Goal: Task Accomplishment & Management: Use online tool/utility

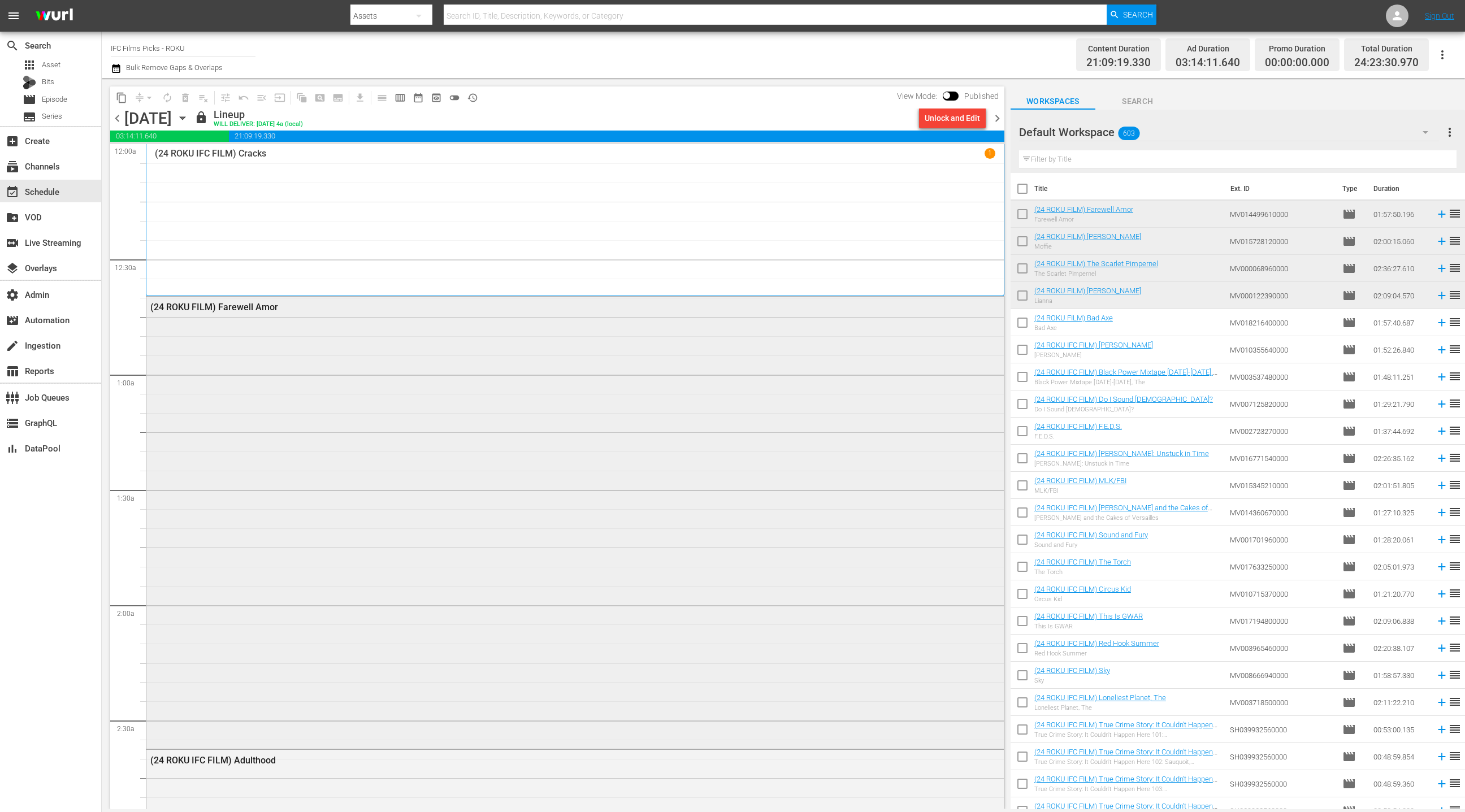
click at [556, 367] on div "(24 ROKU FILM) Farewell Amor" at bounding box center [575, 521] width 858 height 449
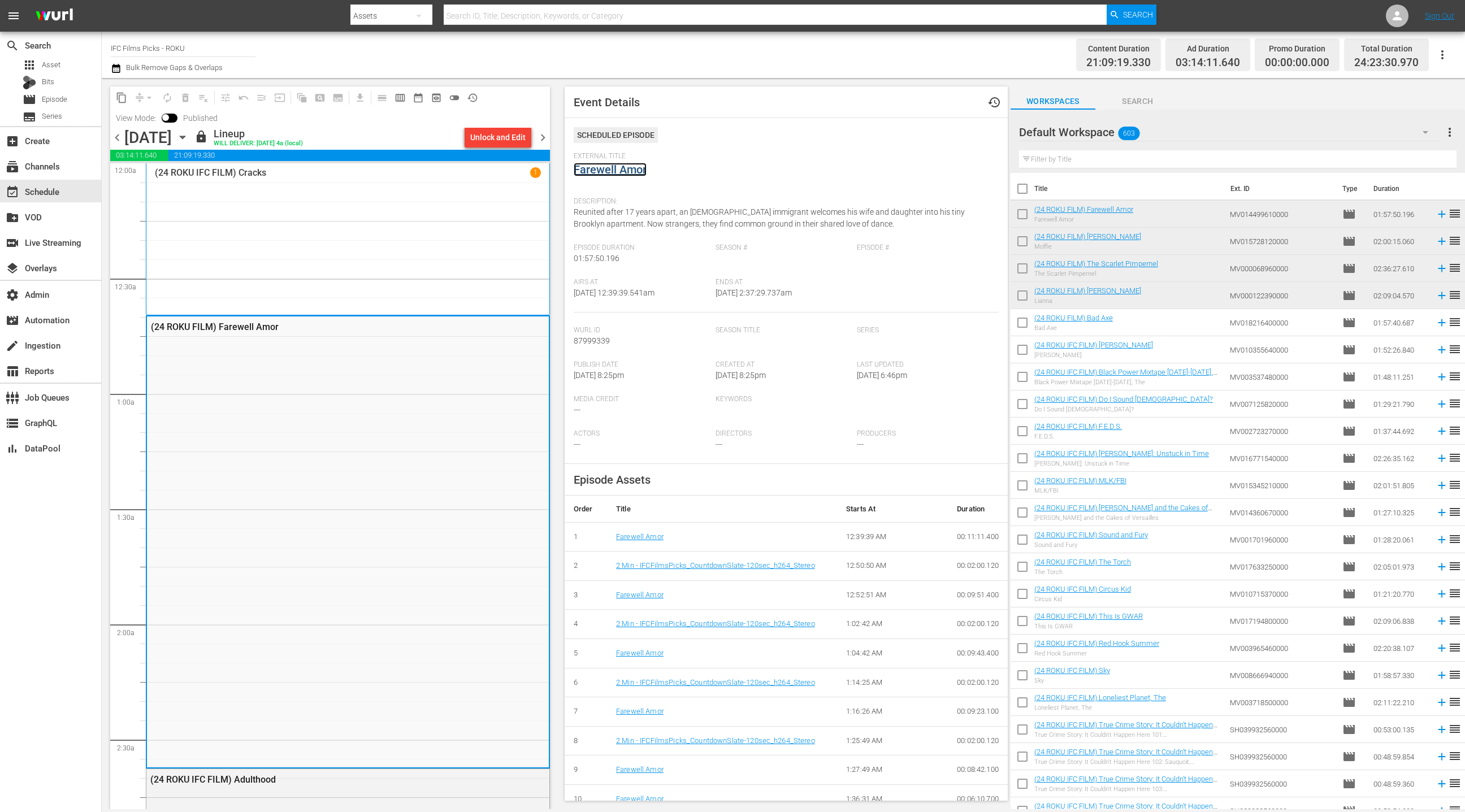
click at [609, 168] on link "Farewell Amor" at bounding box center [609, 170] width 73 height 13
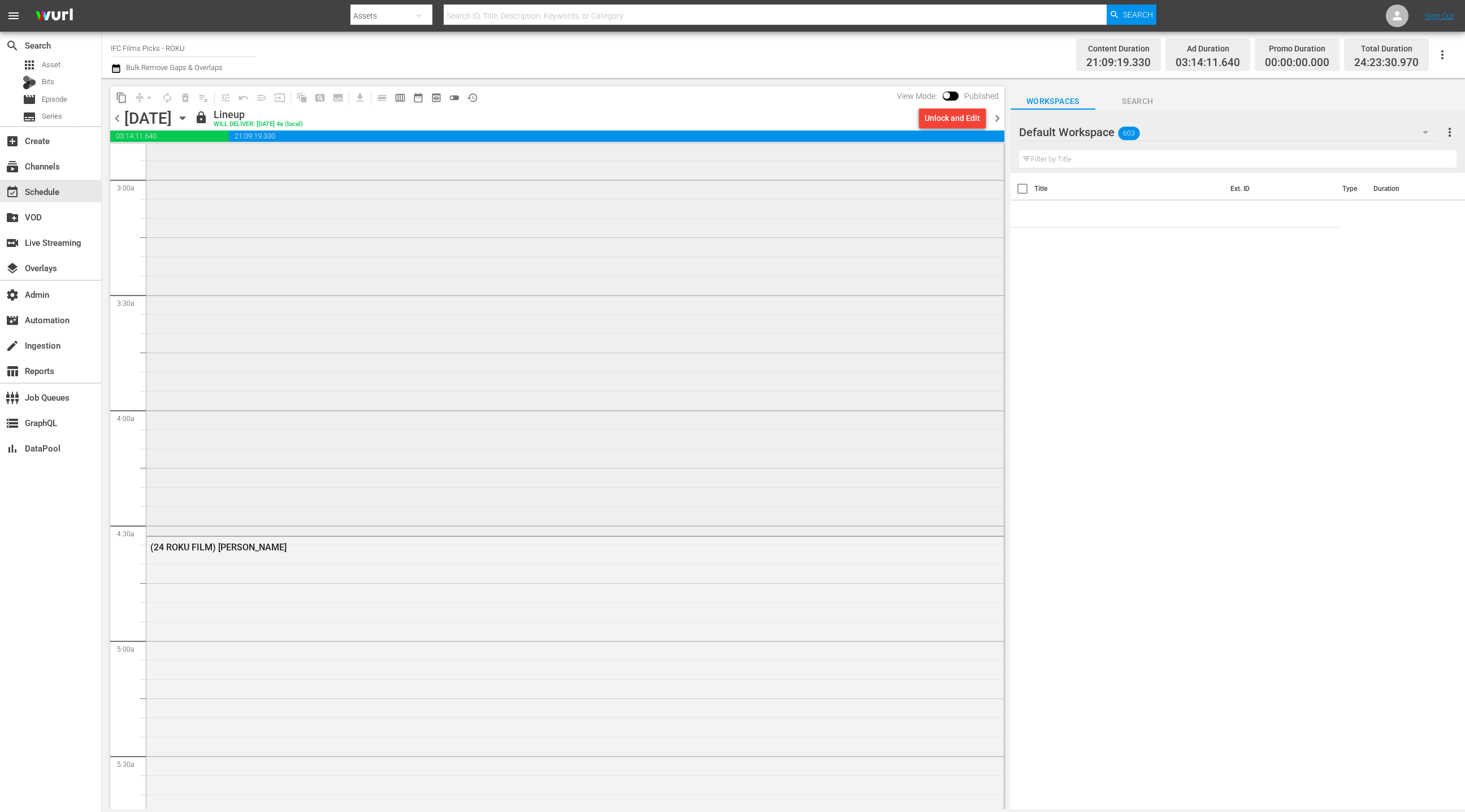
scroll to position [754, 0]
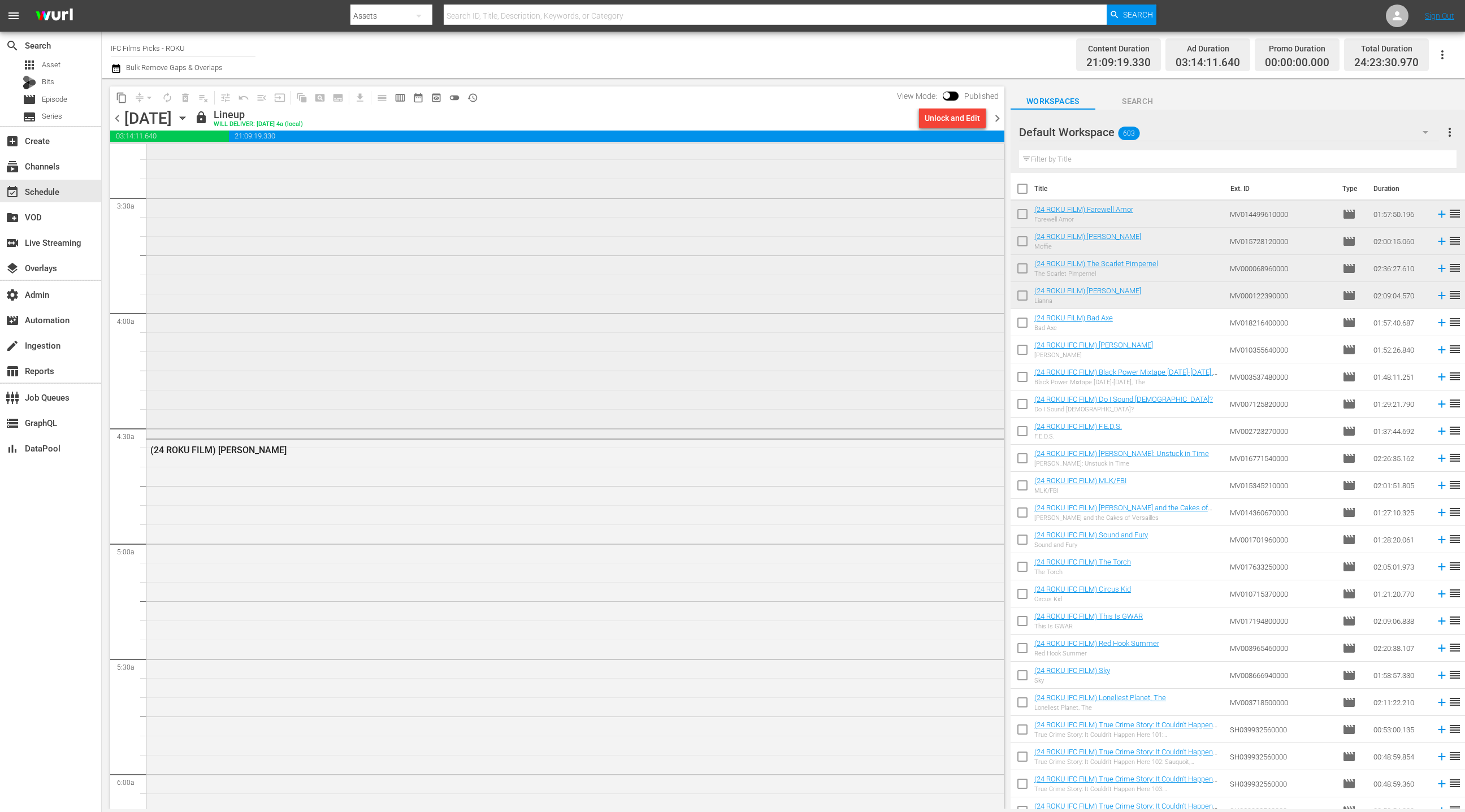
click at [468, 337] on div "(24 ROKU IFC FILM) Adulthood" at bounding box center [575, 217] width 858 height 441
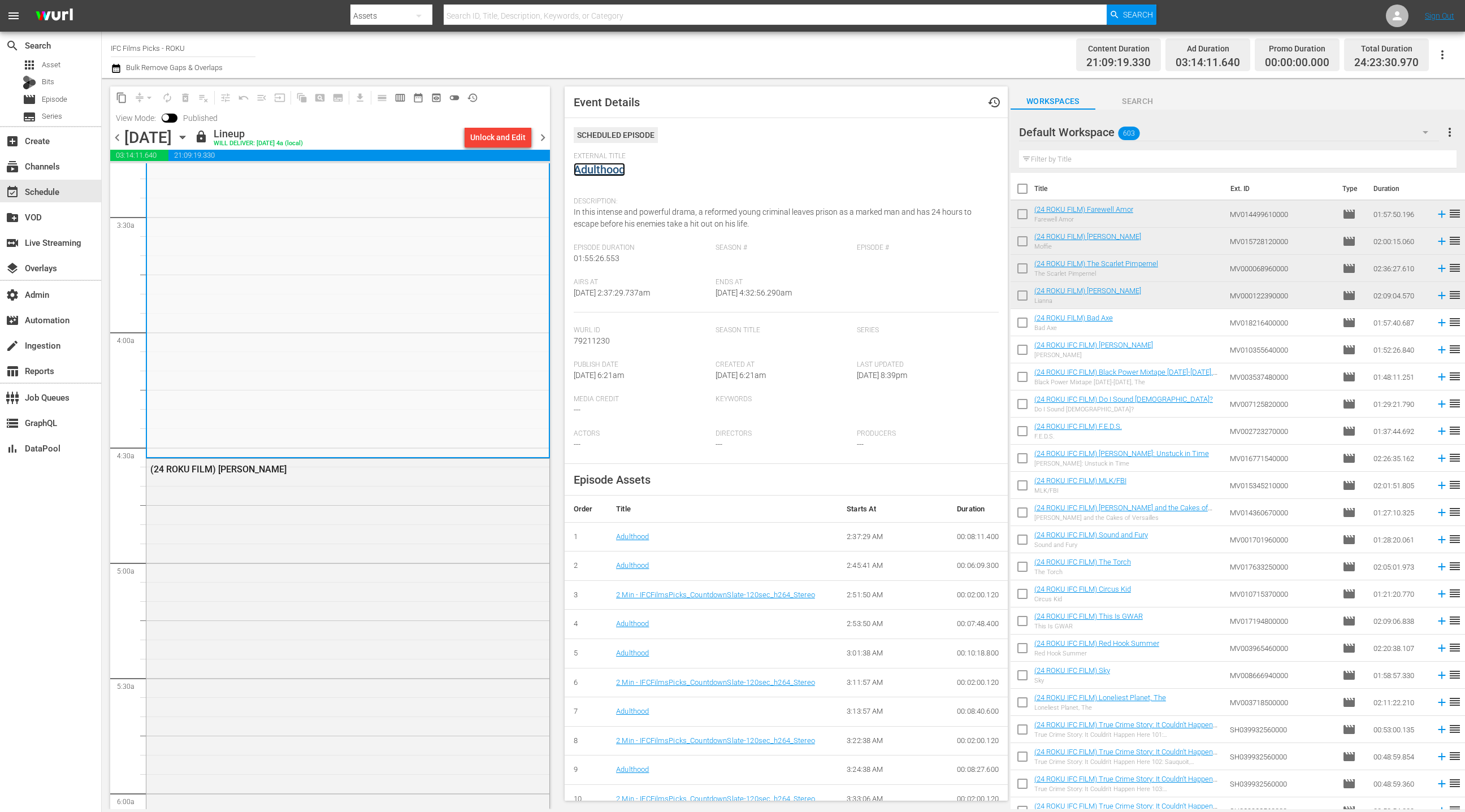
click at [605, 173] on link "Adulthood" at bounding box center [599, 170] width 52 height 13
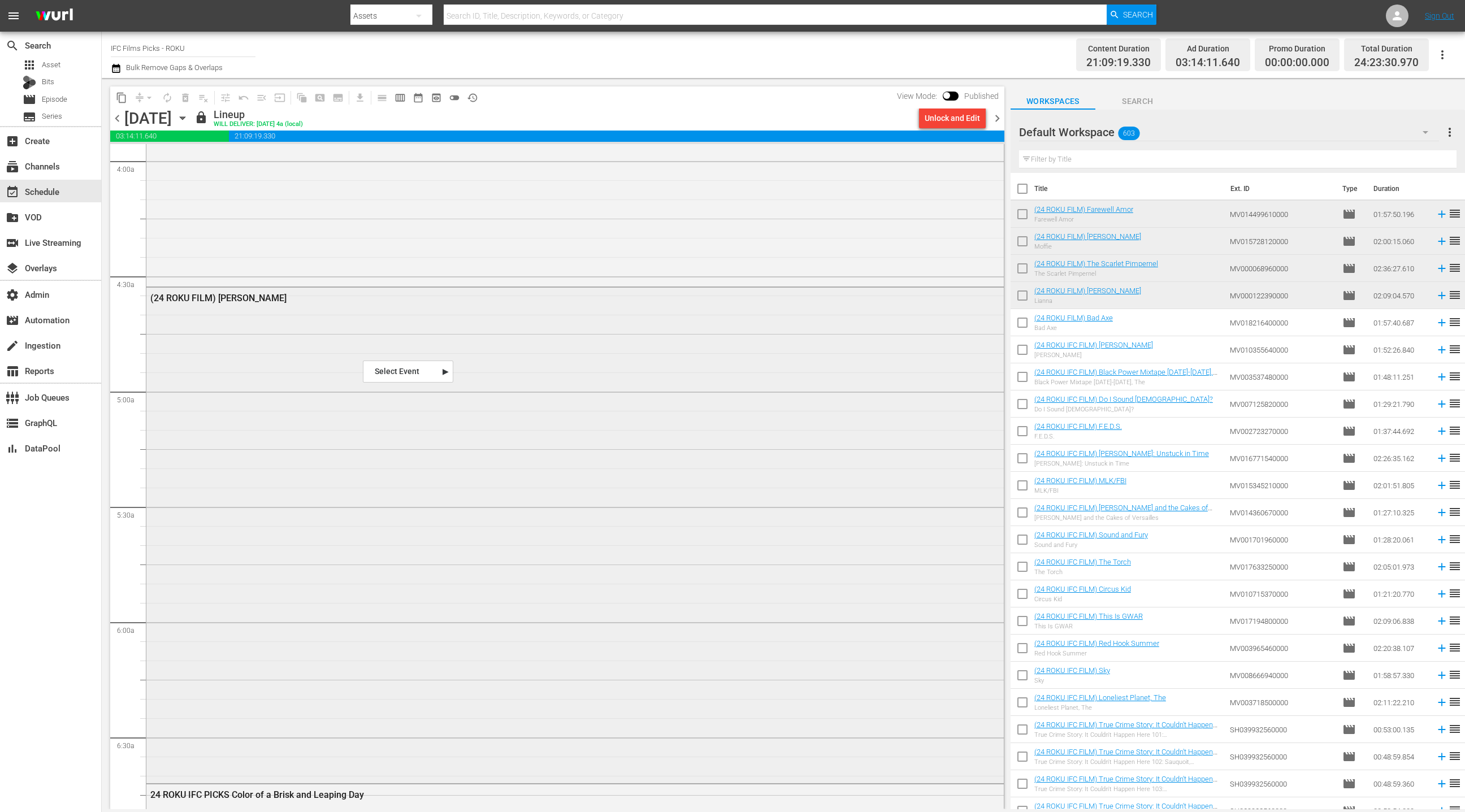
scroll to position [915, 0]
click at [369, 388] on div "(24 ROKU FILM) [PERSON_NAME]" at bounding box center [575, 525] width 858 height 493
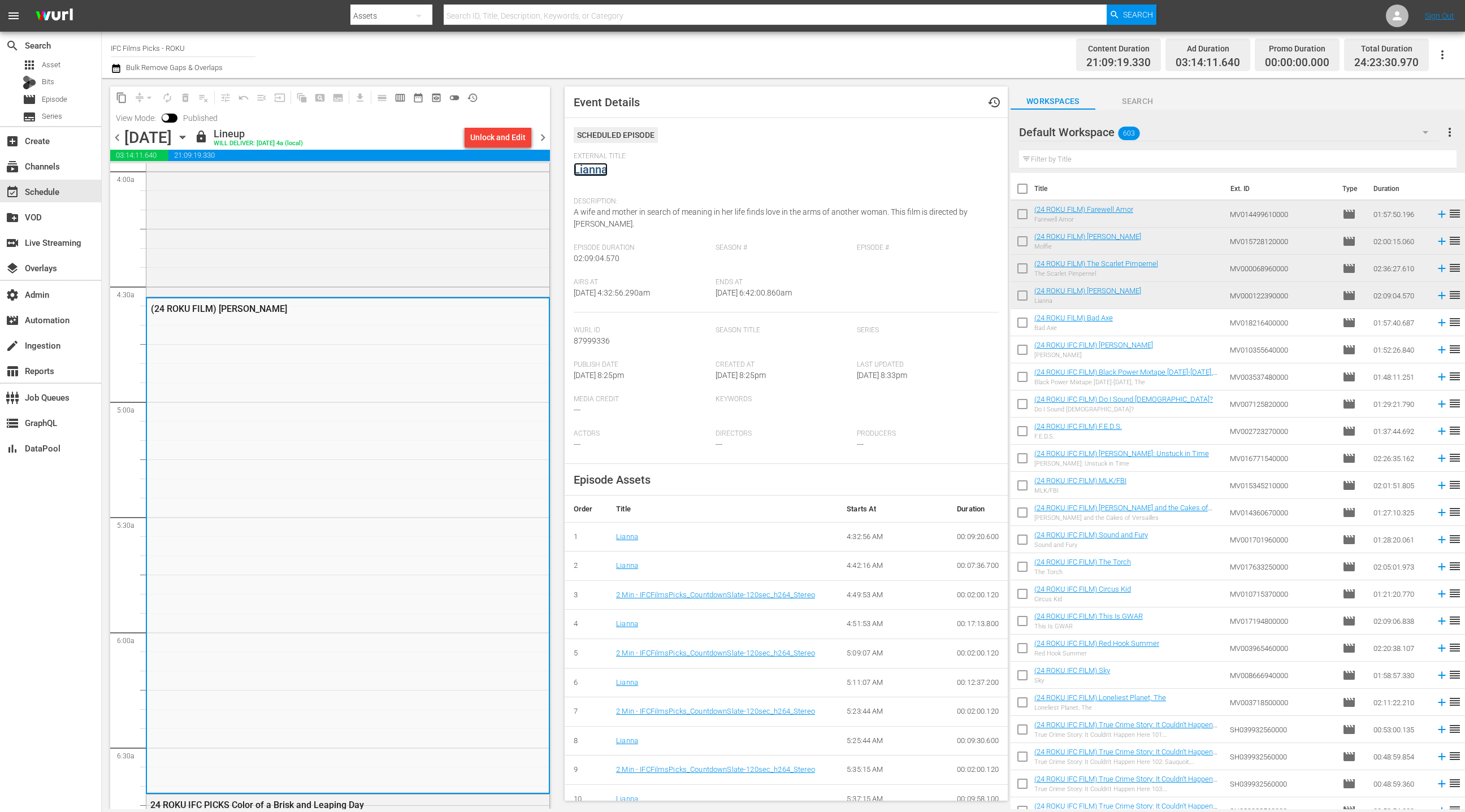
click at [595, 172] on link "Lianna" at bounding box center [590, 170] width 34 height 13
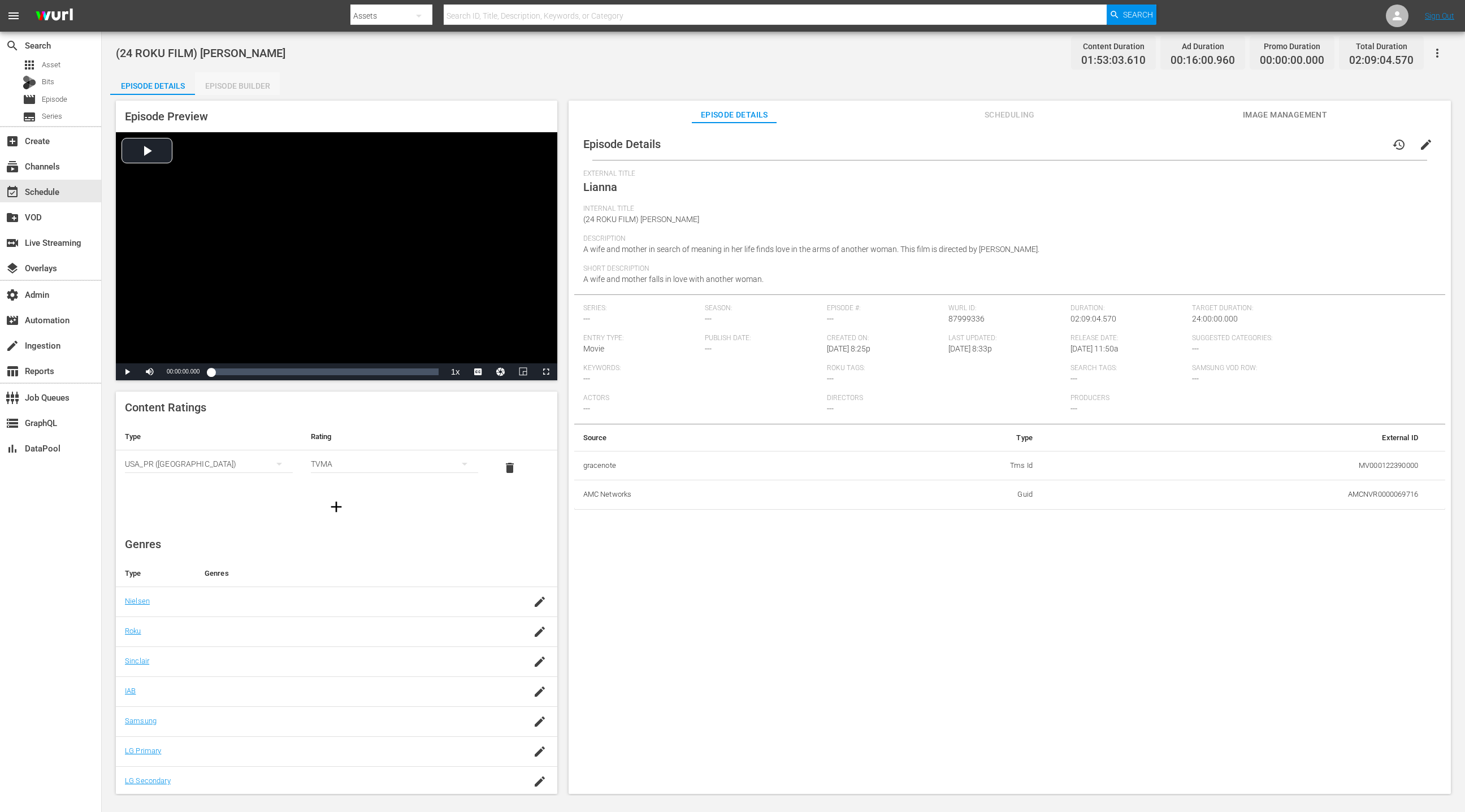
click at [264, 84] on div "Episode Builder" at bounding box center [237, 86] width 84 height 27
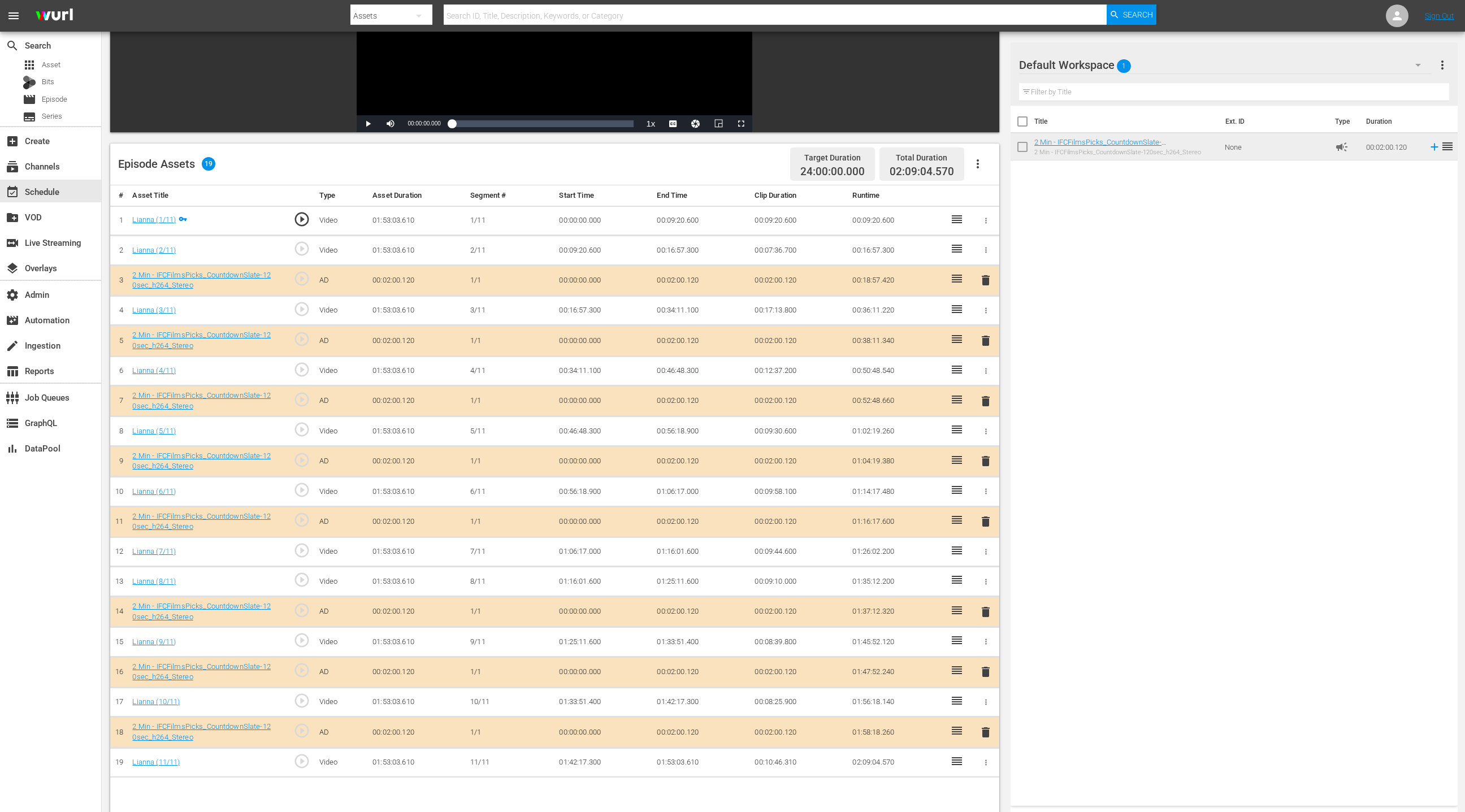
scroll to position [263, 0]
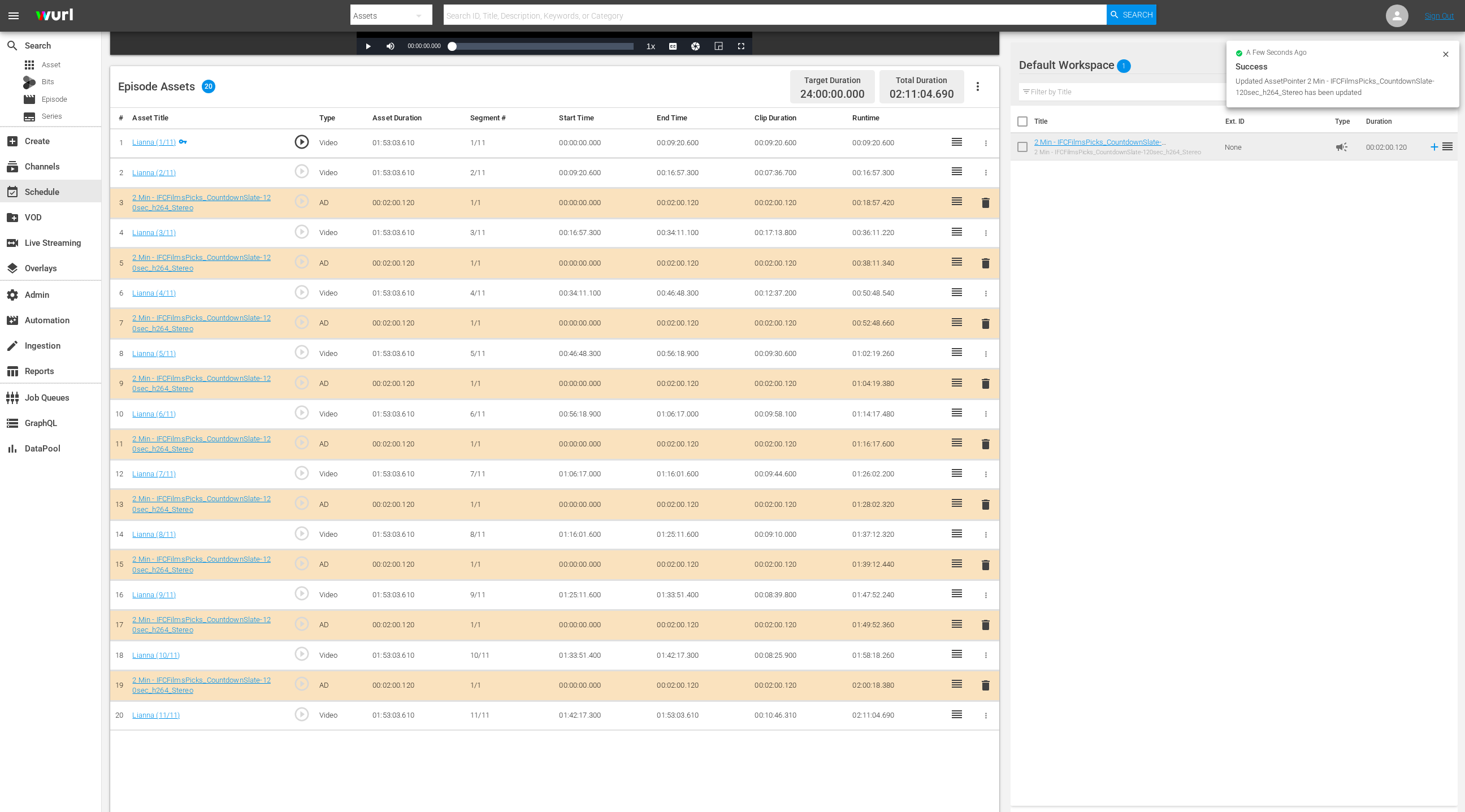
drag, startPoint x: 1077, startPoint y: 145, endPoint x: 820, endPoint y: 0, distance: 295.1
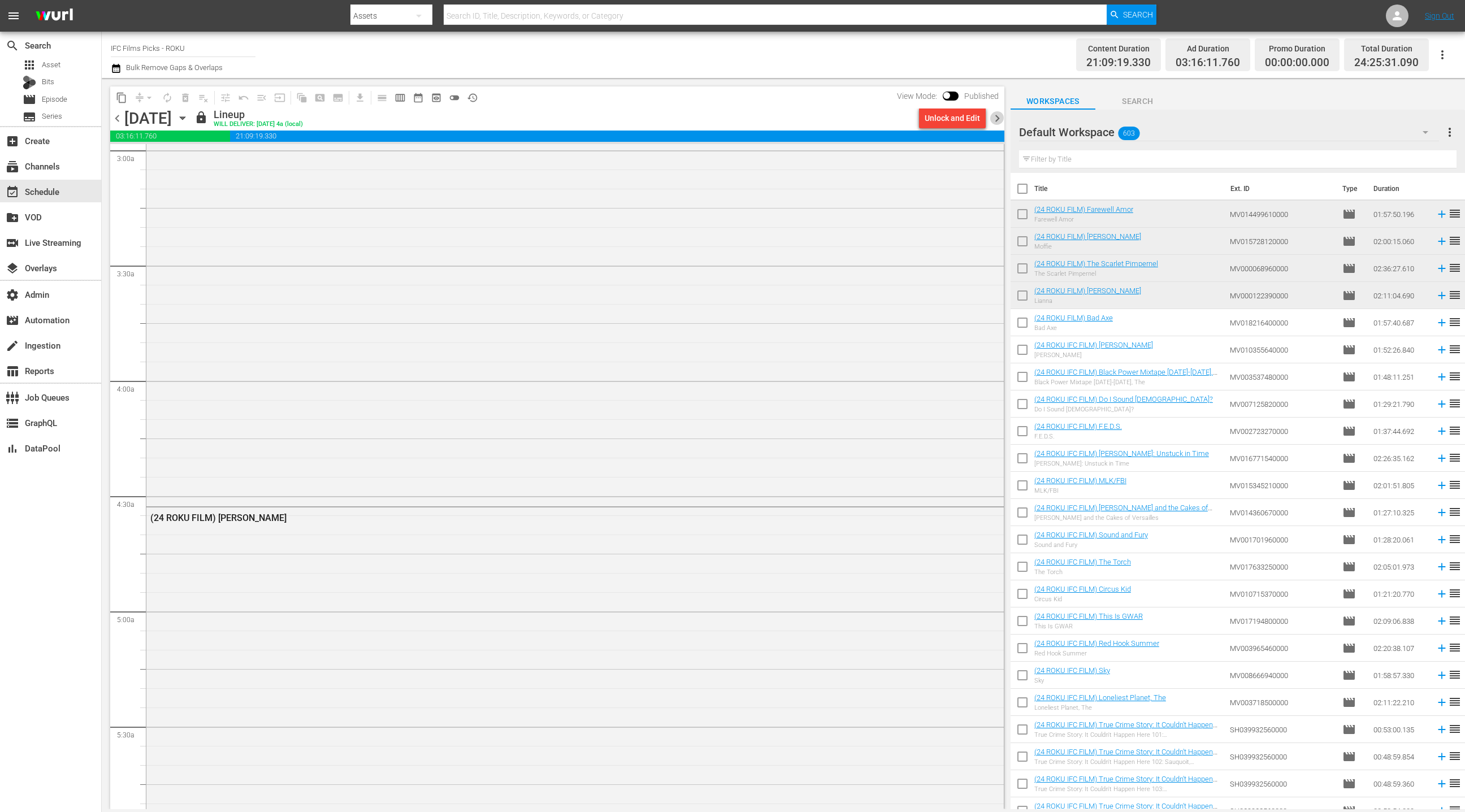
drag, startPoint x: 996, startPoint y: 121, endPoint x: 807, endPoint y: 109, distance: 189.4
click at [996, 121] on span "chevron_right" at bounding box center [997, 118] width 14 height 14
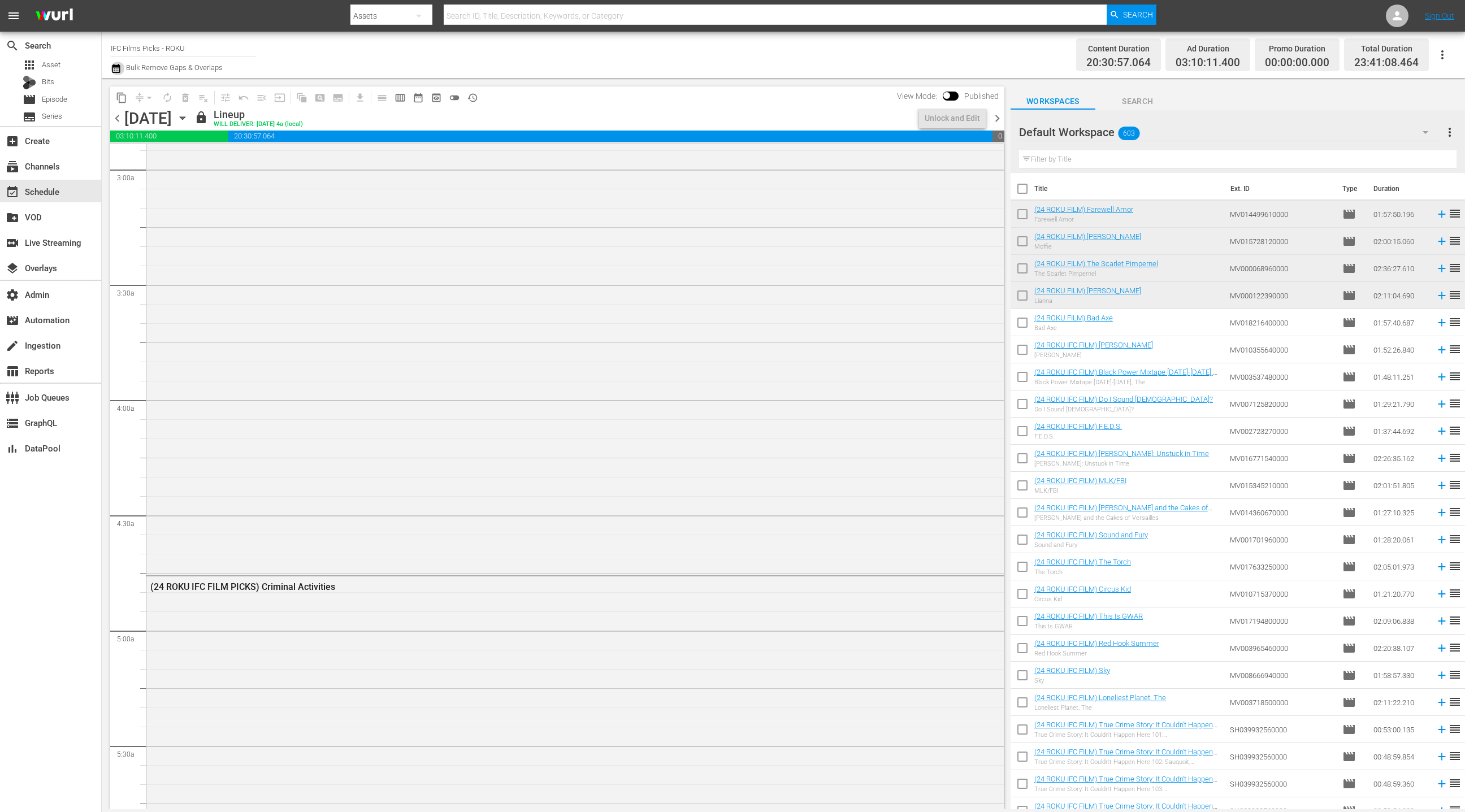
click at [117, 69] on icon "button" at bounding box center [116, 68] width 8 height 9
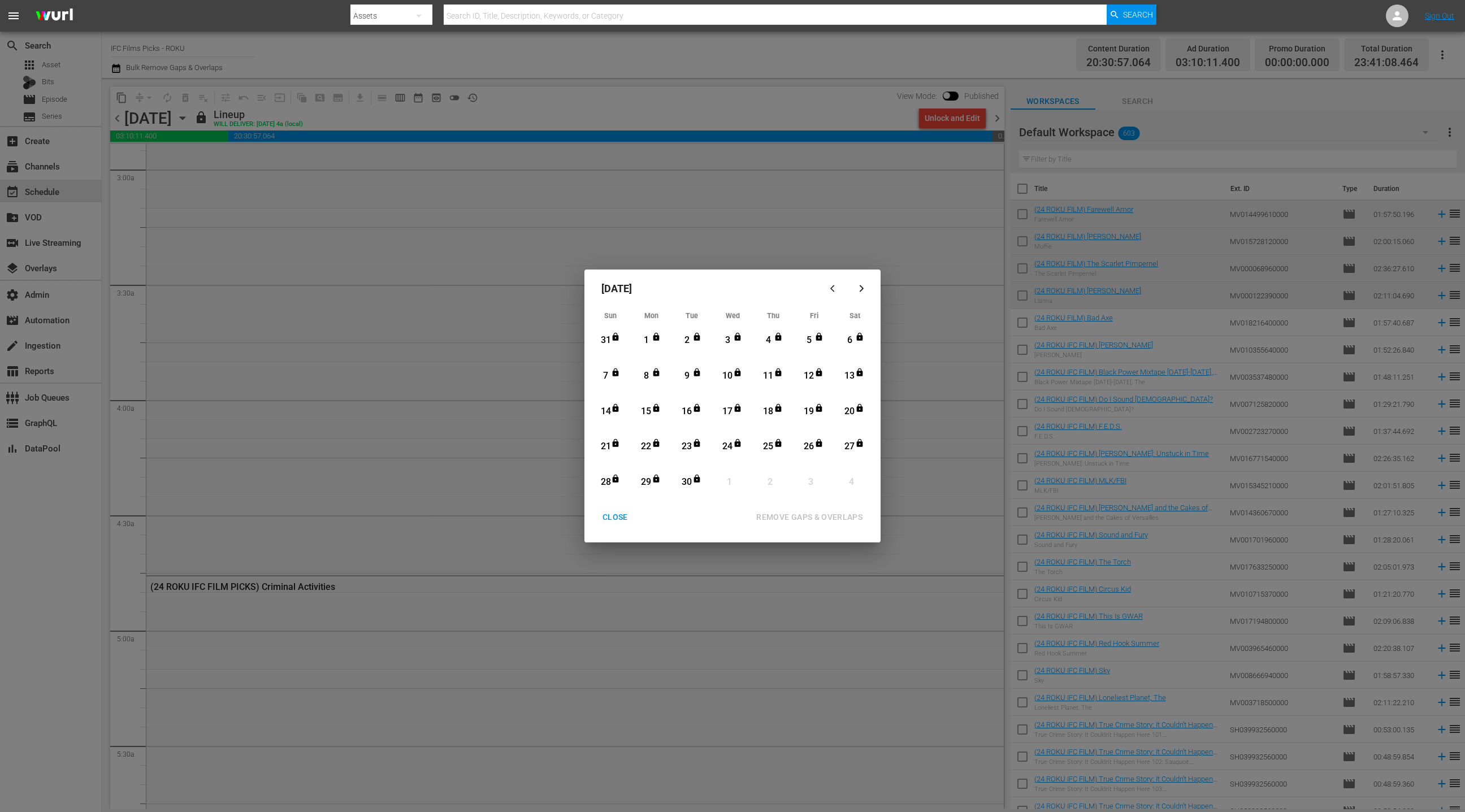
click at [606, 444] on div "21" at bounding box center [605, 447] width 14 height 13
click at [689, 485] on div "30" at bounding box center [687, 482] width 14 height 13
click at [786, 520] on div "REMOVE GAPS & OVERLAPS" at bounding box center [809, 517] width 124 height 14
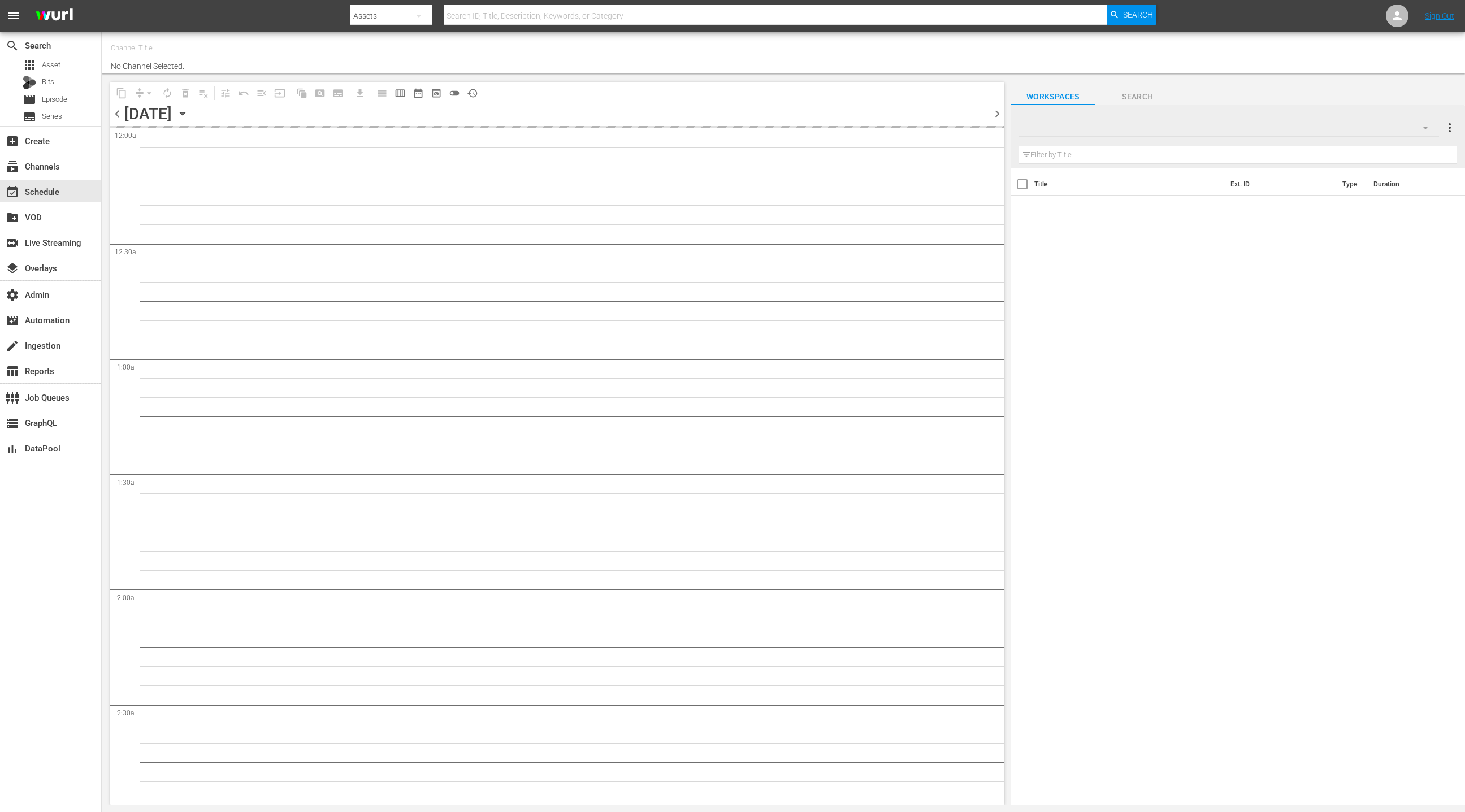
type input "IFC Films Picks - ROKU (563)"
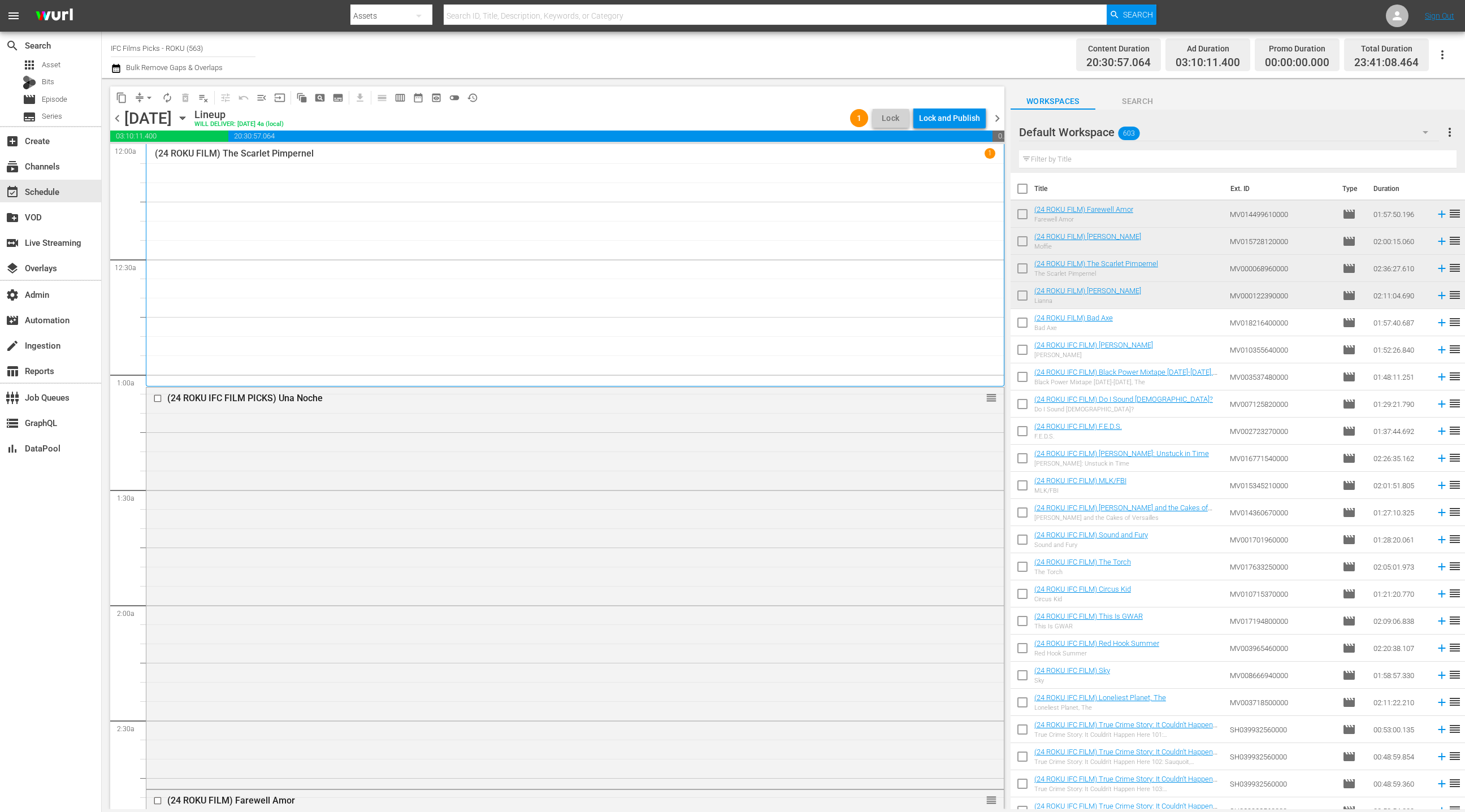
click at [118, 70] on icon "button" at bounding box center [116, 68] width 11 height 13
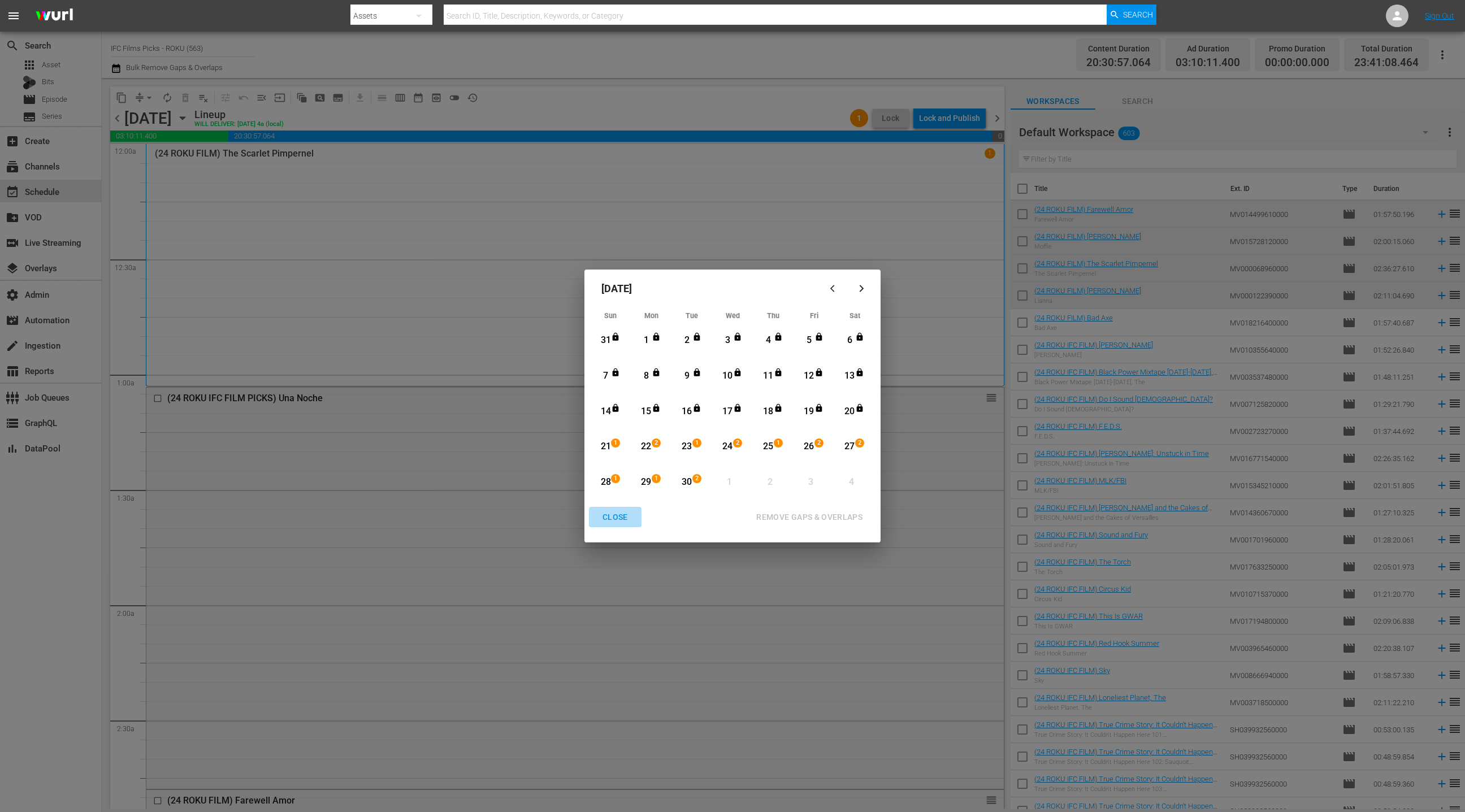
drag, startPoint x: 614, startPoint y: 519, endPoint x: 608, endPoint y: 401, distance: 118.2
click at [614, 519] on div "CLOSE" at bounding box center [615, 517] width 44 height 14
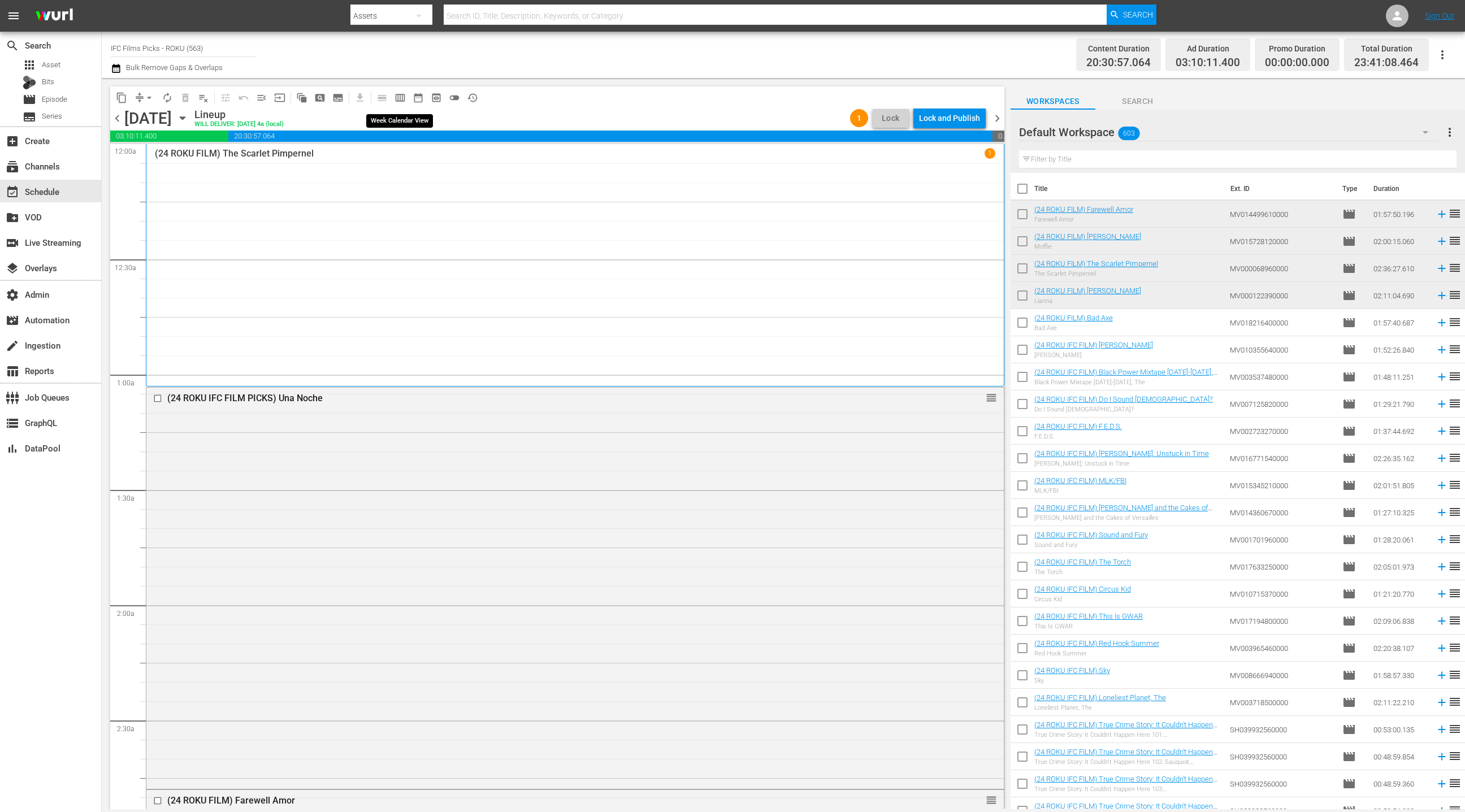
click at [398, 95] on span "calendar_view_week_outlined" at bounding box center [400, 97] width 11 height 11
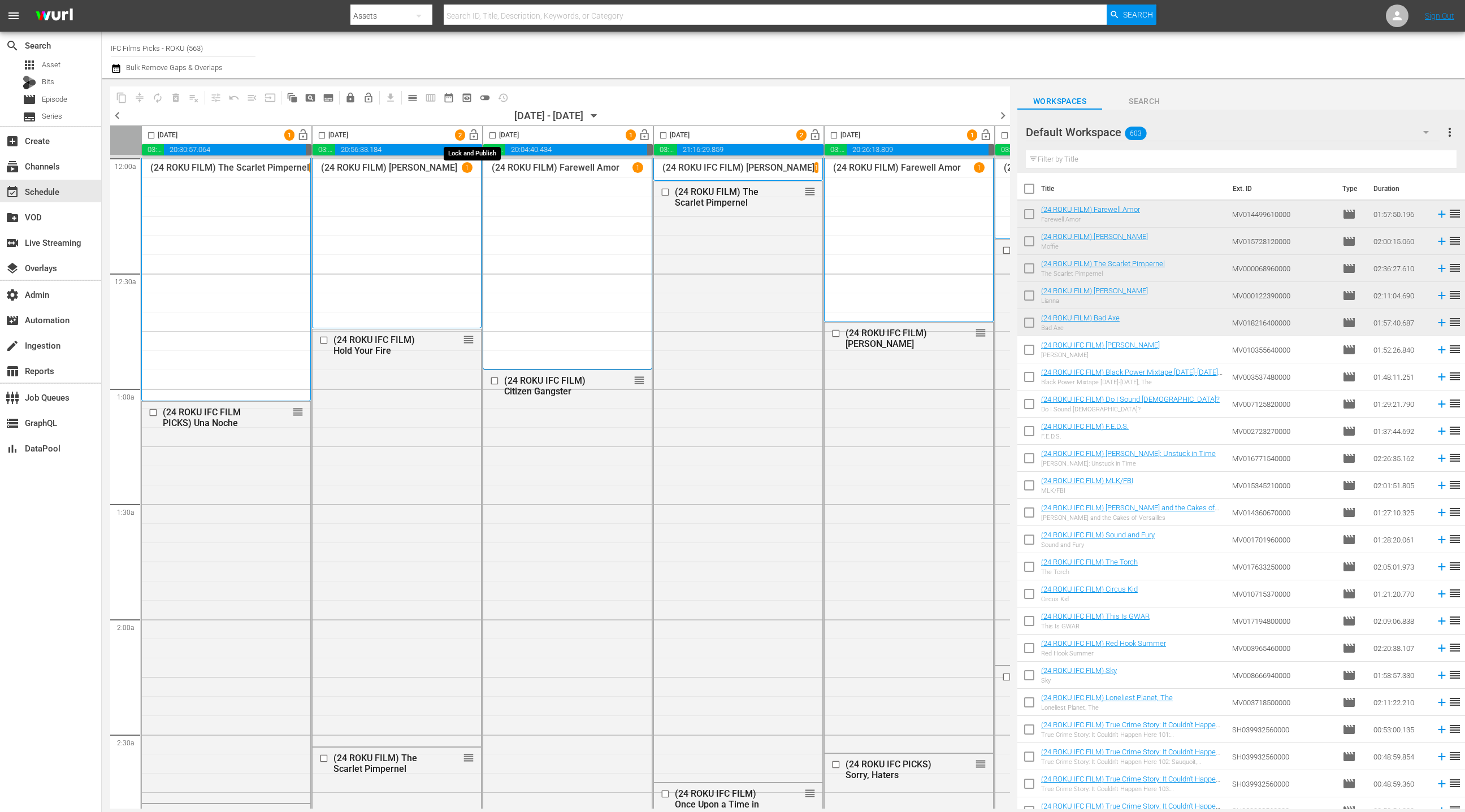
click at [475, 138] on span "lock_open" at bounding box center [473, 135] width 13 height 13
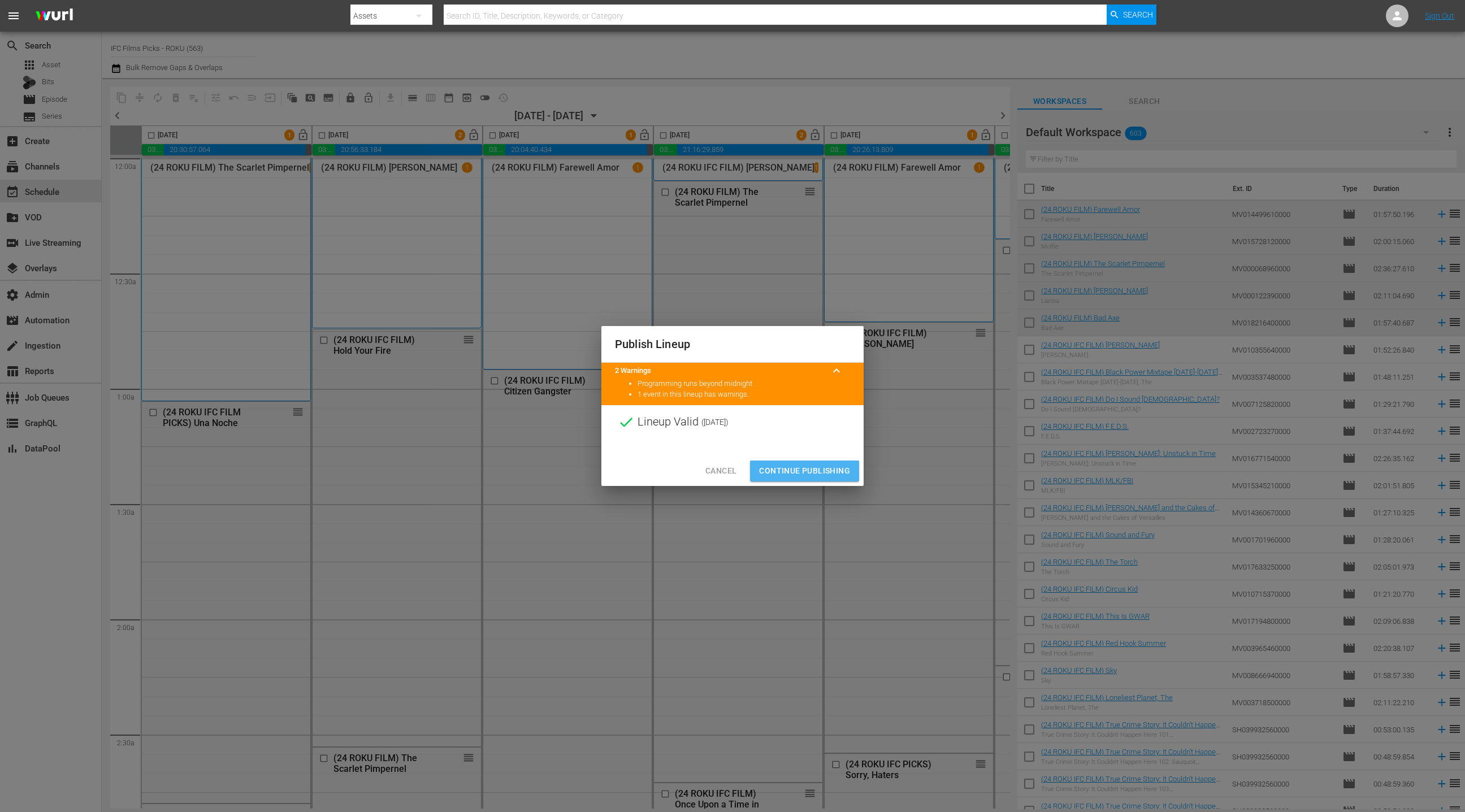
drag, startPoint x: 822, startPoint y: 469, endPoint x: 746, endPoint y: 311, distance: 175.3
click at [822, 469] on span "Continue Publishing" at bounding box center [805, 471] width 91 height 14
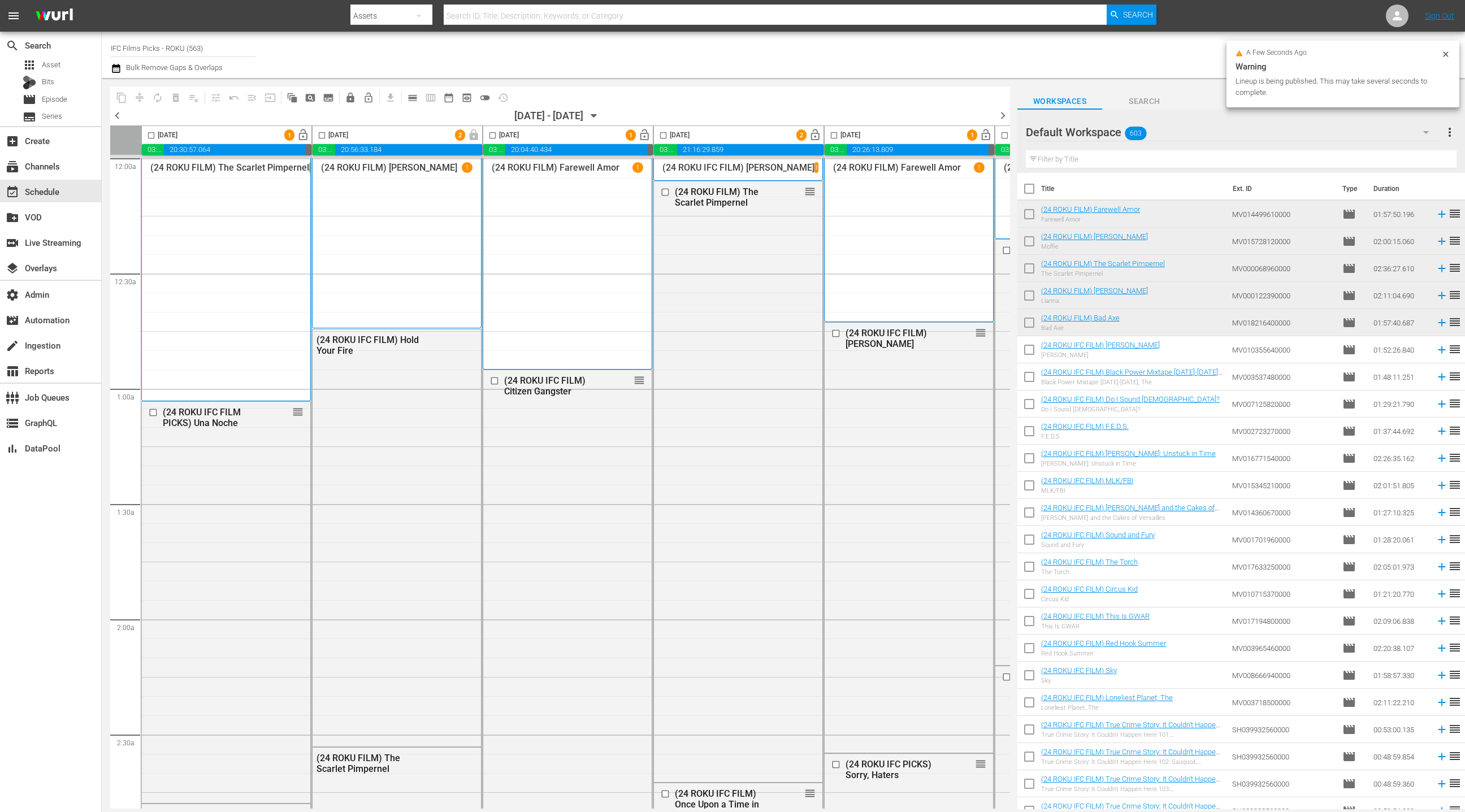
click at [310, 139] on span "lock_open" at bounding box center [302, 135] width 13 height 13
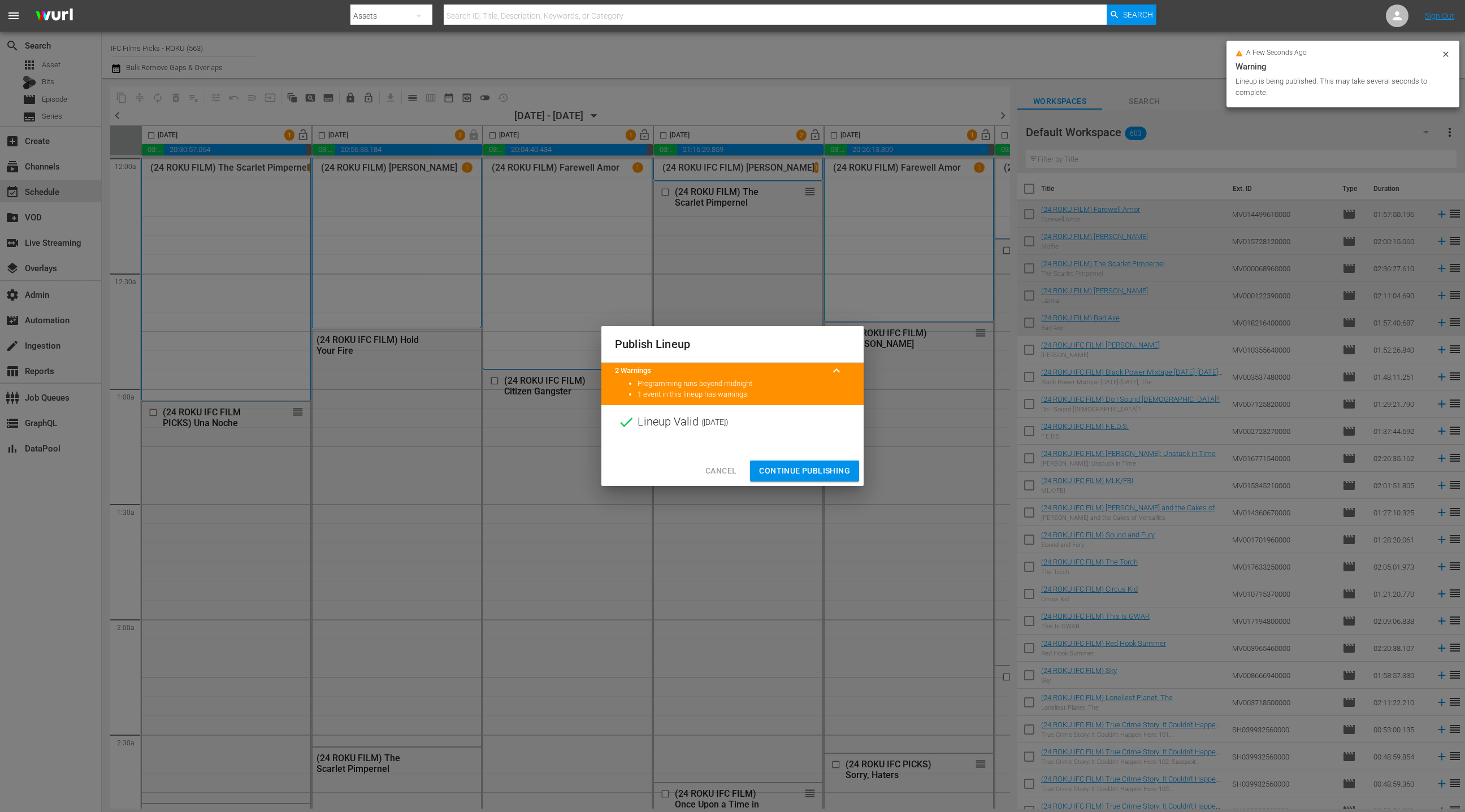
click at [816, 473] on span "Continue Publishing" at bounding box center [805, 471] width 91 height 14
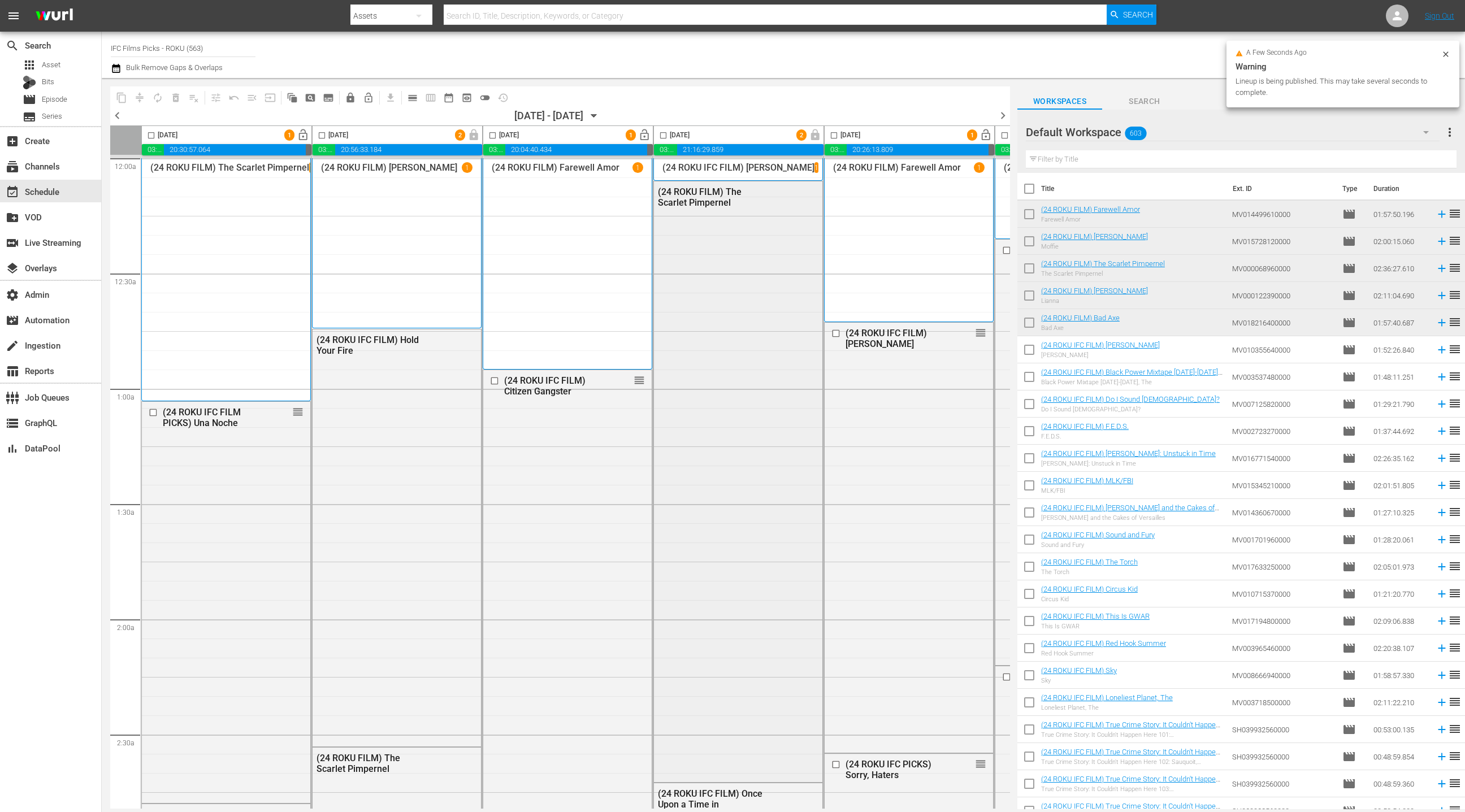
scroll to position [0, 309]
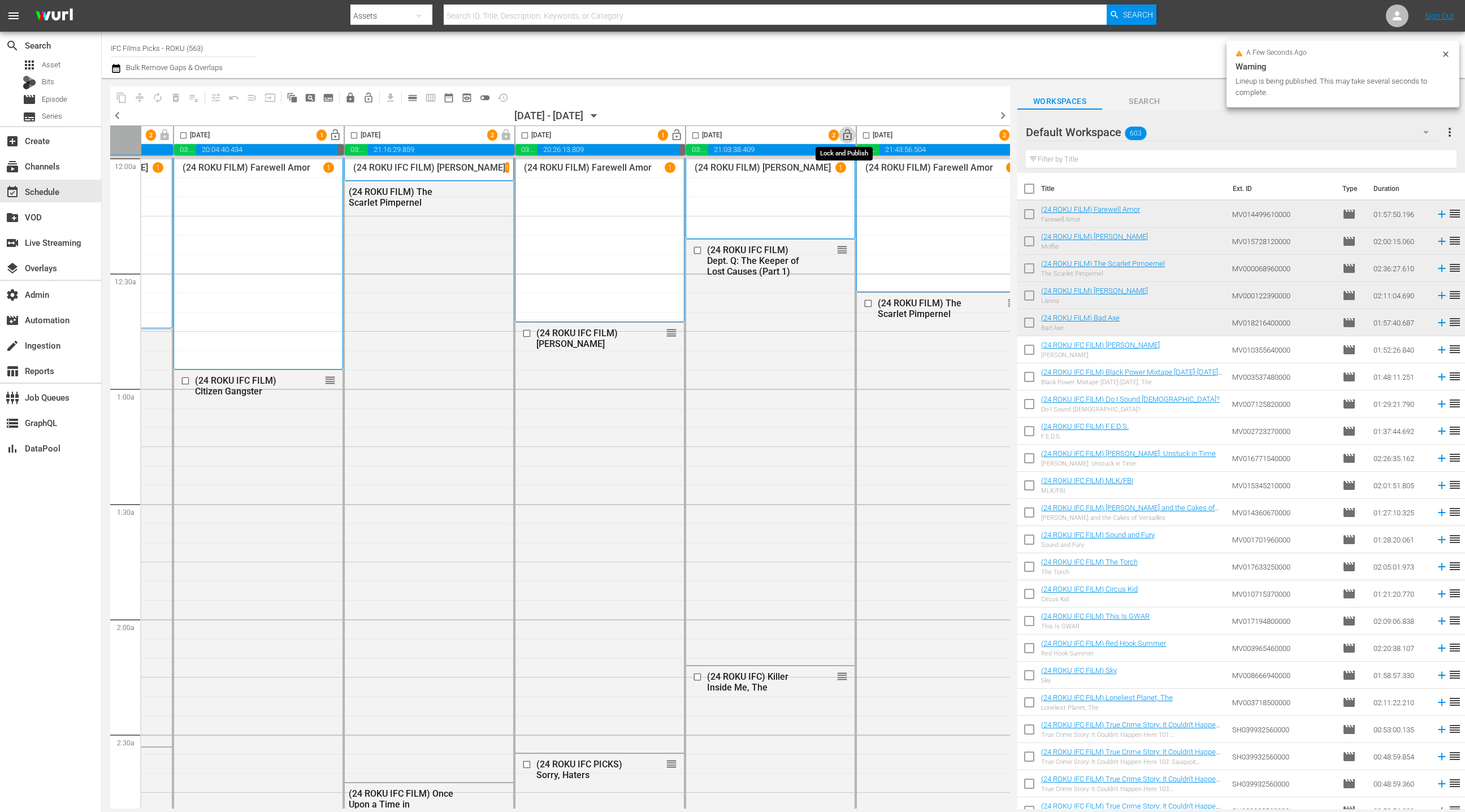
click at [843, 135] on span "lock_open" at bounding box center [847, 135] width 13 height 13
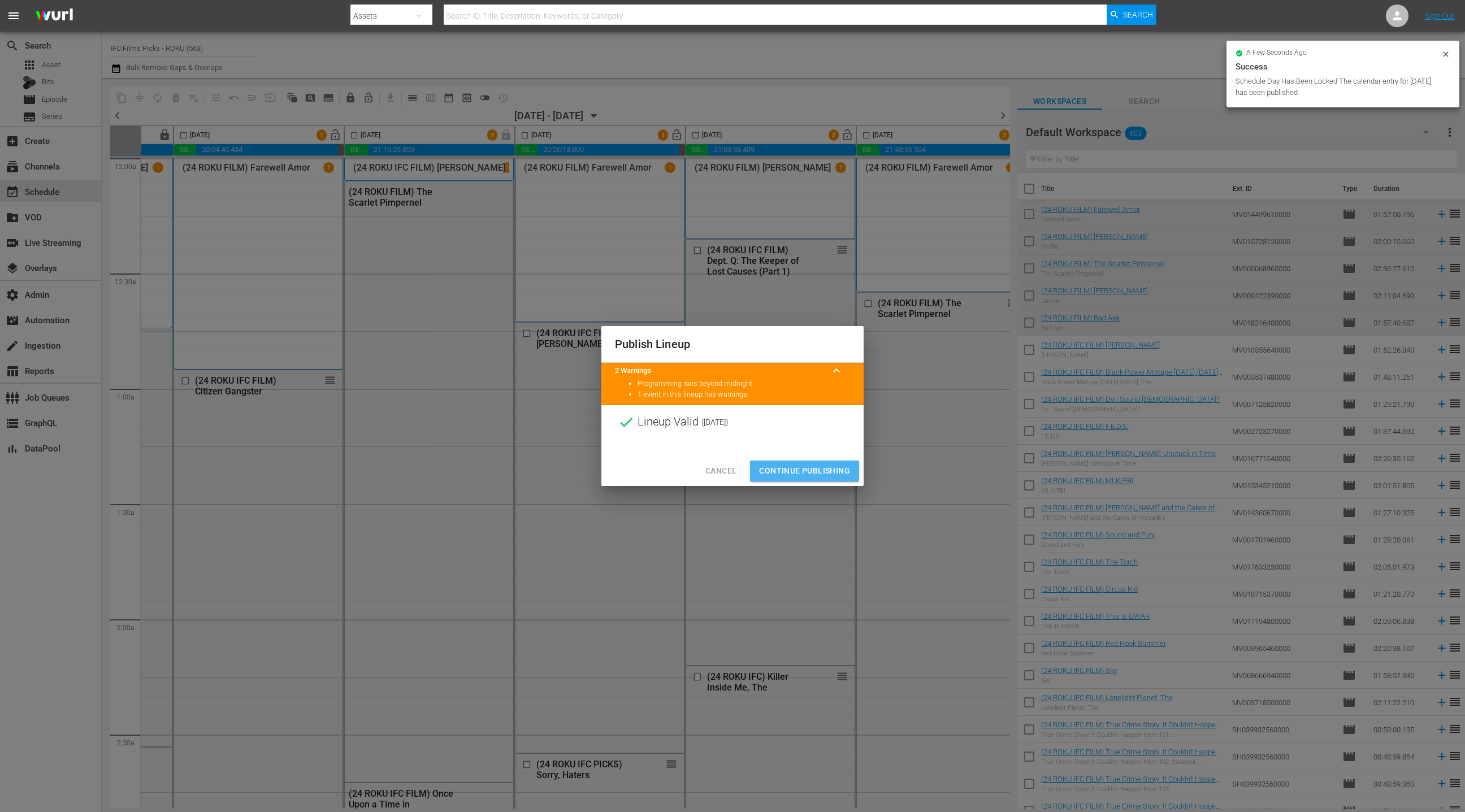
click at [815, 469] on span "Continue Publishing" at bounding box center [805, 471] width 91 height 14
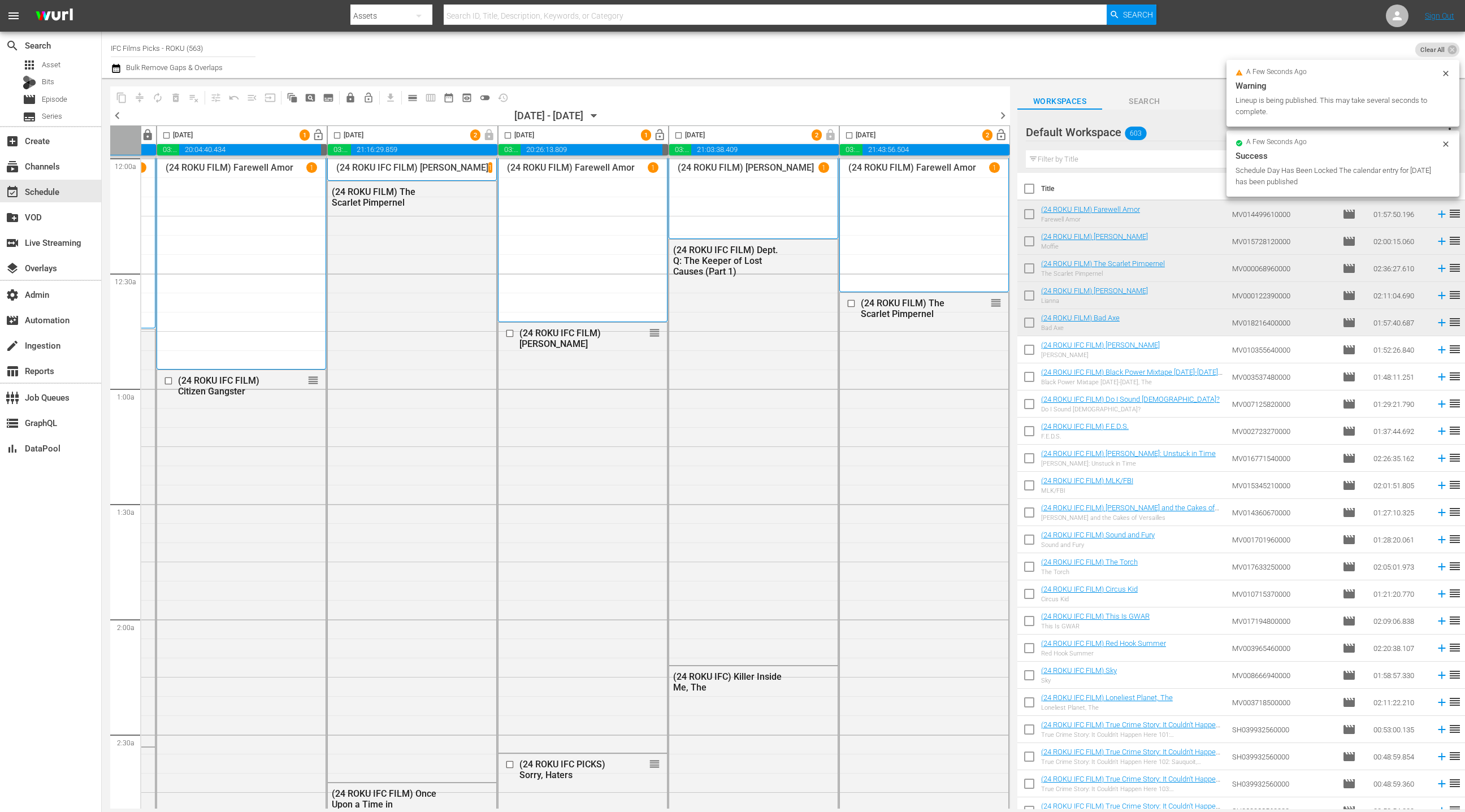
scroll to position [0, 0]
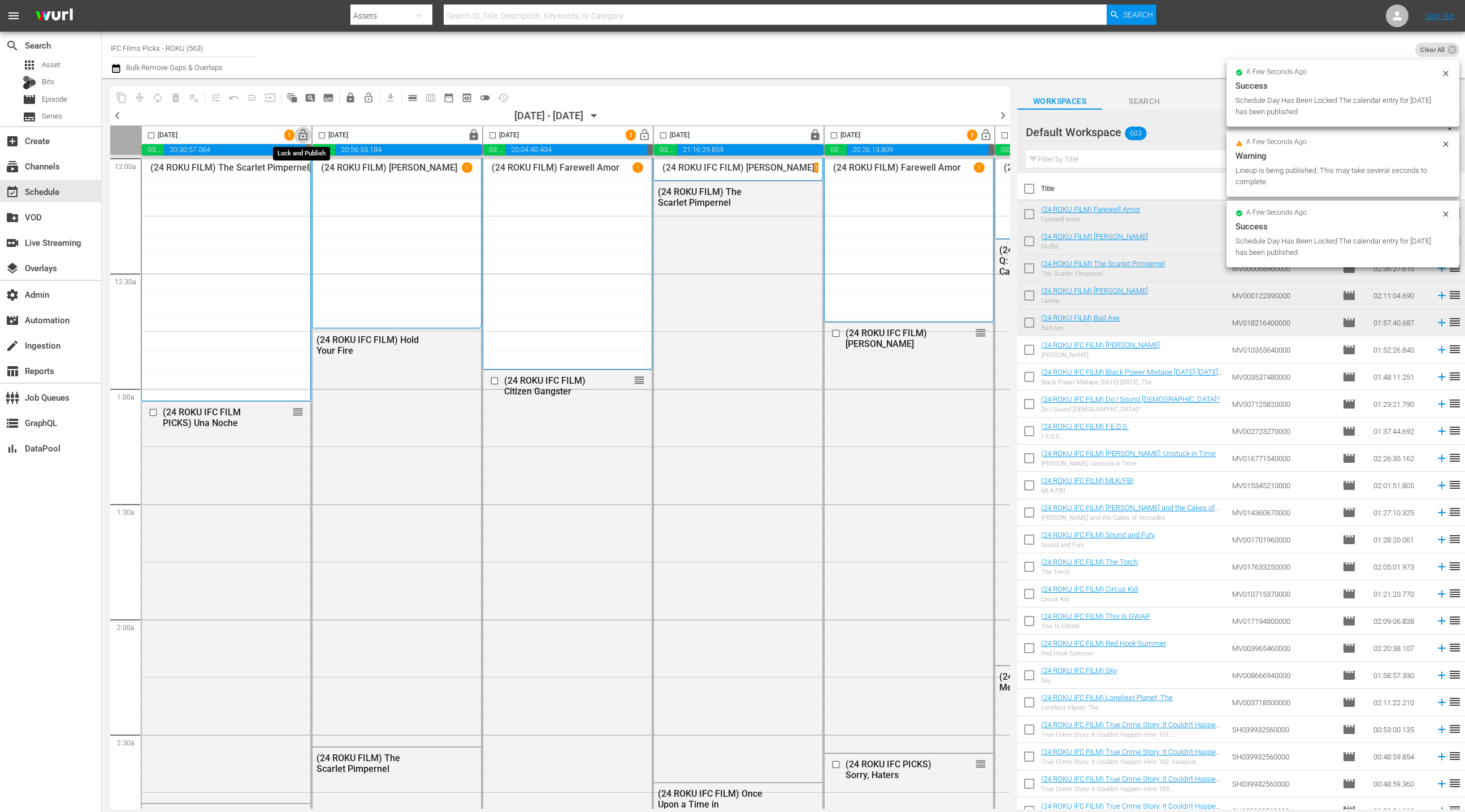
click at [304, 134] on span "lock_open" at bounding box center [302, 135] width 13 height 13
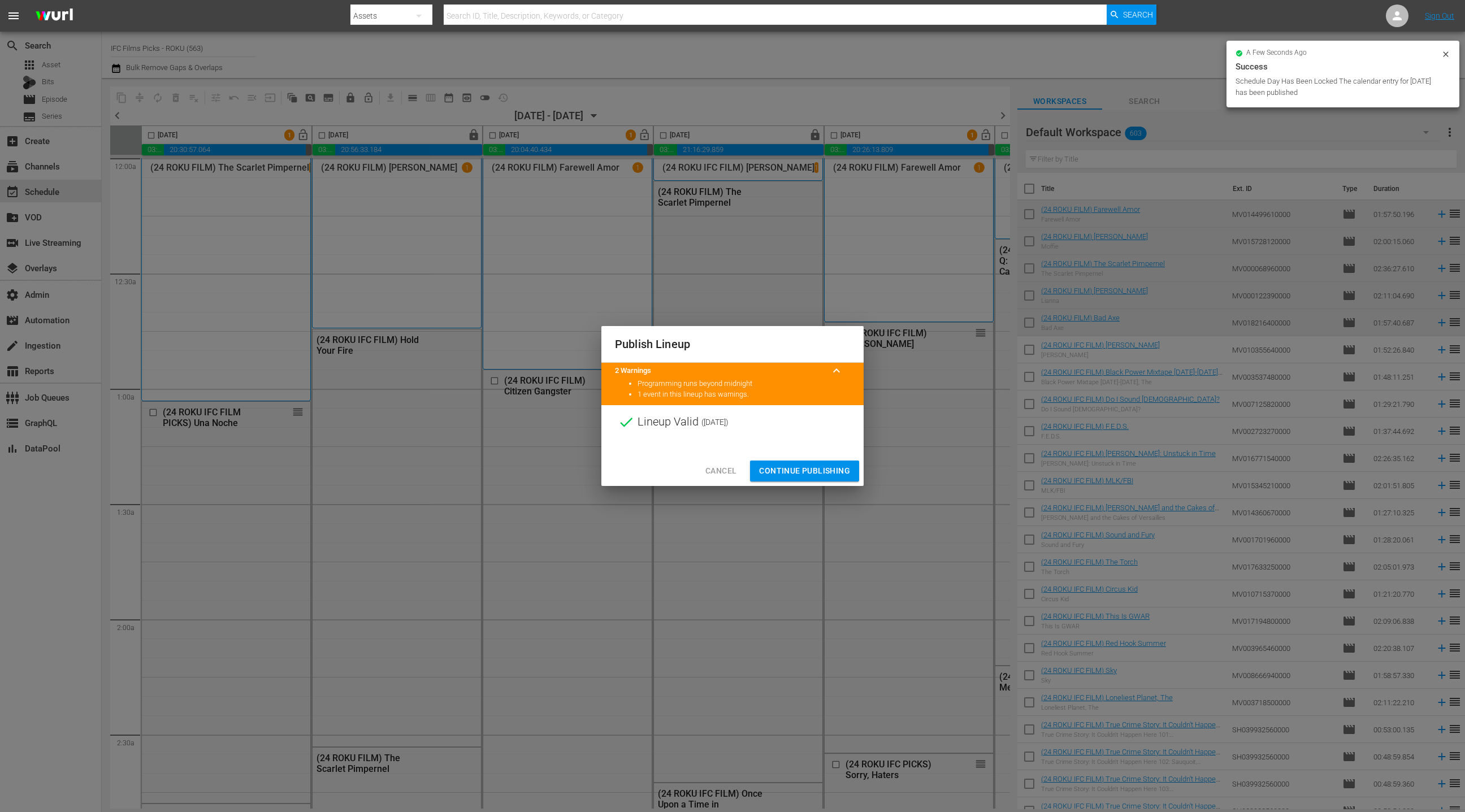
click at [822, 473] on span "Continue Publishing" at bounding box center [805, 471] width 91 height 14
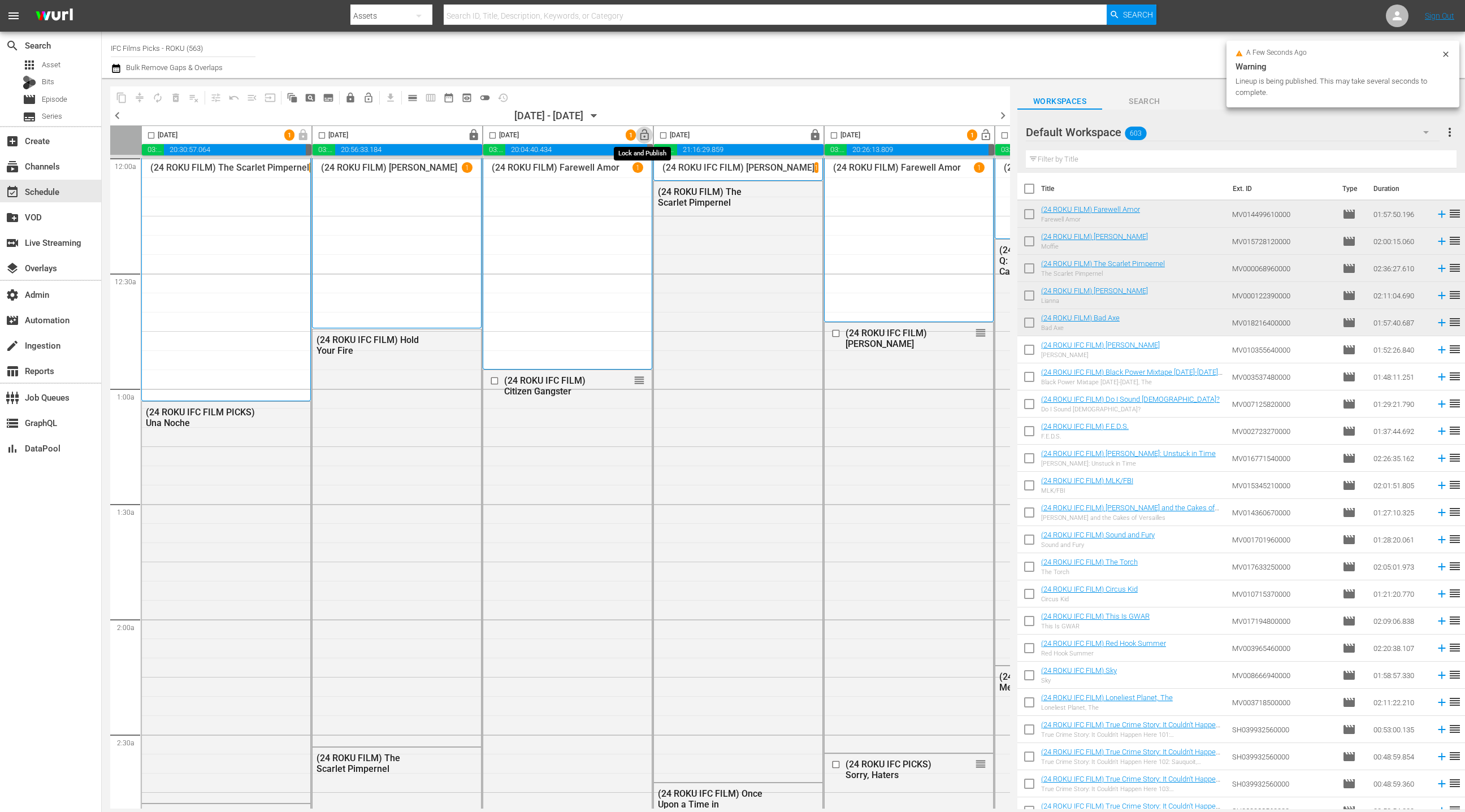
click at [647, 135] on span "lock_open" at bounding box center [644, 135] width 13 height 13
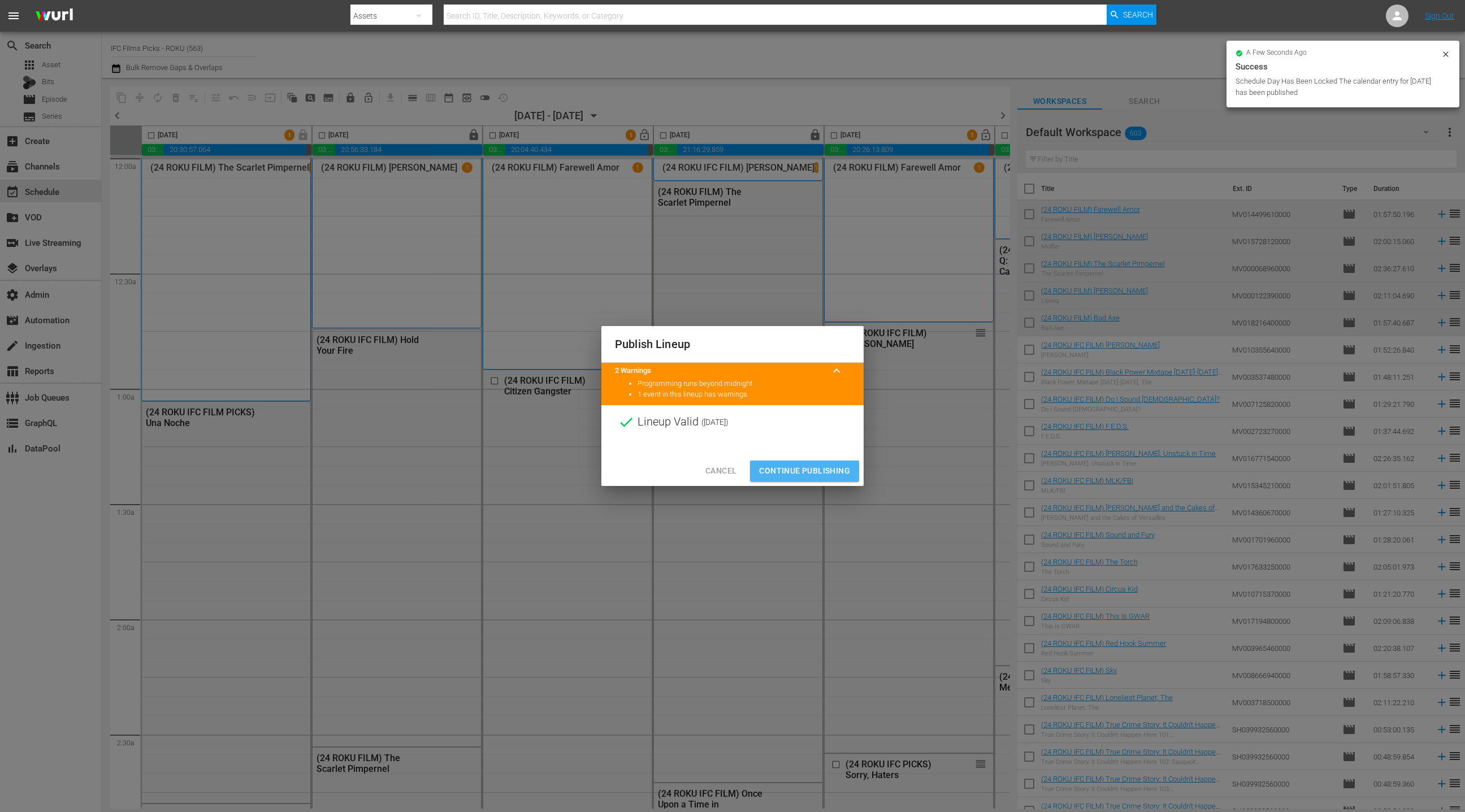
click at [813, 469] on span "Continue Publishing" at bounding box center [805, 471] width 91 height 14
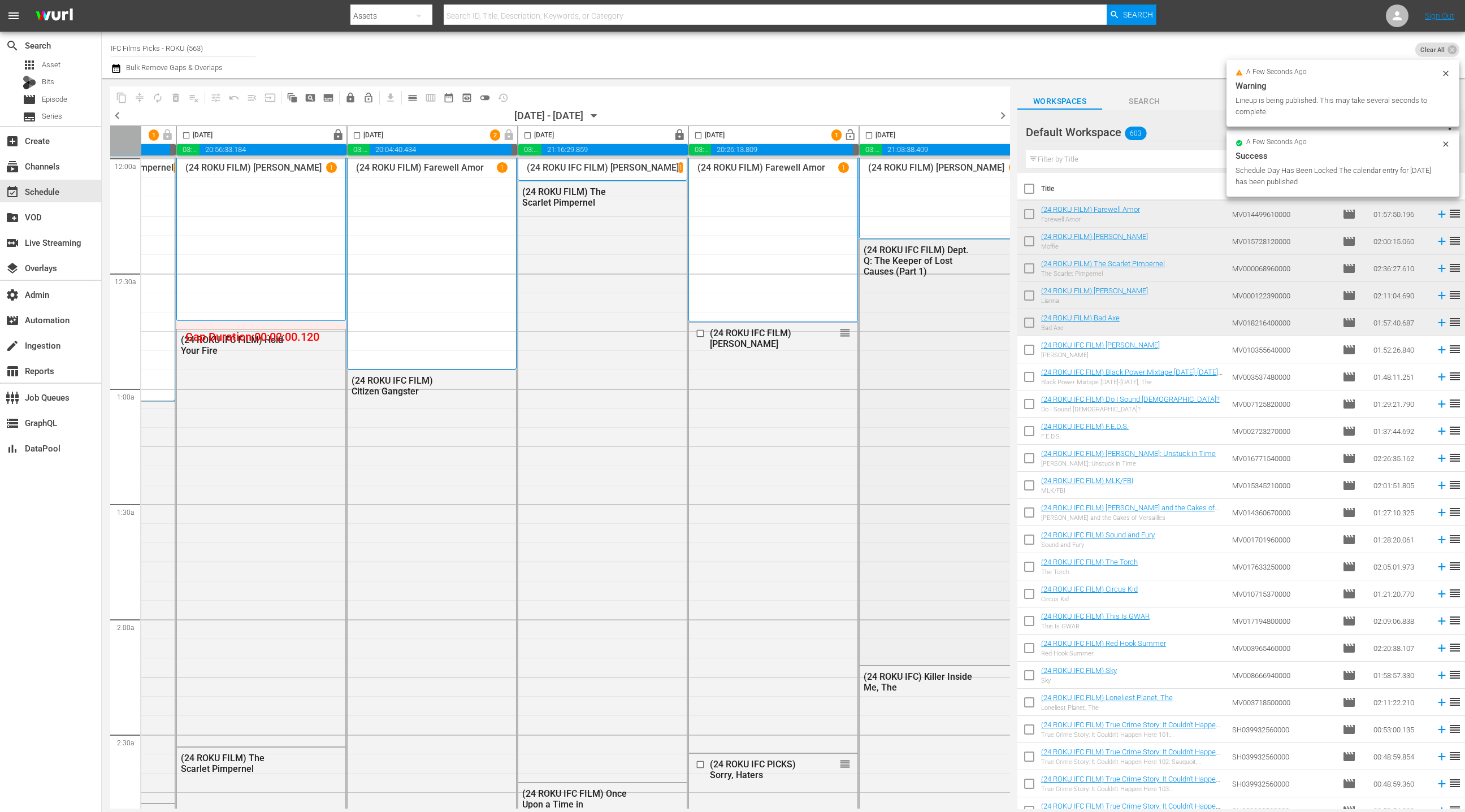
scroll to position [0, 328]
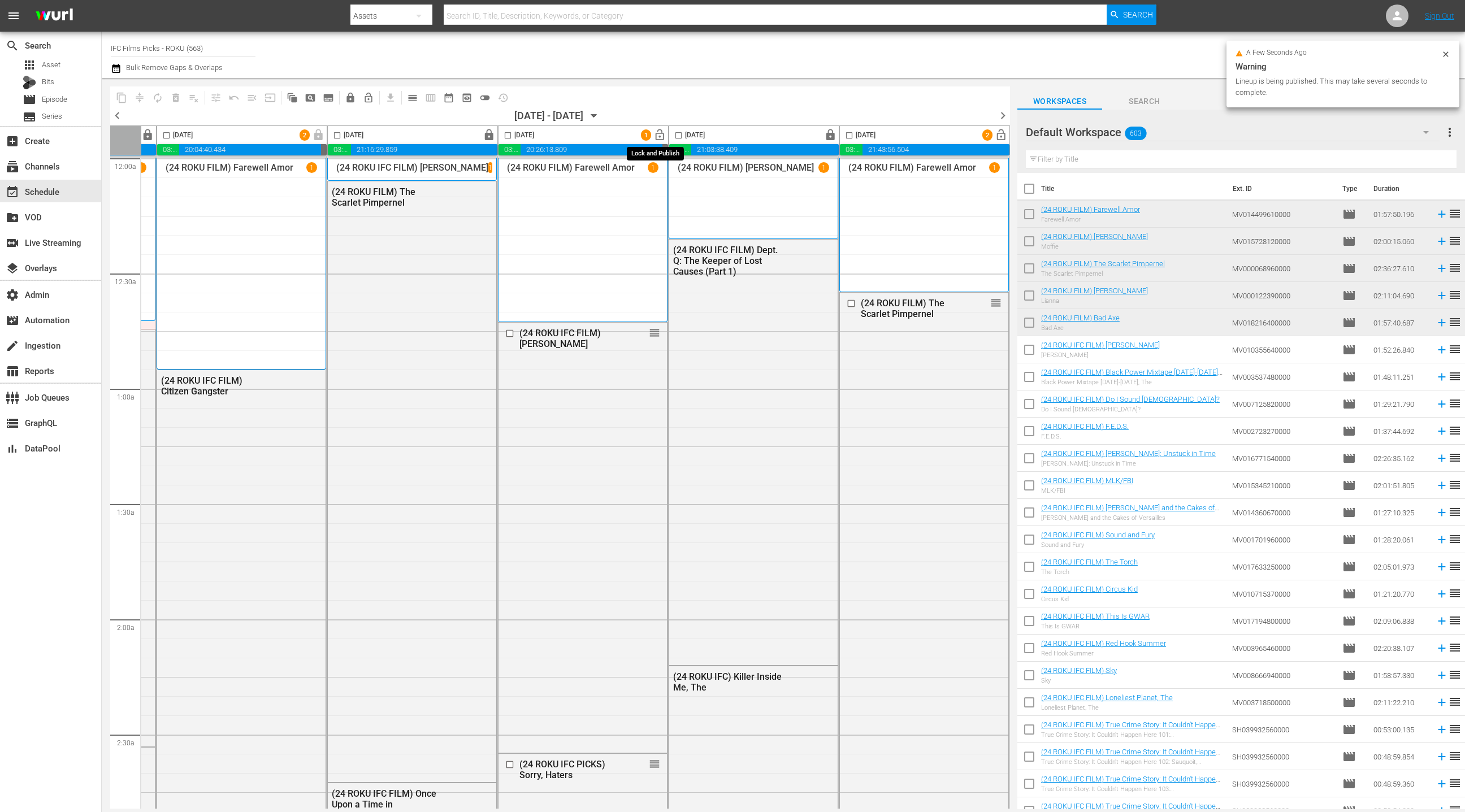
click at [656, 132] on span "lock_open" at bounding box center [659, 135] width 13 height 13
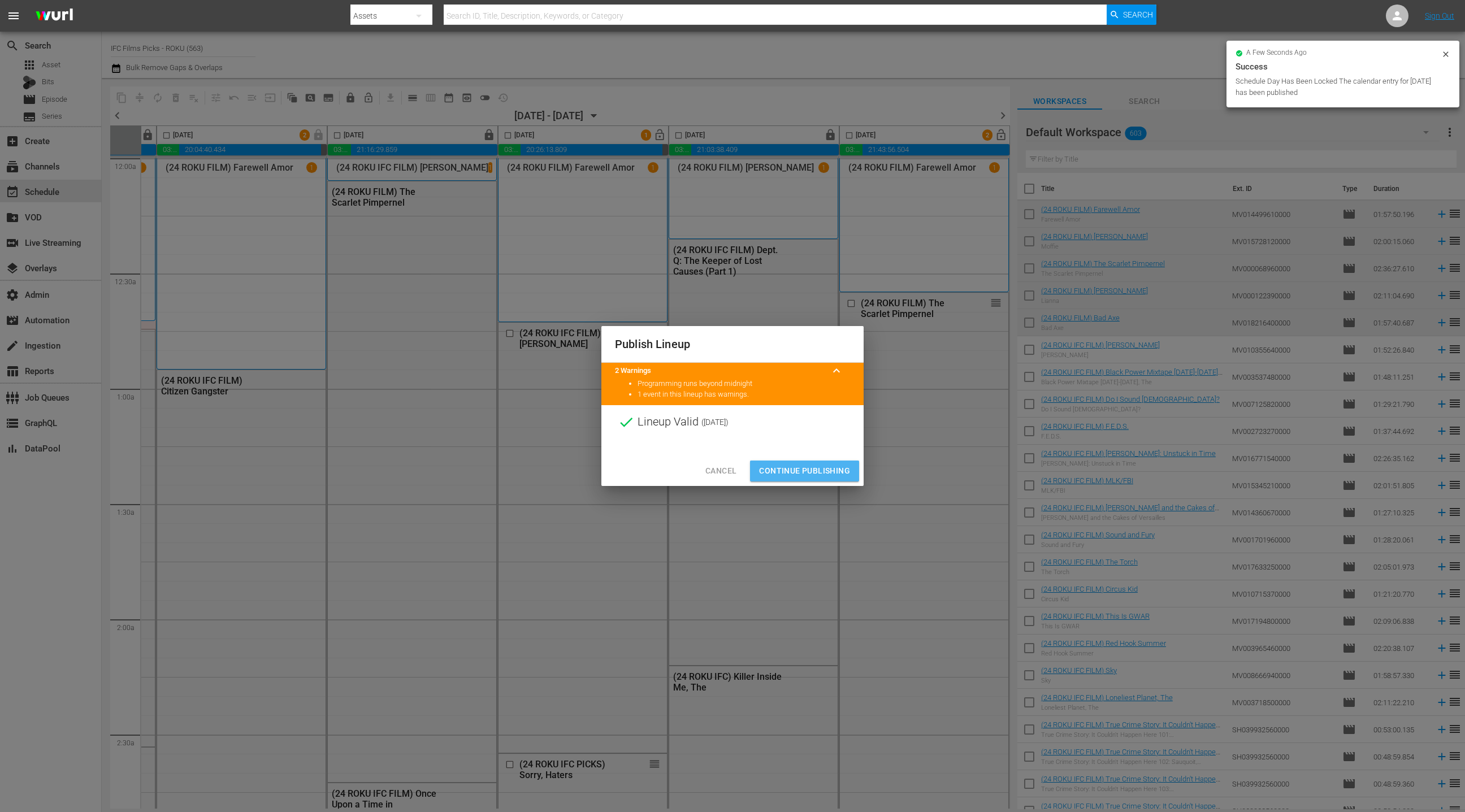
click at [815, 468] on span "Continue Publishing" at bounding box center [805, 471] width 91 height 14
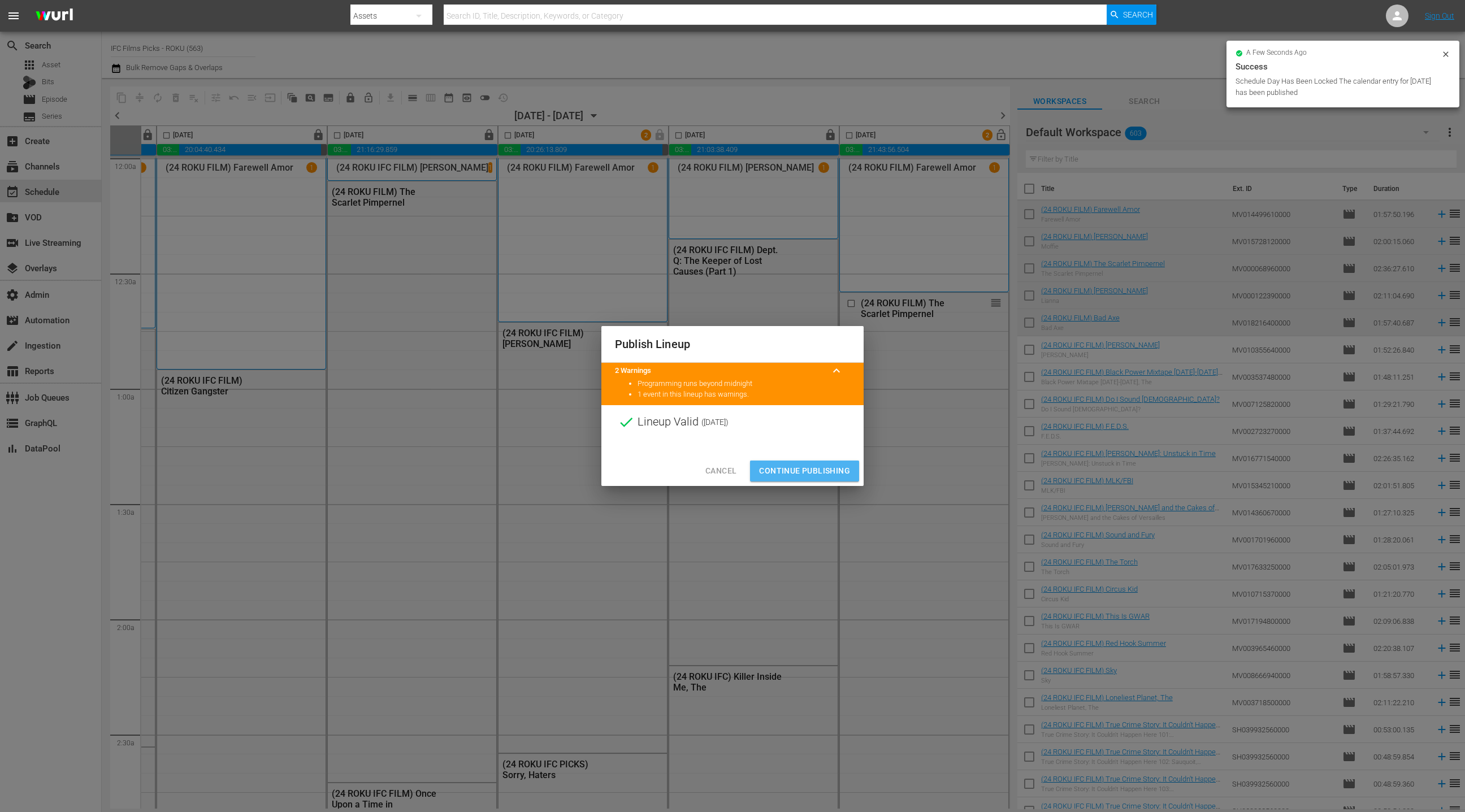
drag, startPoint x: 825, startPoint y: 471, endPoint x: 904, endPoint y: 316, distance: 174.0
click at [825, 471] on span "Continue Publishing" at bounding box center [805, 471] width 91 height 14
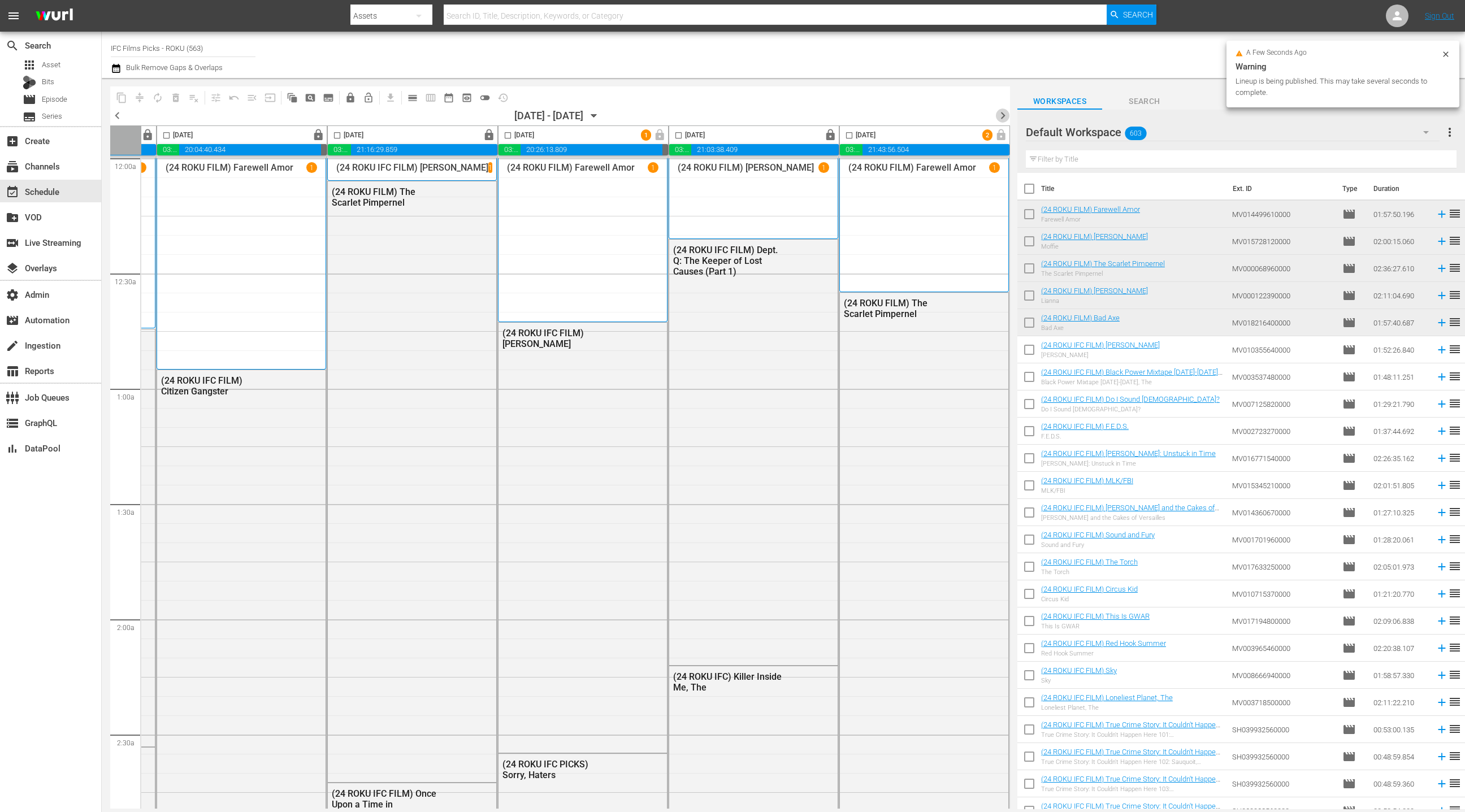
click at [1002, 113] on span "chevron_right" at bounding box center [1002, 115] width 14 height 14
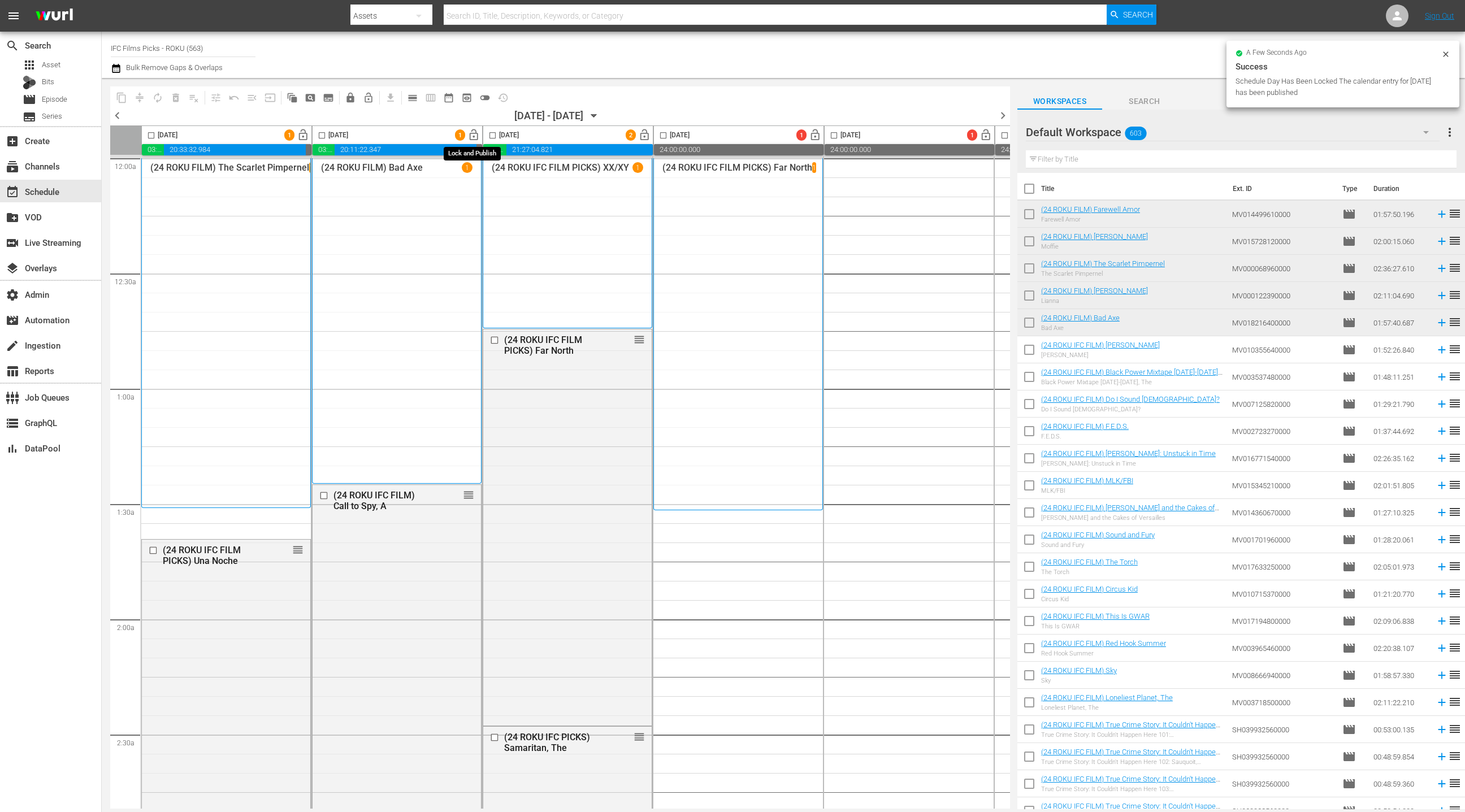
click at [472, 131] on span "lock_open" at bounding box center [473, 135] width 13 height 13
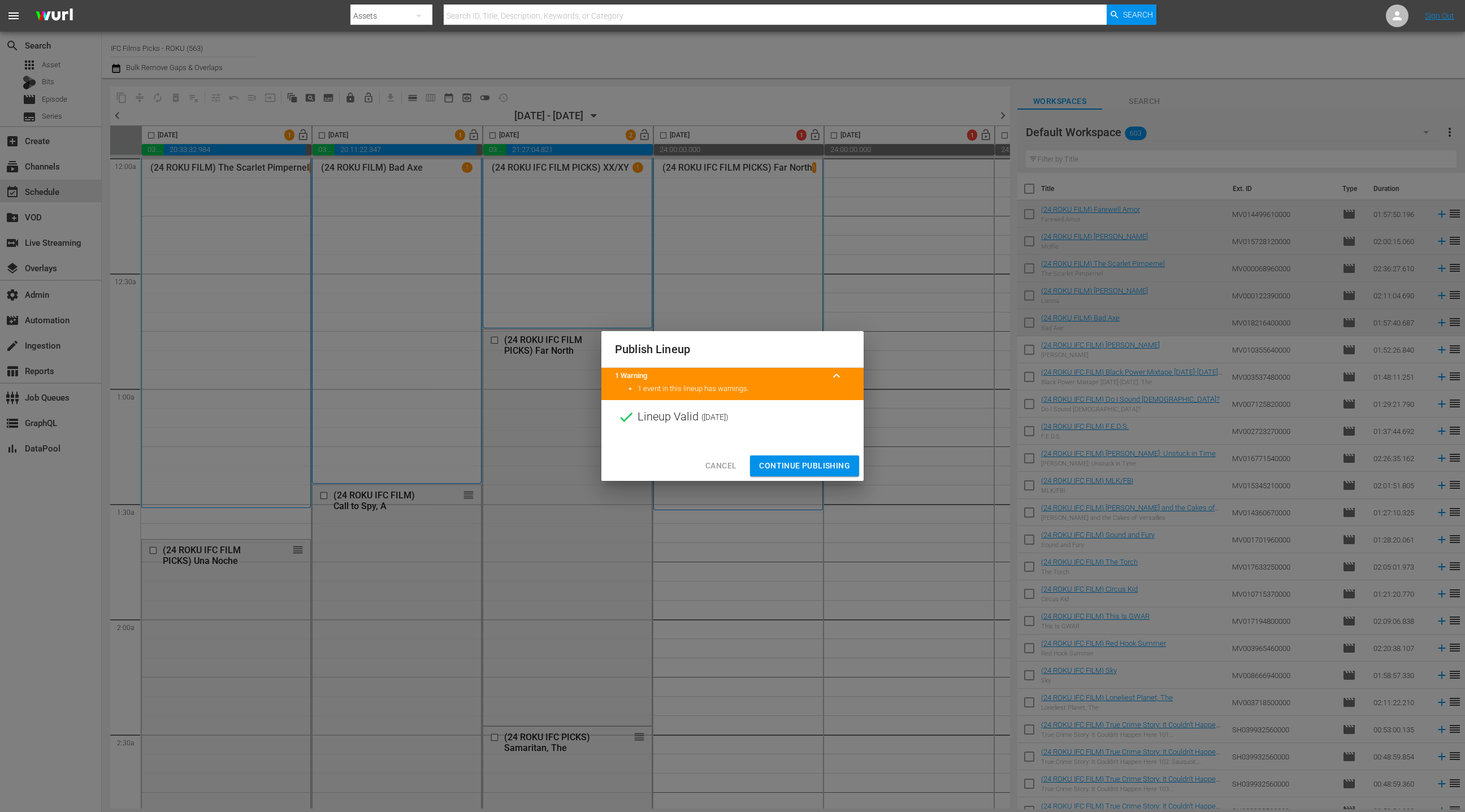
drag, startPoint x: 813, startPoint y: 465, endPoint x: 684, endPoint y: 369, distance: 160.8
click at [813, 465] on span "Continue Publishing" at bounding box center [805, 465] width 91 height 14
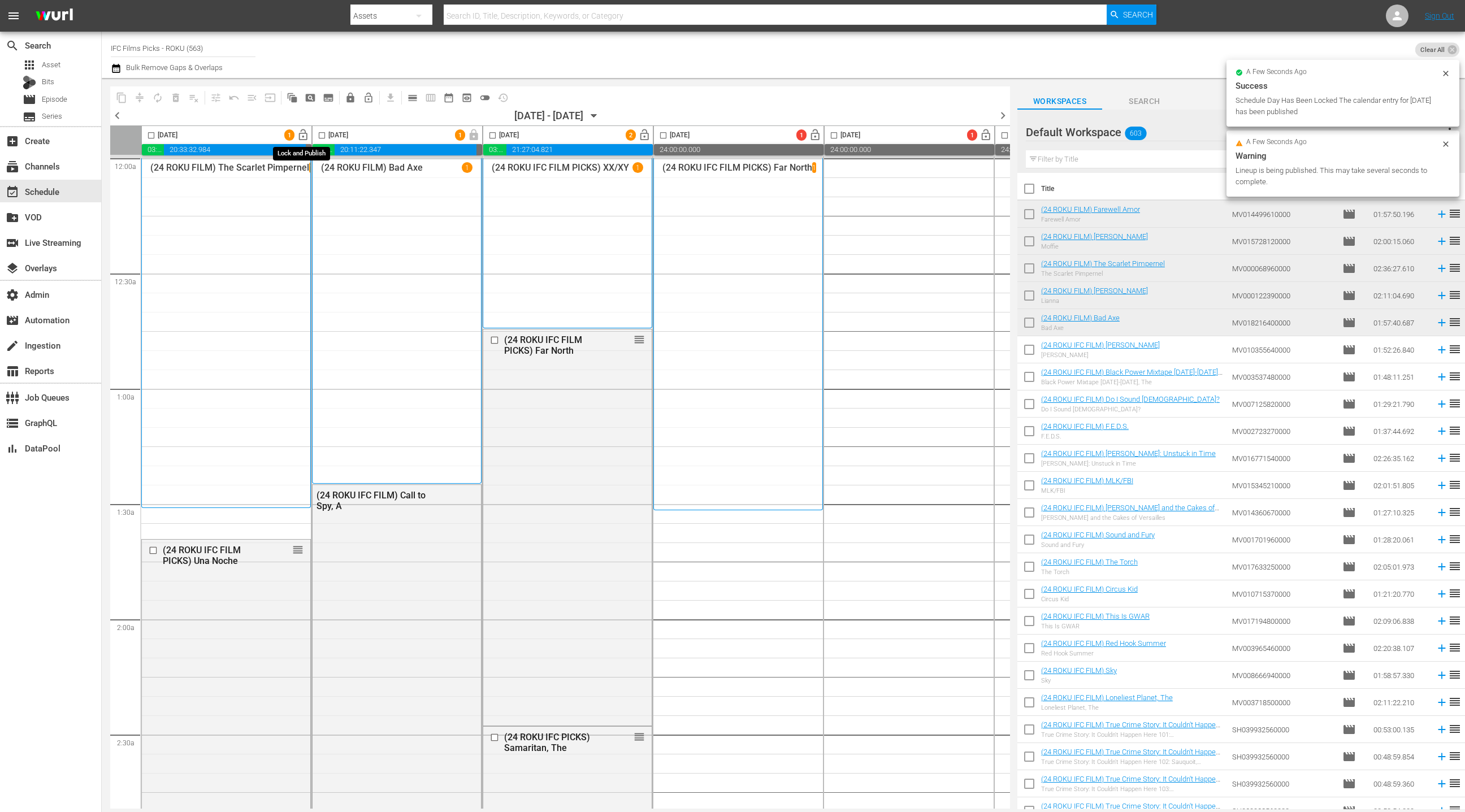
click at [304, 133] on span "lock_open" at bounding box center [302, 135] width 13 height 13
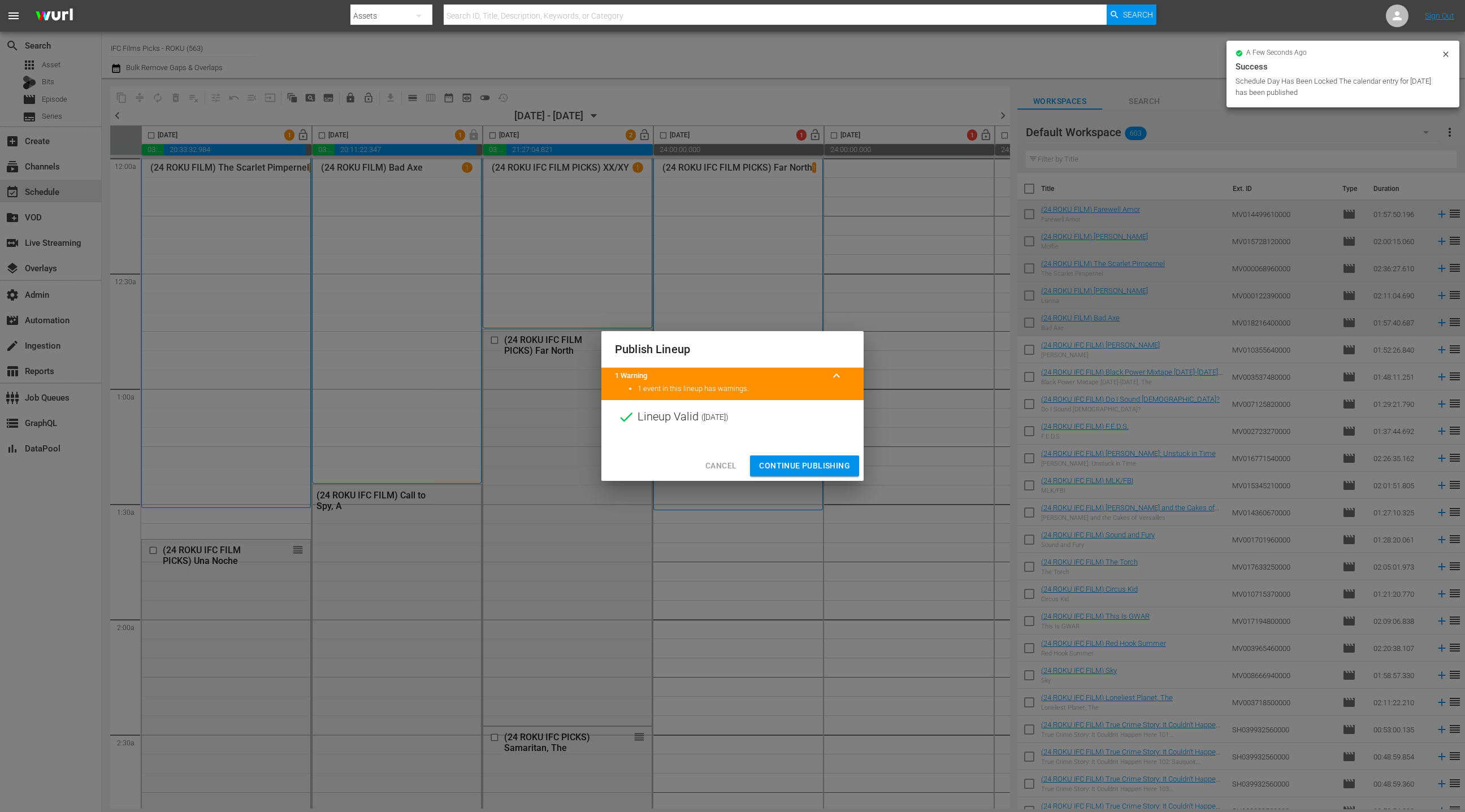
click at [802, 469] on span "Continue Publishing" at bounding box center [805, 465] width 91 height 14
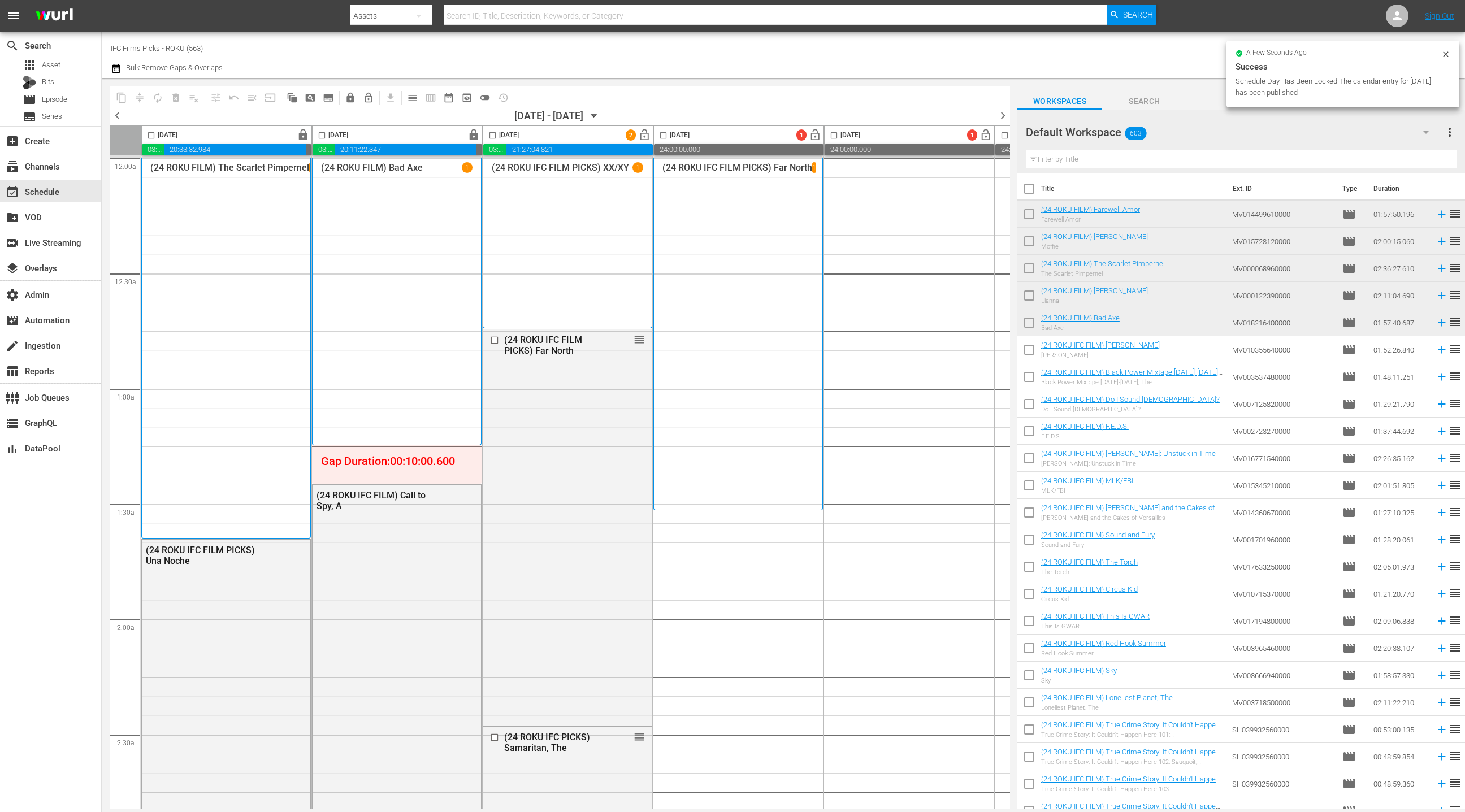
scroll to position [0, 25]
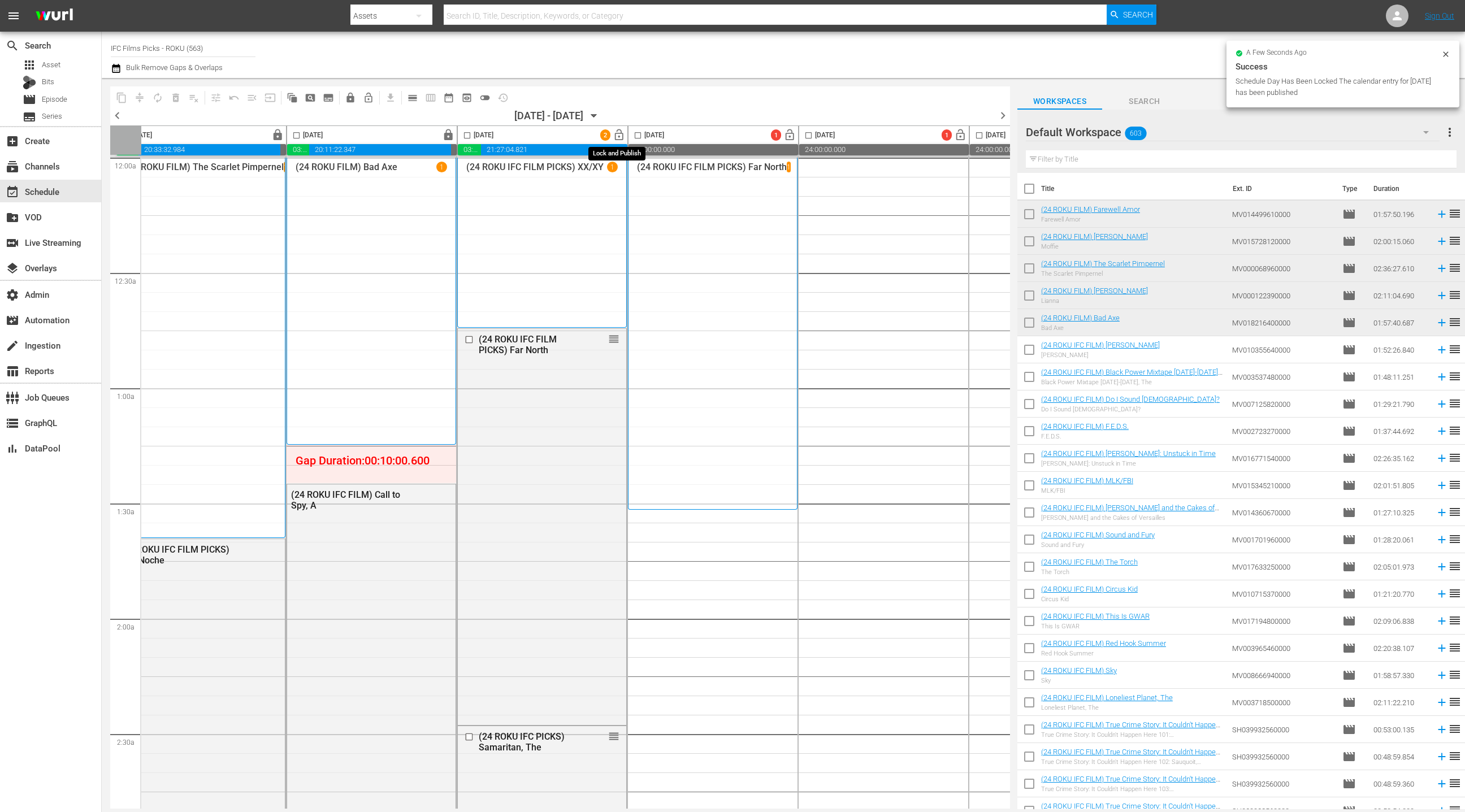
click at [620, 139] on span "lock_open" at bounding box center [619, 135] width 13 height 13
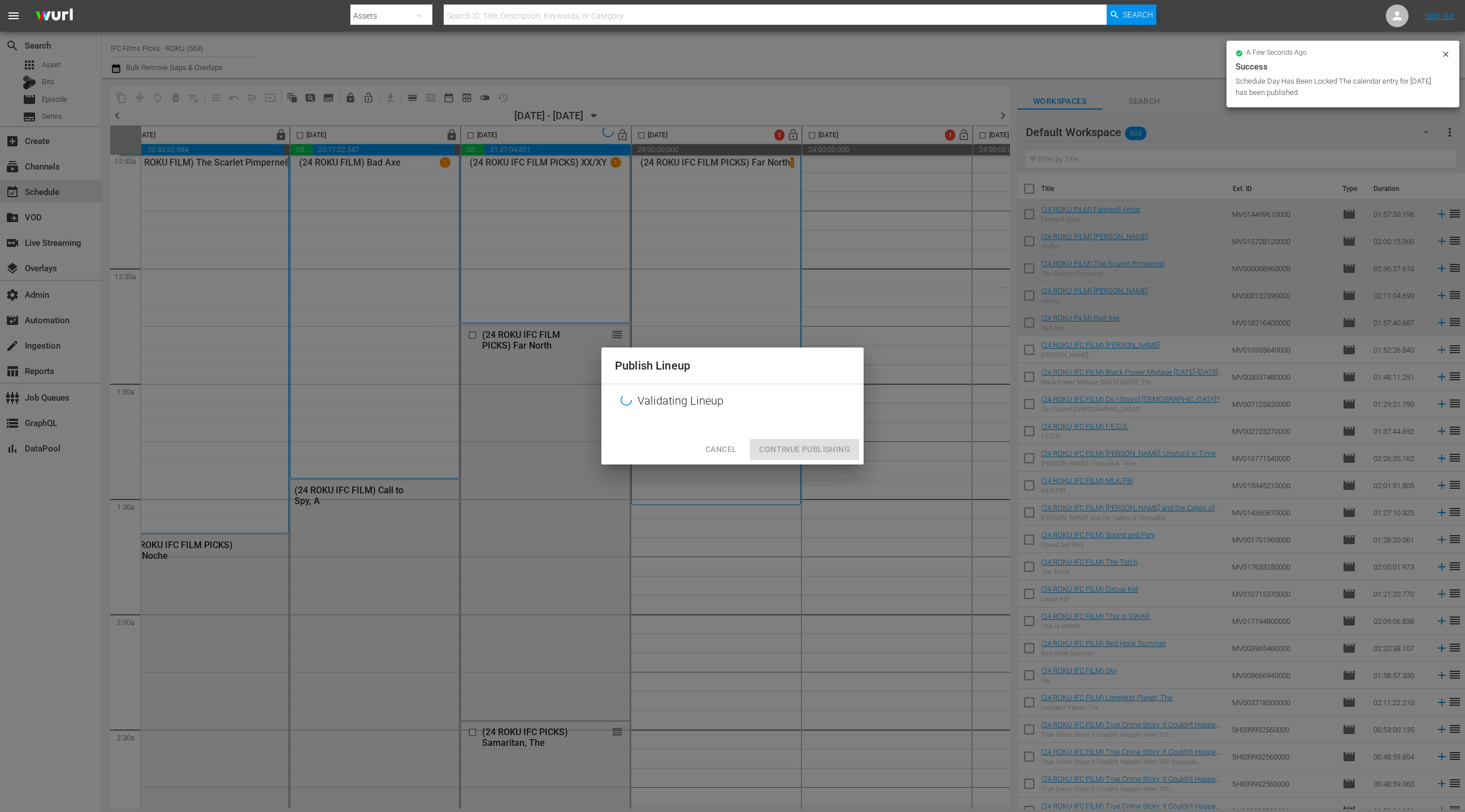
scroll to position [5, 20]
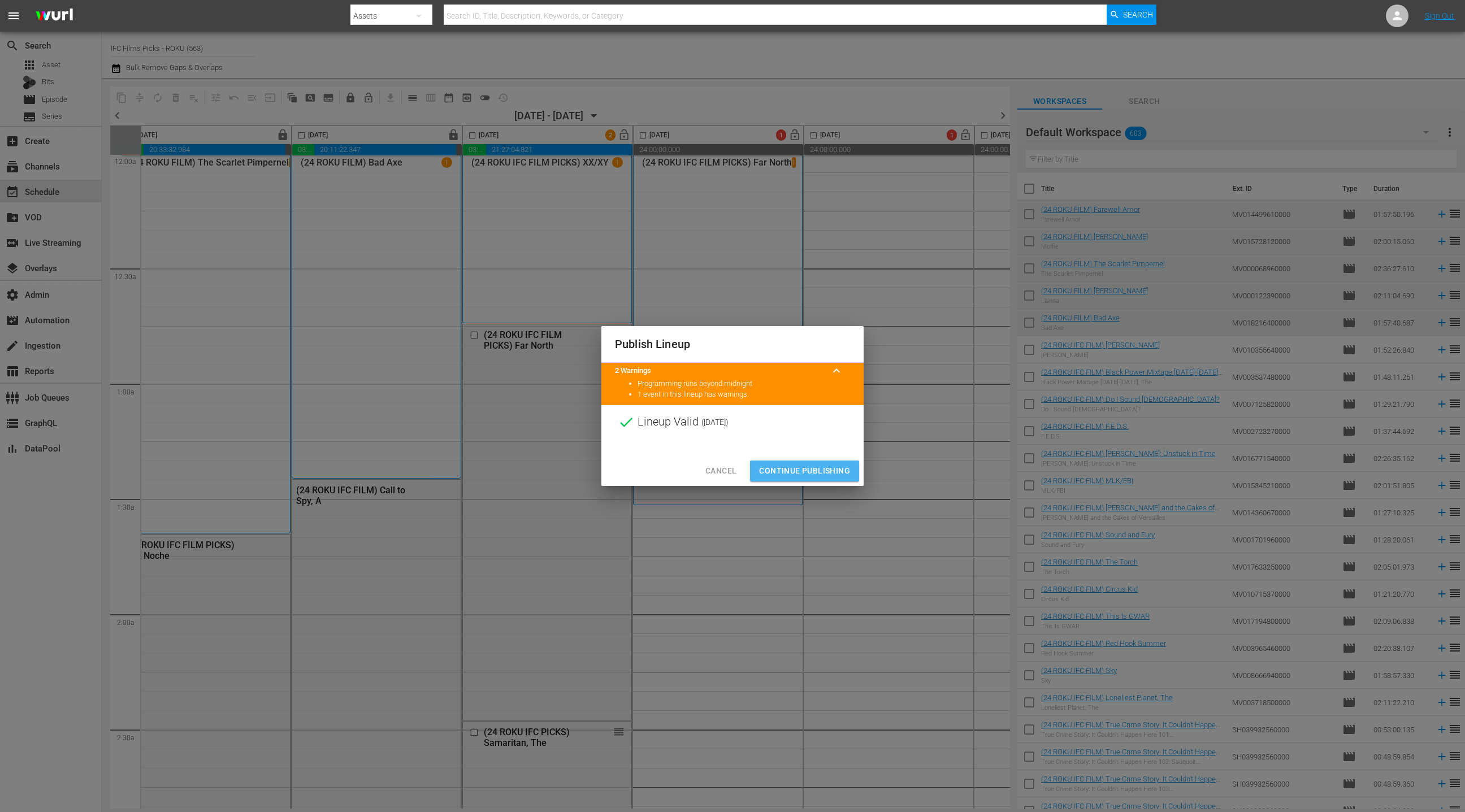
click at [815, 470] on span "Continue Publishing" at bounding box center [805, 471] width 91 height 14
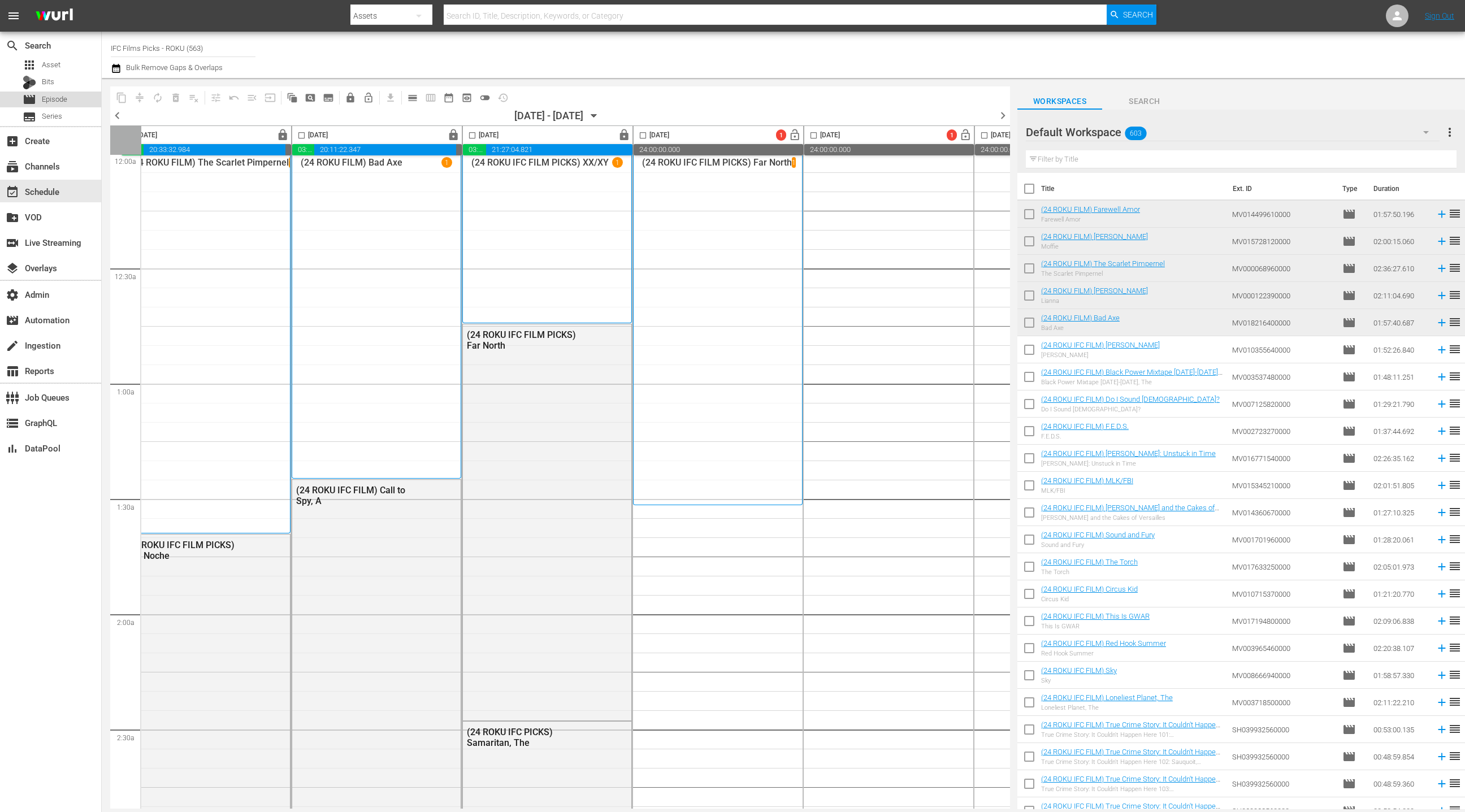
click at [80, 102] on div "movie Episode" at bounding box center [50, 100] width 101 height 16
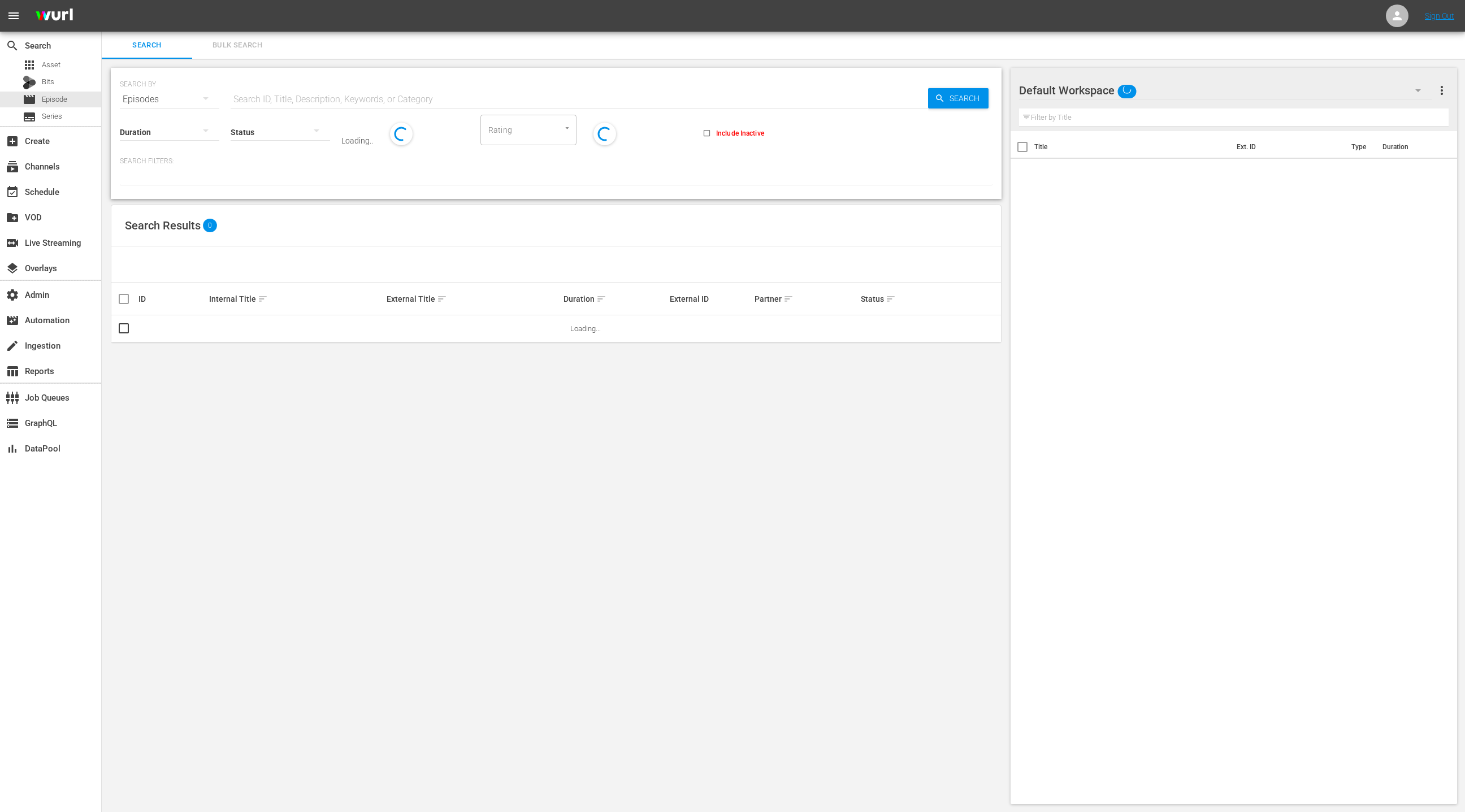
click at [246, 44] on span "Bulk Search" at bounding box center [237, 45] width 77 height 13
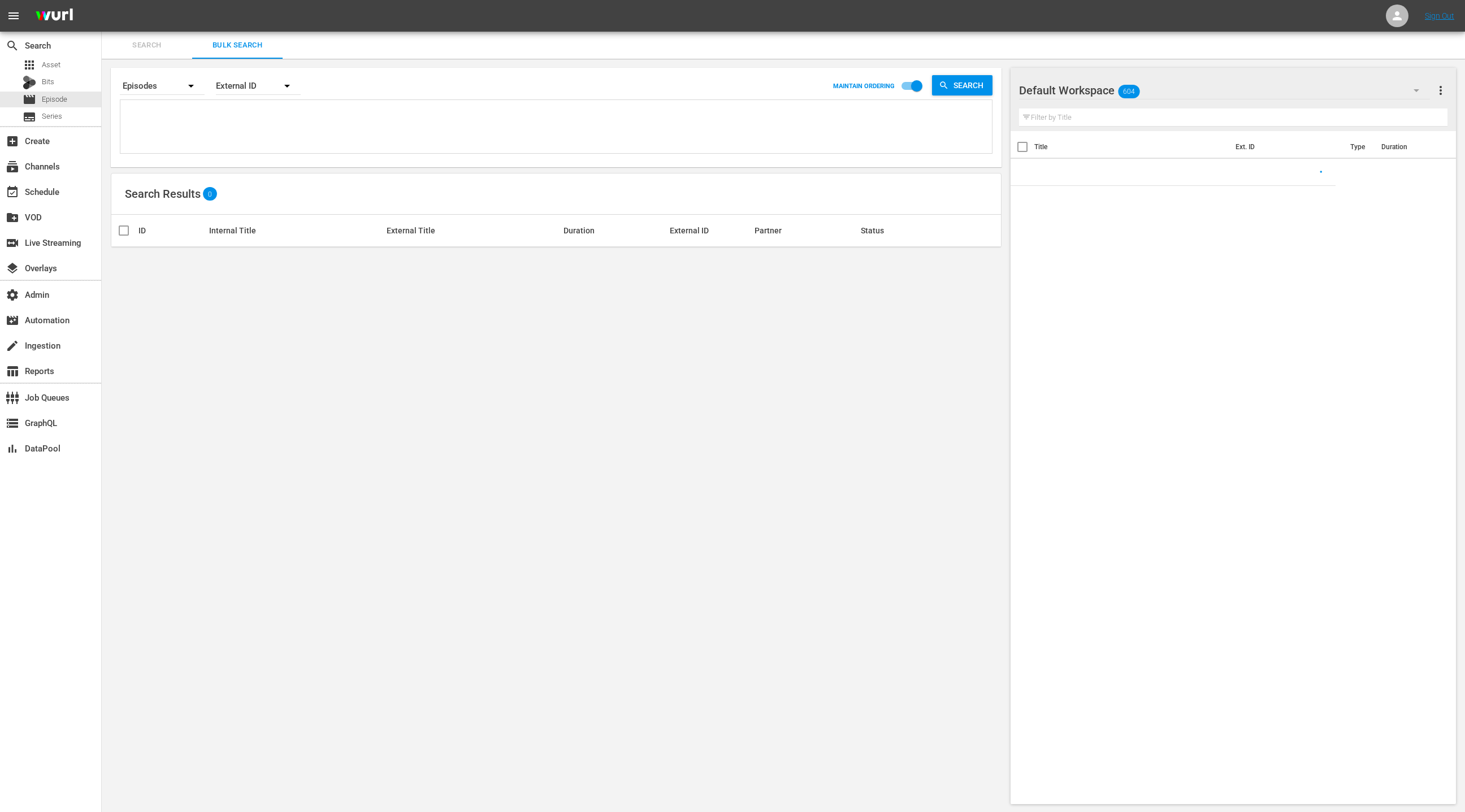
click at [231, 127] on textarea at bounding box center [557, 128] width 868 height 52
paste textarea "FREAK SHOW REBEL IN THE RYE MARY SHELLEY BOYHOOD UNKNOWN GIRL, THE EATING ANIMA…"
type textarea "FREAK SHOW REBEL IN THE RYE MARY SHELLEY BOYHOOD UNKNOWN GIRL, THE EATING ANIMA…"
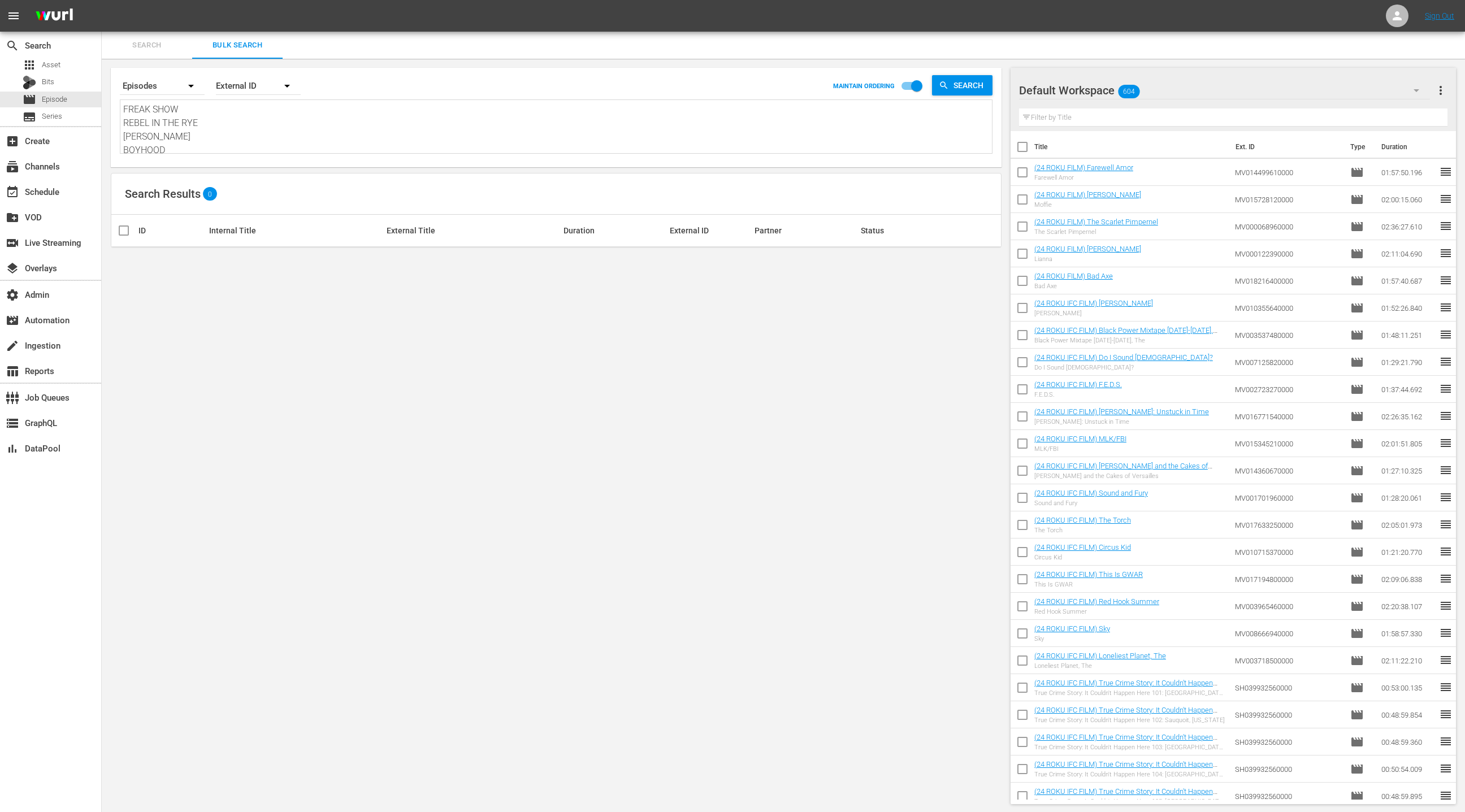
scroll to position [1, 0]
type textarea "FREAK SHOW REBEL IN THE RYE MARY SHELLEY BOYHOOD UNKNOWN GIRL, THE EATING ANIMA…"
click at [1440, 95] on span "more_vert" at bounding box center [1440, 91] width 13 height 13
click at [1389, 110] on div "Clear All Workspace Items" at bounding box center [1367, 112] width 133 height 20
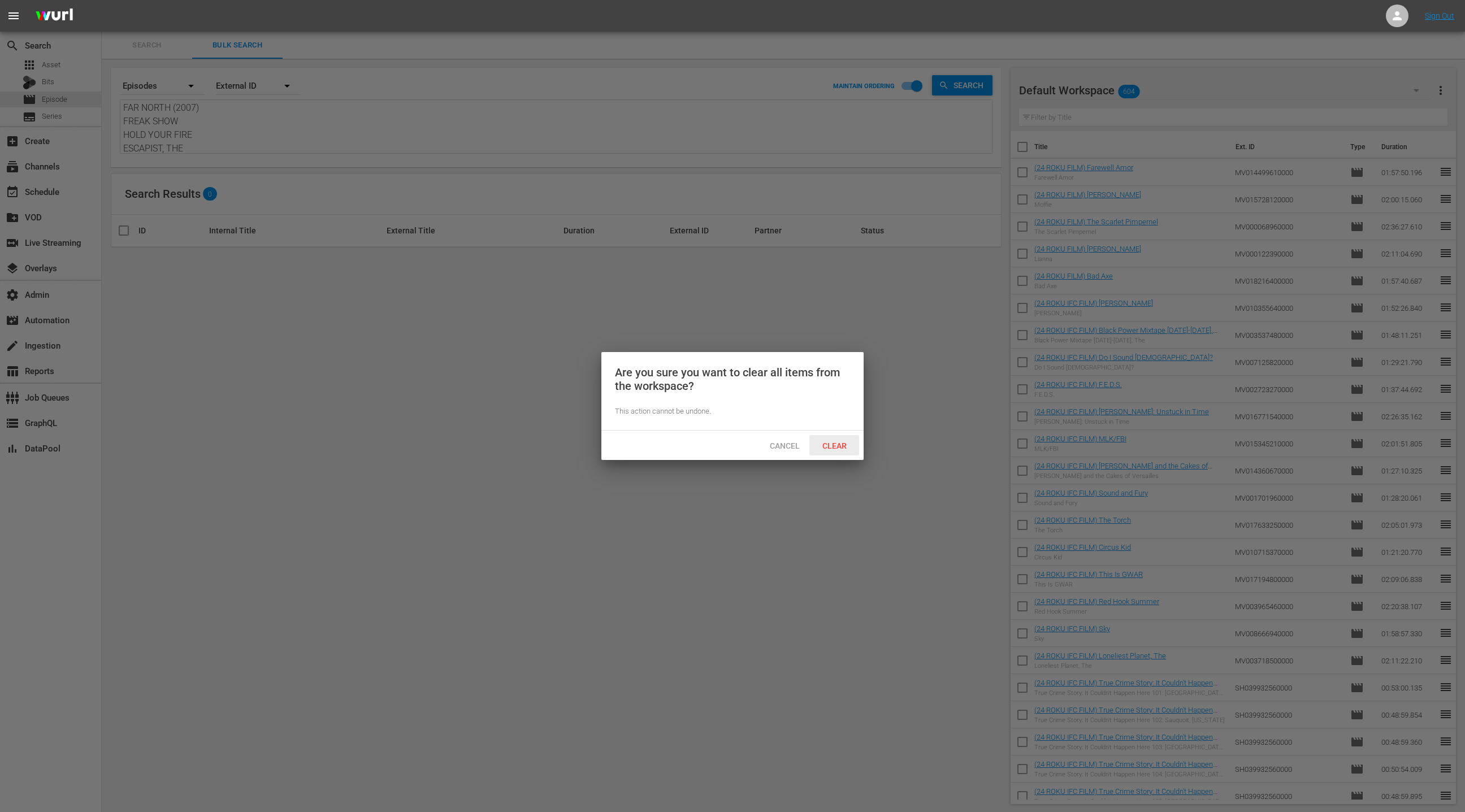
click at [853, 443] on span "Clear" at bounding box center [834, 445] width 42 height 9
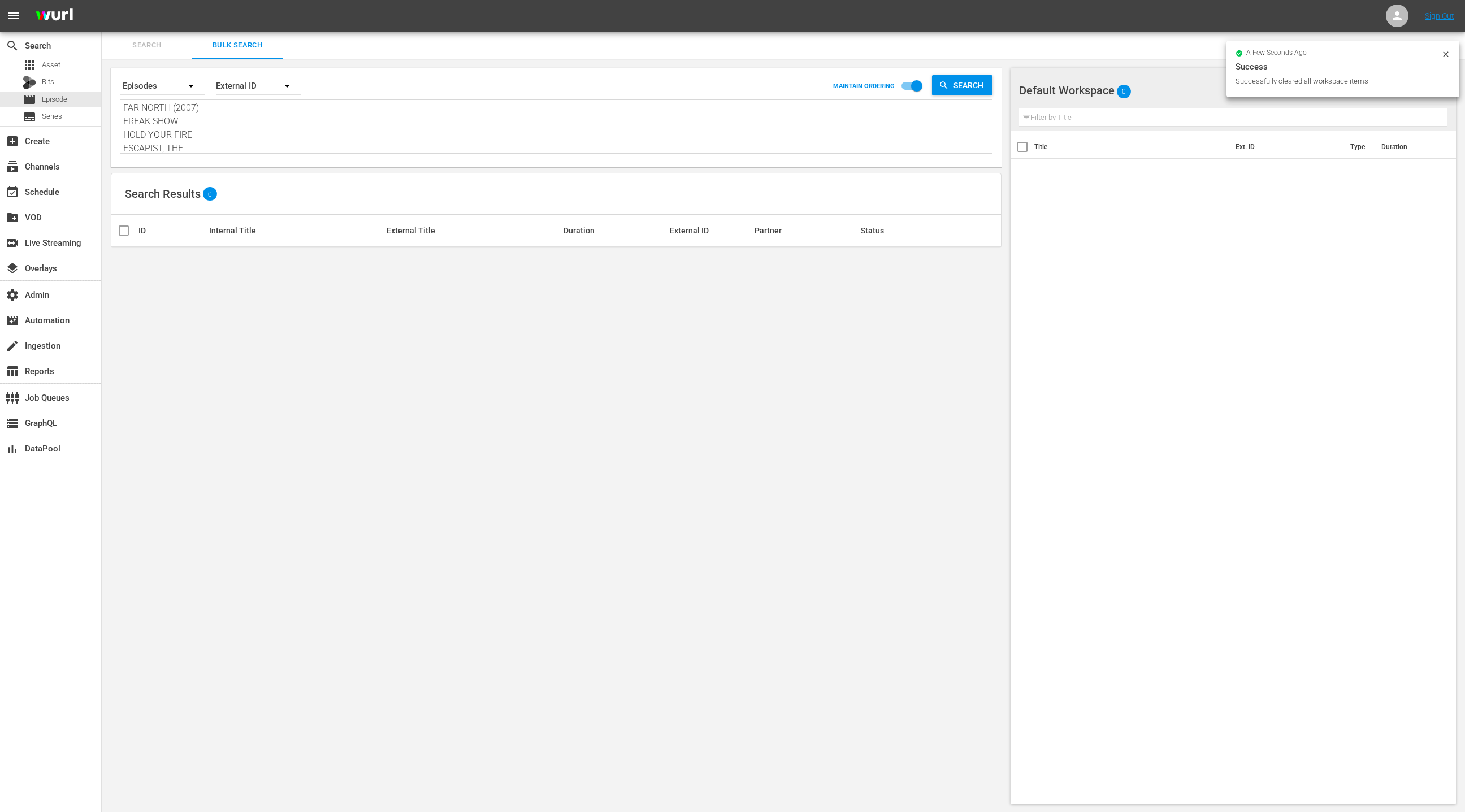
click at [251, 86] on div "External ID" at bounding box center [258, 86] width 84 height 32
drag, startPoint x: 253, startPoint y: 134, endPoint x: 277, endPoint y: 137, distance: 24.2
click at [257, 134] on div "Wurl ID" at bounding box center [251, 135] width 45 height 18
click at [1419, 91] on icon "button" at bounding box center [1416, 91] width 13 height 13
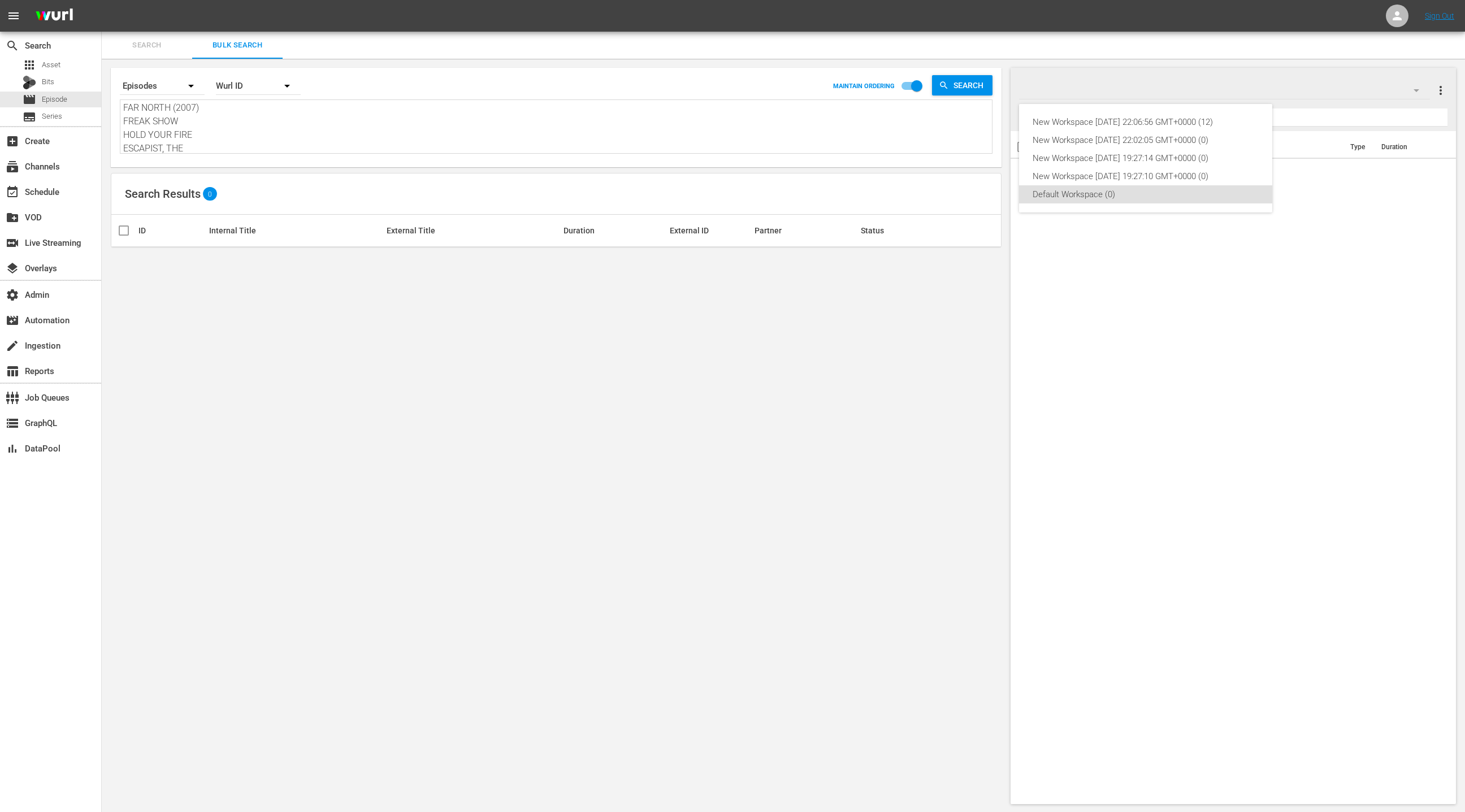
click at [1419, 91] on div "New Workspace Sun Jun 08 2025 22:06:56 GMT+0000 (12) New Workspace Sun Jun 08 2…" at bounding box center [732, 406] width 1465 height 812
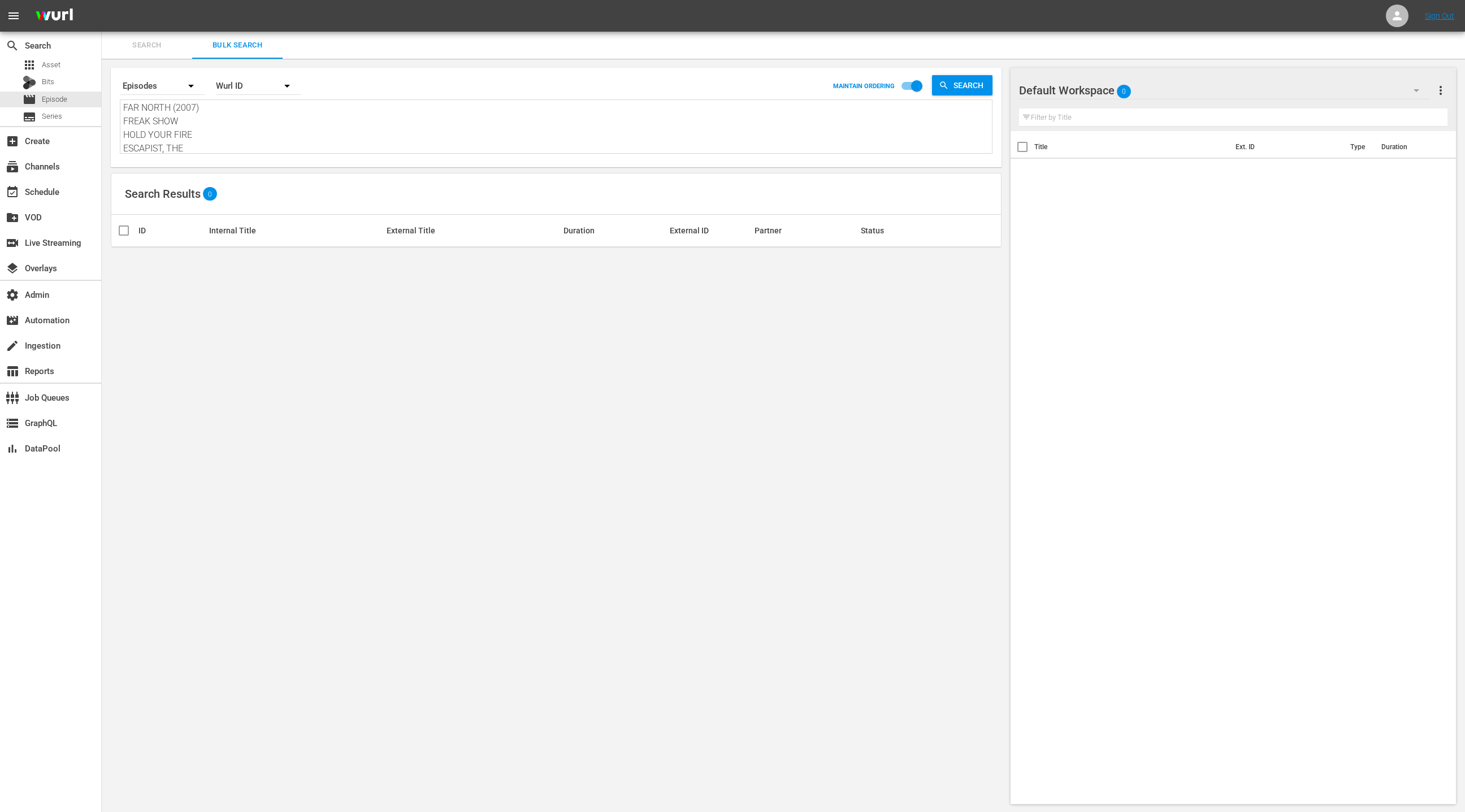
click at [239, 84] on div "Wurl ID" at bounding box center [258, 86] width 84 height 32
click at [248, 141] on div "Wurl ID" at bounding box center [251, 135] width 45 height 18
click at [223, 126] on textarea "FREAK SHOW REBEL IN THE RYE MARY SHELLEY BOYHOOD UNKNOWN GIRL, THE EATING ANIMA…" at bounding box center [557, 128] width 868 height 52
paste textarea "50914753 17191563 49995257 49995259 32450177 78571575 74905283 72026473 5091475…"
type textarea "50914753 17191563 49995257 49995259 32450177 78571575 74905283 72026473 5091475…"
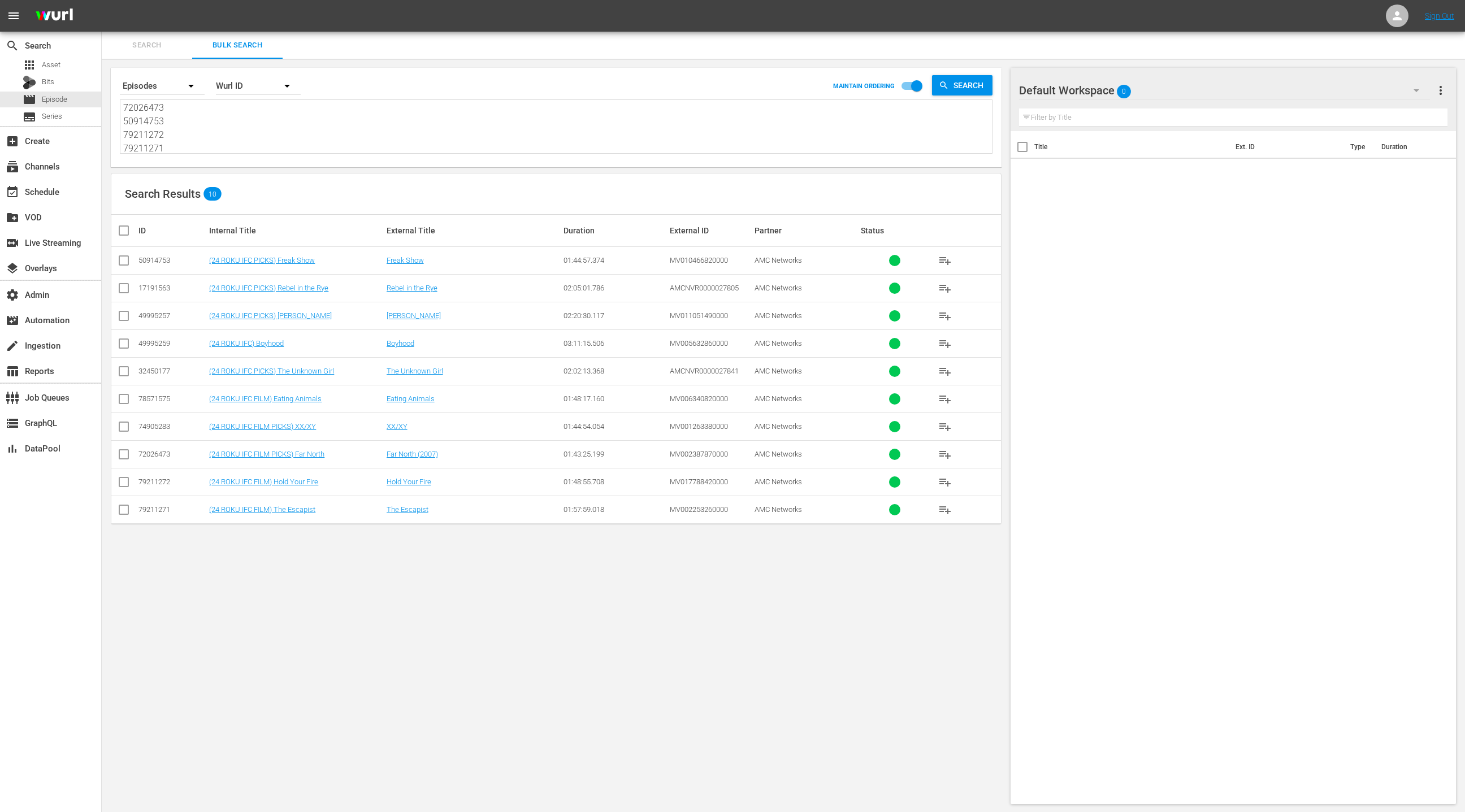
type textarea "50914753 17191563 49995257 49995259 32450177 78571575 74905283 72026473 5091475…"
click at [227, 128] on textarea "50914753 17191563 49995257 49995259 32450177 78571575 74905283 72026473 5091475…" at bounding box center [557, 128] width 868 height 52
paste textarea "79211224 79211269 57818724 79211268 27370694 74905287 27370711 20815268 2737071…"
type textarea "79211224 79211269 57818724 79211268 27370694 74905287 27370711 20815268 2737071…"
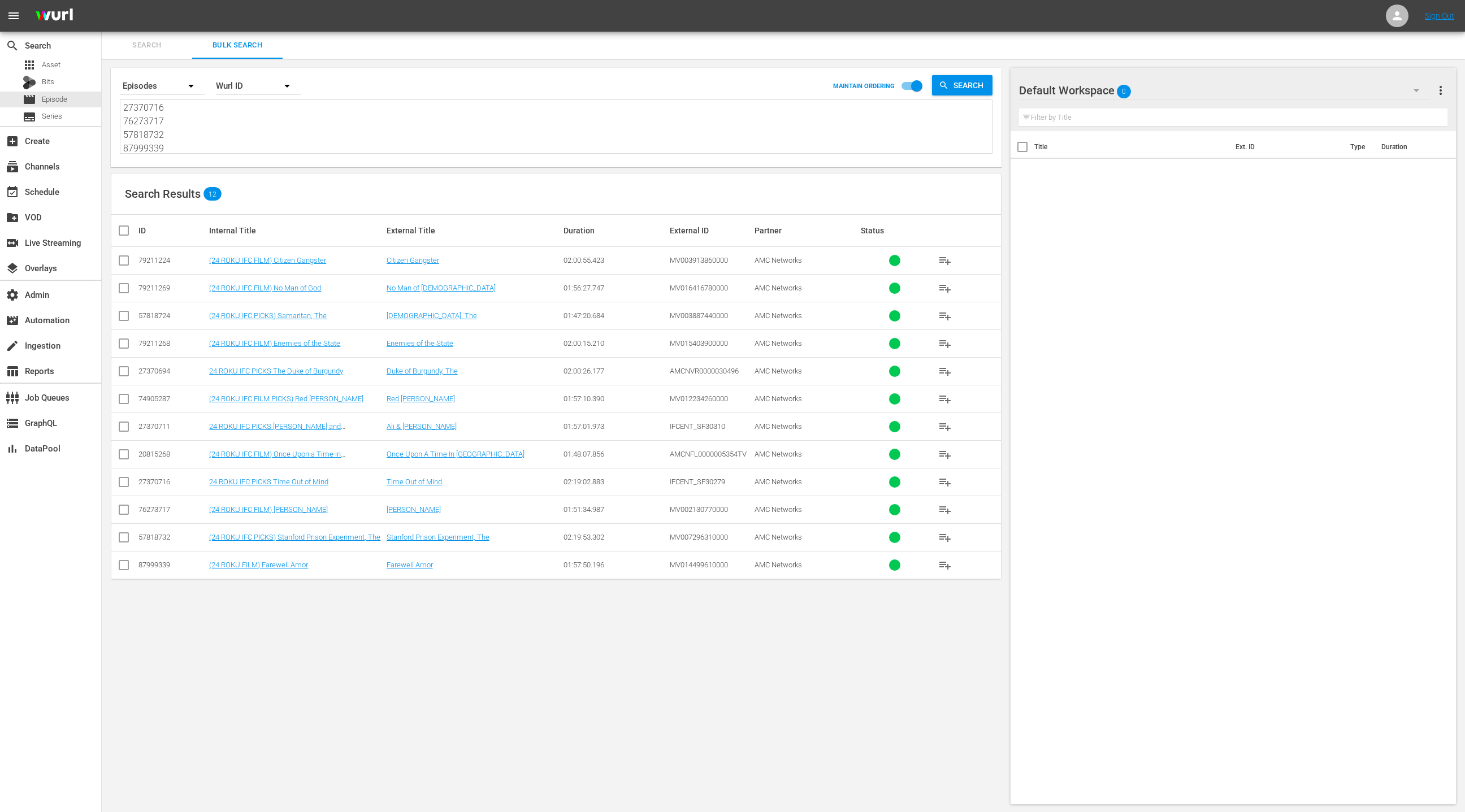
type textarea "79211224 79211269 57818724 79211268 27370694 74905287 27370711 20815268 2737071…"
drag, startPoint x: 121, startPoint y: 232, endPoint x: 401, endPoint y: 209, distance: 280.9
click at [121, 232] on input "checkbox" at bounding box center [128, 231] width 23 height 13
checkbox input "true"
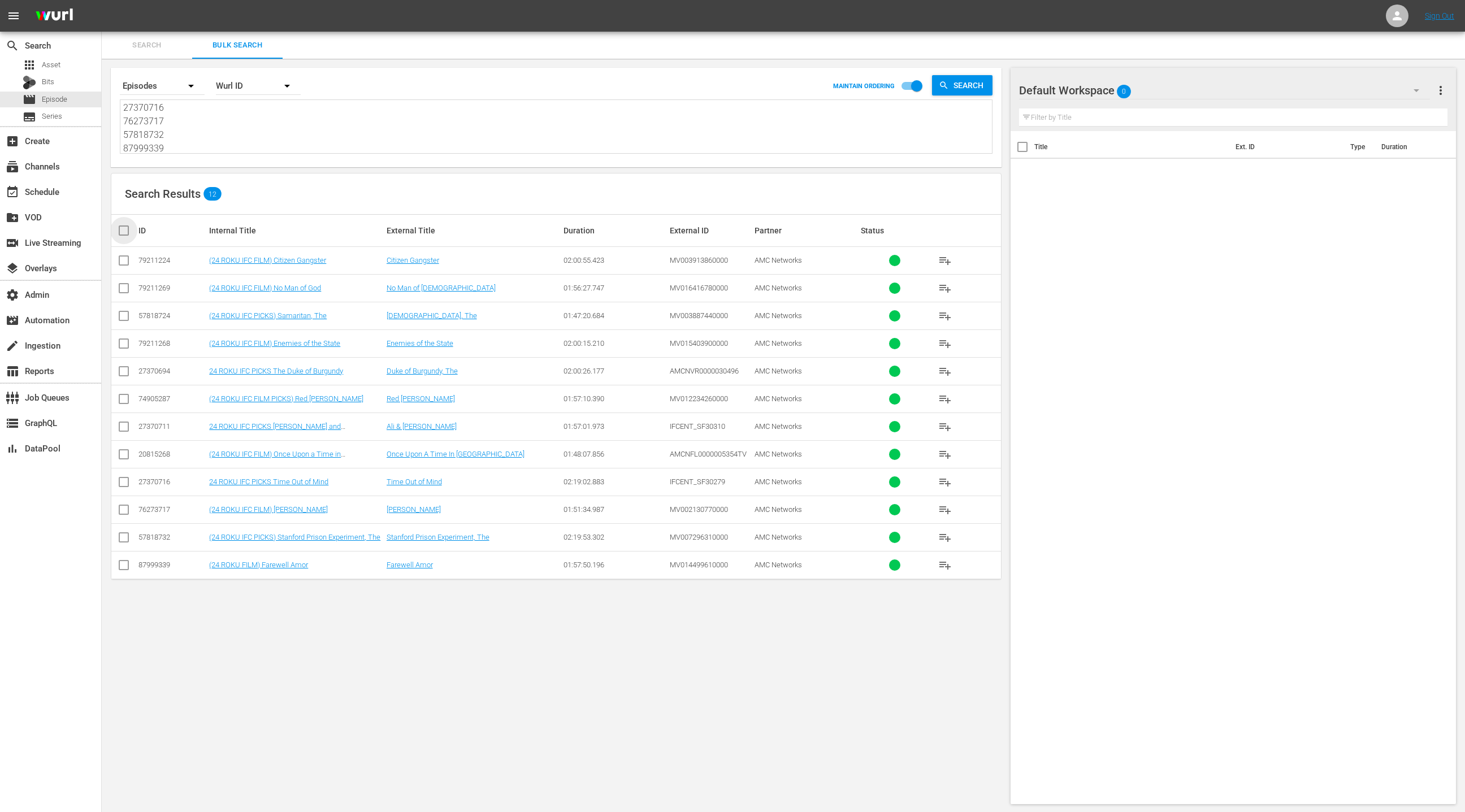
checkbox input "true"
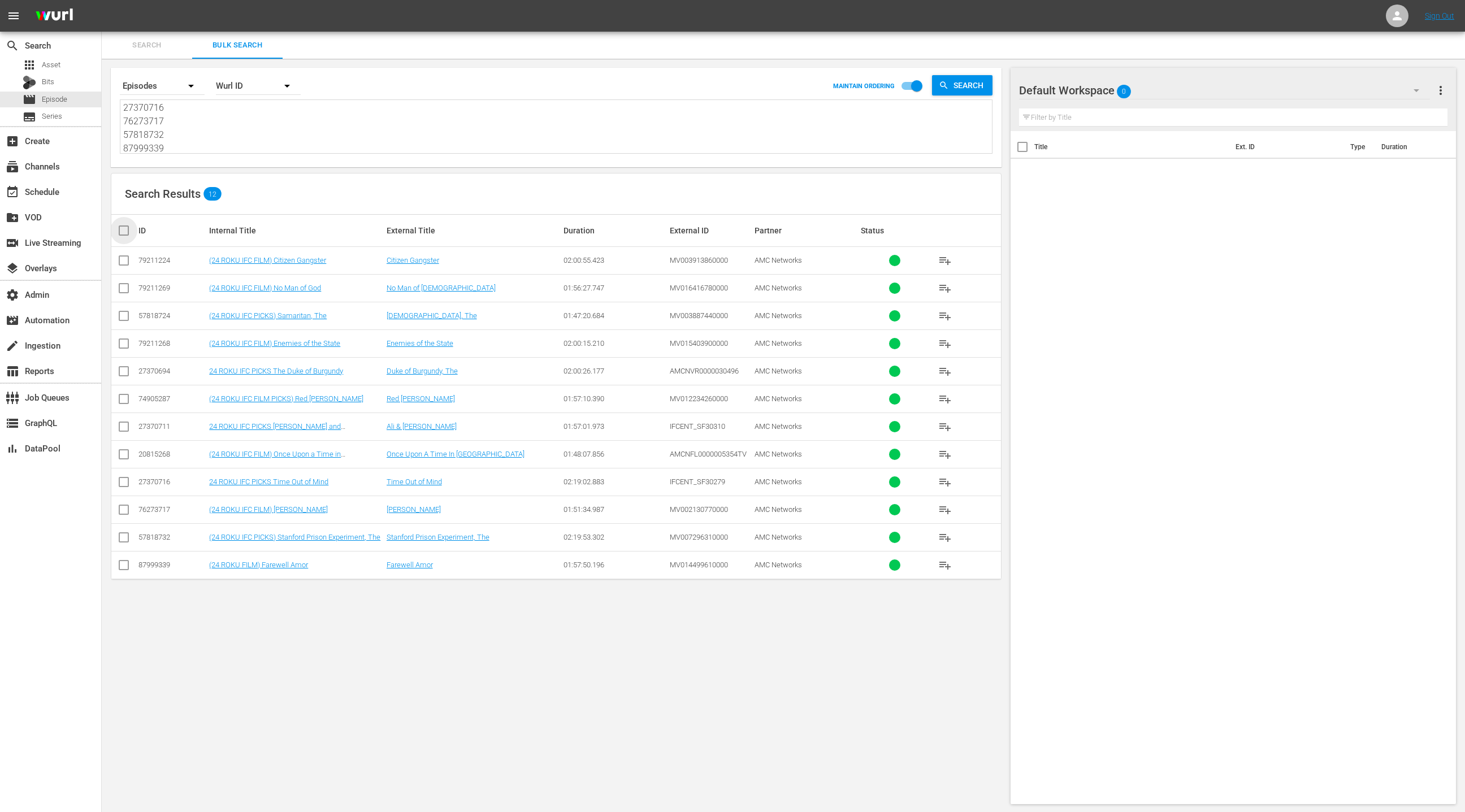
checkbox input "true"
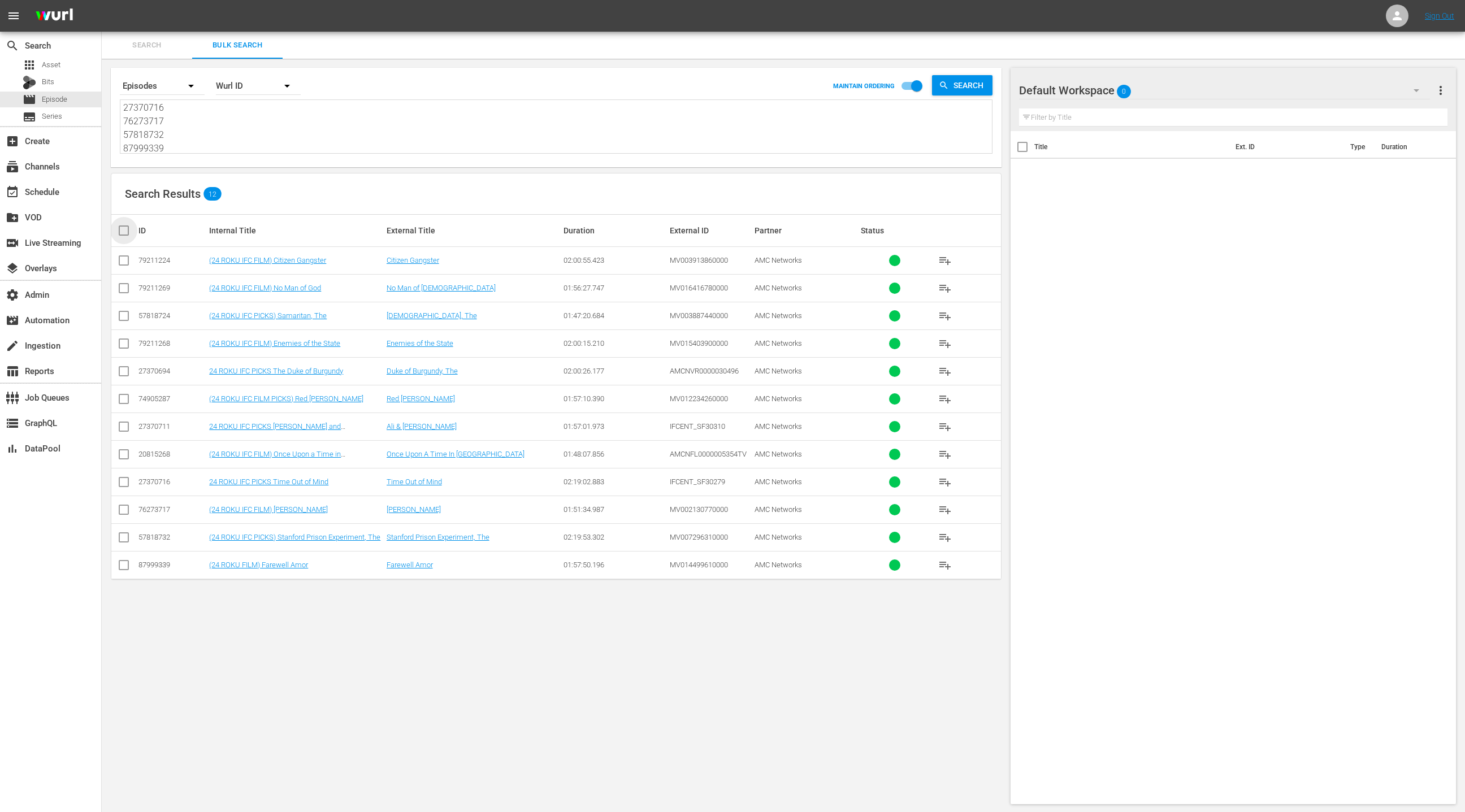
checkbox input "true"
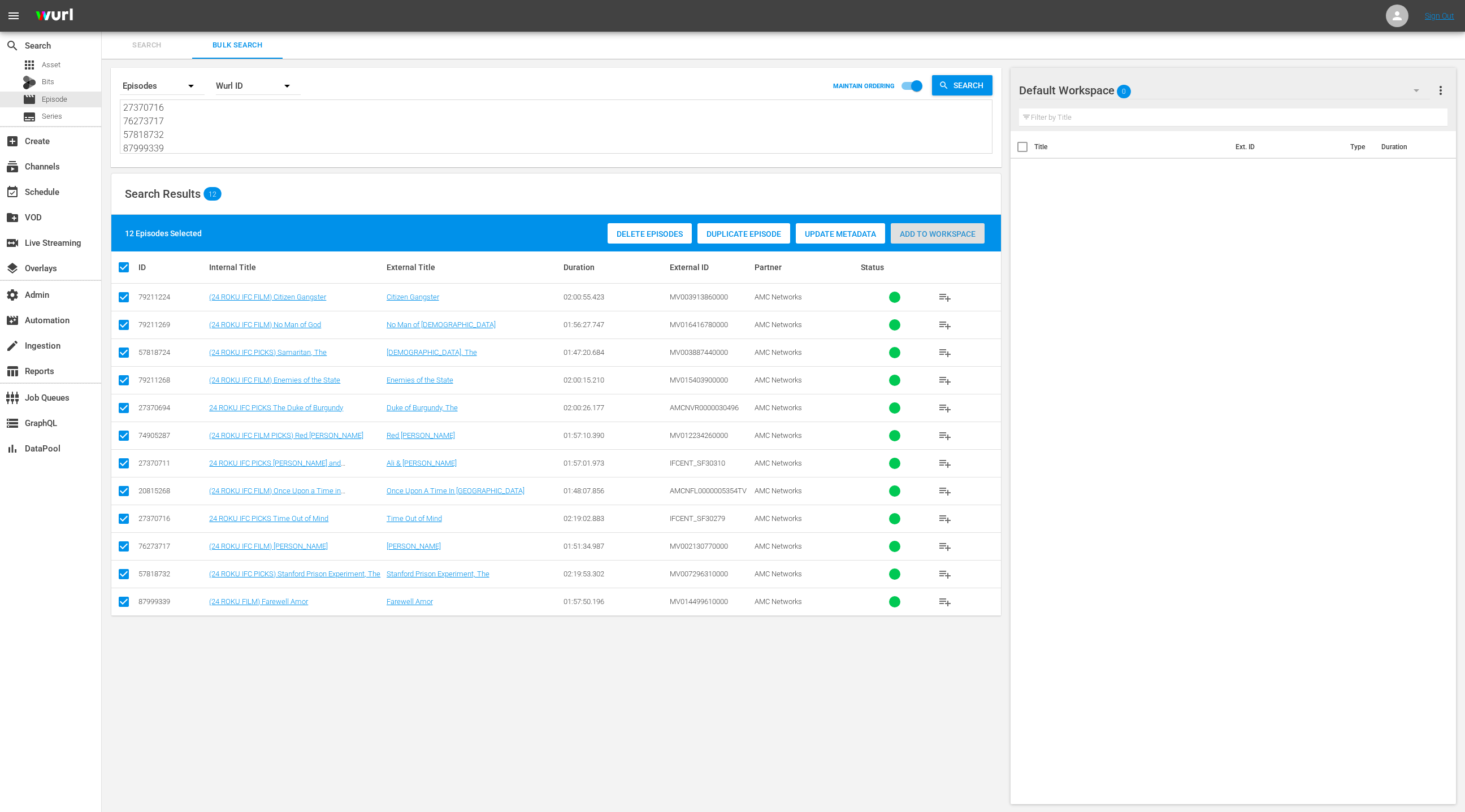
click at [947, 240] on div "Add to Workspace" at bounding box center [937, 234] width 94 height 21
click at [72, 194] on div "event_available Schedule" at bounding box center [50, 191] width 101 height 23
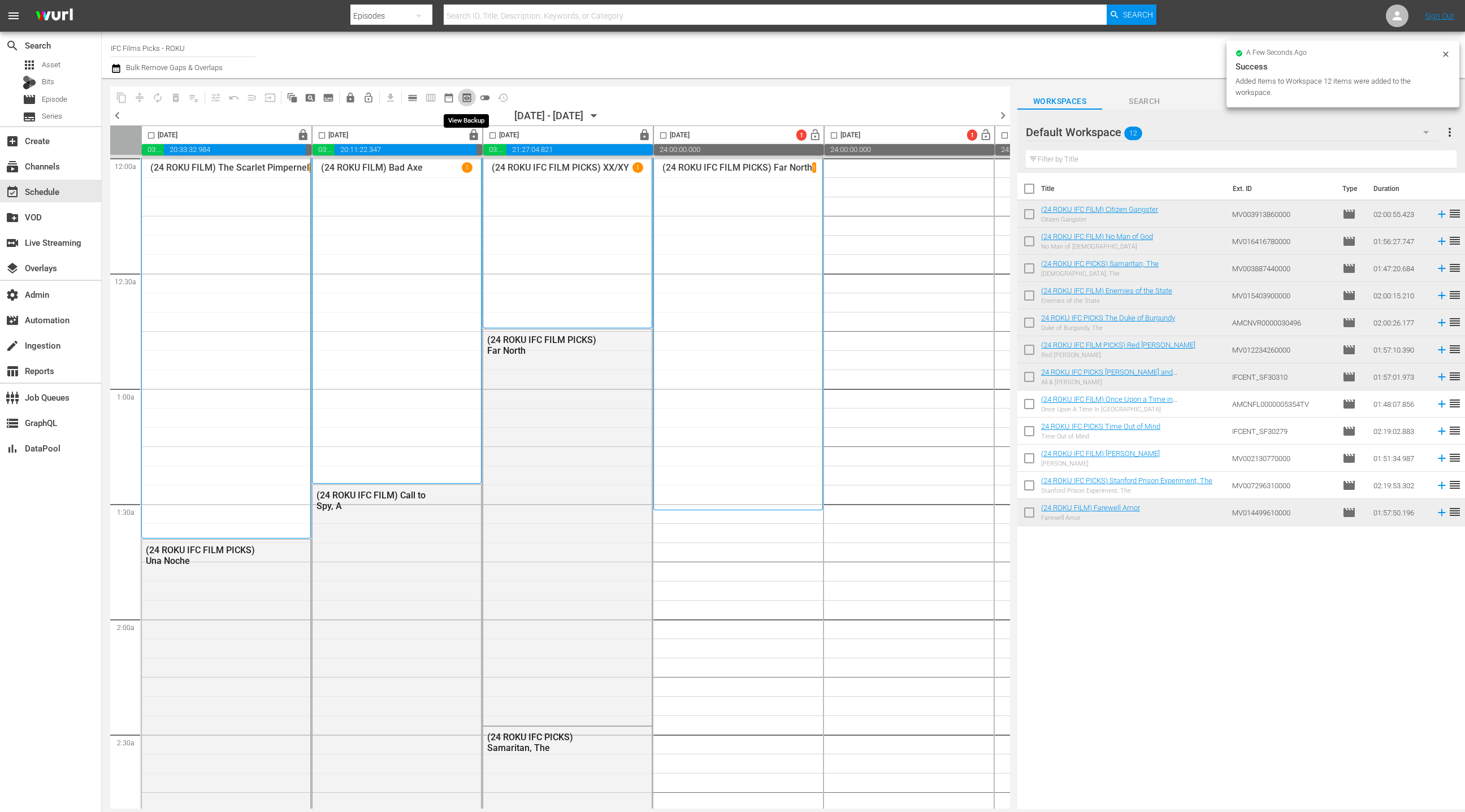
click at [467, 97] on span "preview_outlined" at bounding box center [467, 97] width 11 height 11
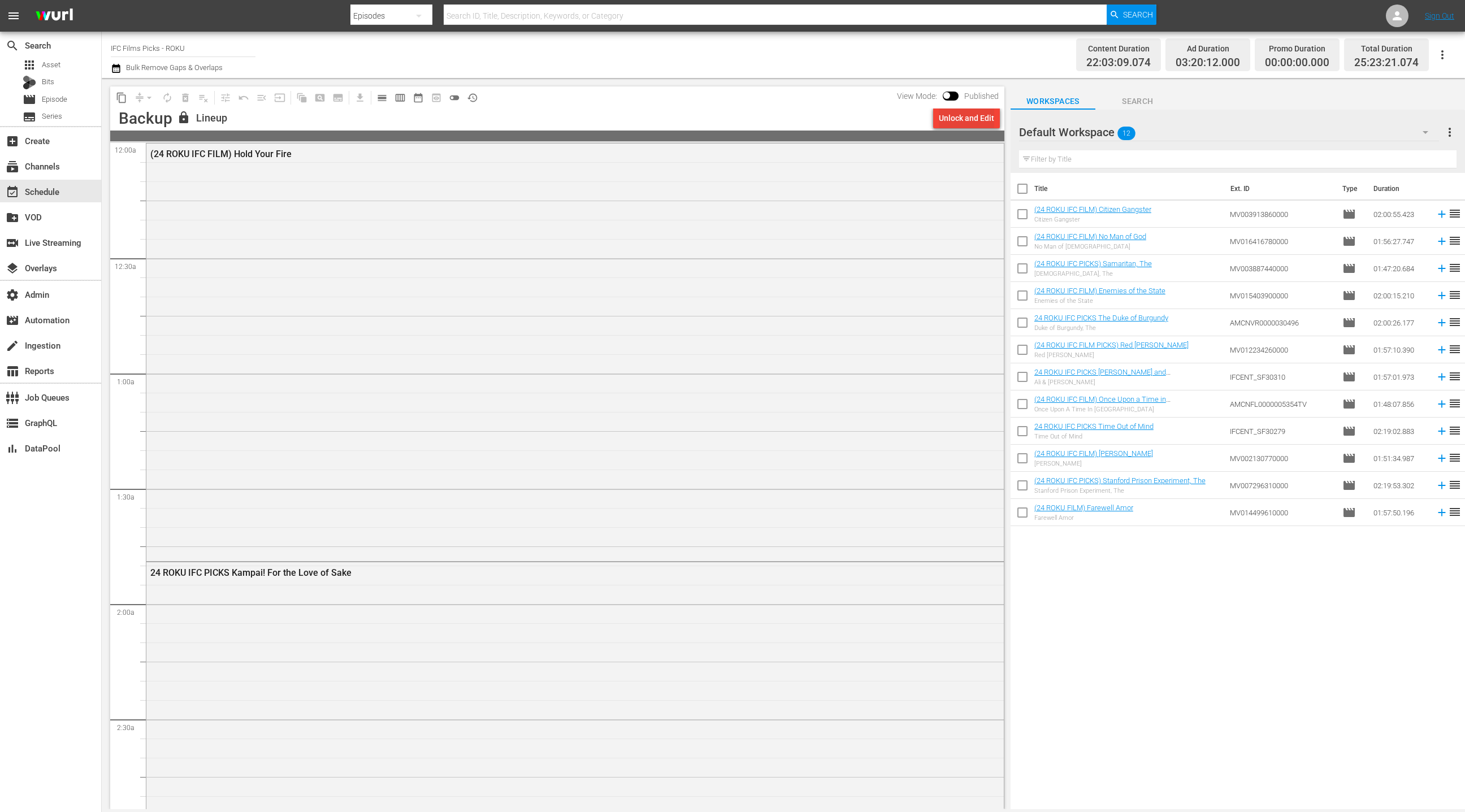
click at [975, 121] on div "Unlock and Edit" at bounding box center [966, 118] width 56 height 20
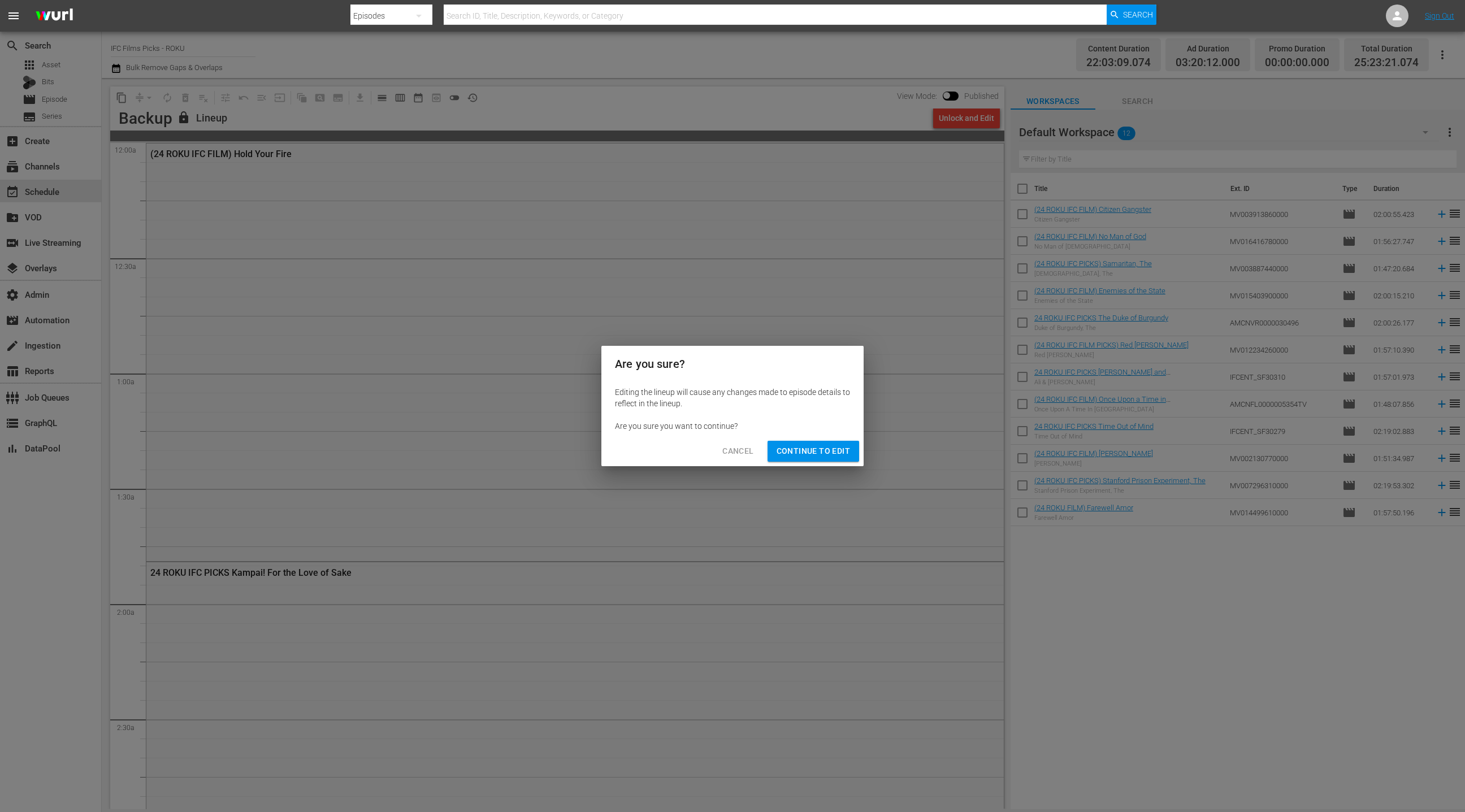
click at [818, 457] on span "Continue to Edit" at bounding box center [813, 451] width 74 height 14
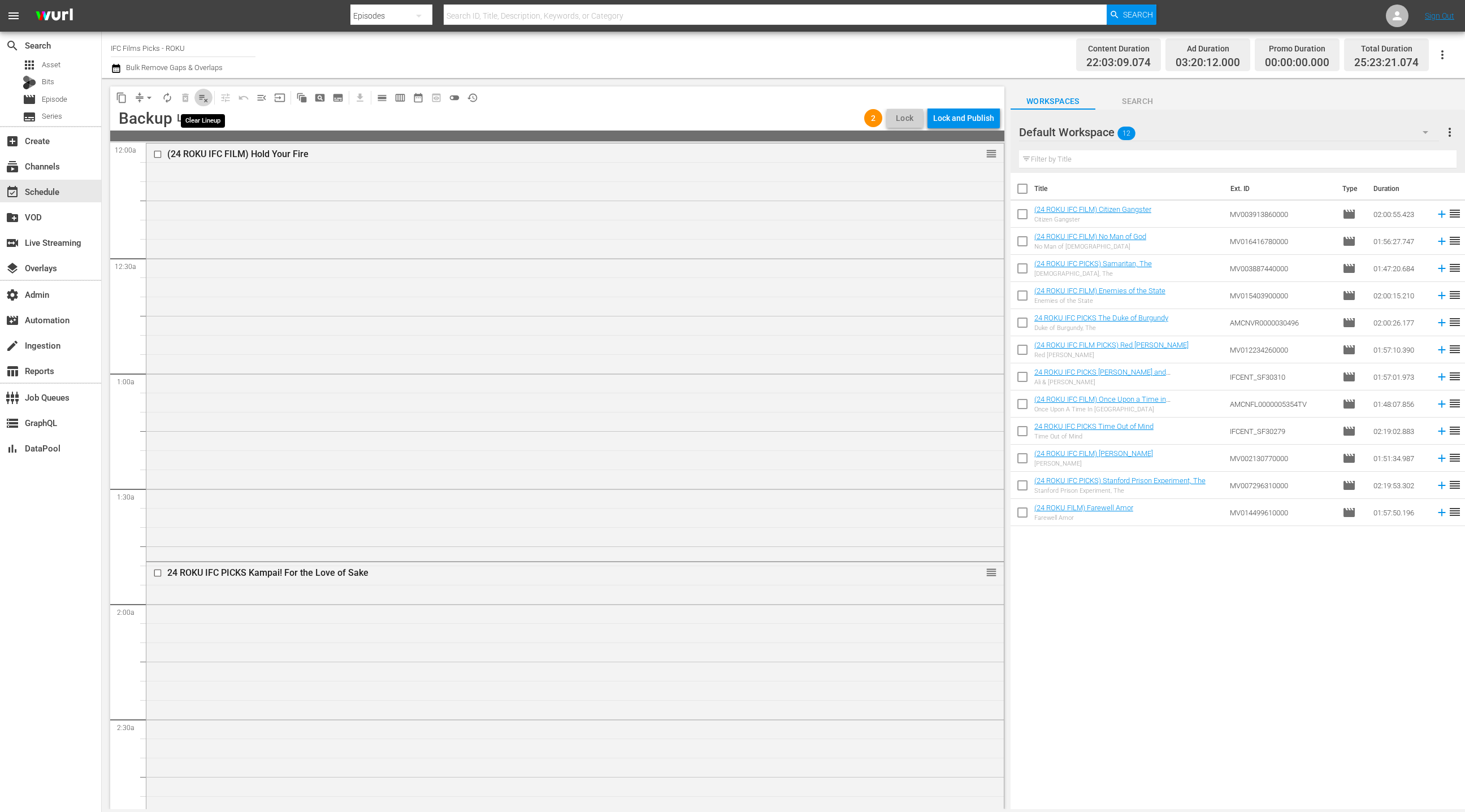
click at [203, 99] on span "playlist_remove_outlined" at bounding box center [203, 97] width 11 height 11
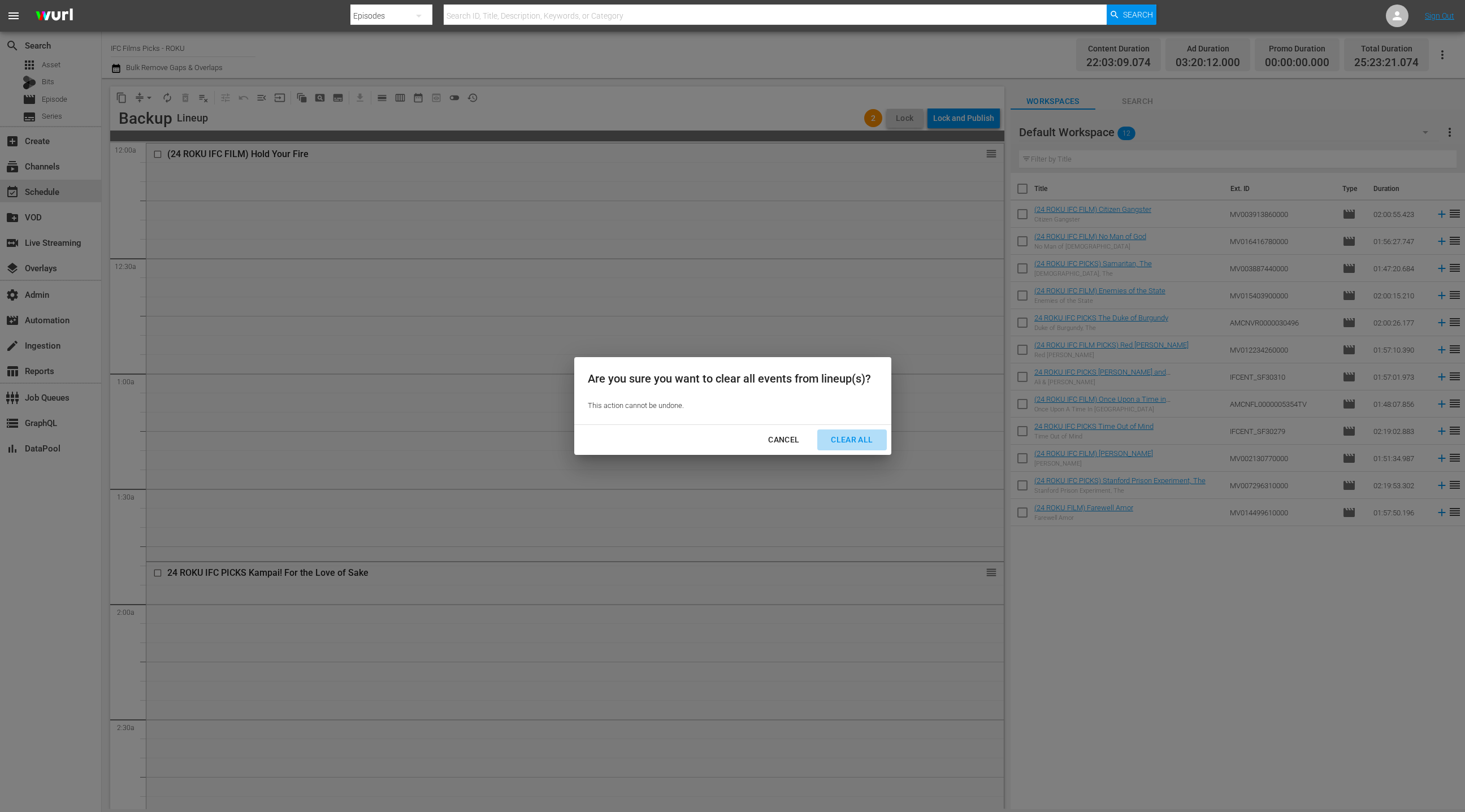
click at [840, 439] on div "Clear All" at bounding box center [852, 440] width 60 height 14
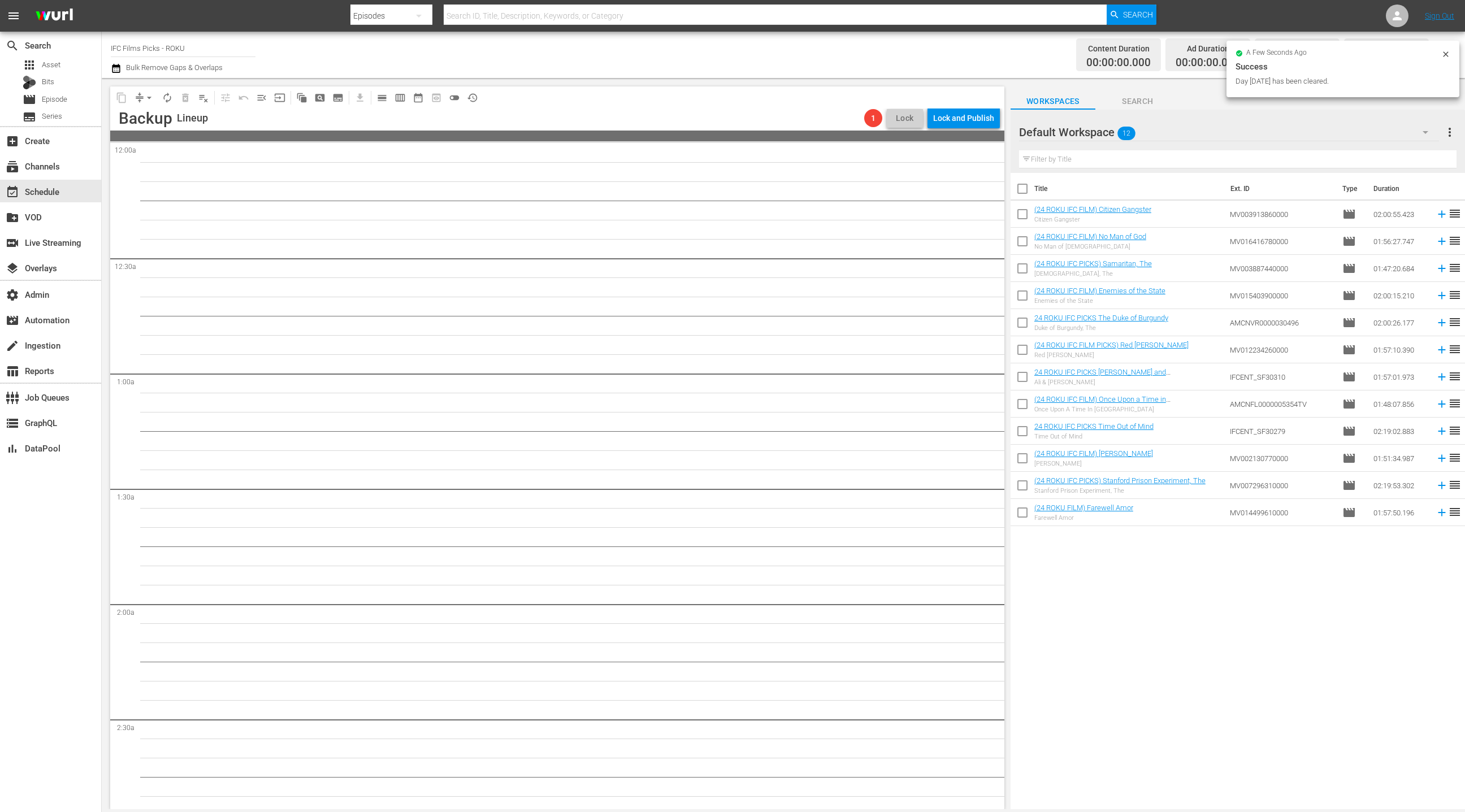
click at [1022, 187] on input "checkbox" at bounding box center [1022, 190] width 23 height 23
checkbox input "true"
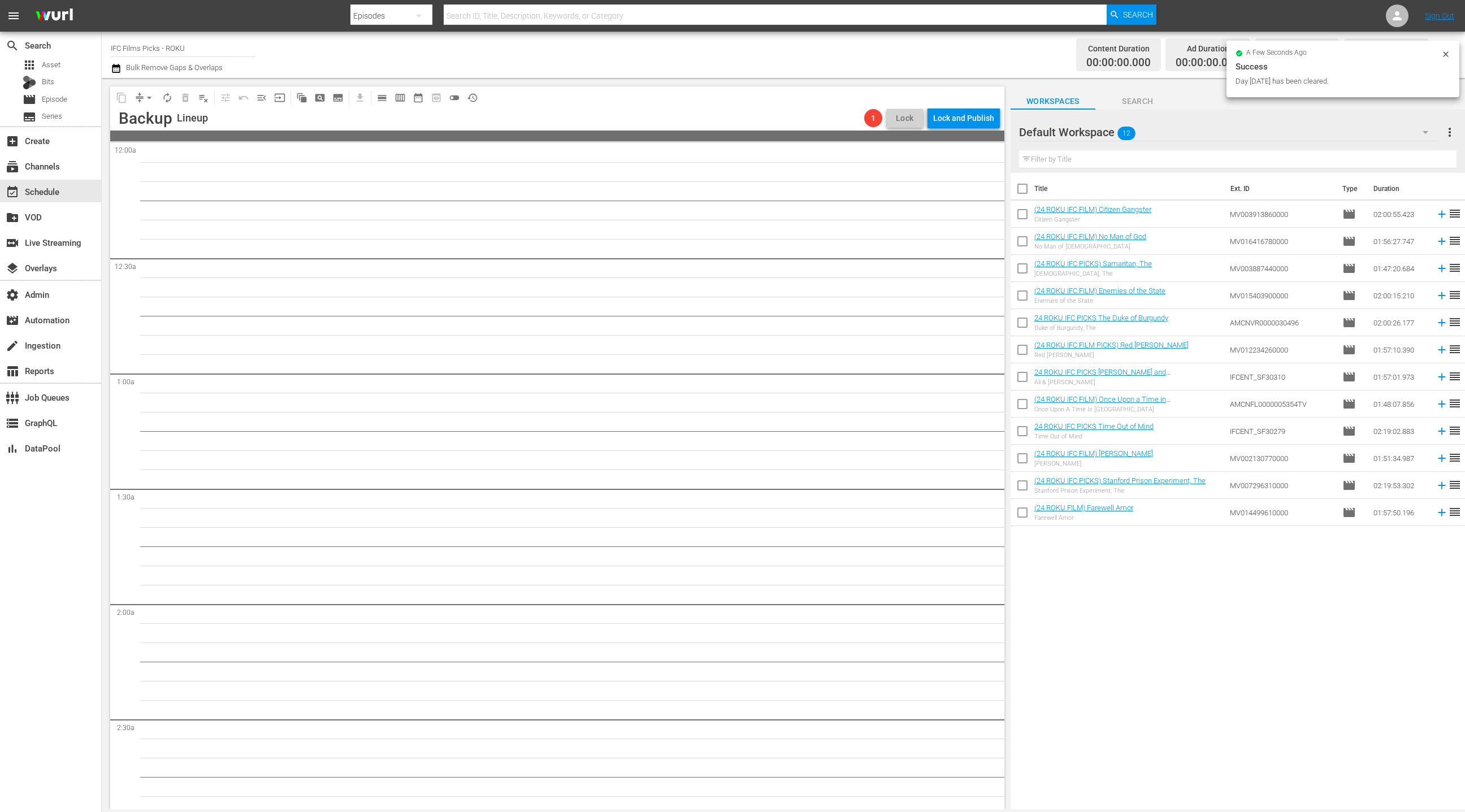
checkbox input "true"
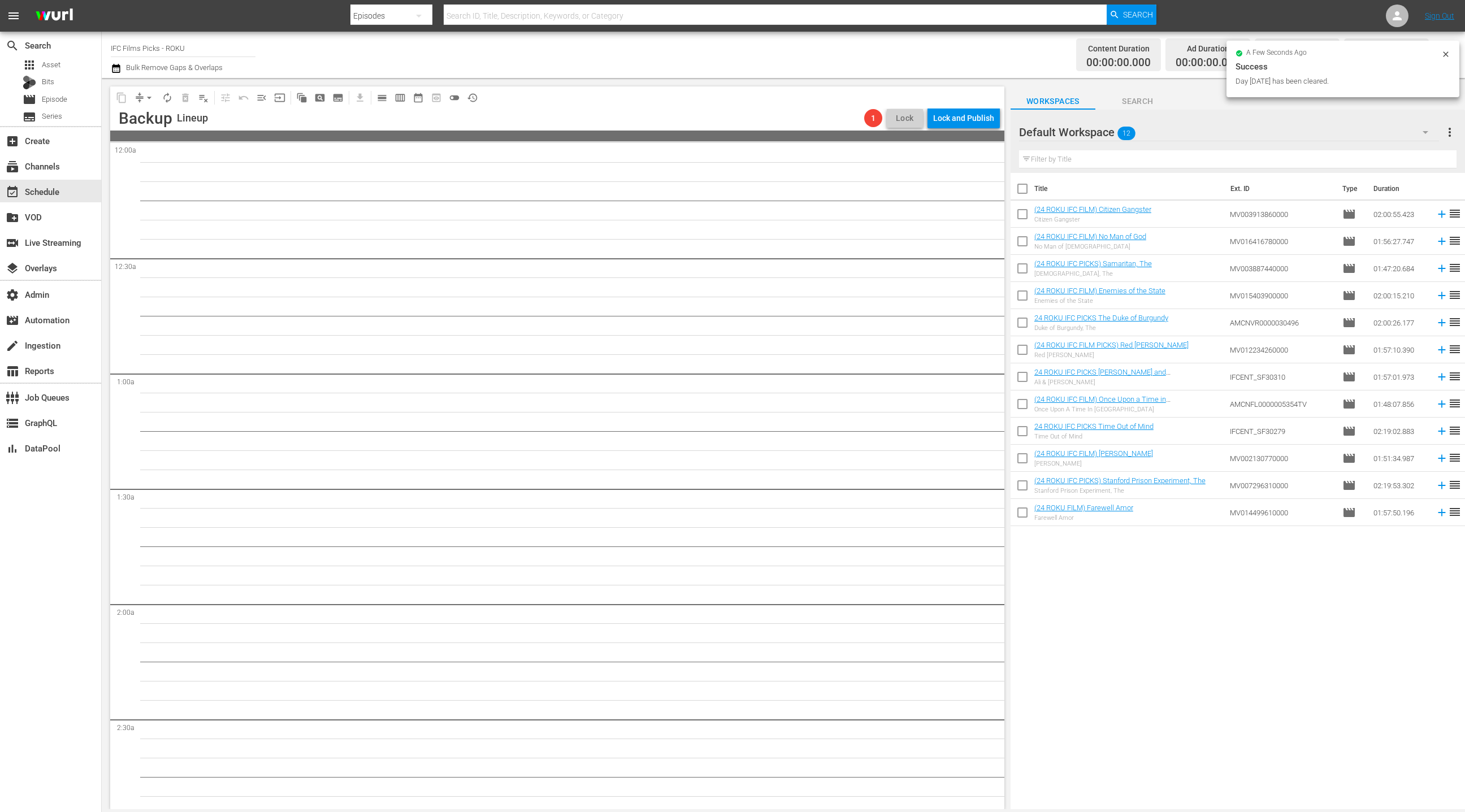
checkbox input "true"
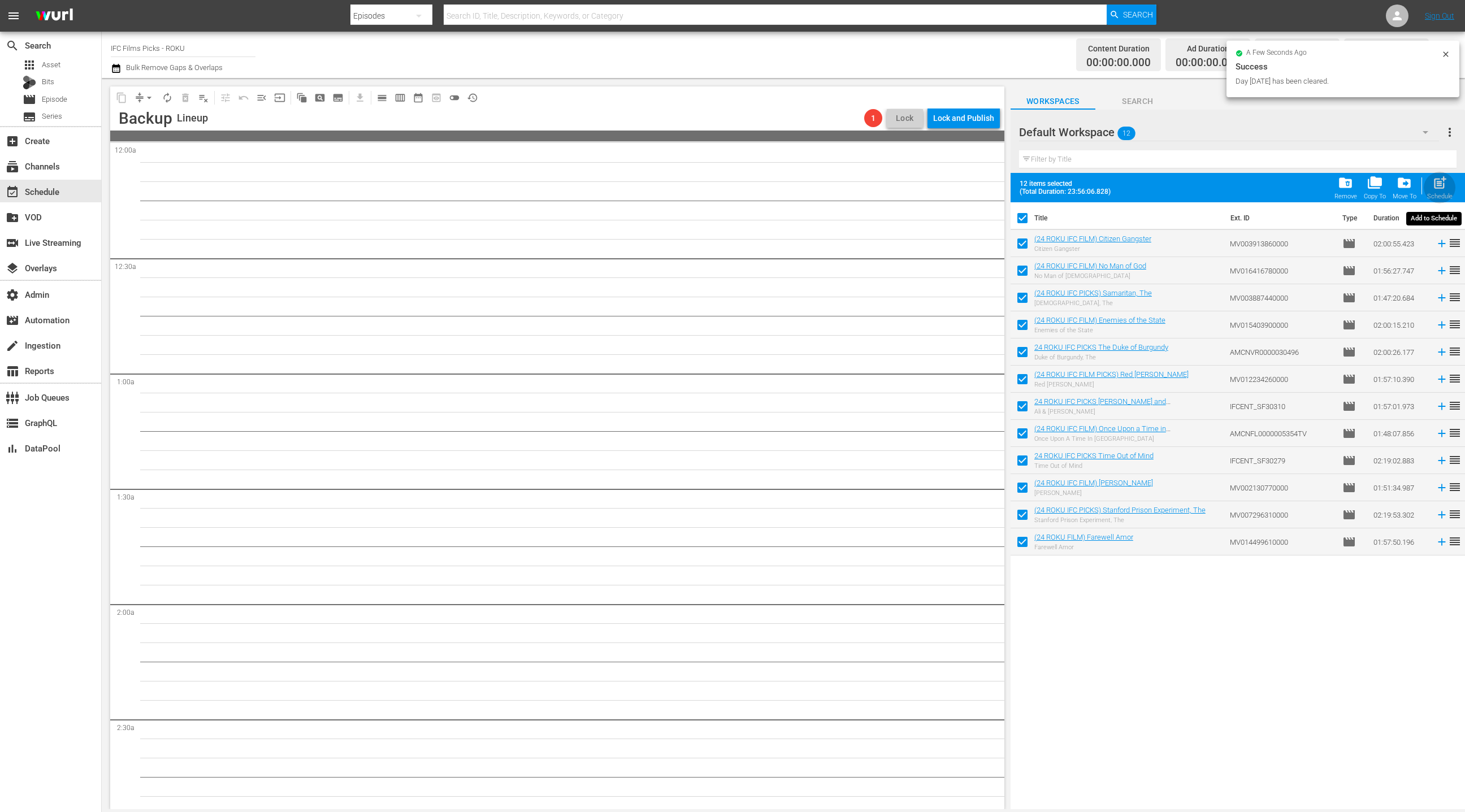
click at [1444, 185] on span "post_add" at bounding box center [1440, 182] width 15 height 15
checkbox input "false"
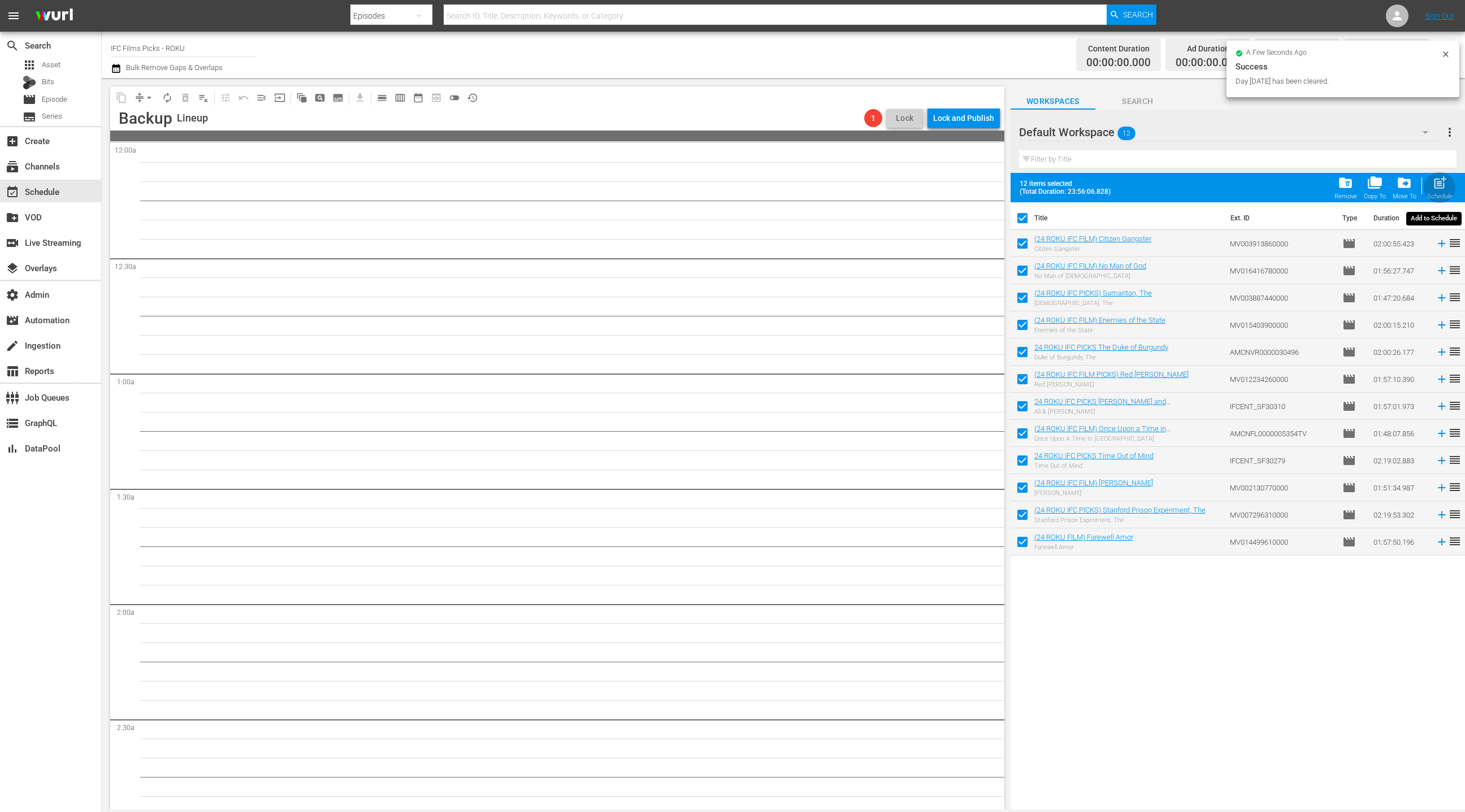
checkbox input "false"
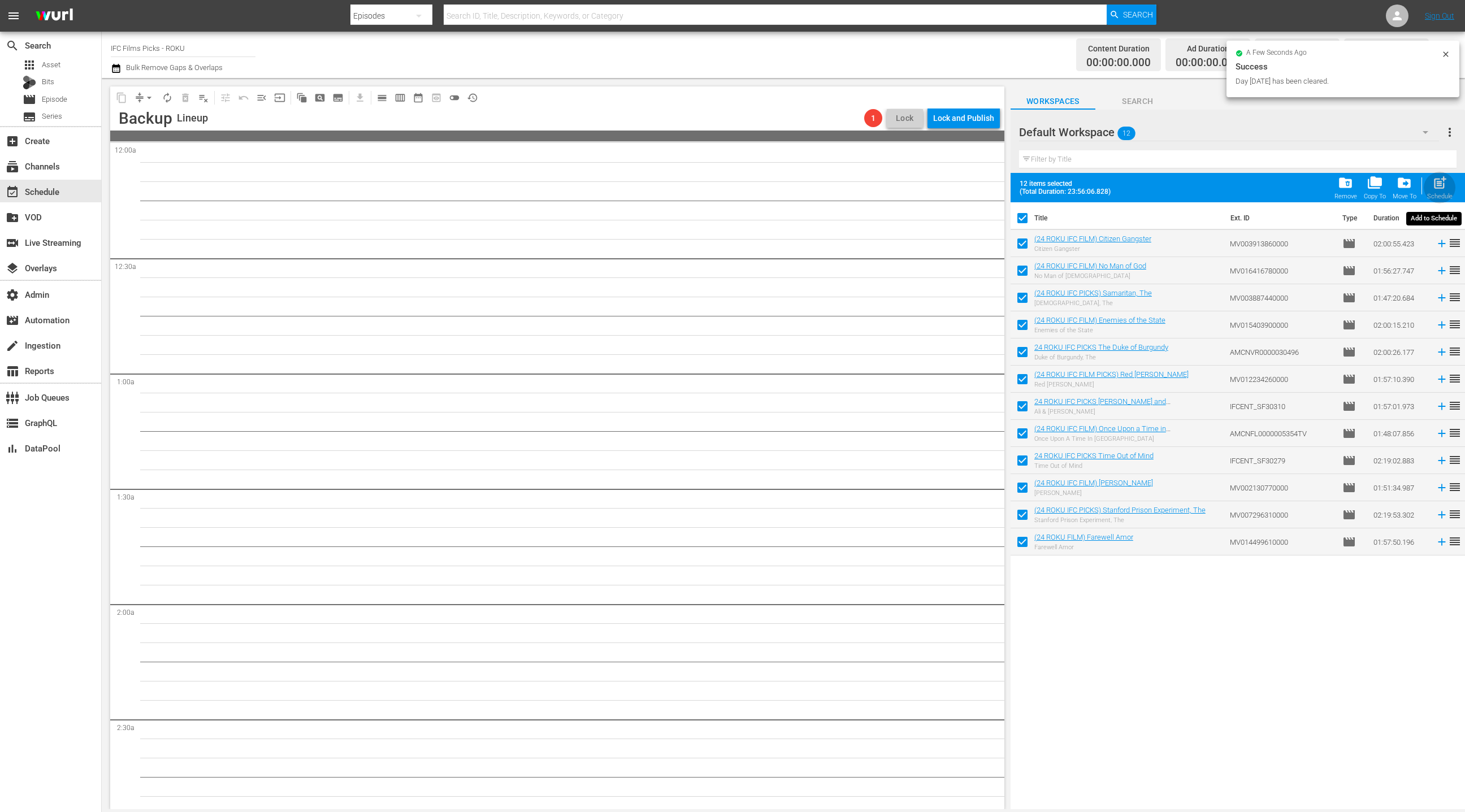
checkbox input "false"
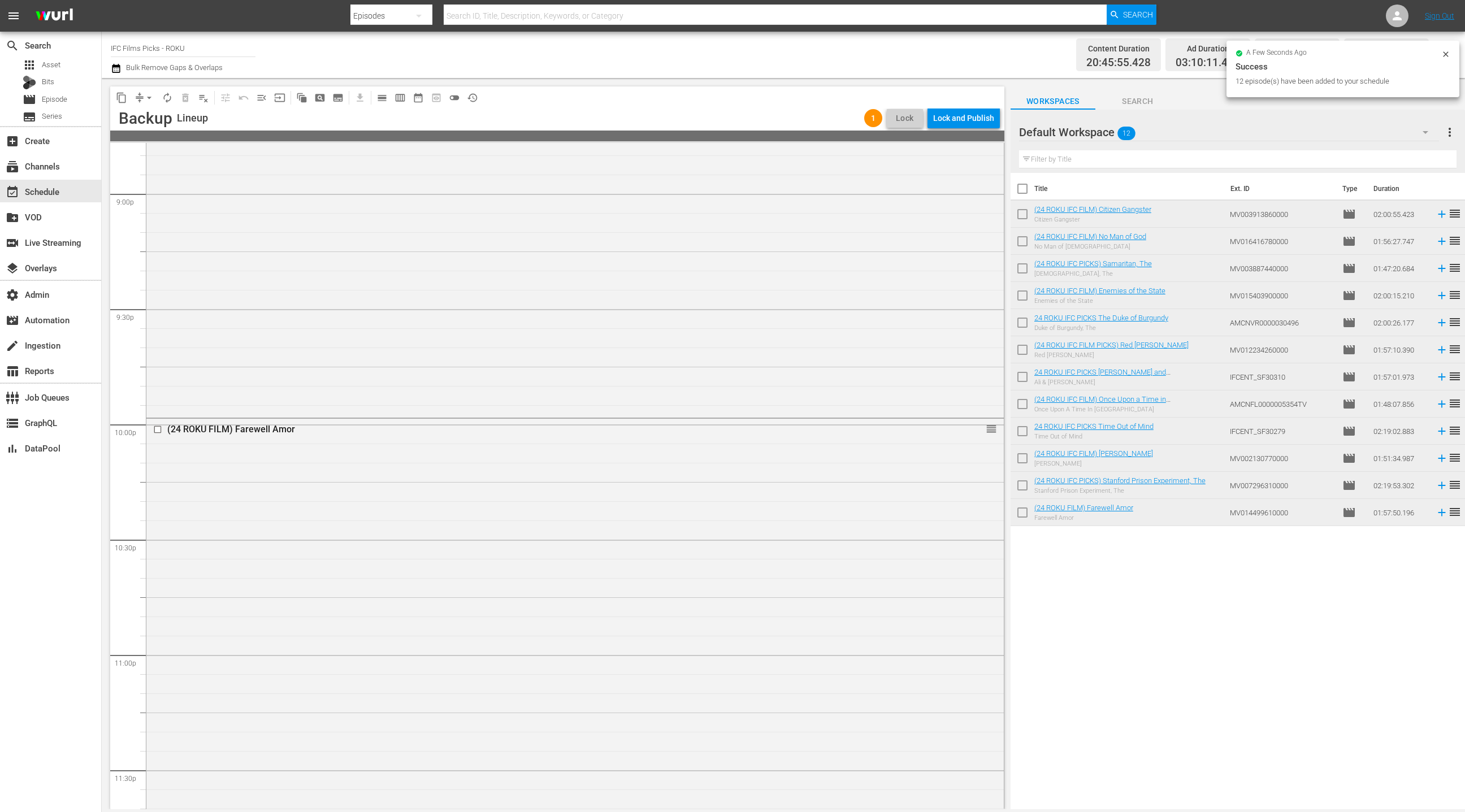
scroll to position [4867, 0]
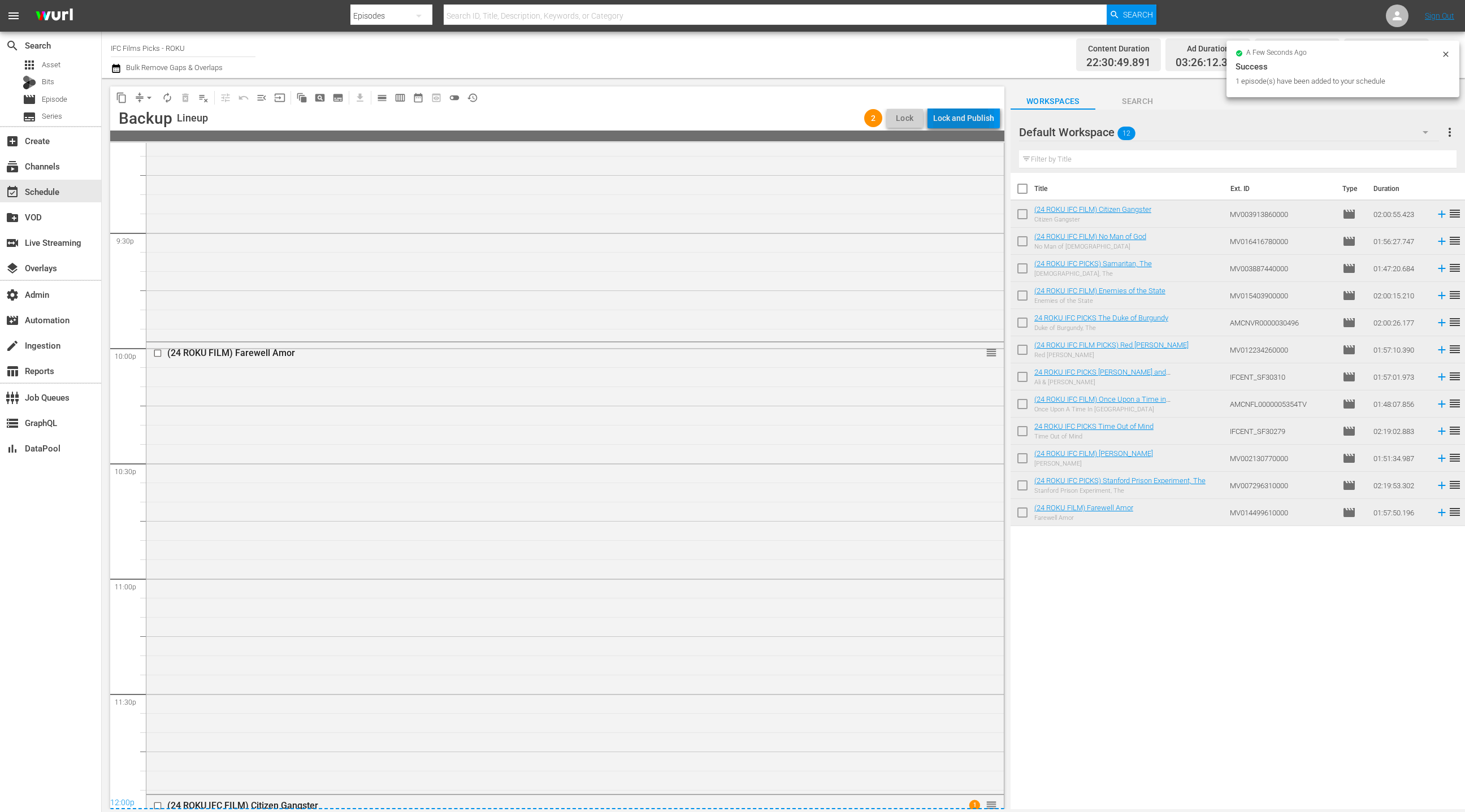
click at [951, 121] on div "Lock and Publish" at bounding box center [963, 118] width 61 height 20
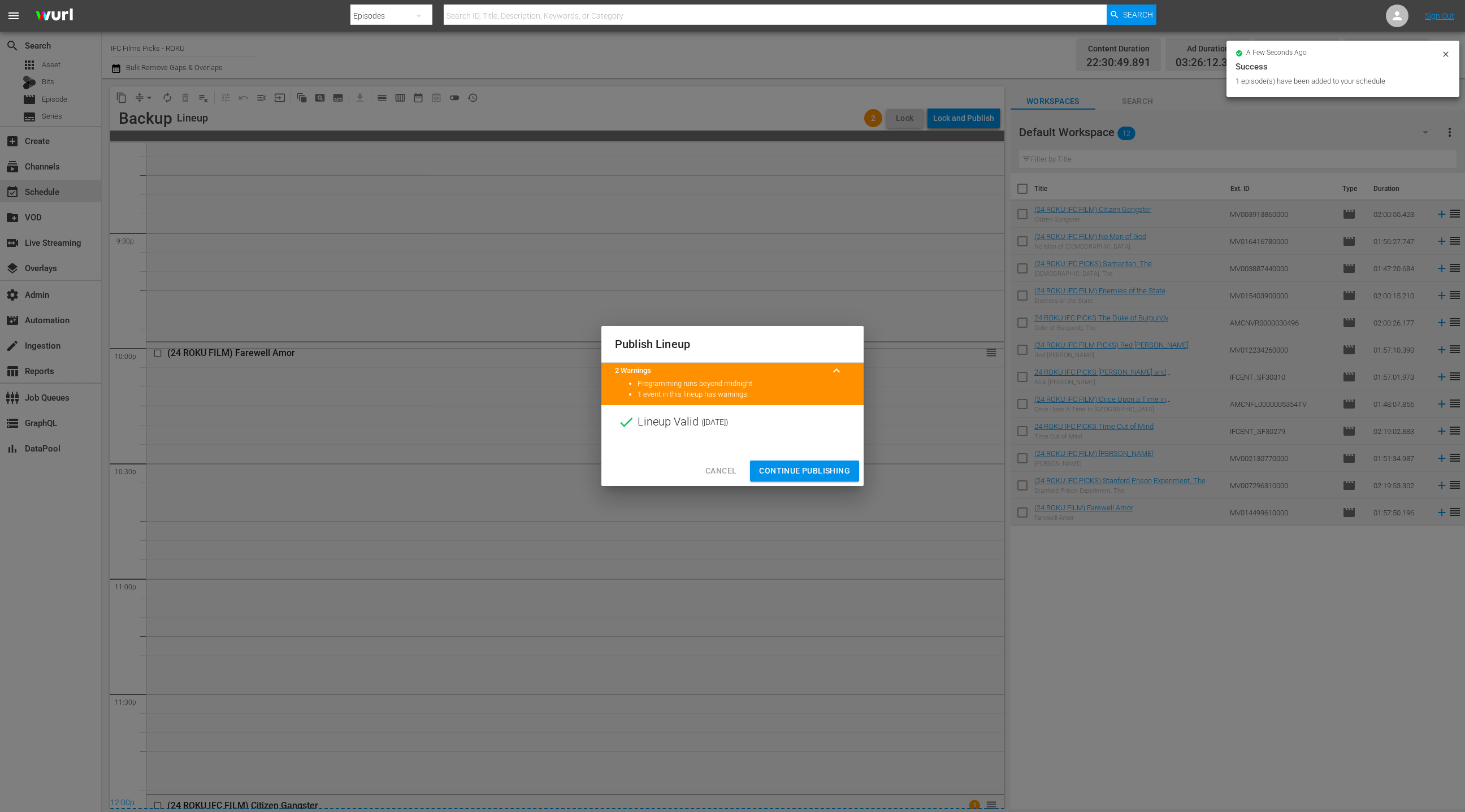
drag, startPoint x: 786, startPoint y: 468, endPoint x: 755, endPoint y: 408, distance: 67.5
click at [786, 467] on span "Continue Publishing" at bounding box center [805, 471] width 91 height 14
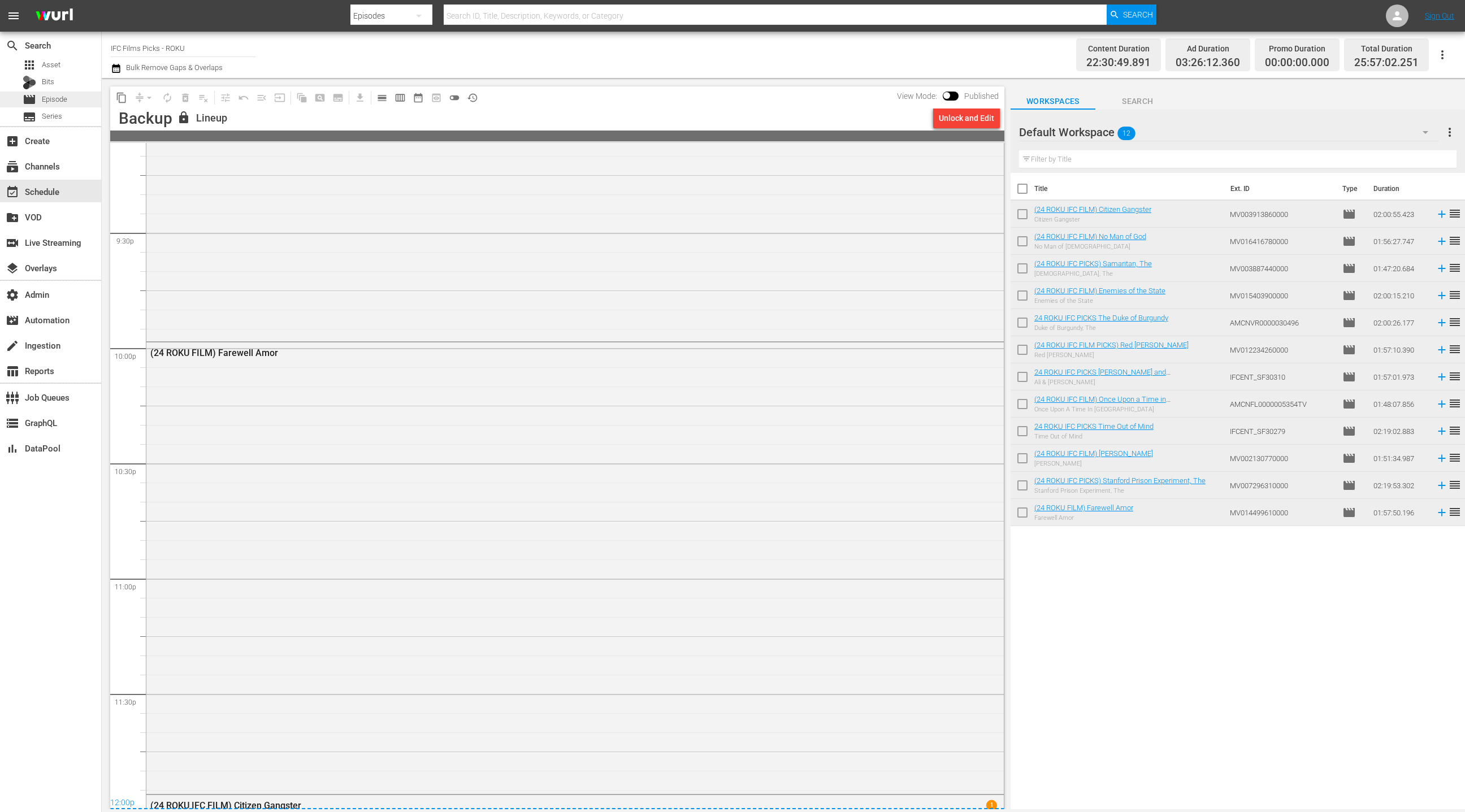
click at [73, 103] on div "movie Episode" at bounding box center [50, 100] width 101 height 16
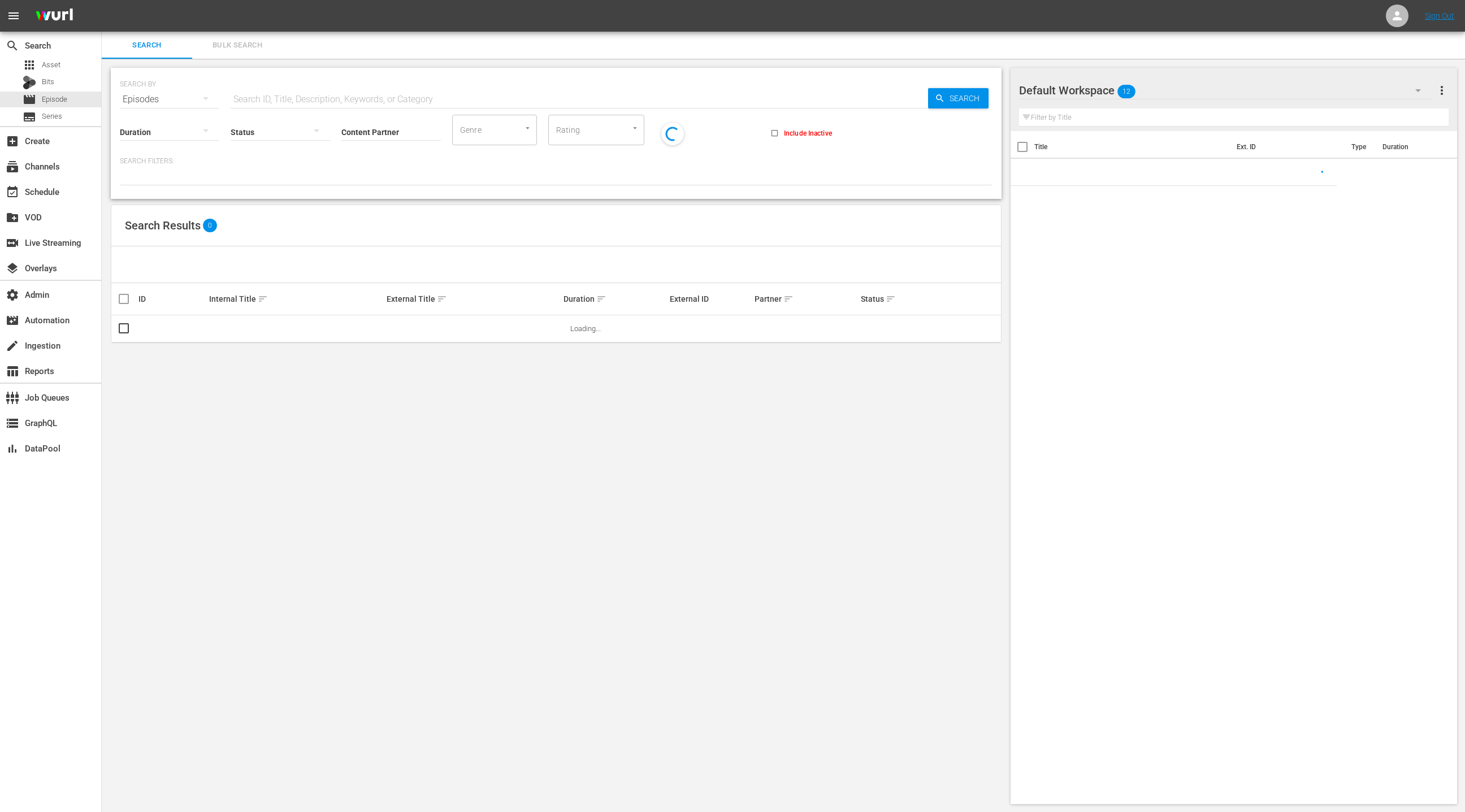
click at [266, 97] on input "text" at bounding box center [579, 99] width 697 height 27
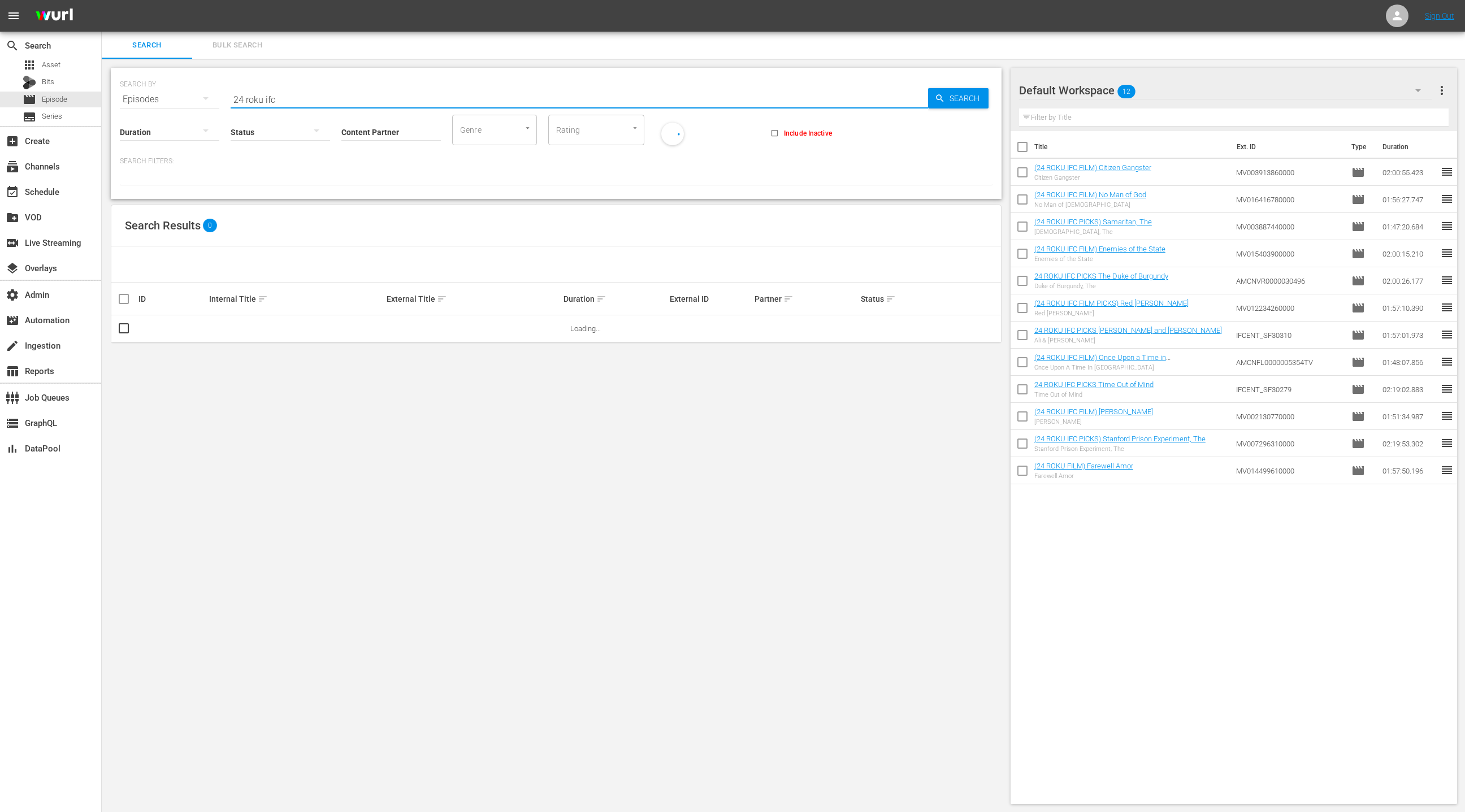
type input "24 roku ifc"
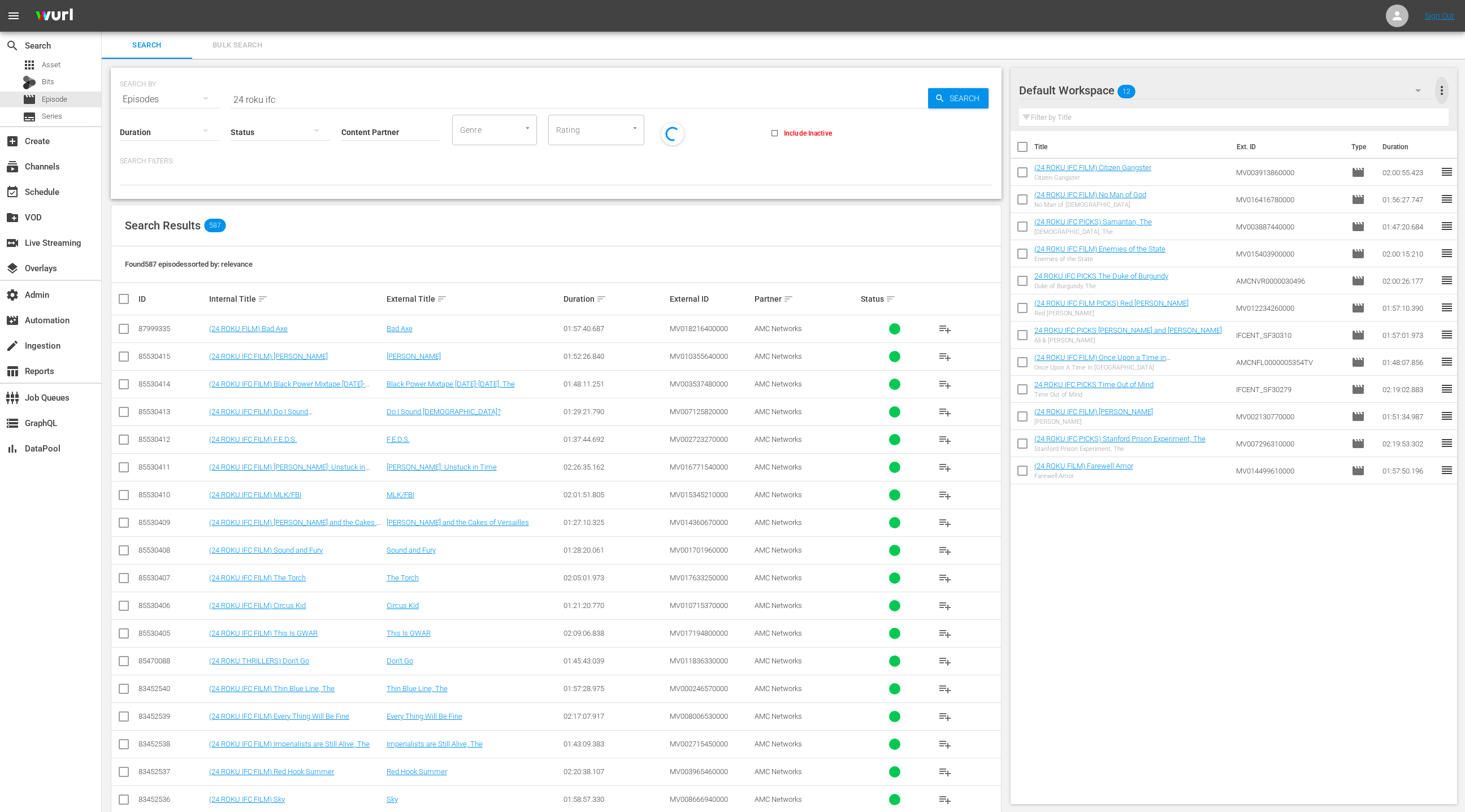
click at [1437, 92] on span "more_vert" at bounding box center [1442, 91] width 13 height 13
click at [1393, 113] on div "Clear All Workspace Items" at bounding box center [1368, 112] width 133 height 20
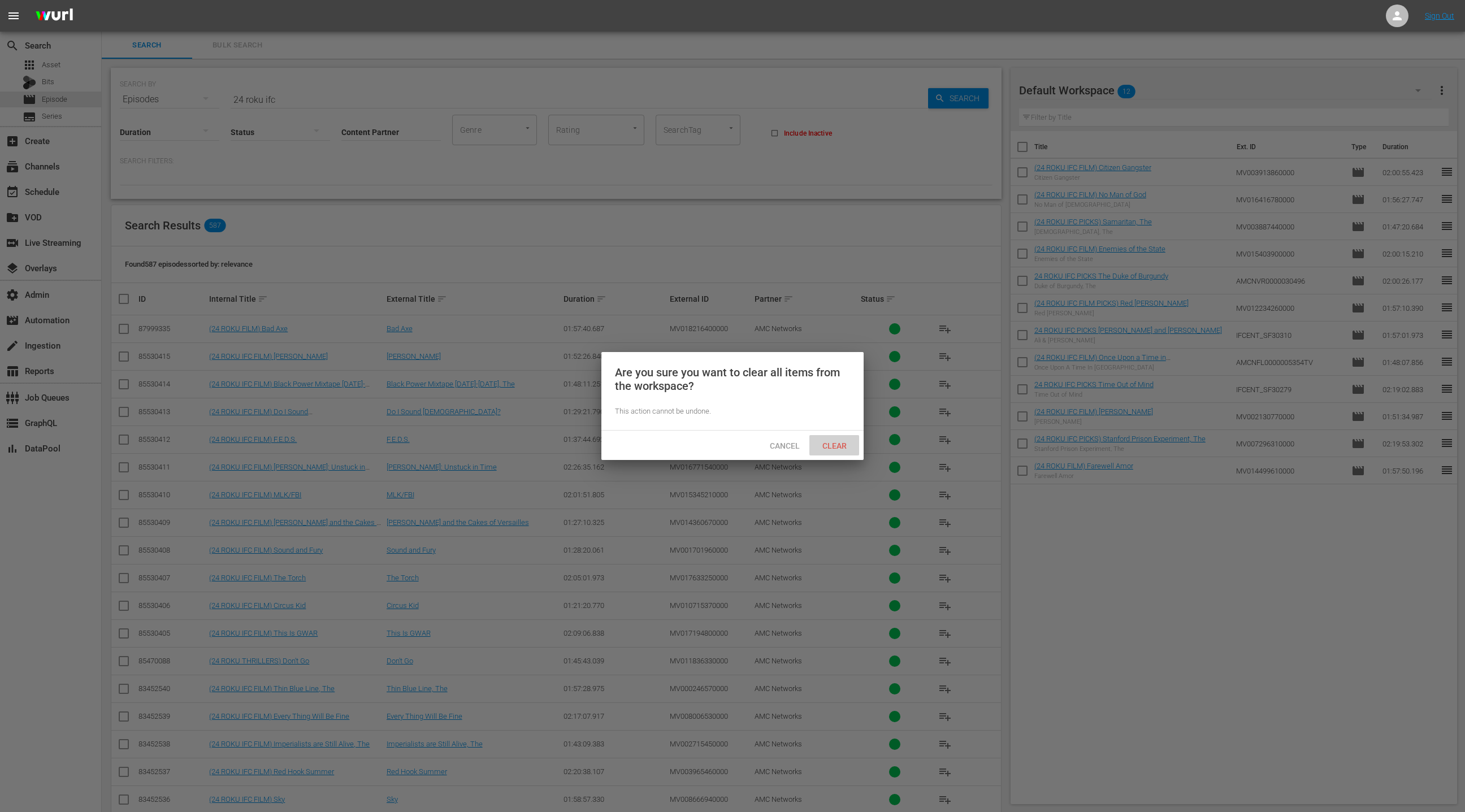
click at [847, 443] on span "Clear" at bounding box center [834, 445] width 42 height 9
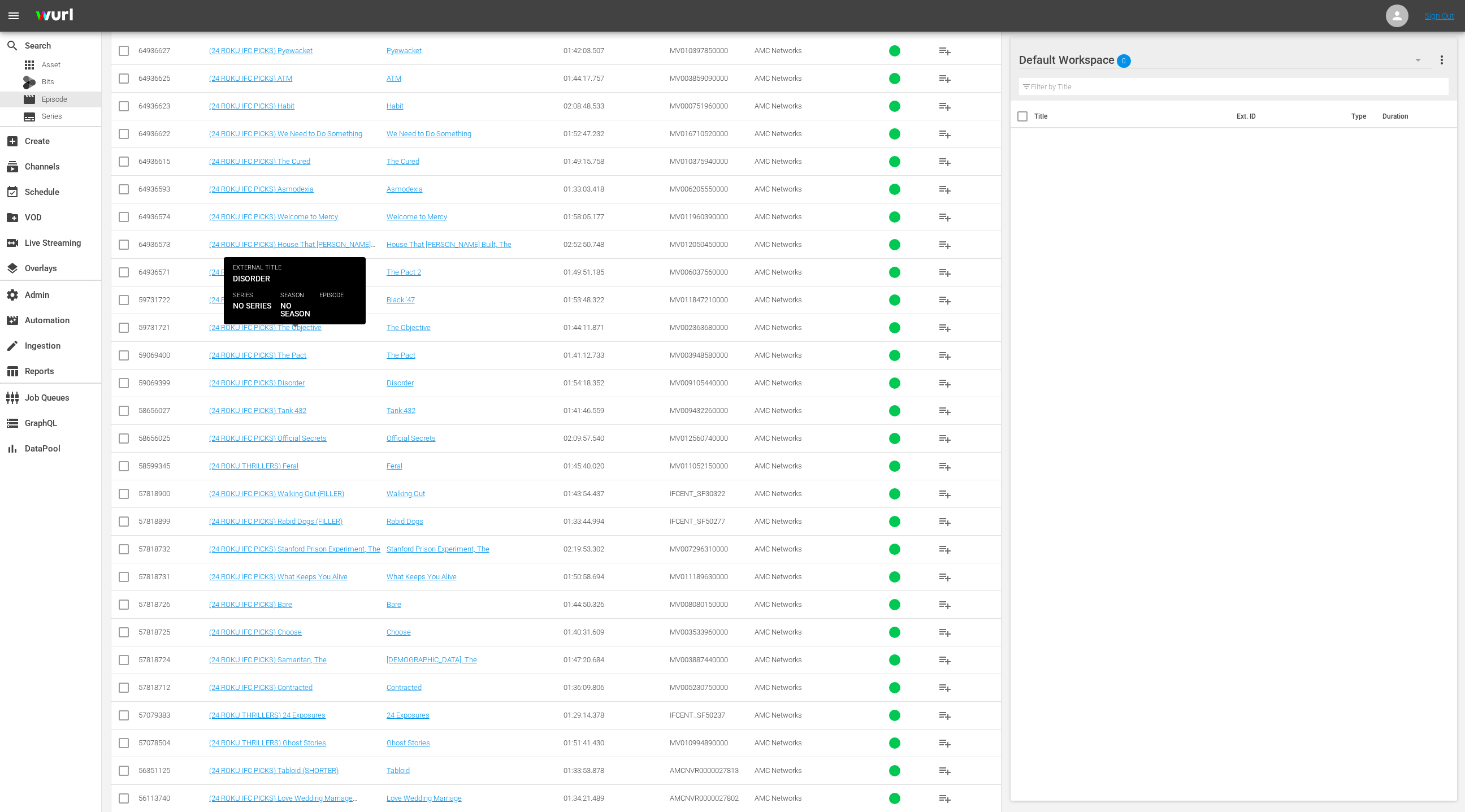
scroll to position [9469, 0]
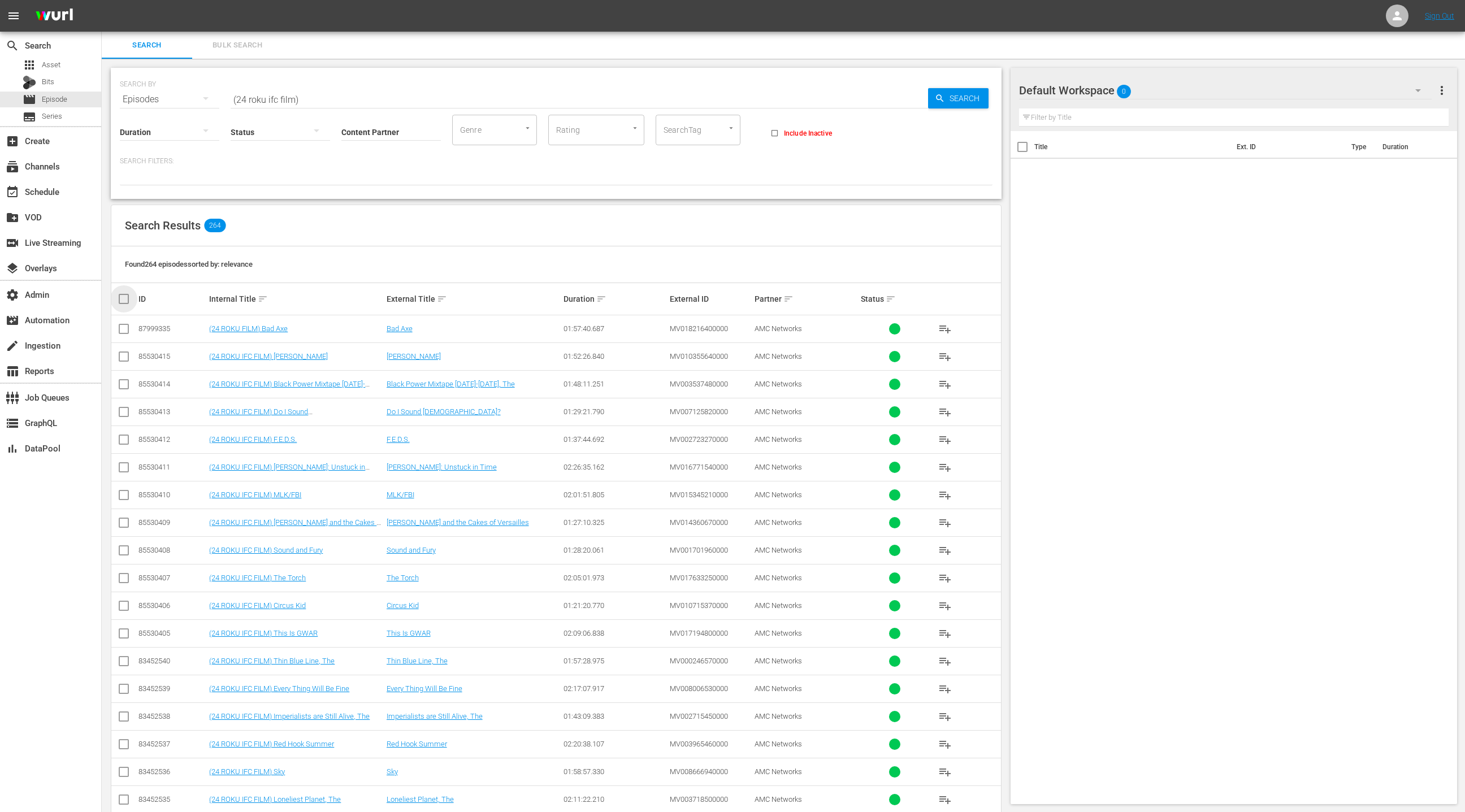
click at [127, 298] on input "checkbox" at bounding box center [128, 299] width 23 height 13
checkbox input "true"
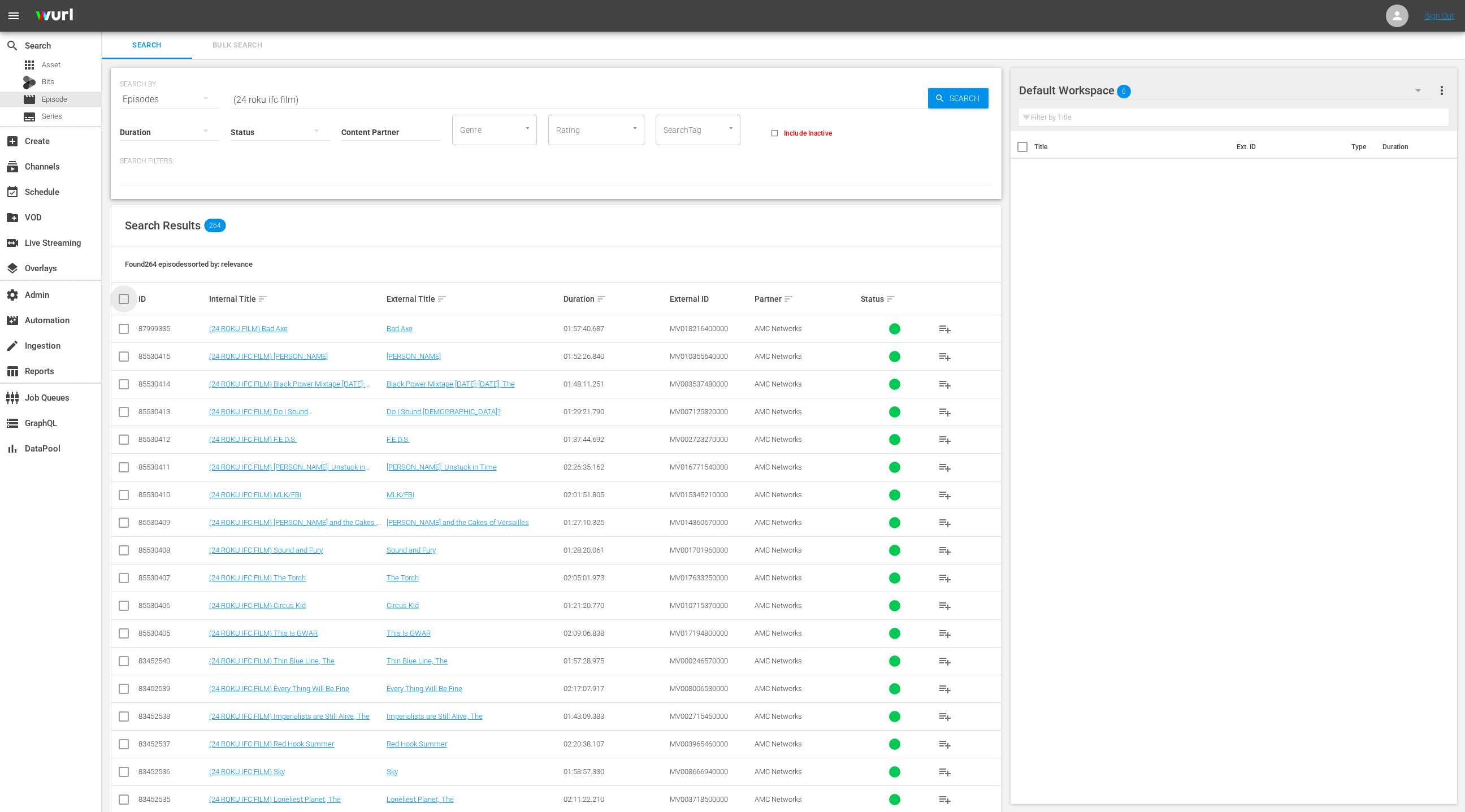
checkbox input "true"
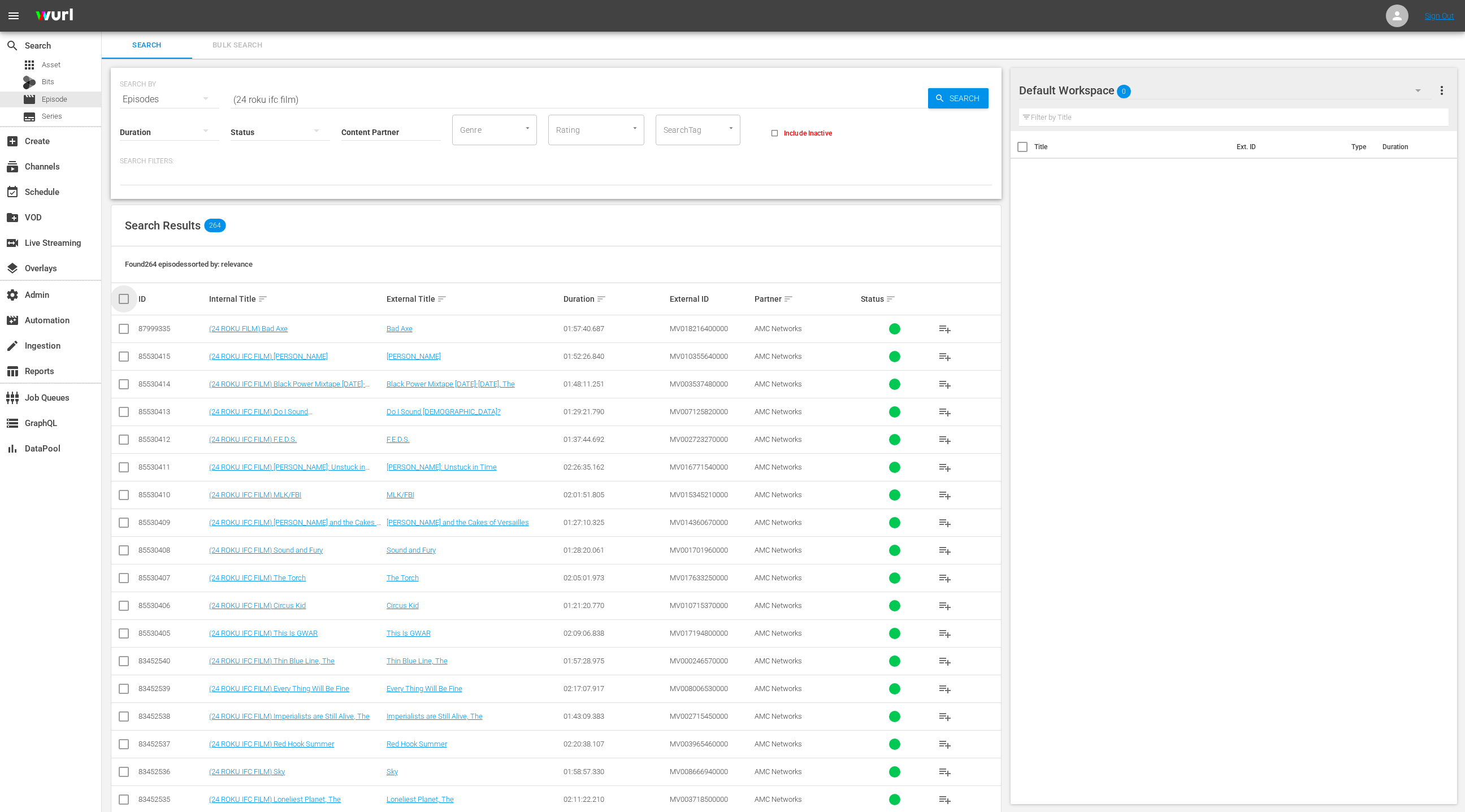
checkbox input "true"
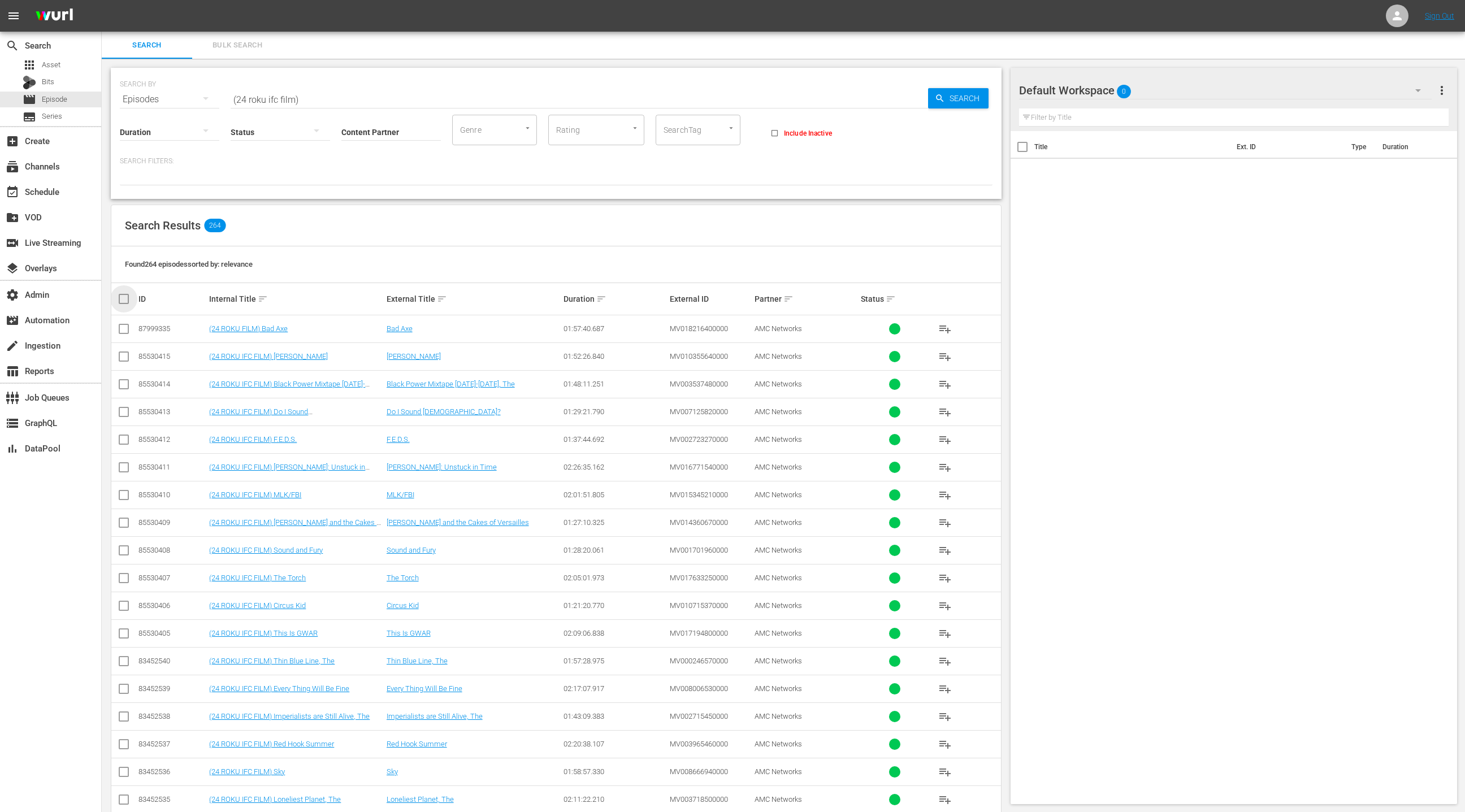
checkbox input "true"
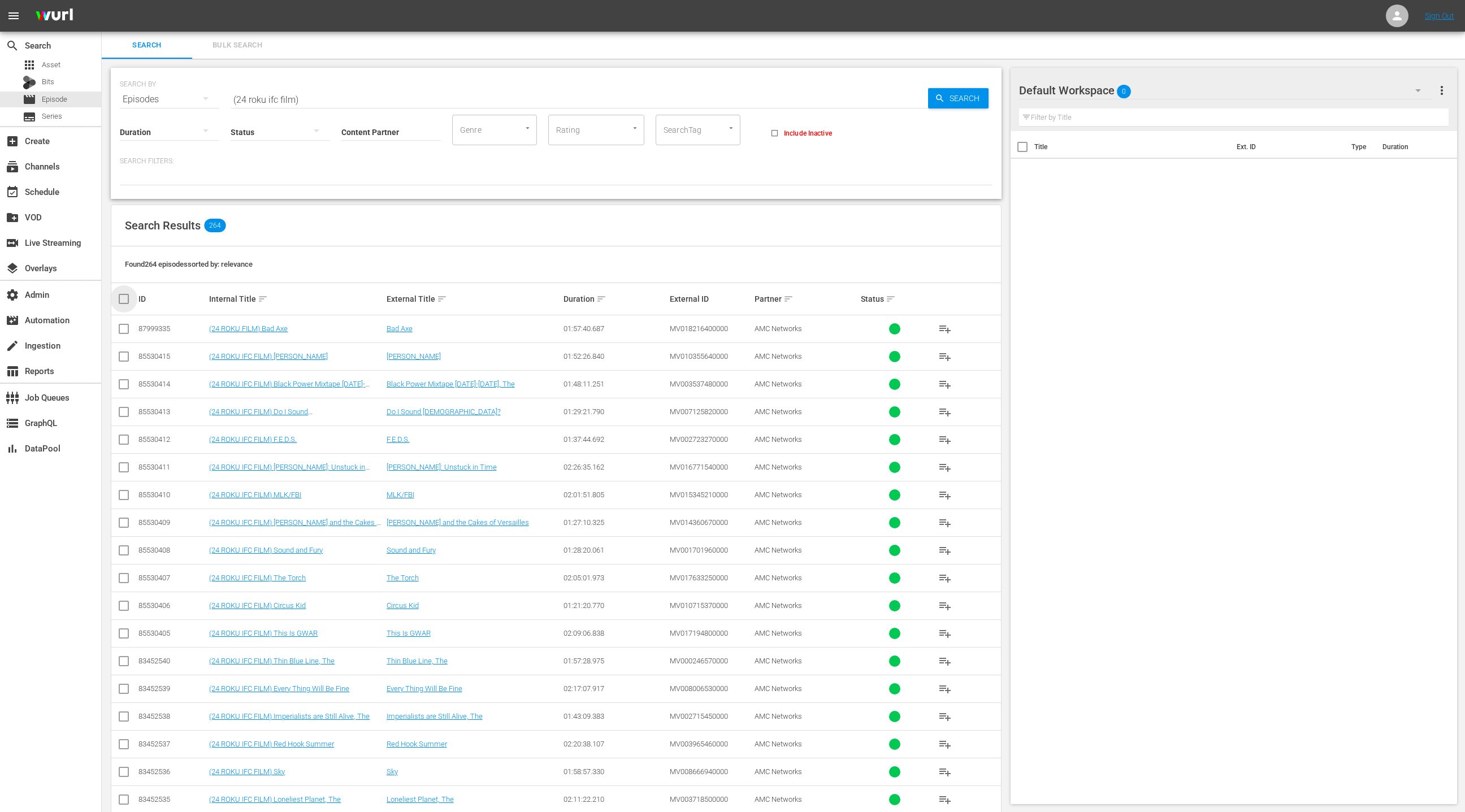
checkbox input "true"
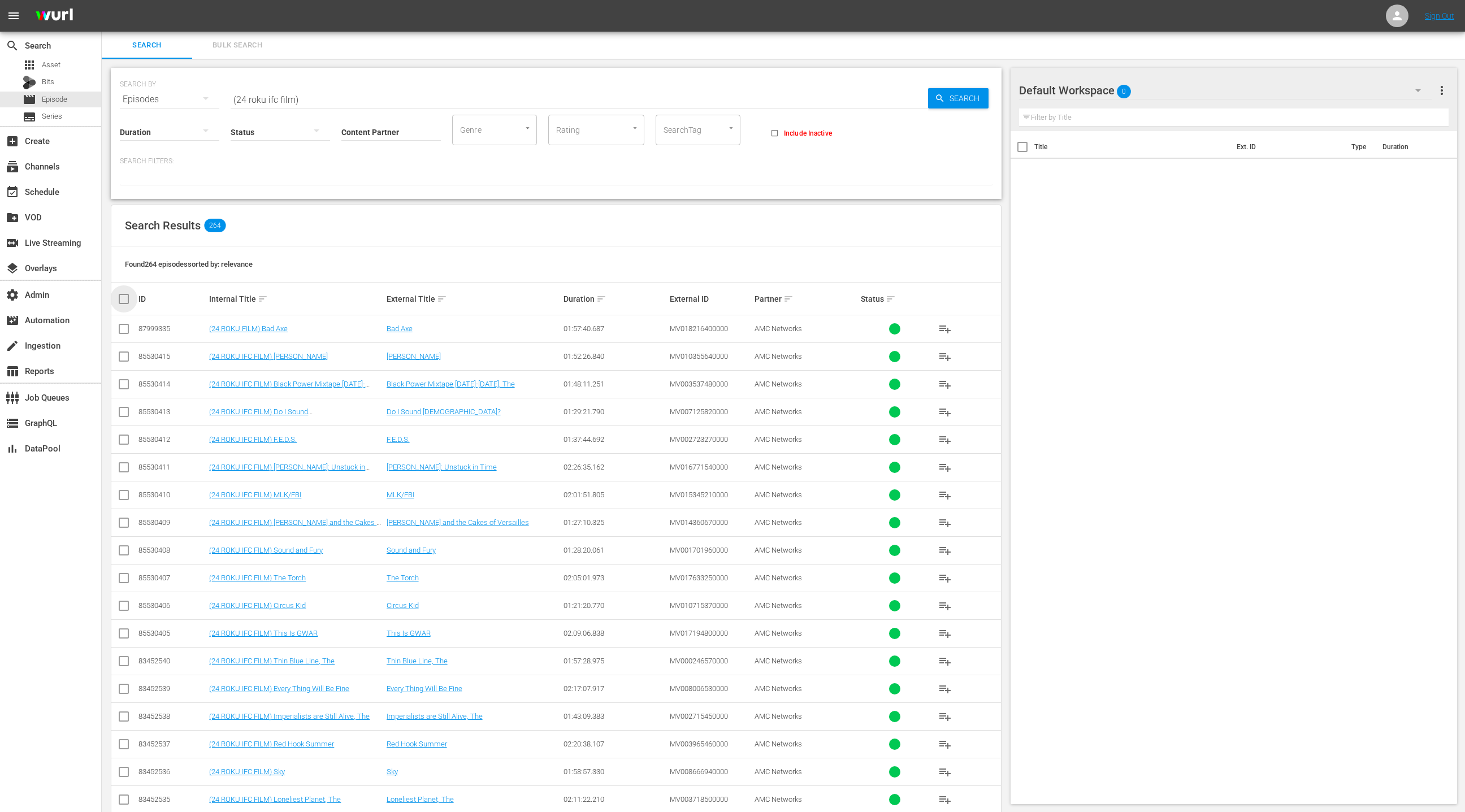
checkbox input "true"
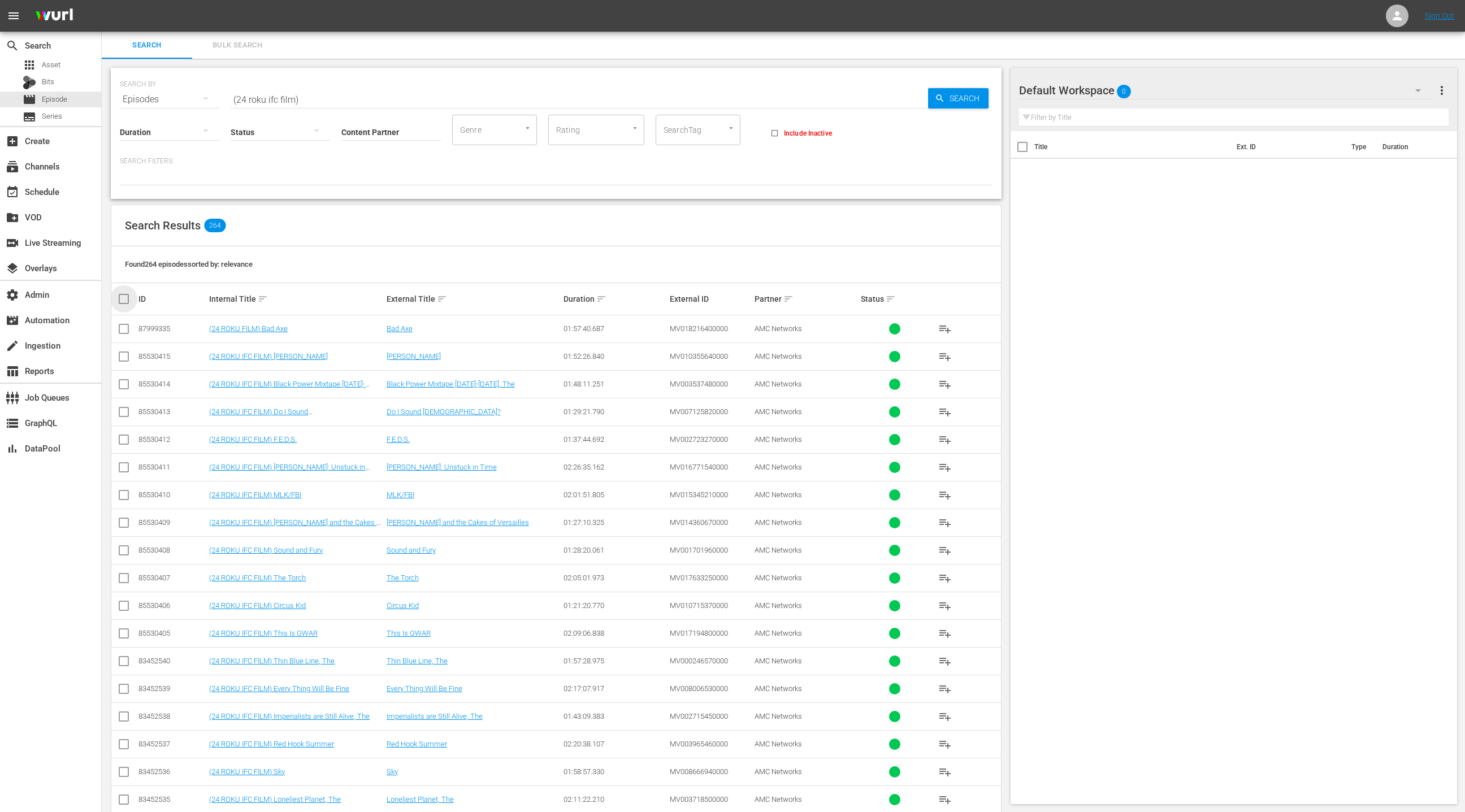
checkbox input "true"
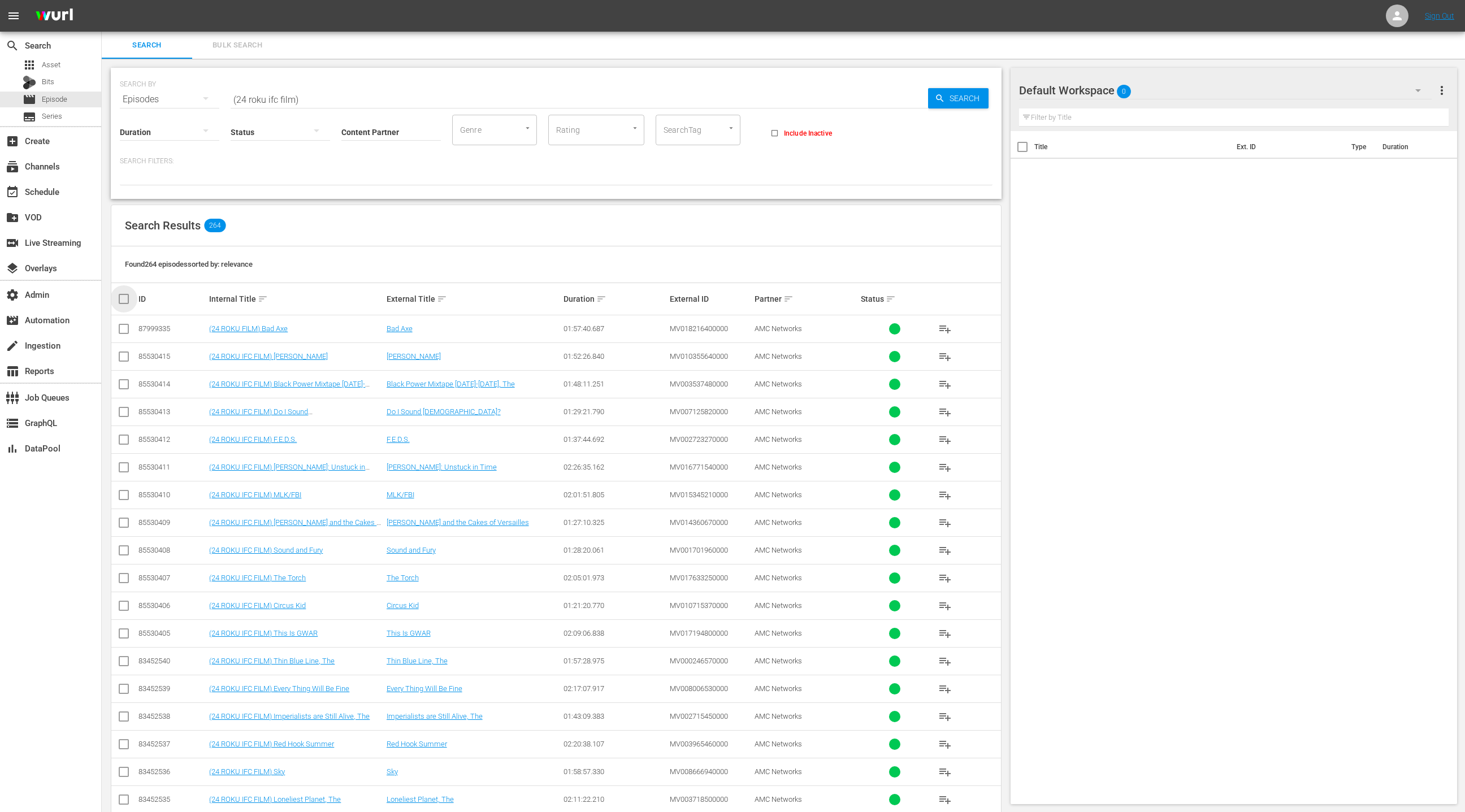
checkbox input "true"
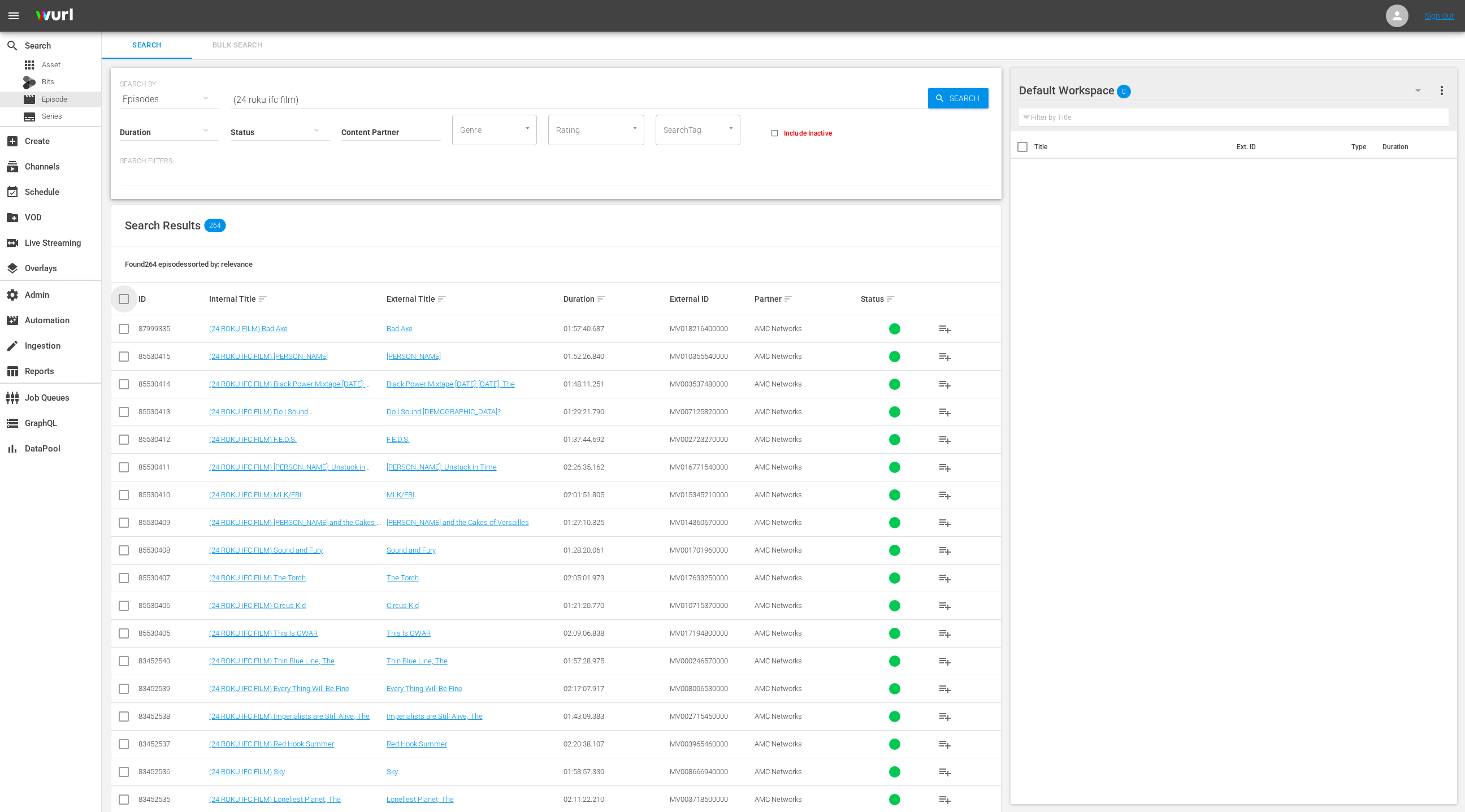
checkbox input "true"
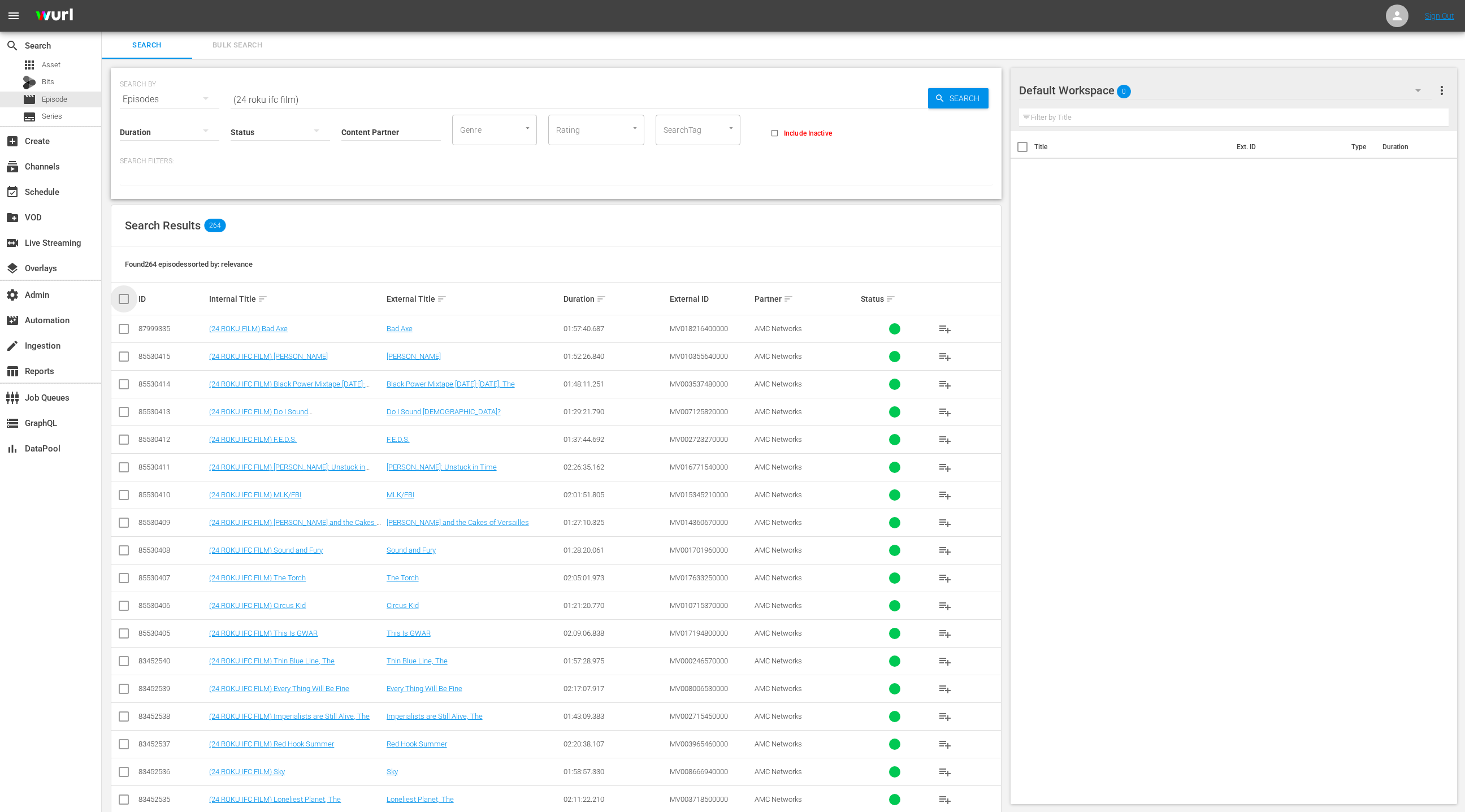
checkbox input "true"
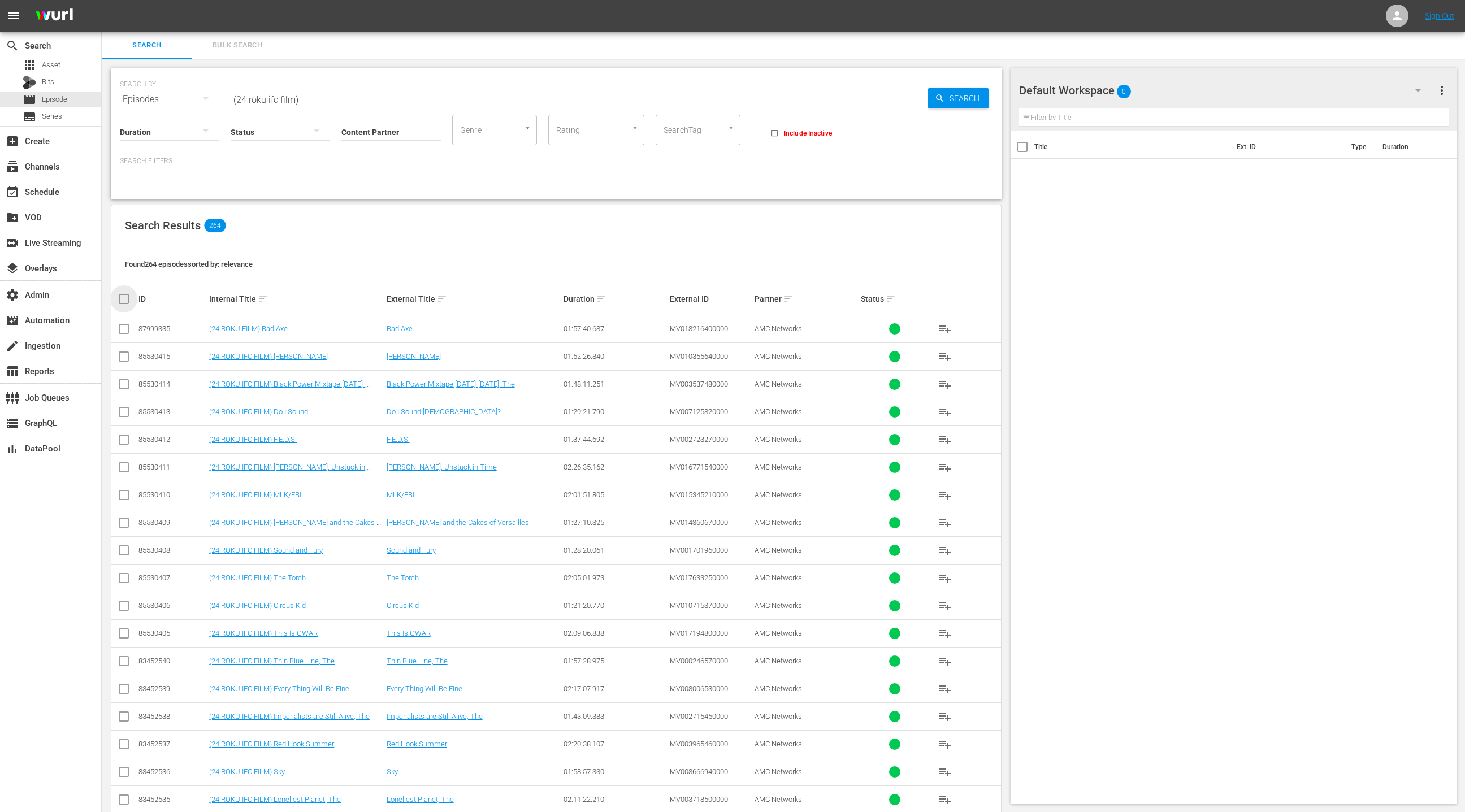
checkbox input "true"
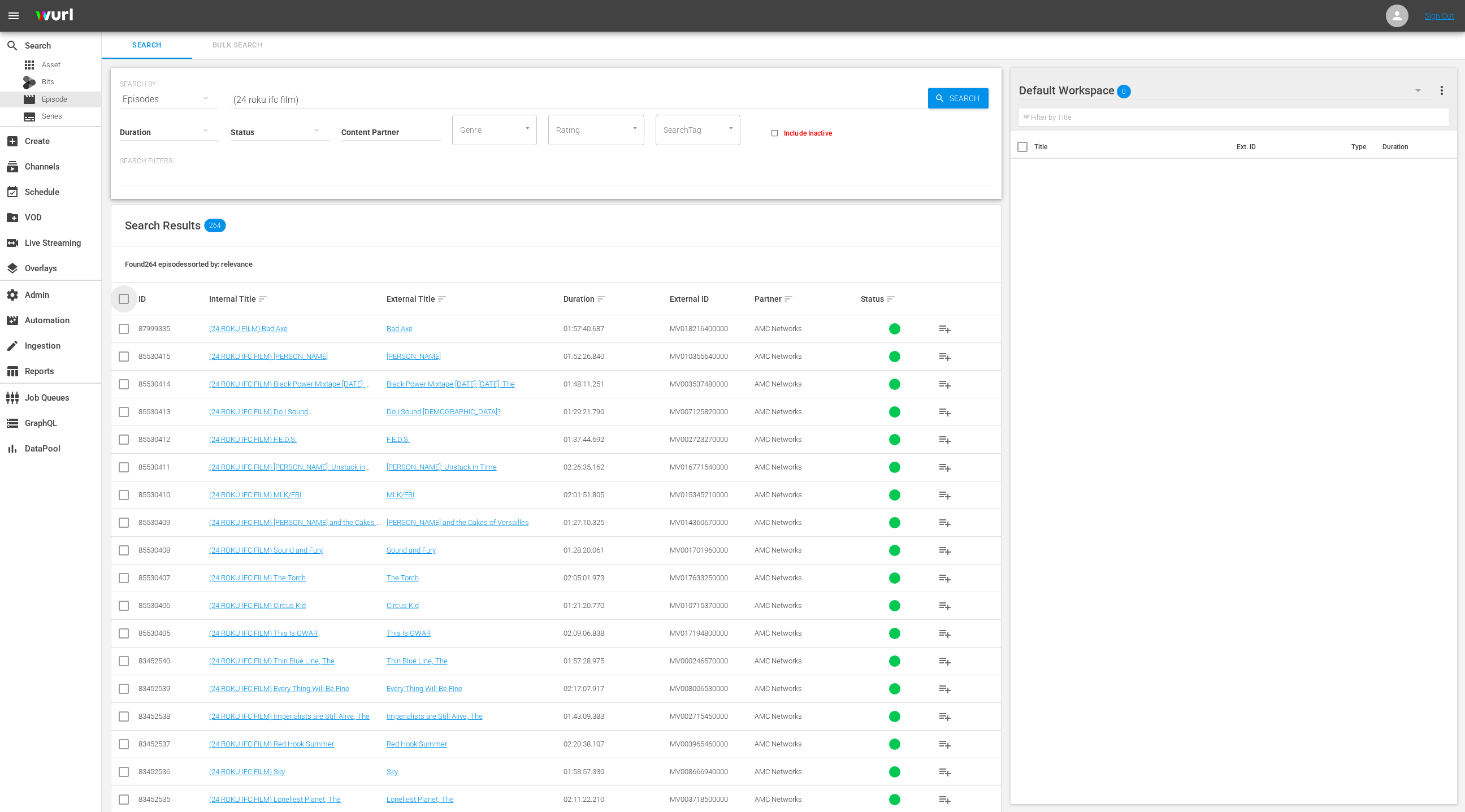
checkbox input "true"
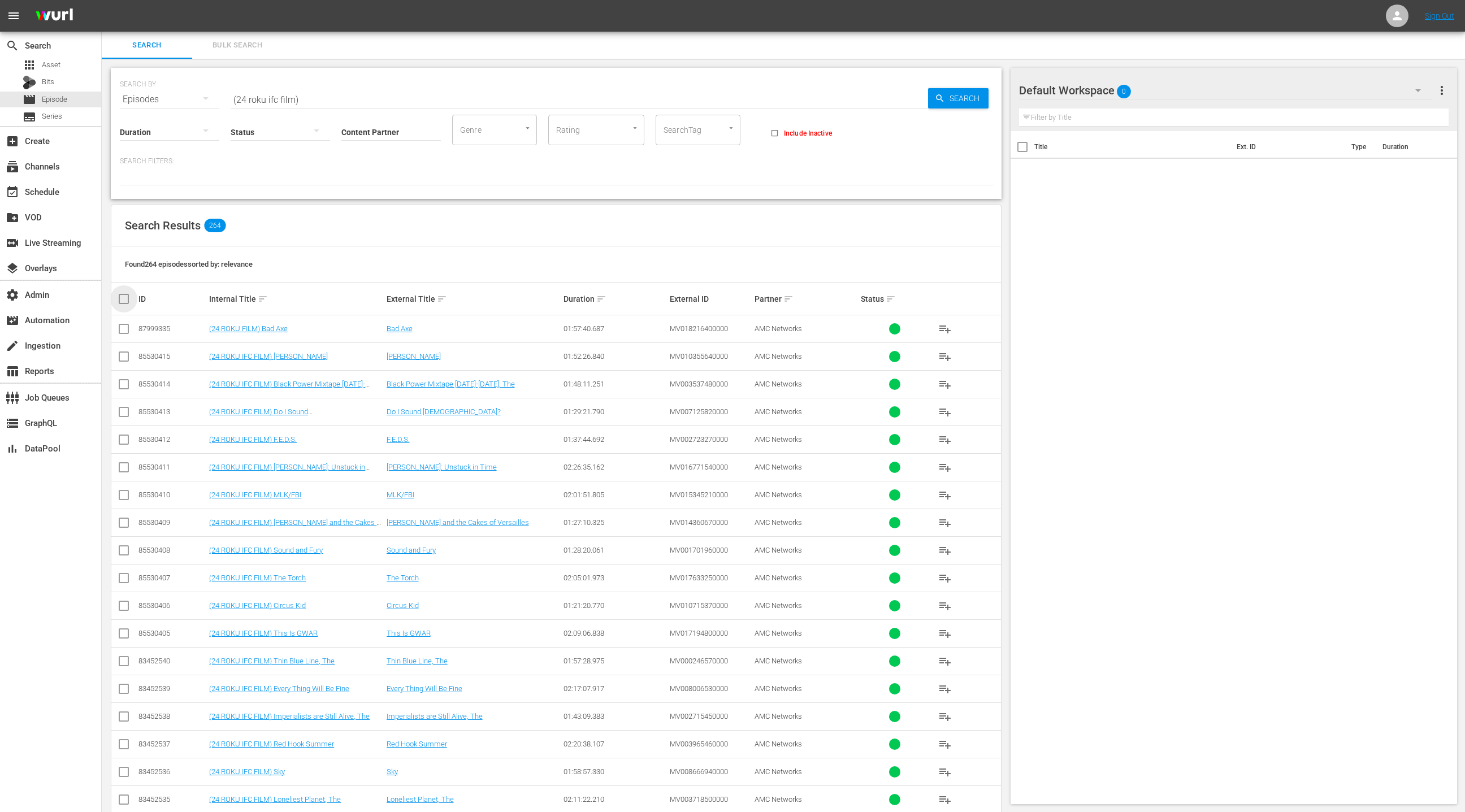
checkbox input "true"
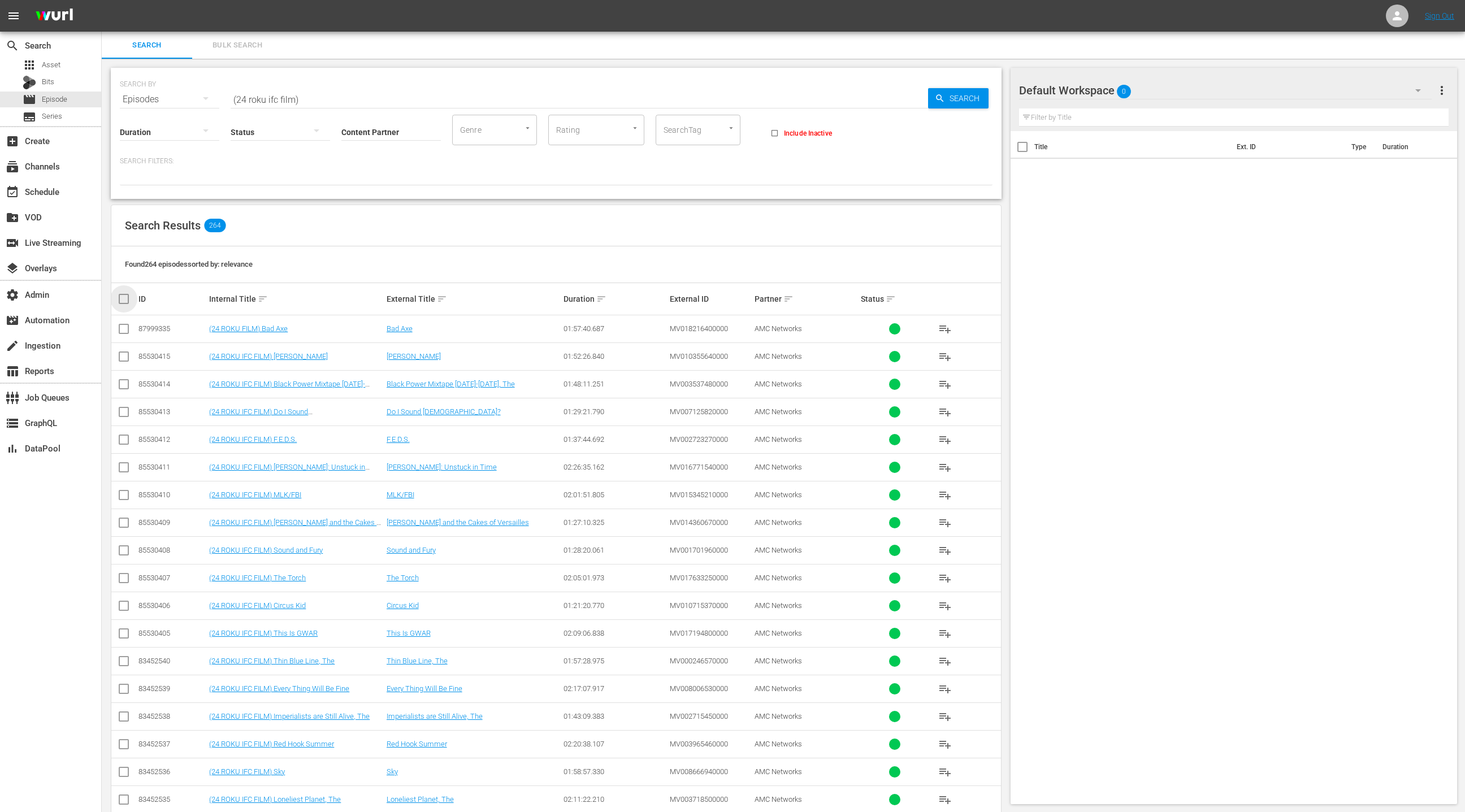
checkbox input "true"
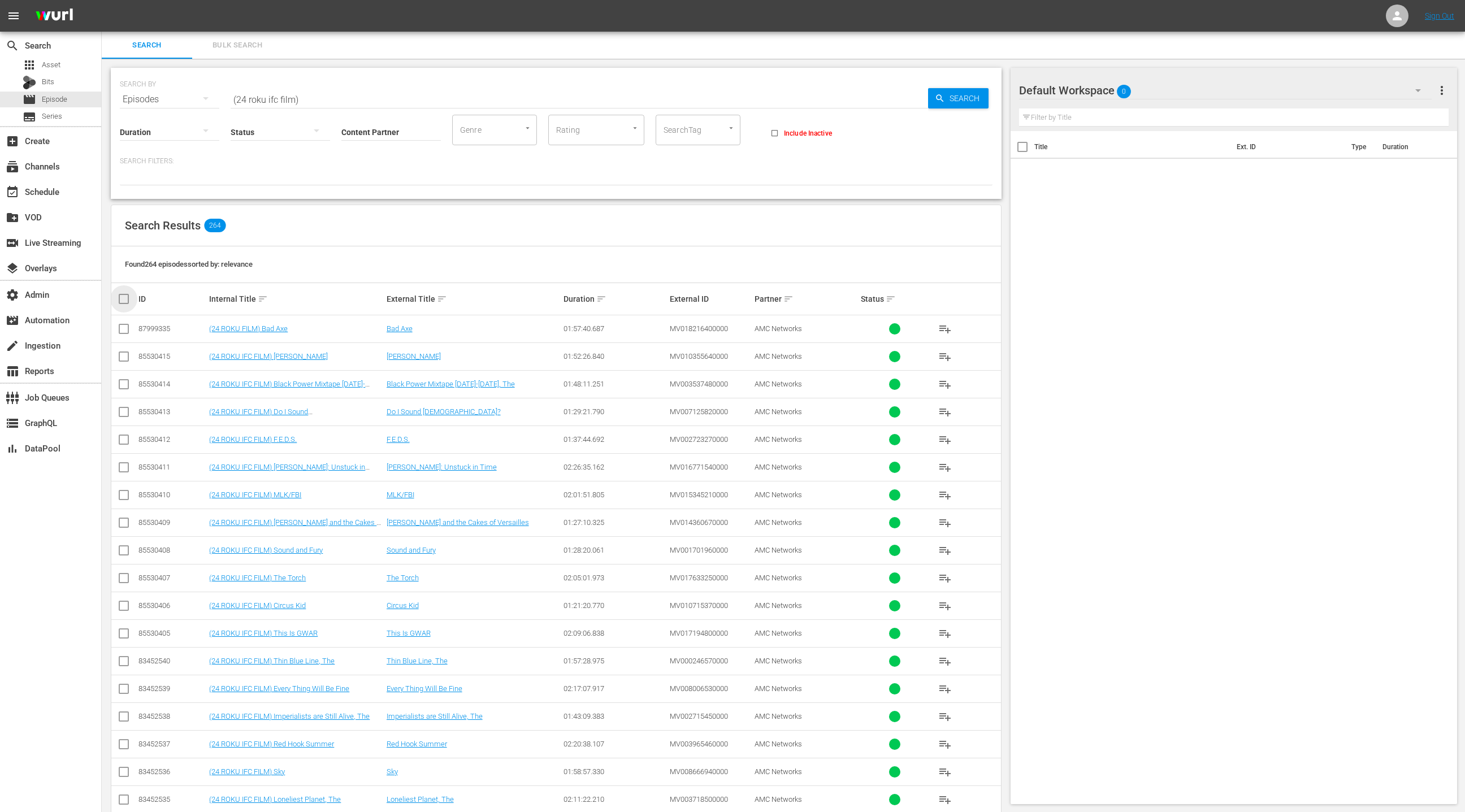
checkbox input "true"
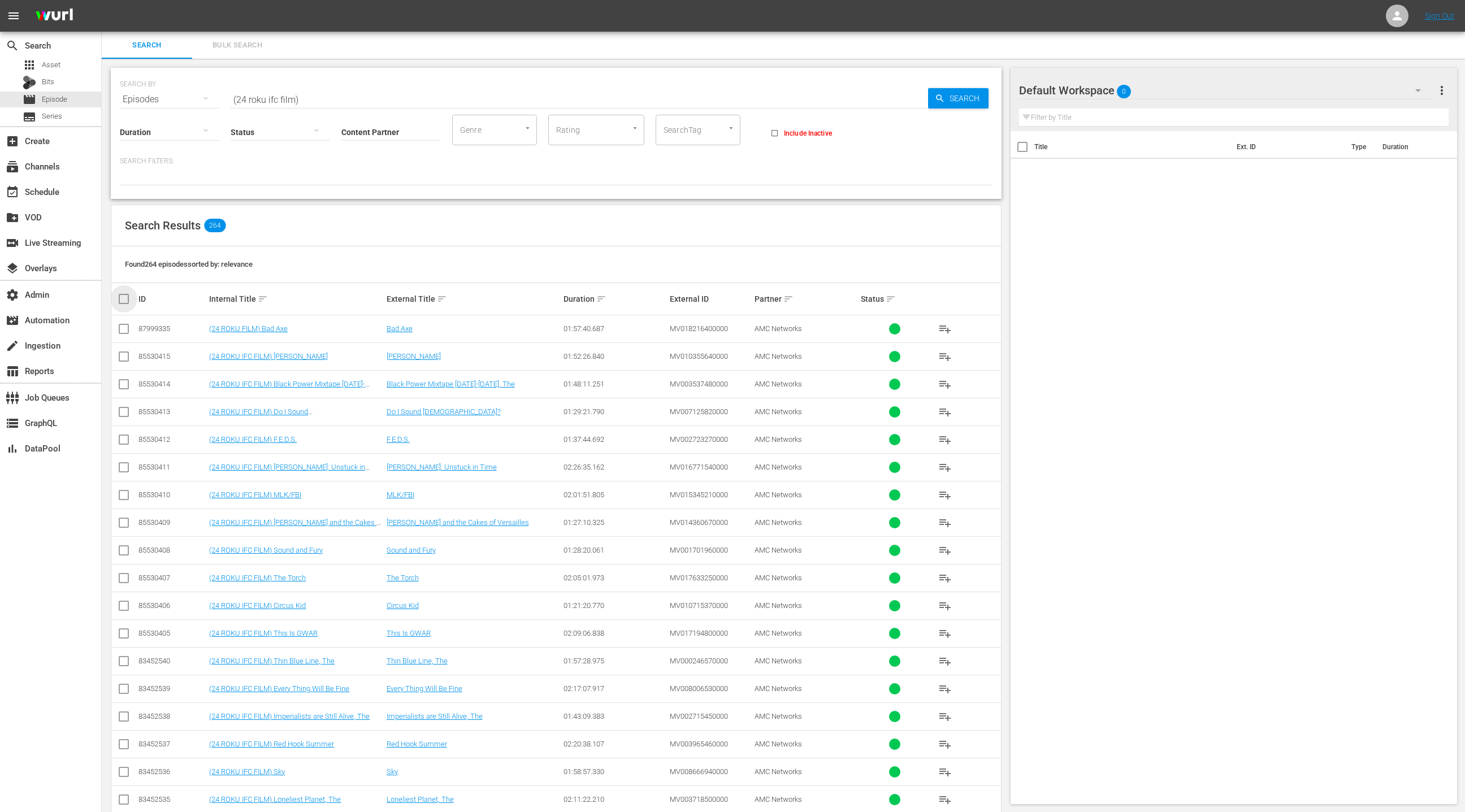
checkbox input "true"
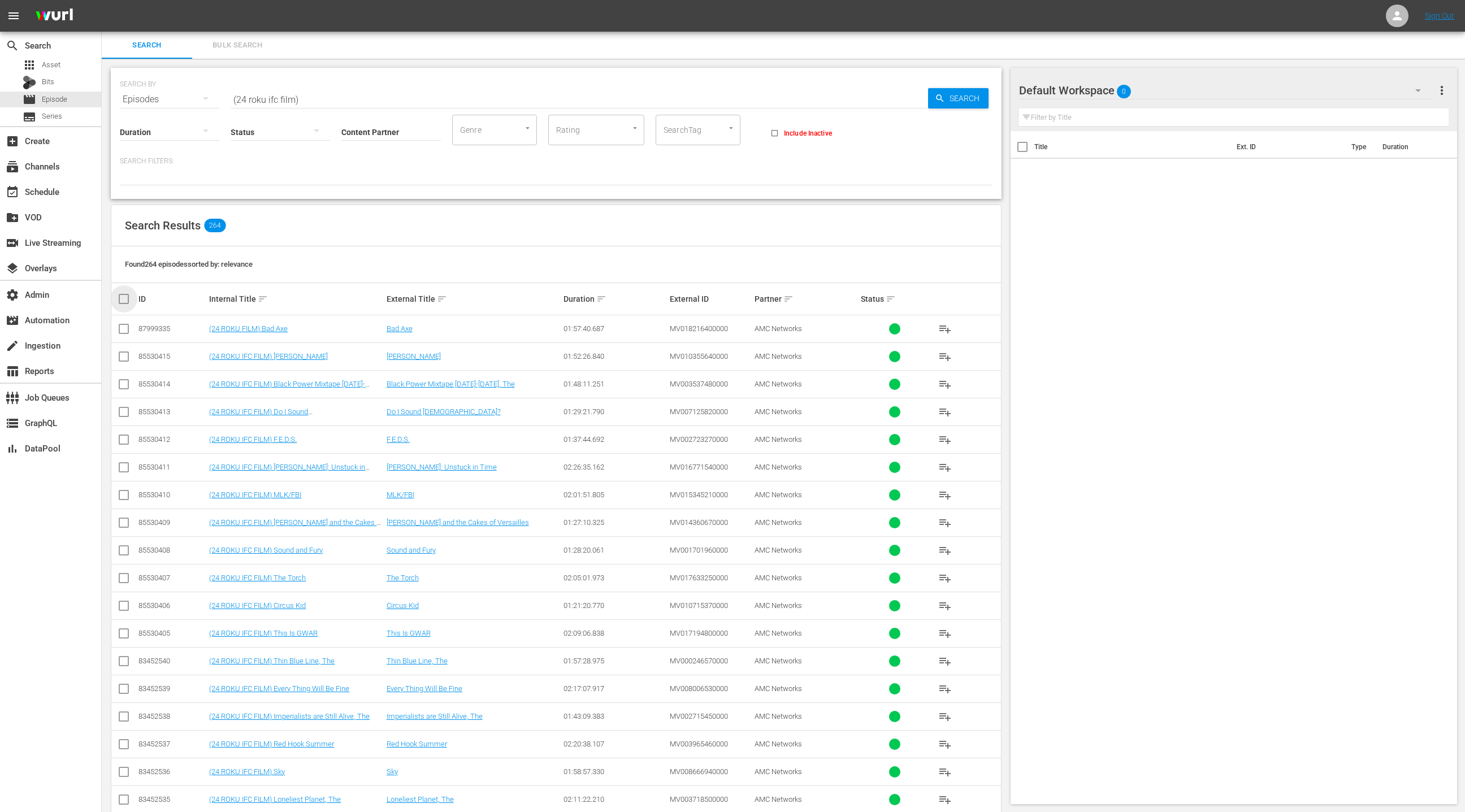
checkbox input "true"
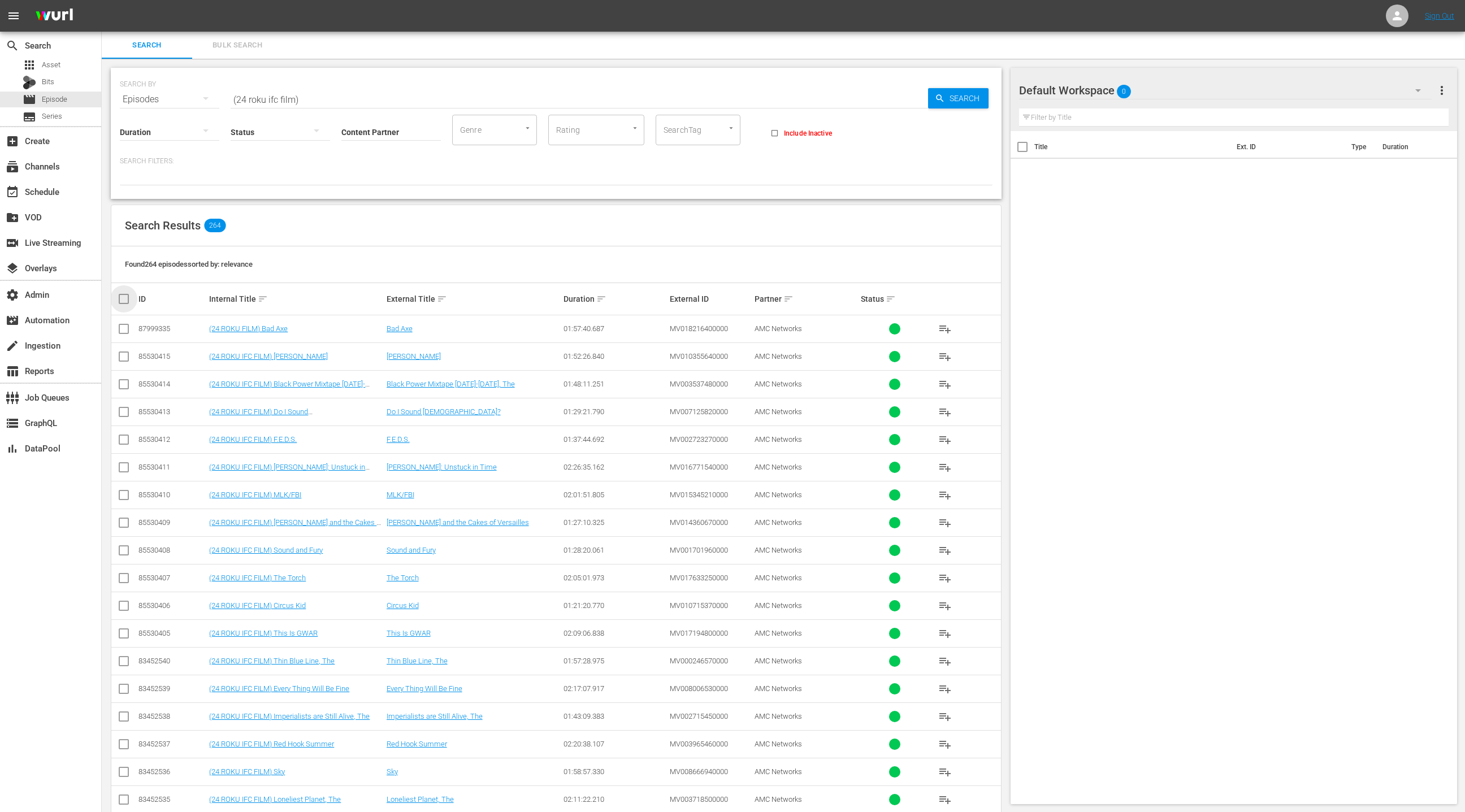
checkbox input "true"
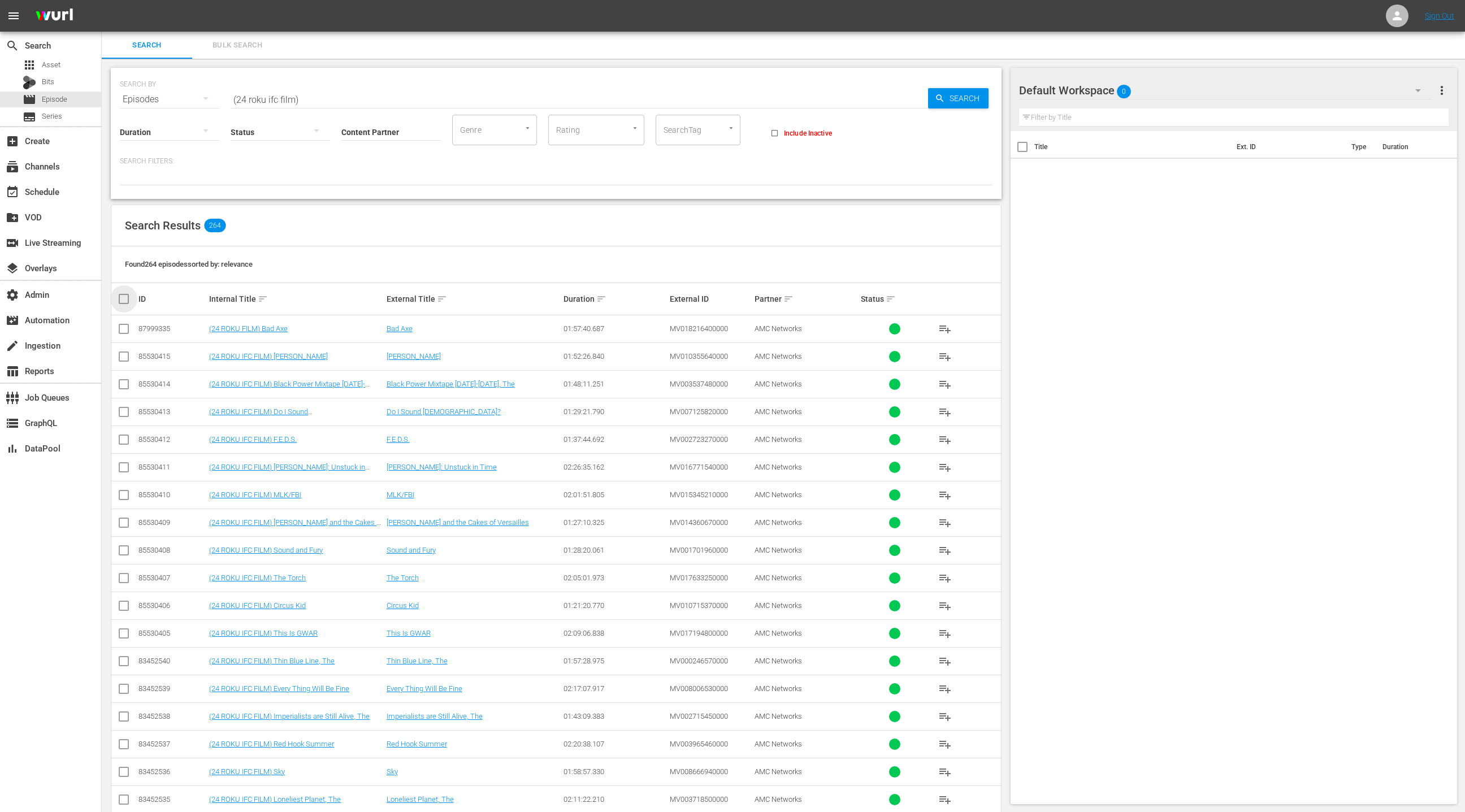
checkbox input "true"
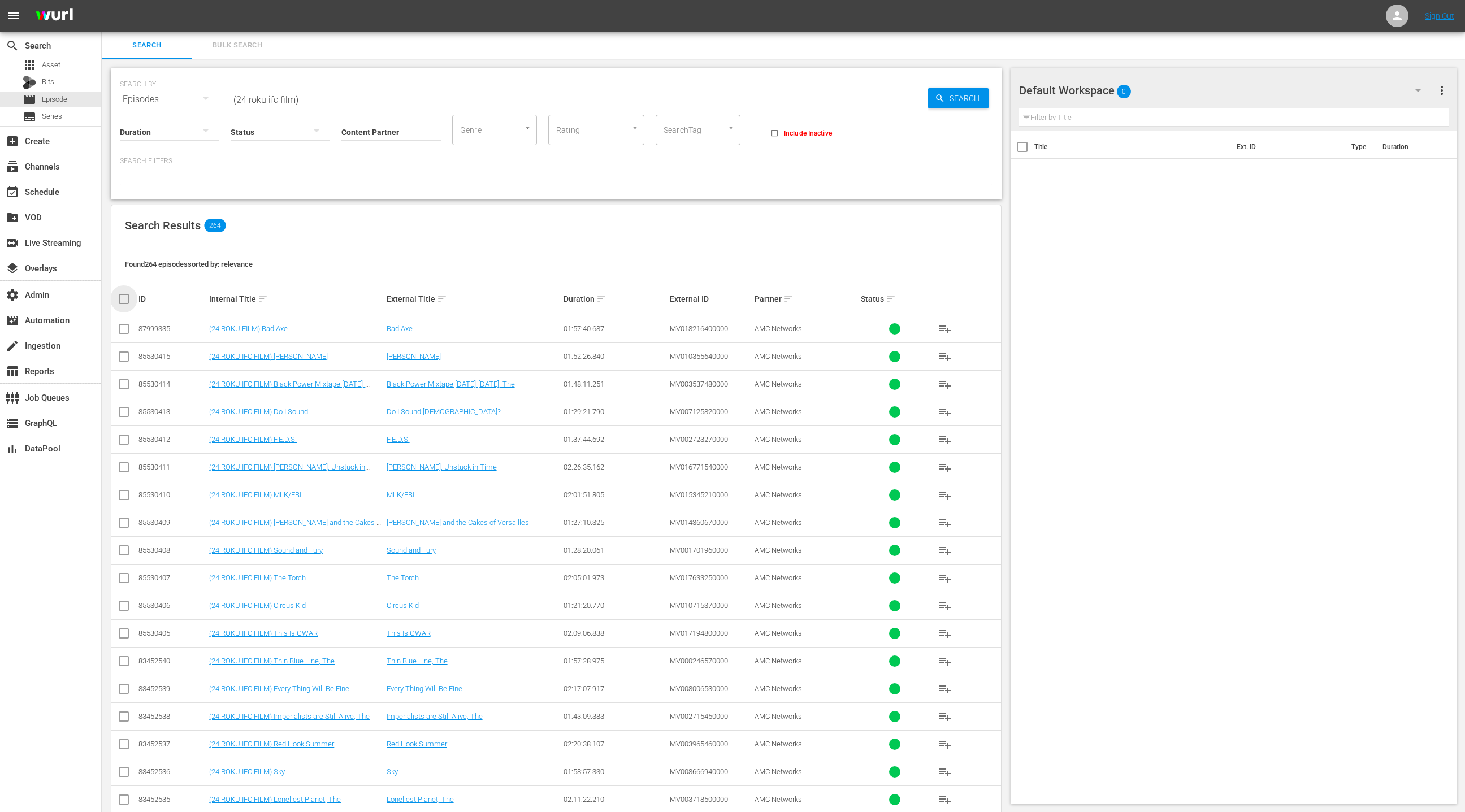
checkbox input "true"
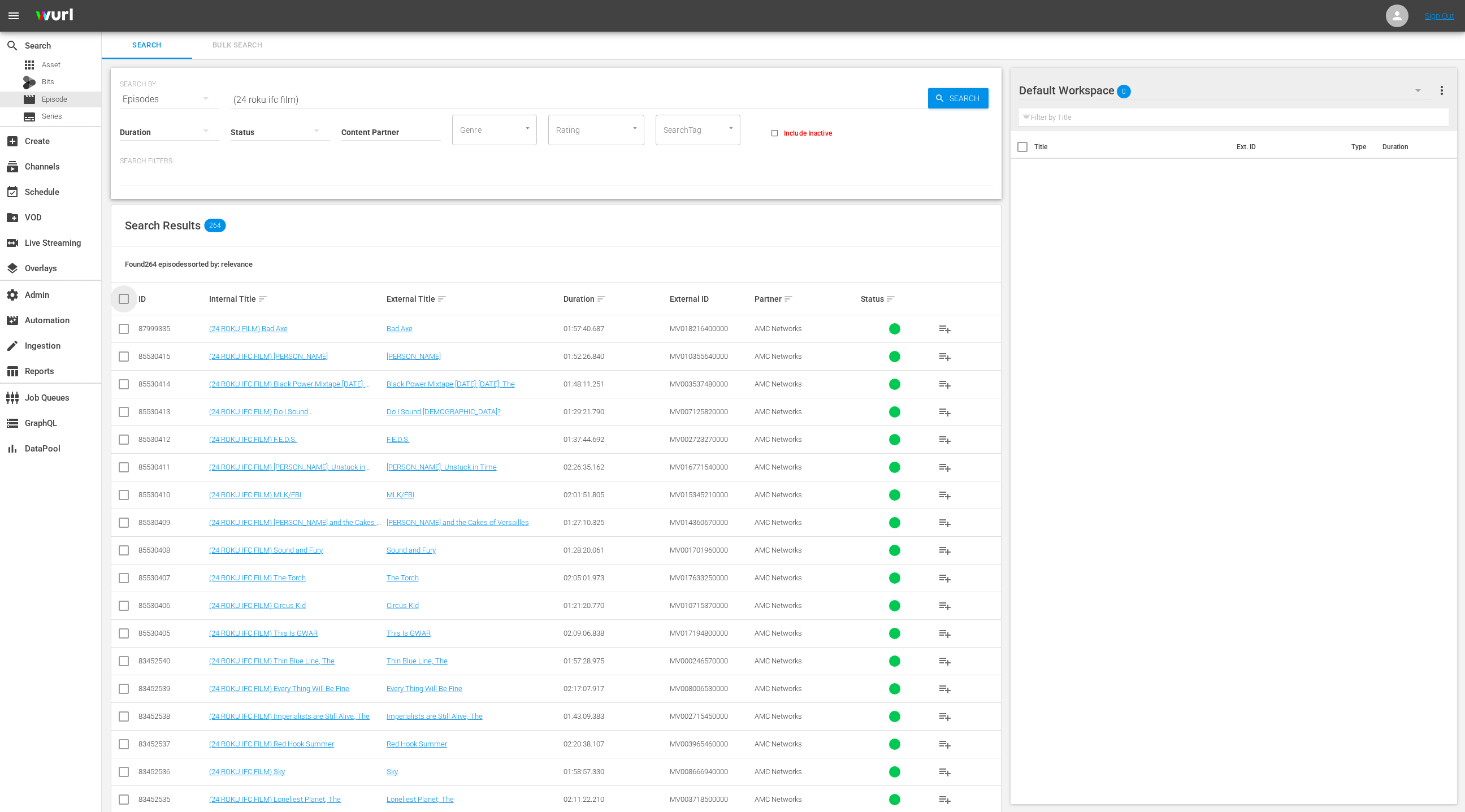
checkbox input "true"
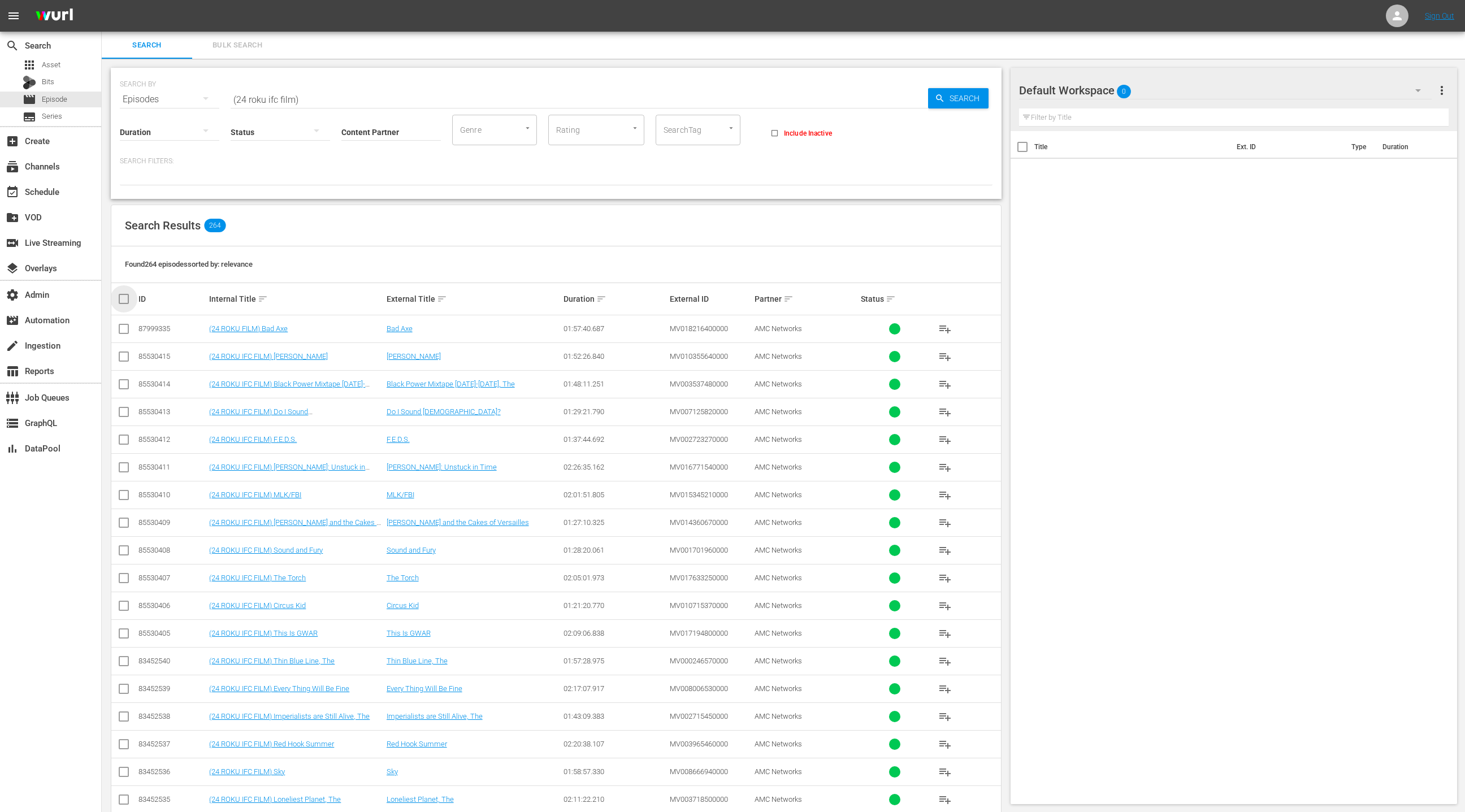
checkbox input "true"
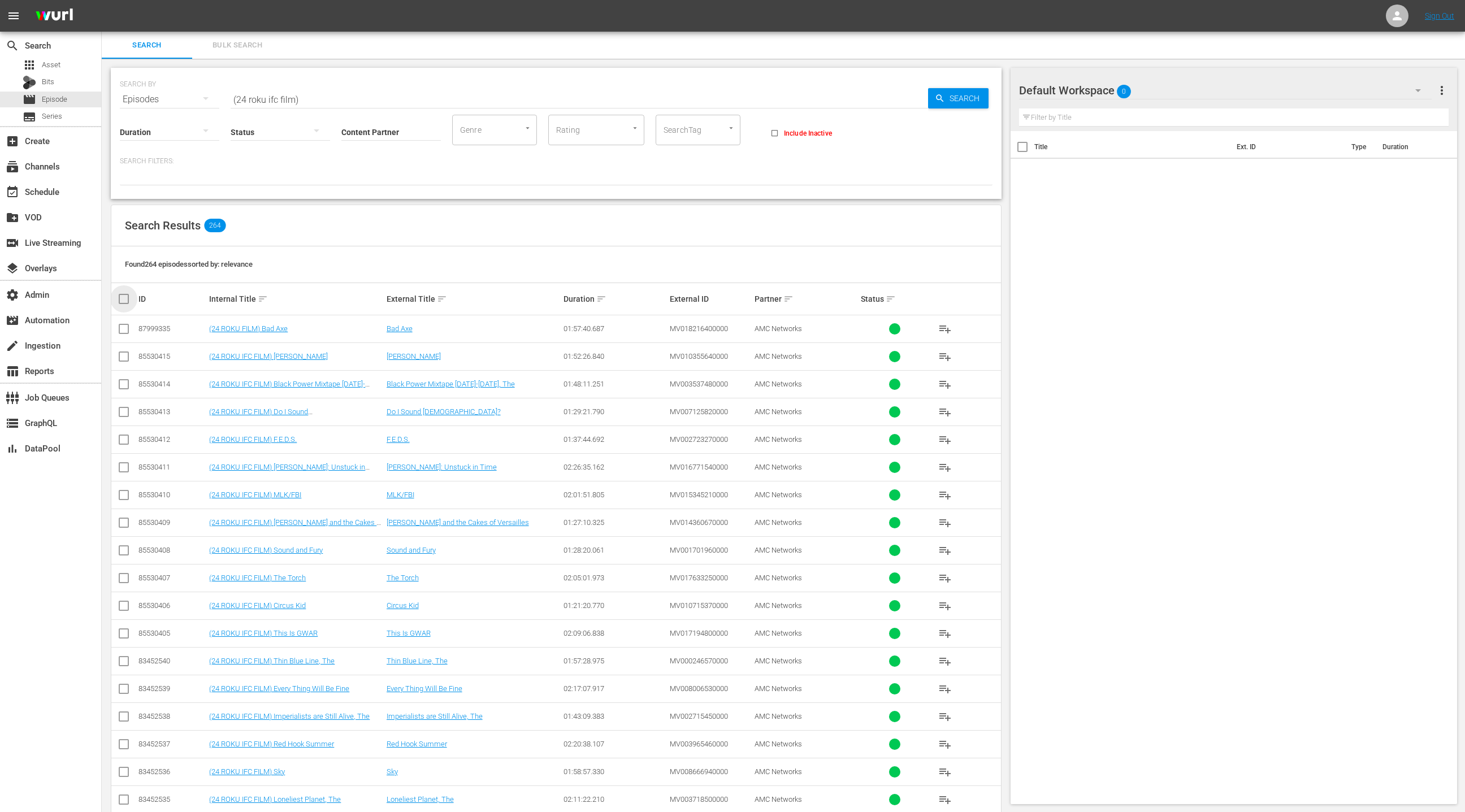
checkbox input "true"
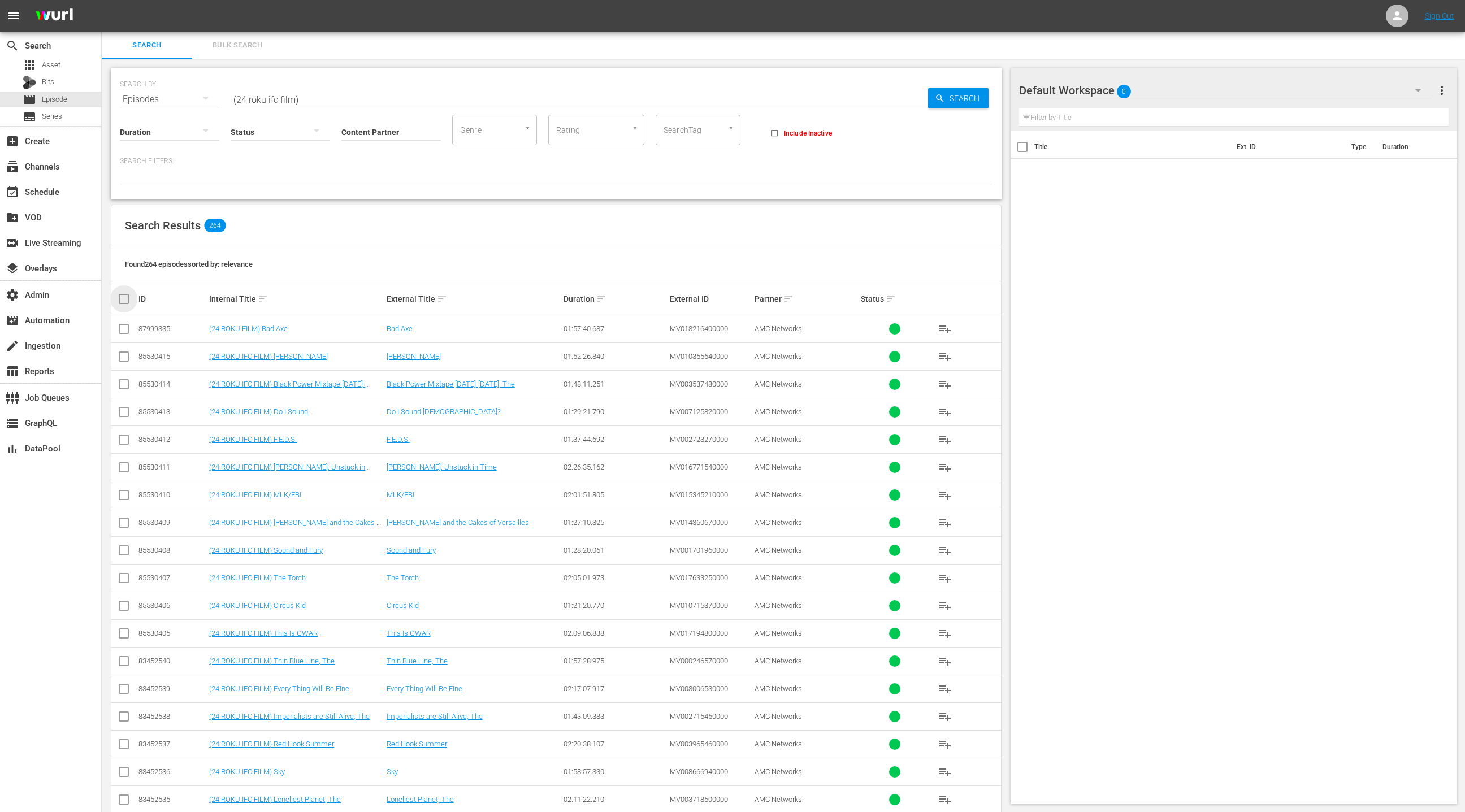
checkbox input "true"
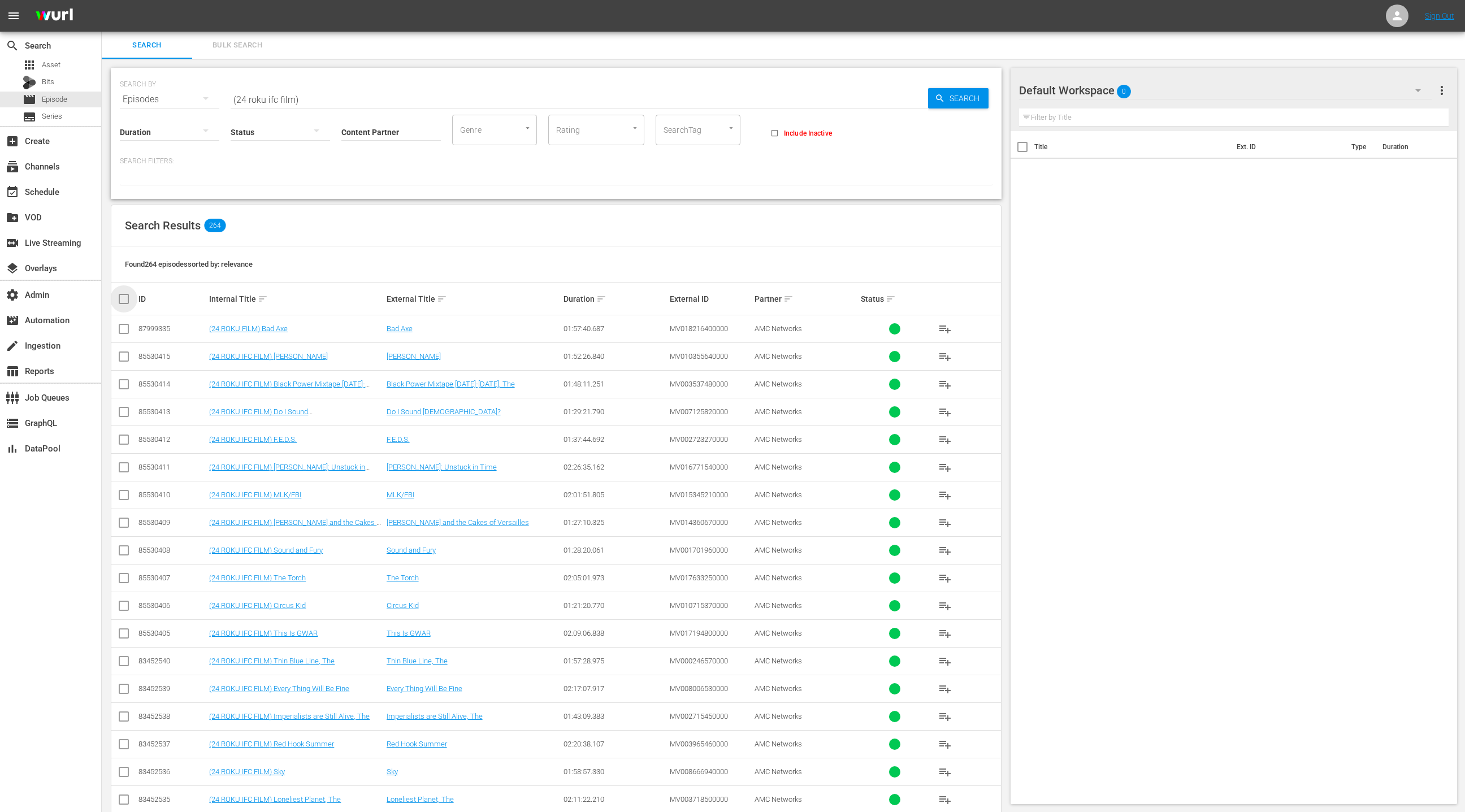
checkbox input "true"
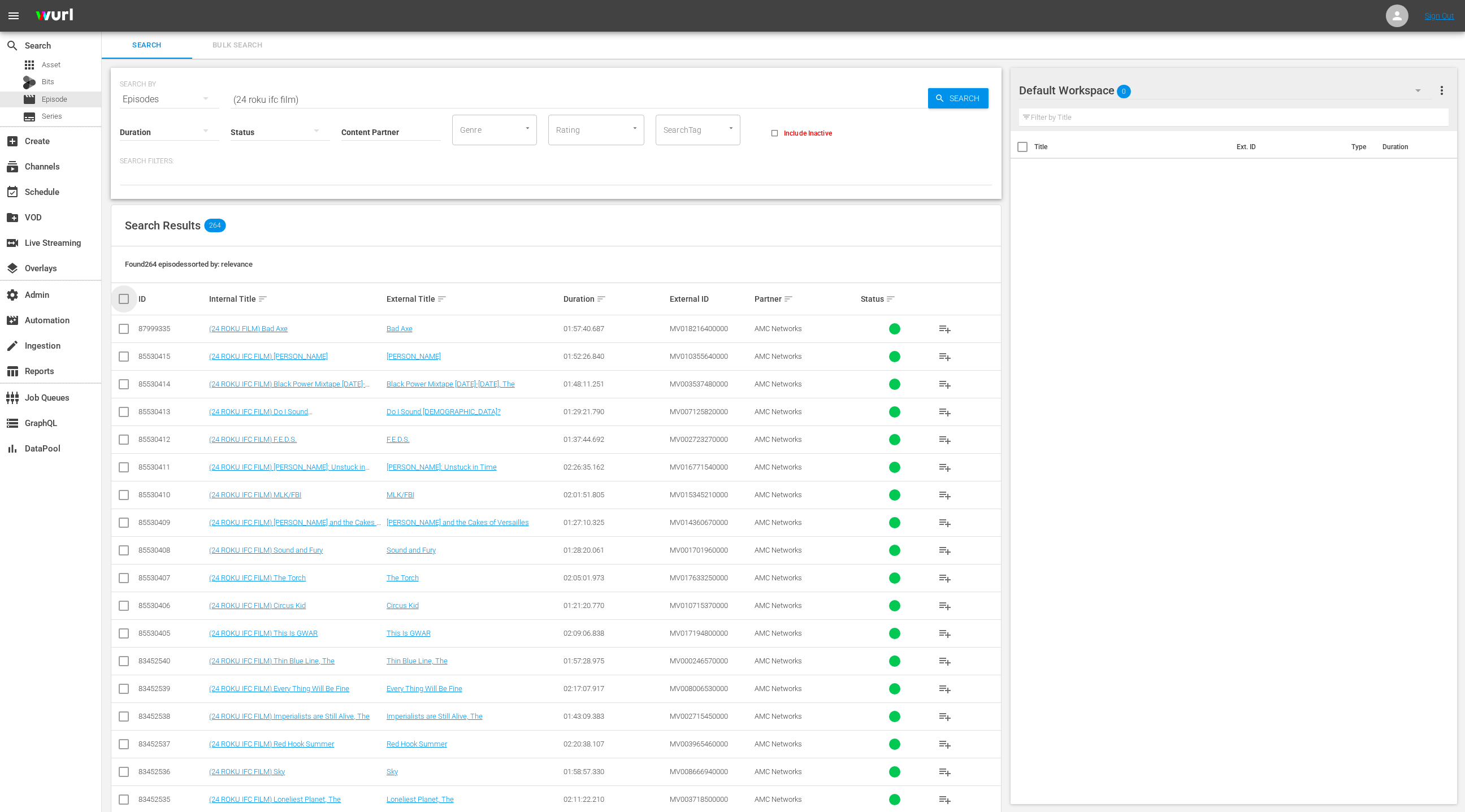
checkbox input "true"
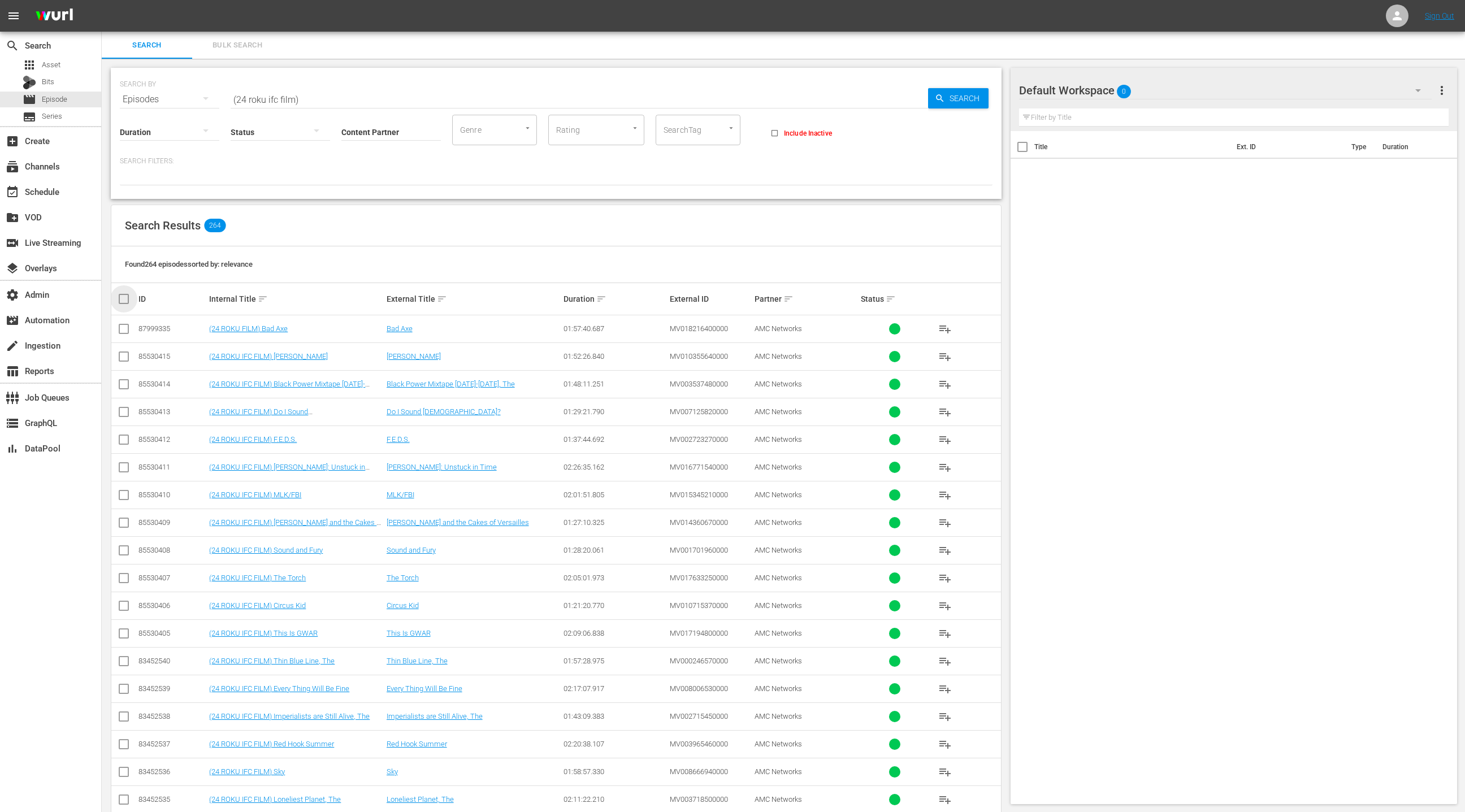
checkbox input "true"
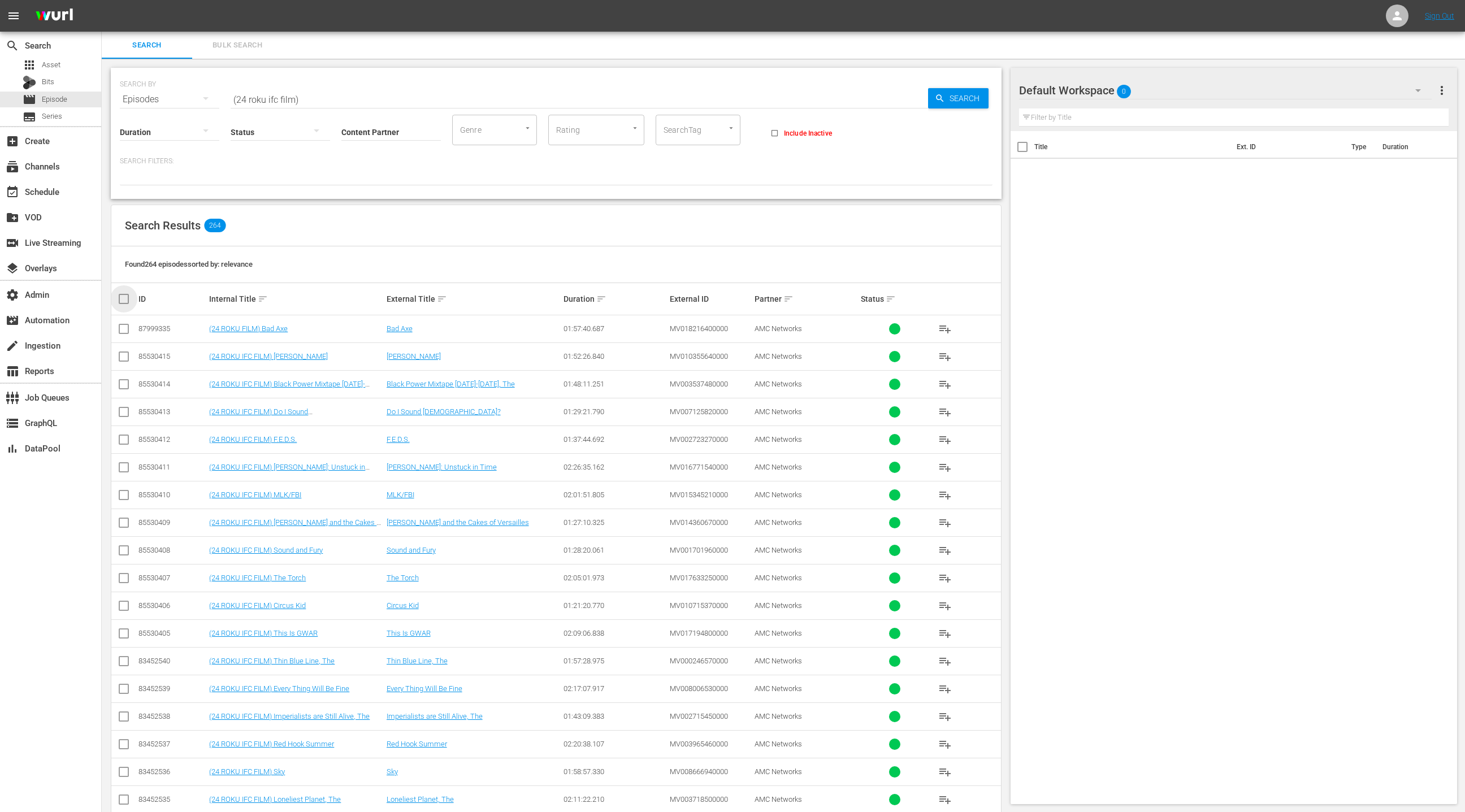
checkbox input "true"
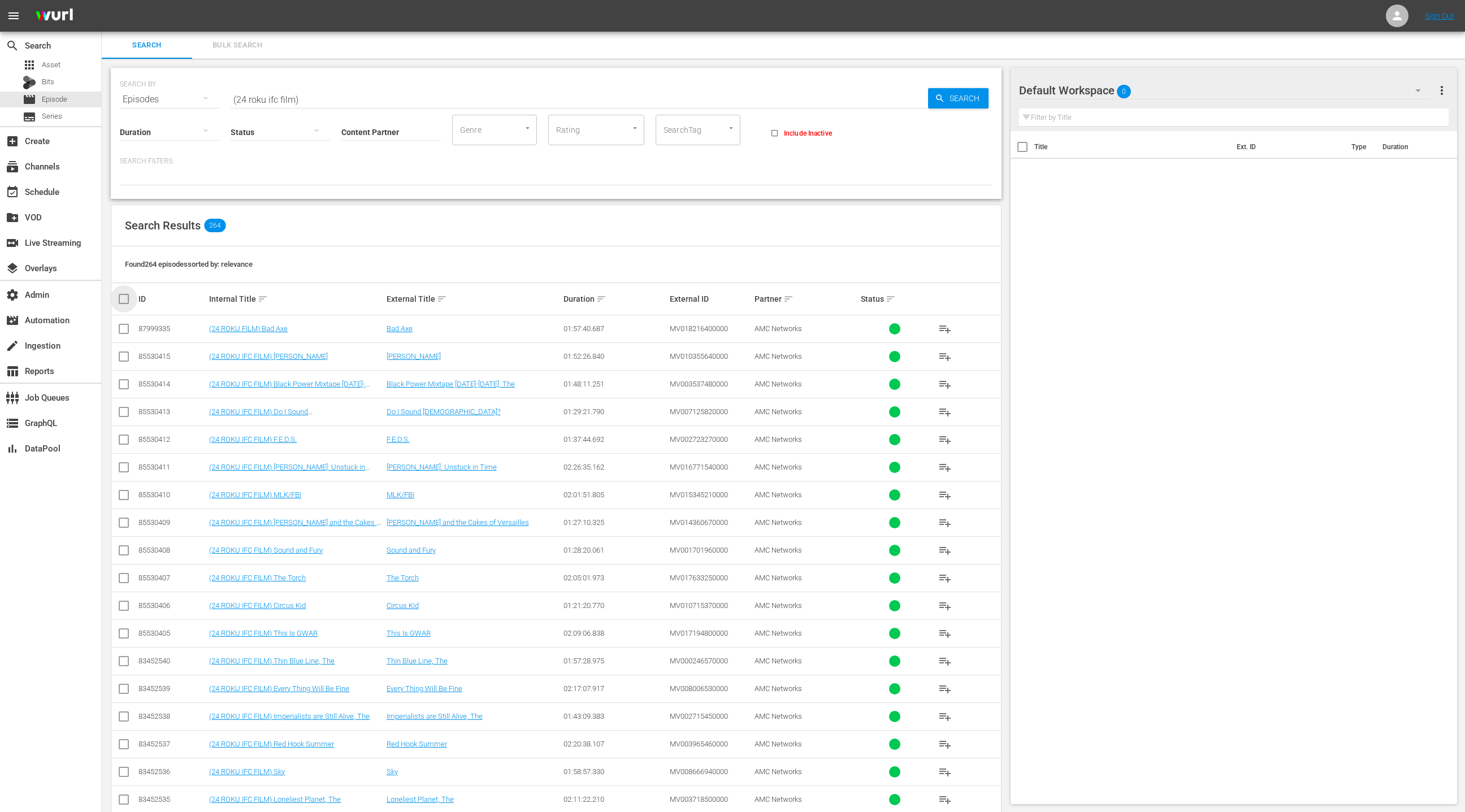
checkbox input "true"
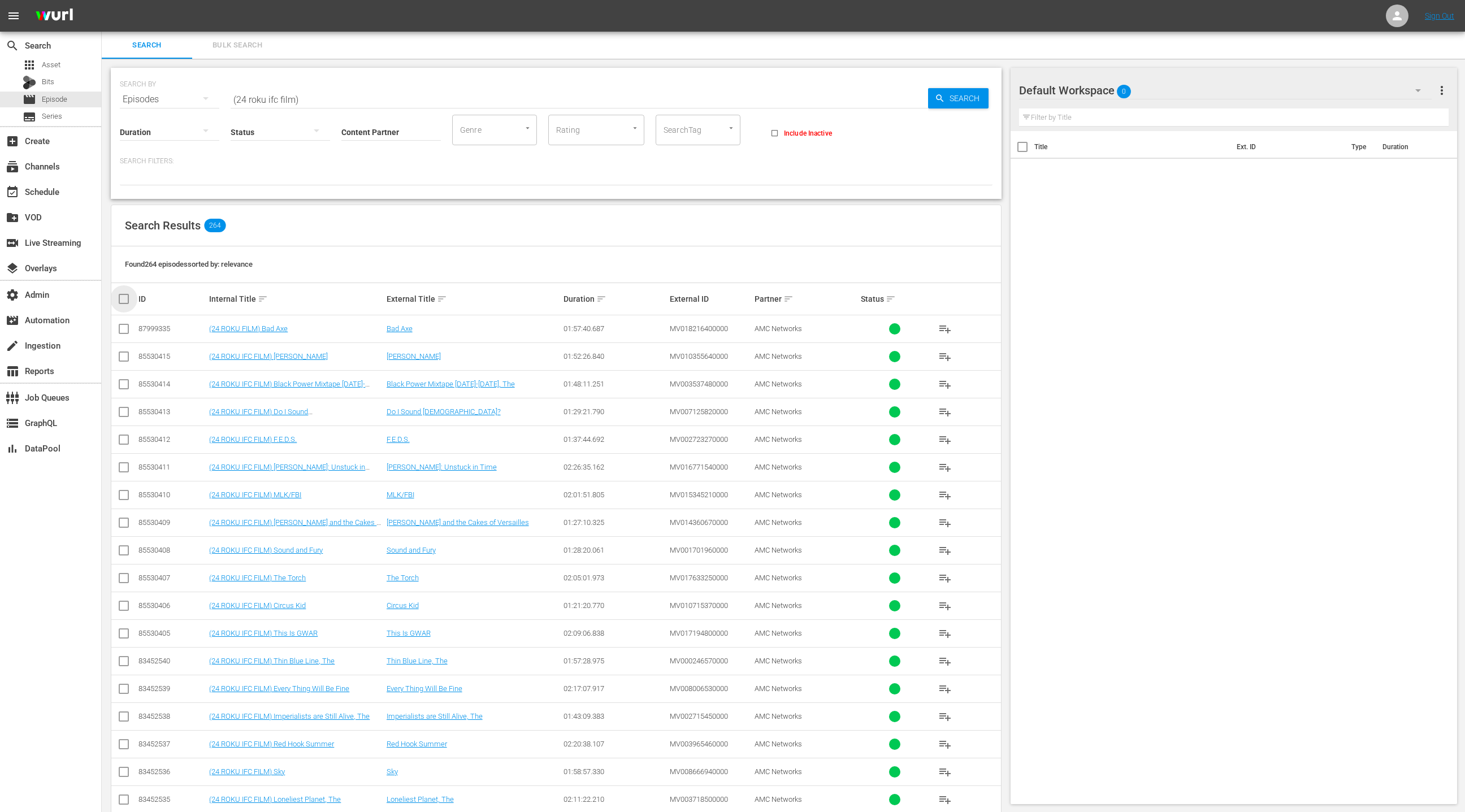
checkbox input "true"
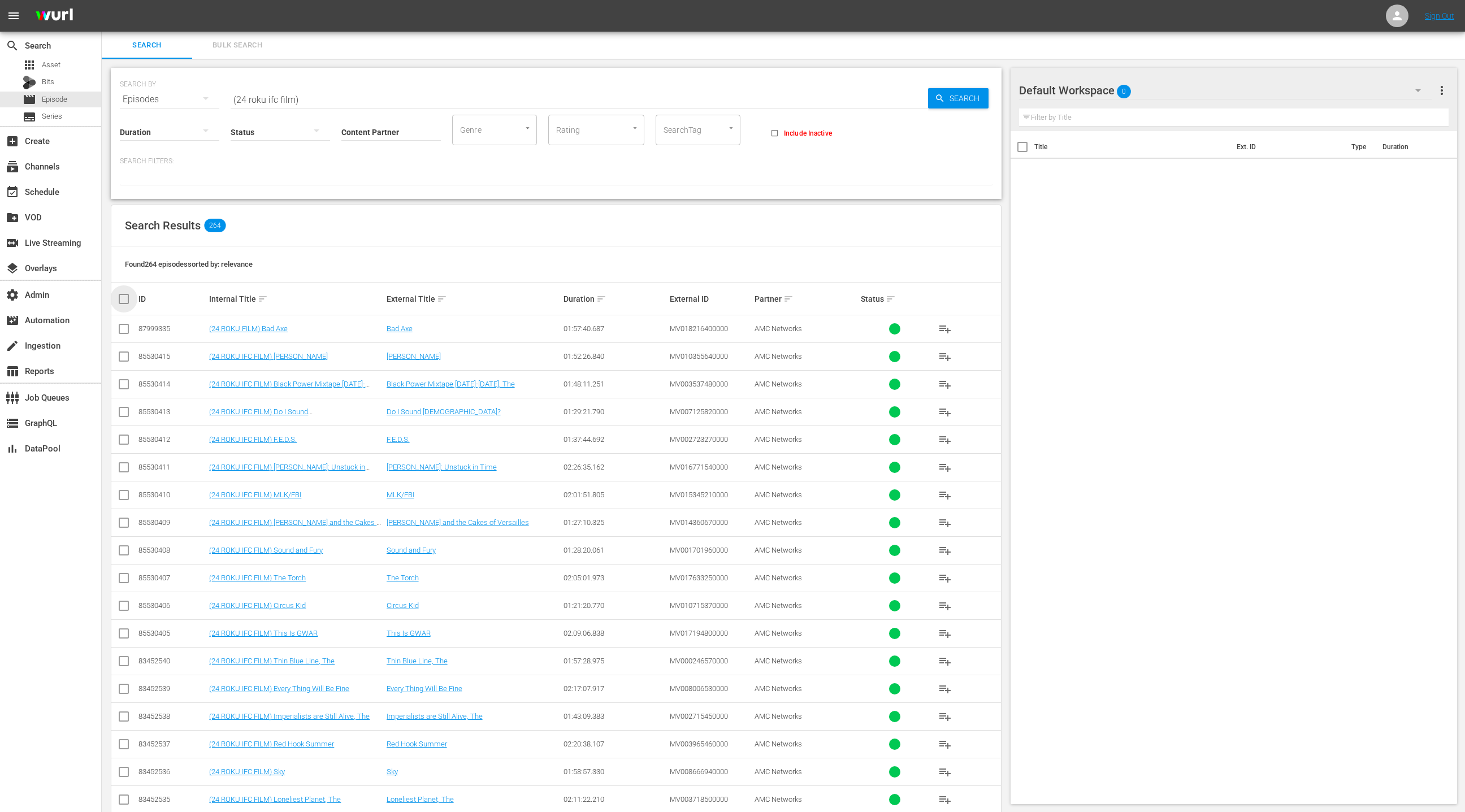
checkbox input "true"
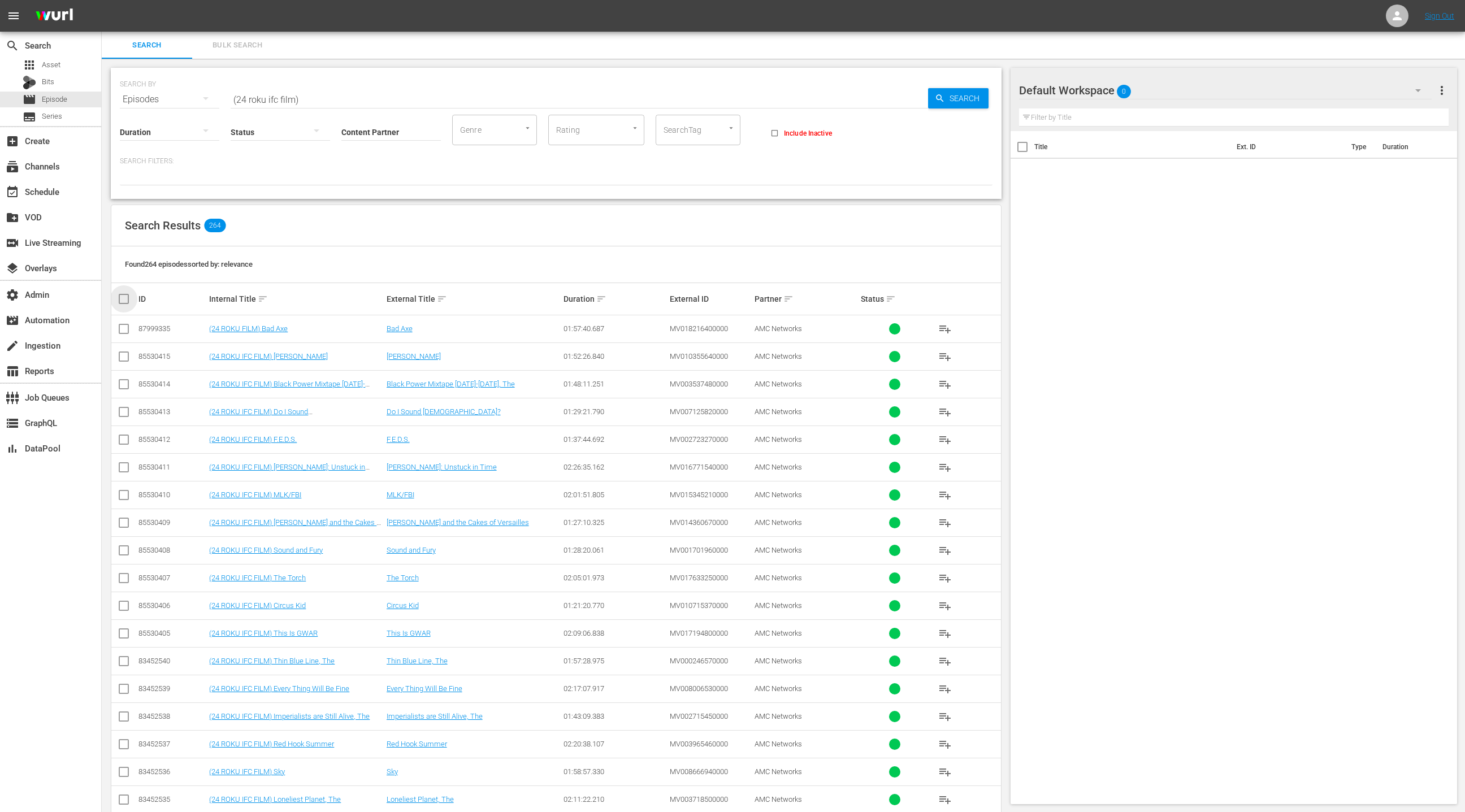
checkbox input "true"
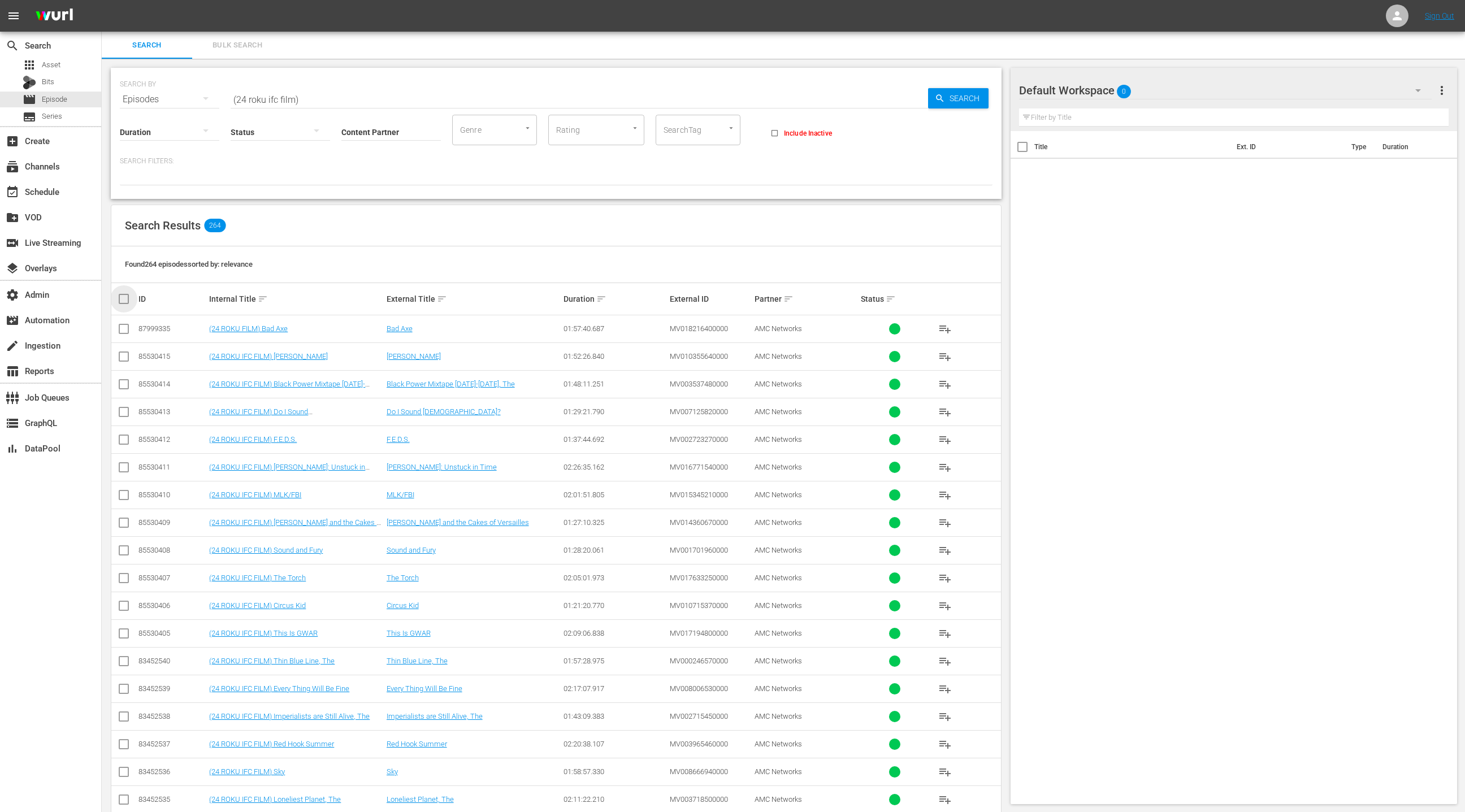
checkbox input "true"
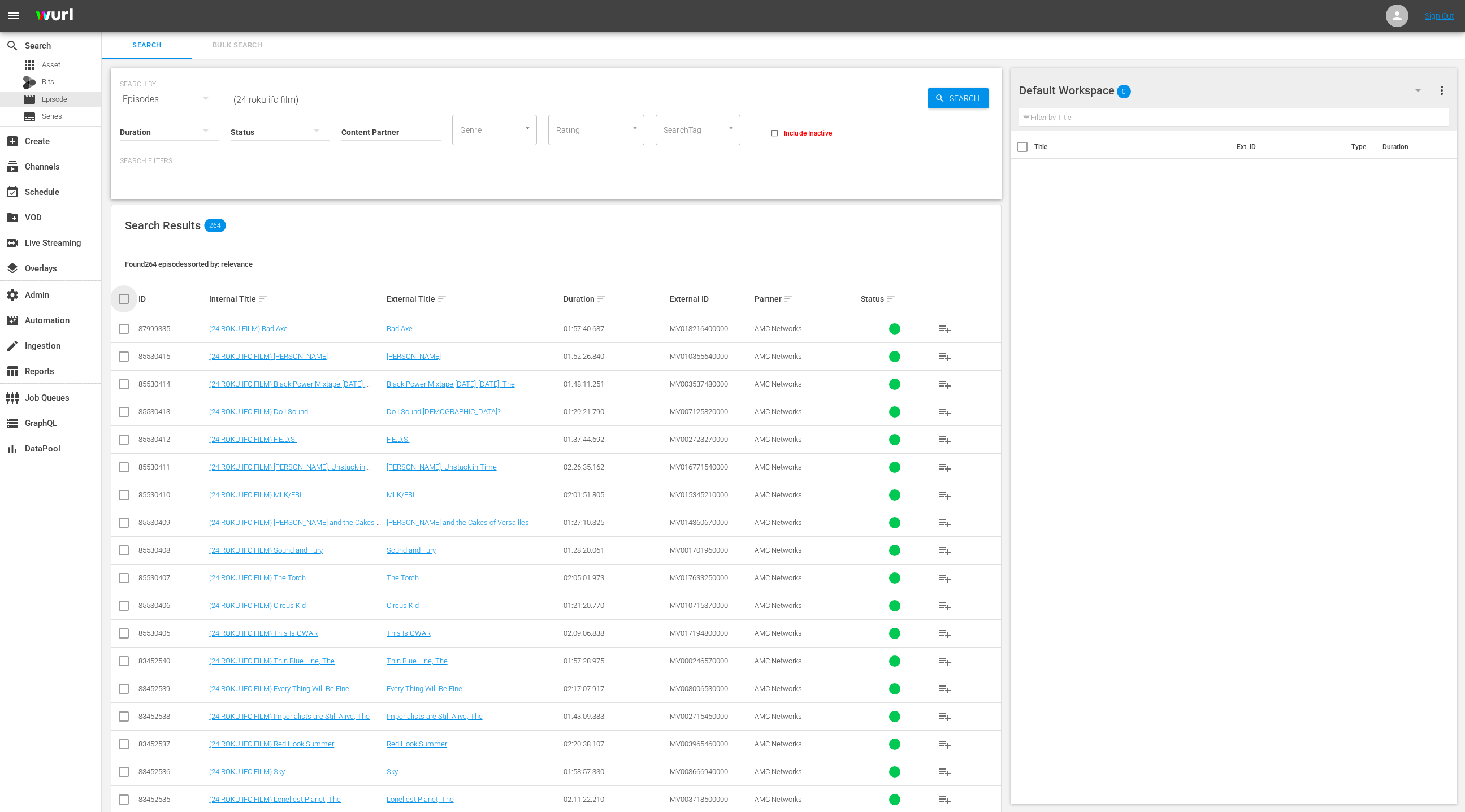
checkbox input "true"
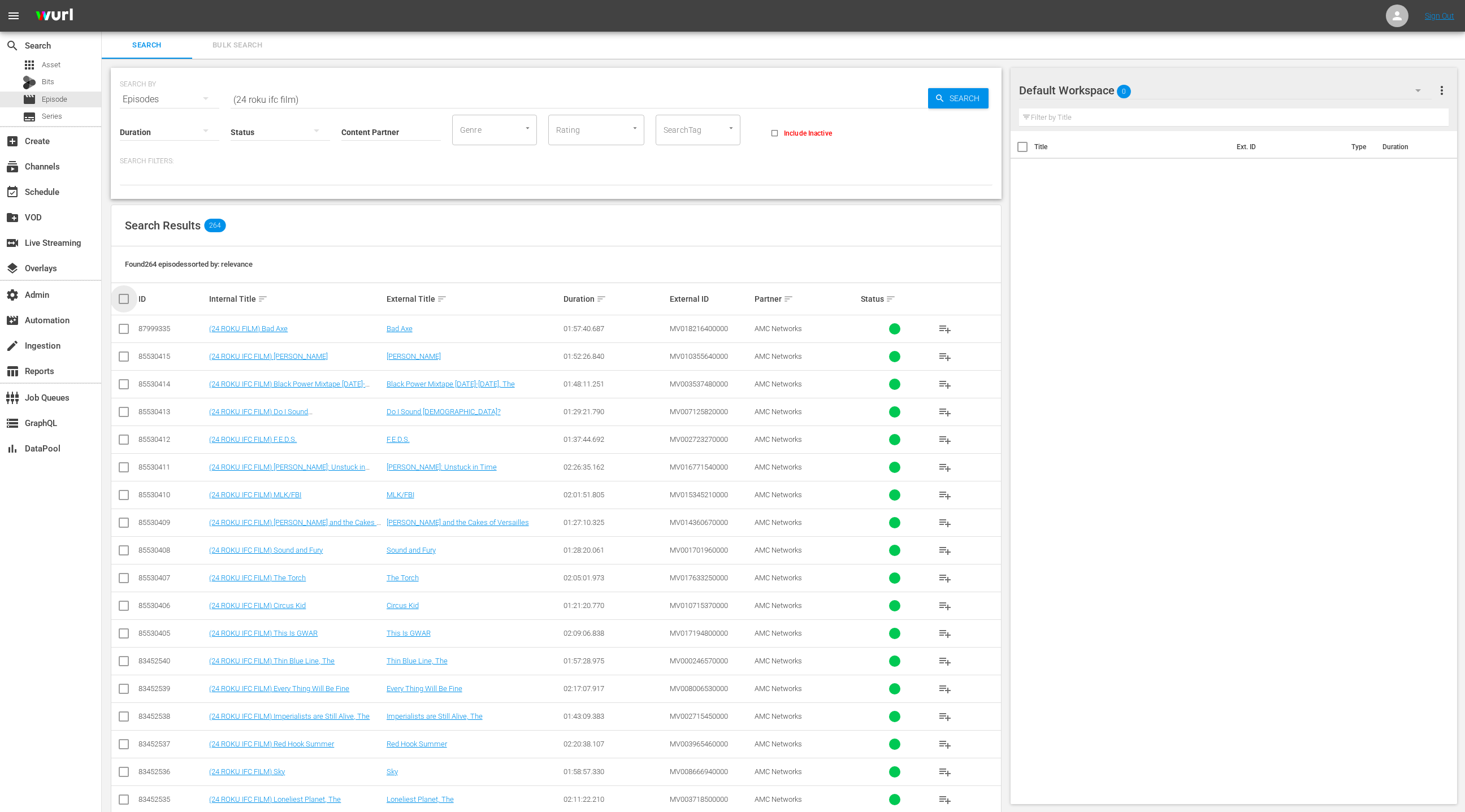
checkbox input "true"
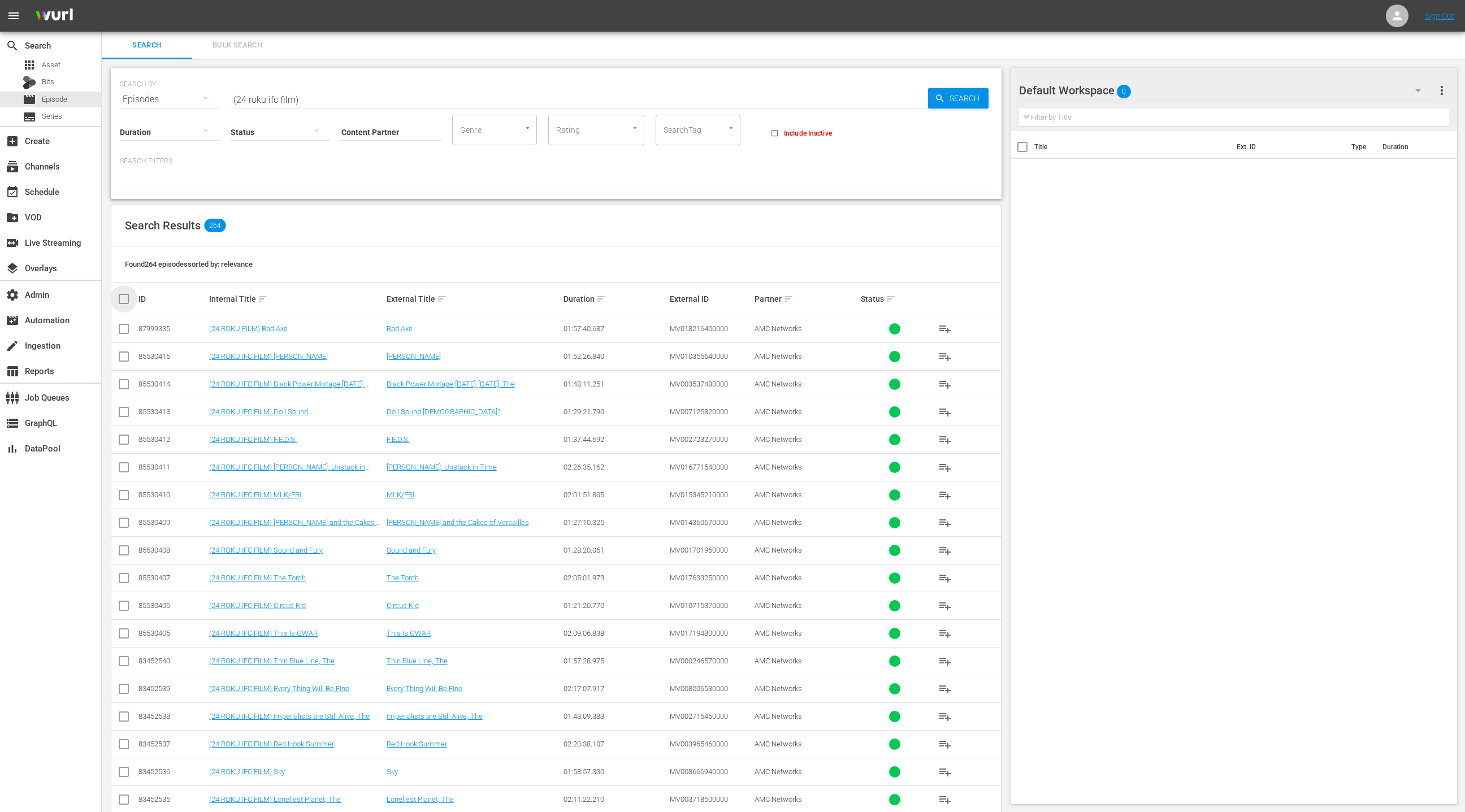
checkbox input "true"
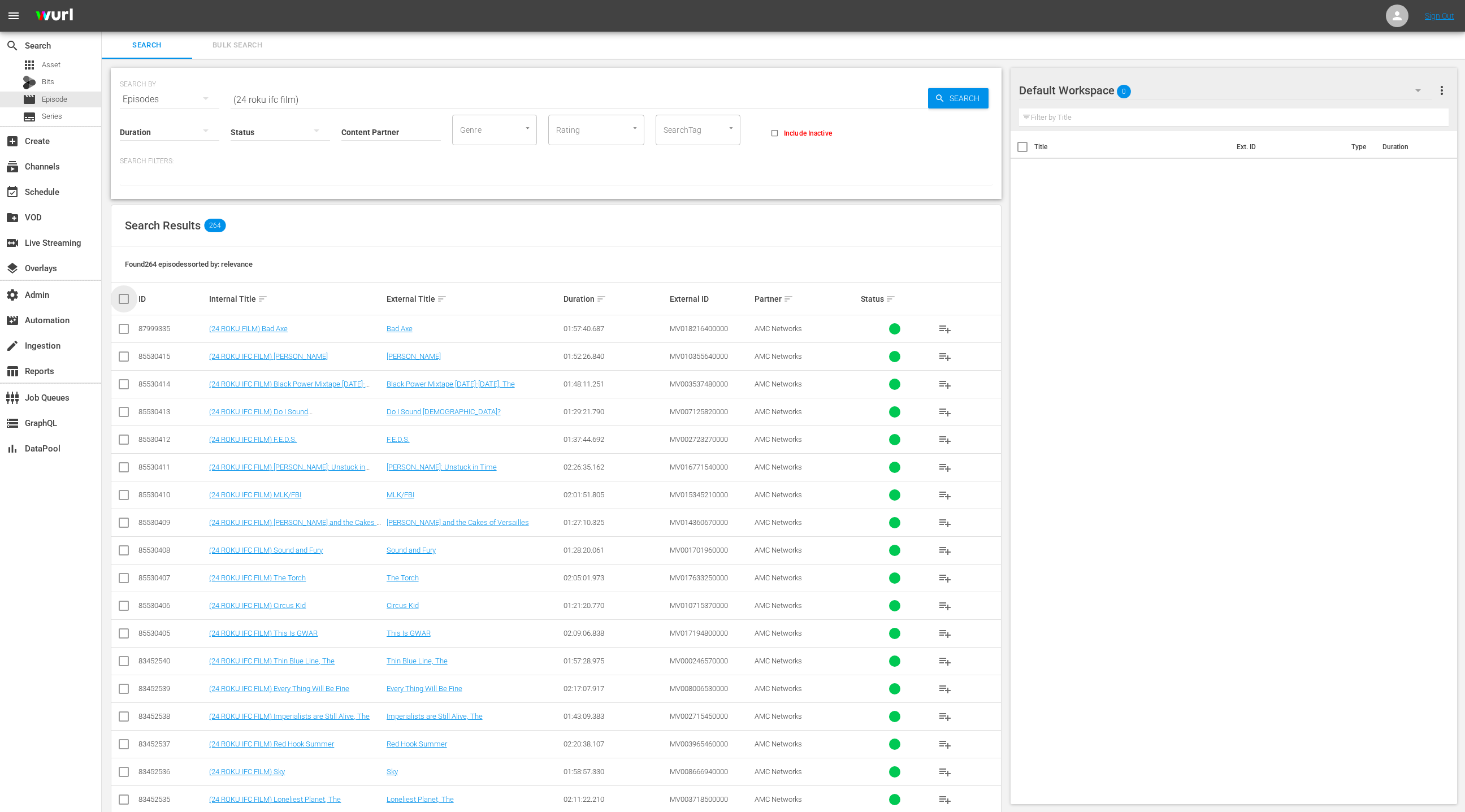
checkbox input "true"
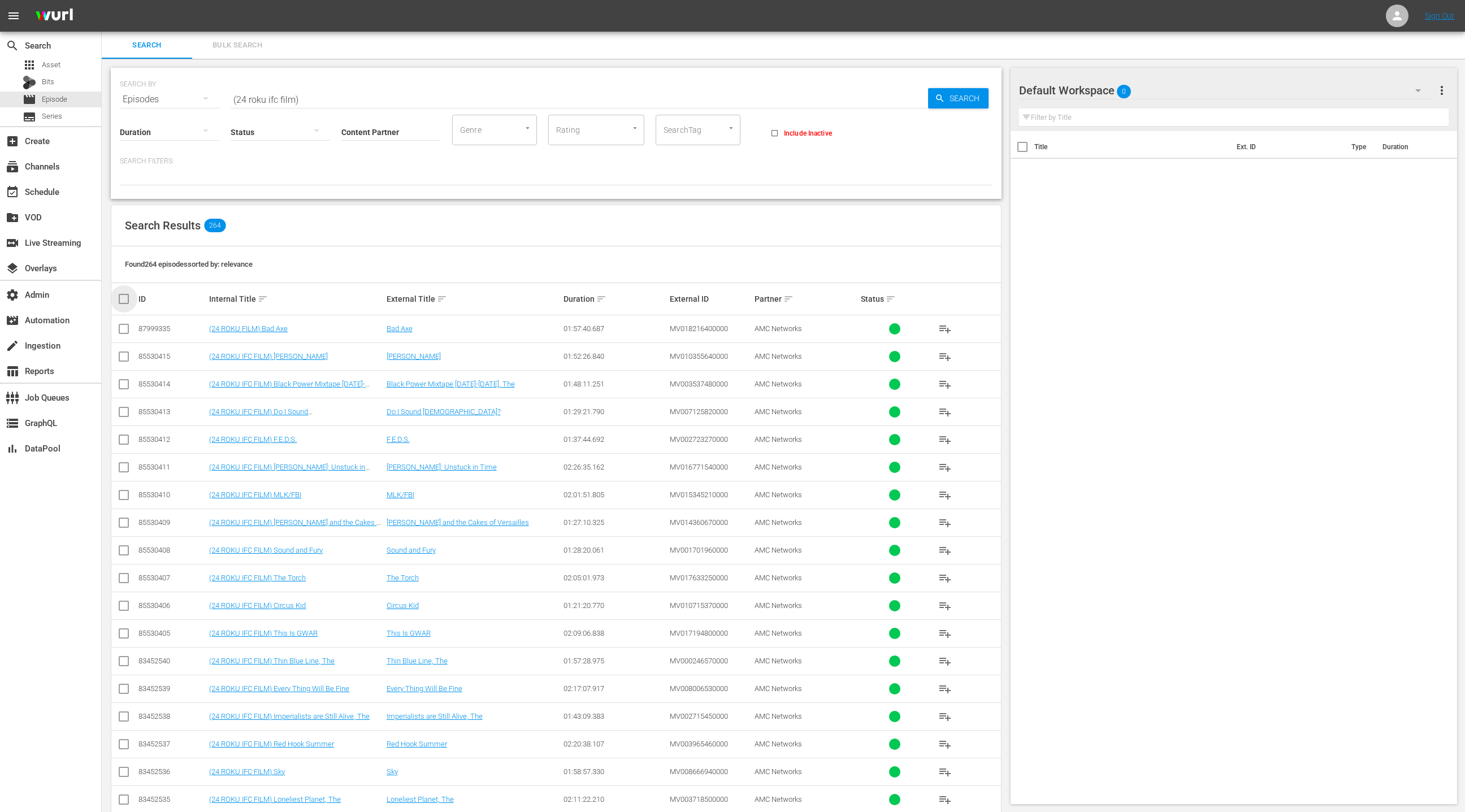
checkbox input "true"
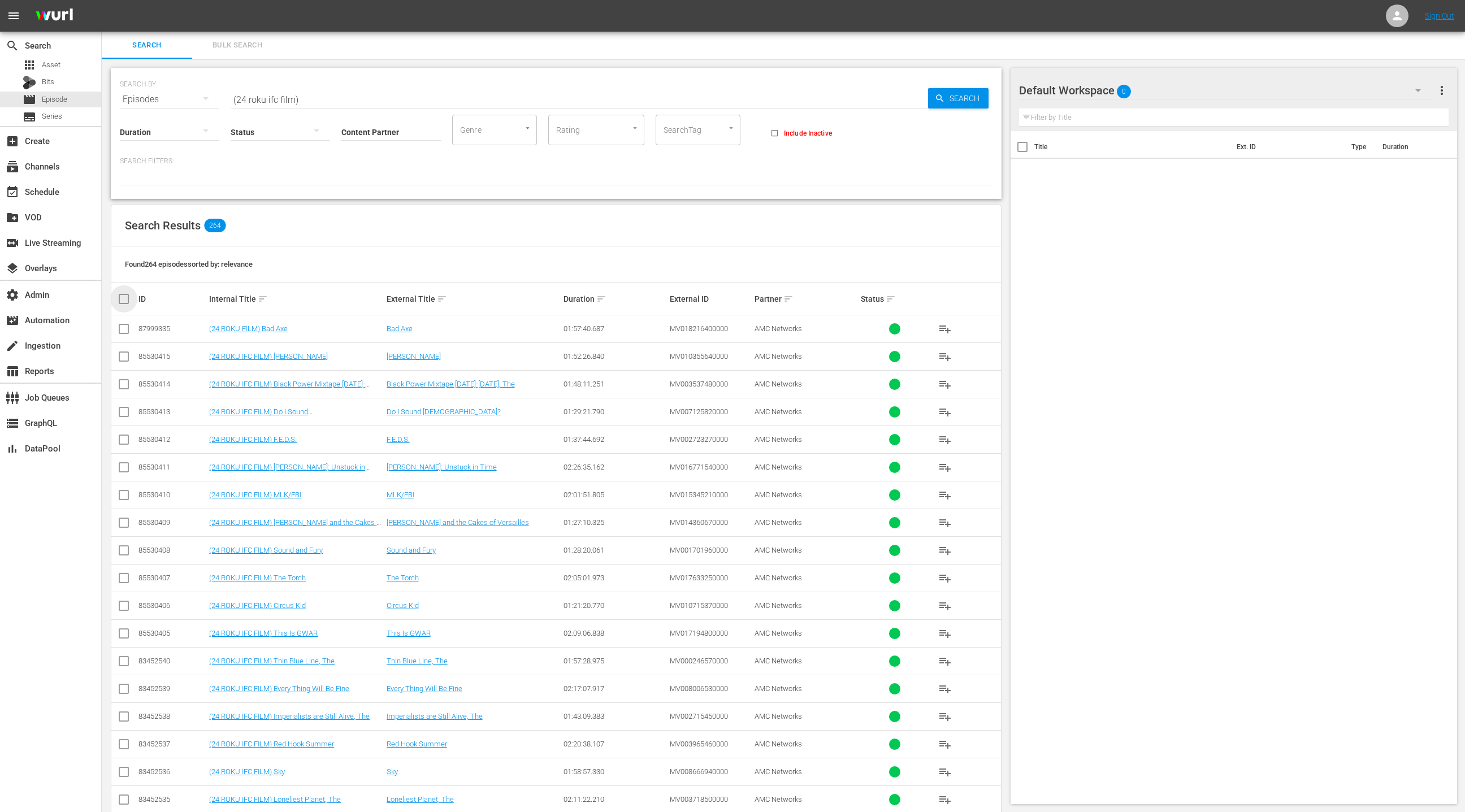
checkbox input "true"
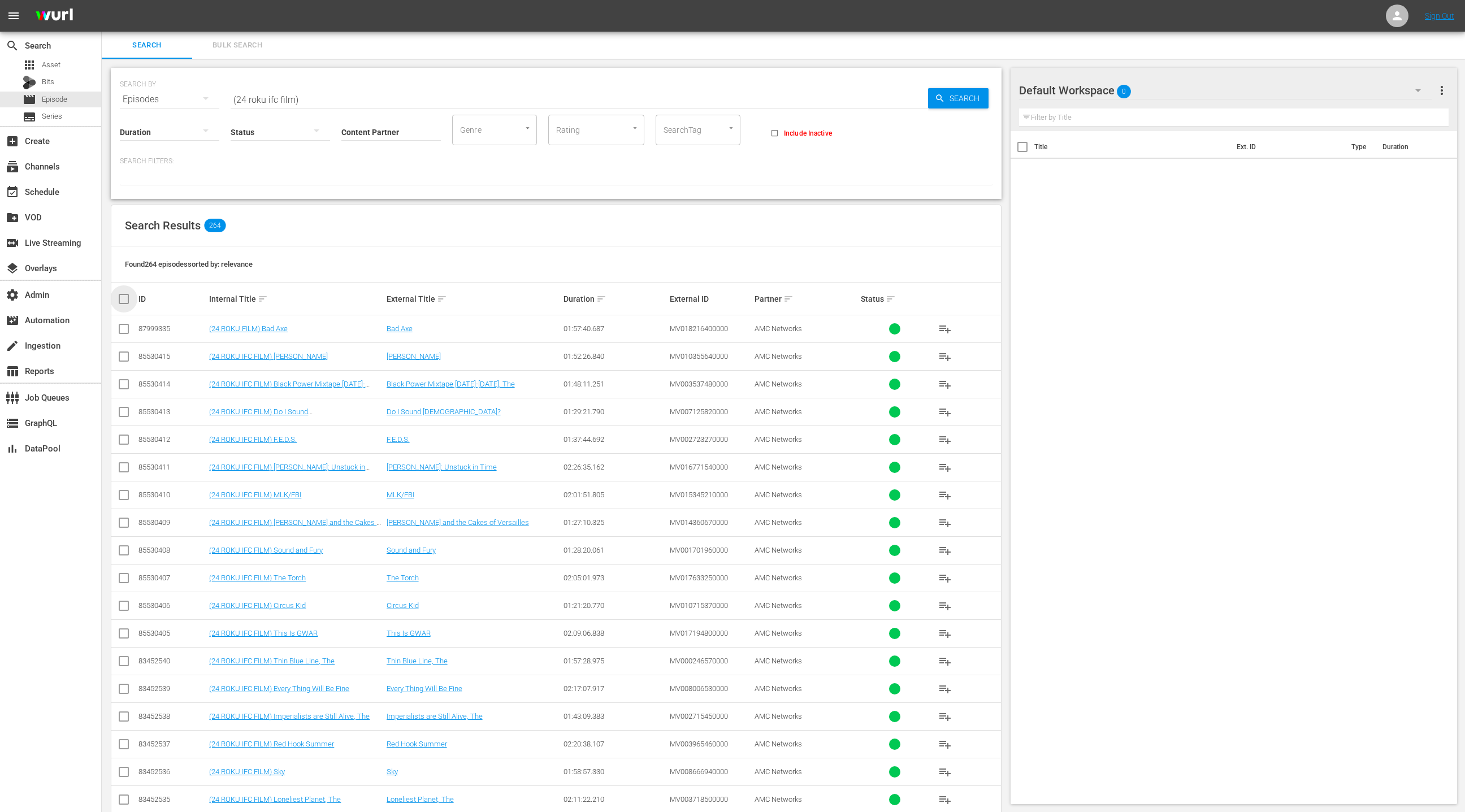
checkbox input "true"
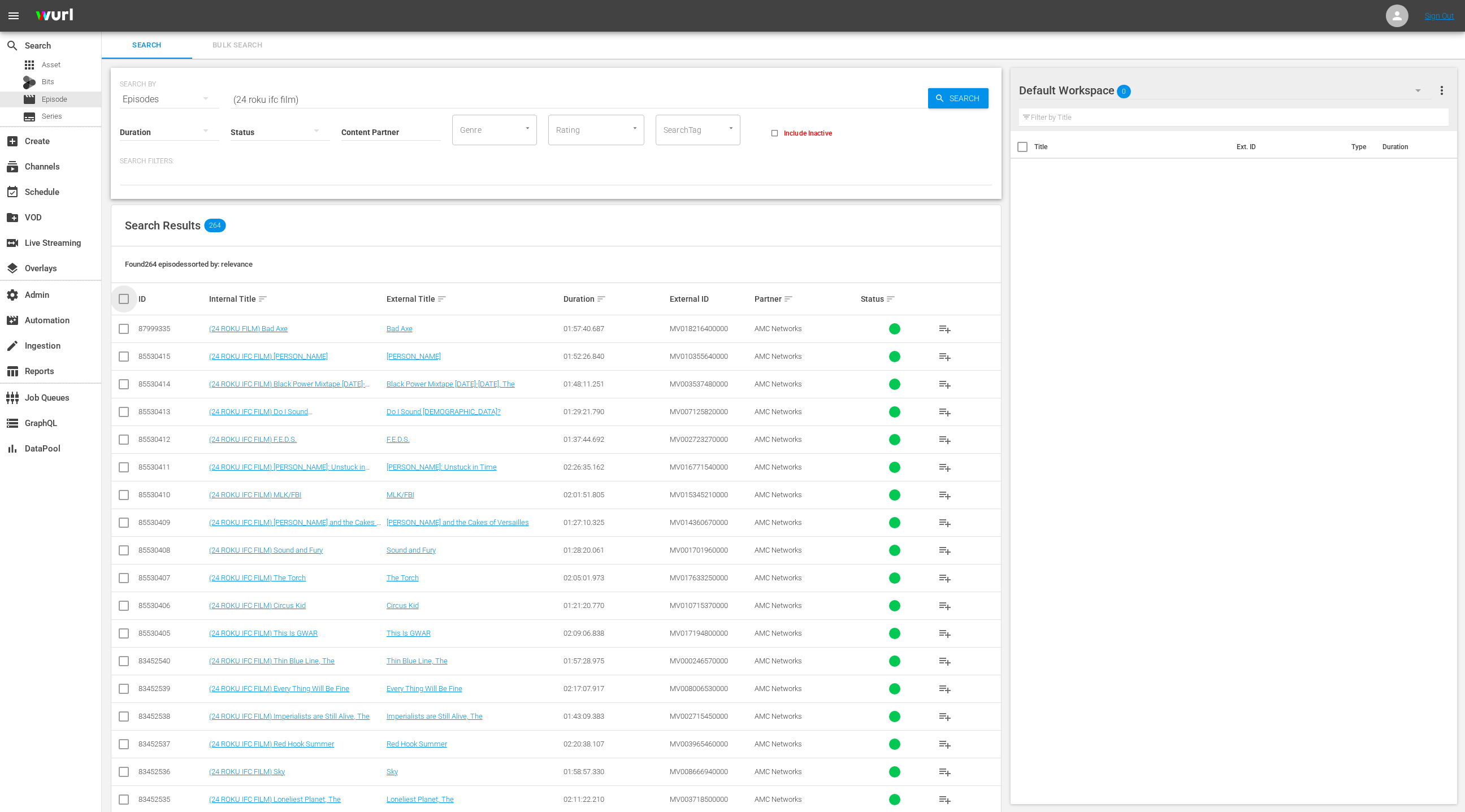
checkbox input "true"
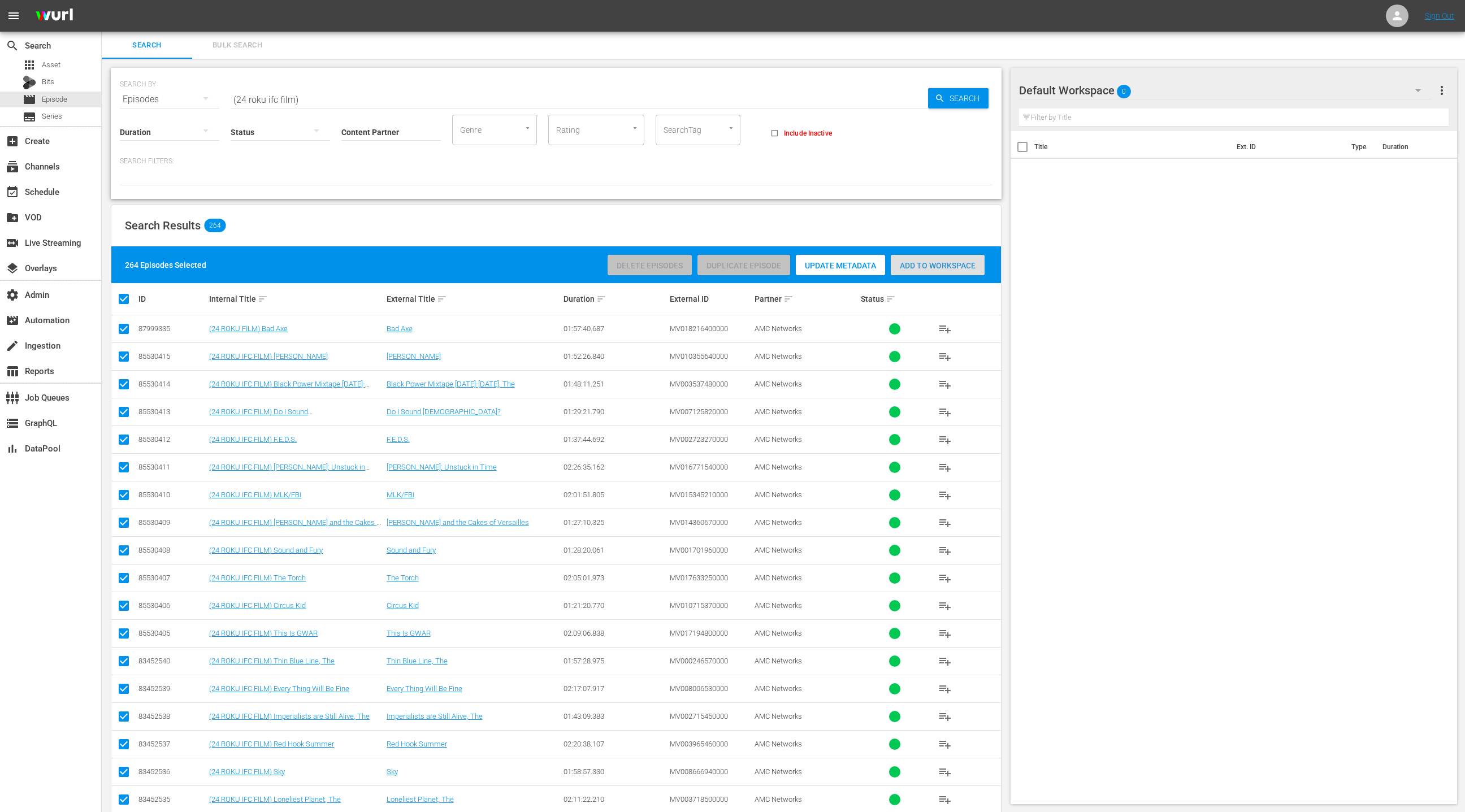
click at [925, 272] on div "Add to Workspace" at bounding box center [937, 266] width 94 height 21
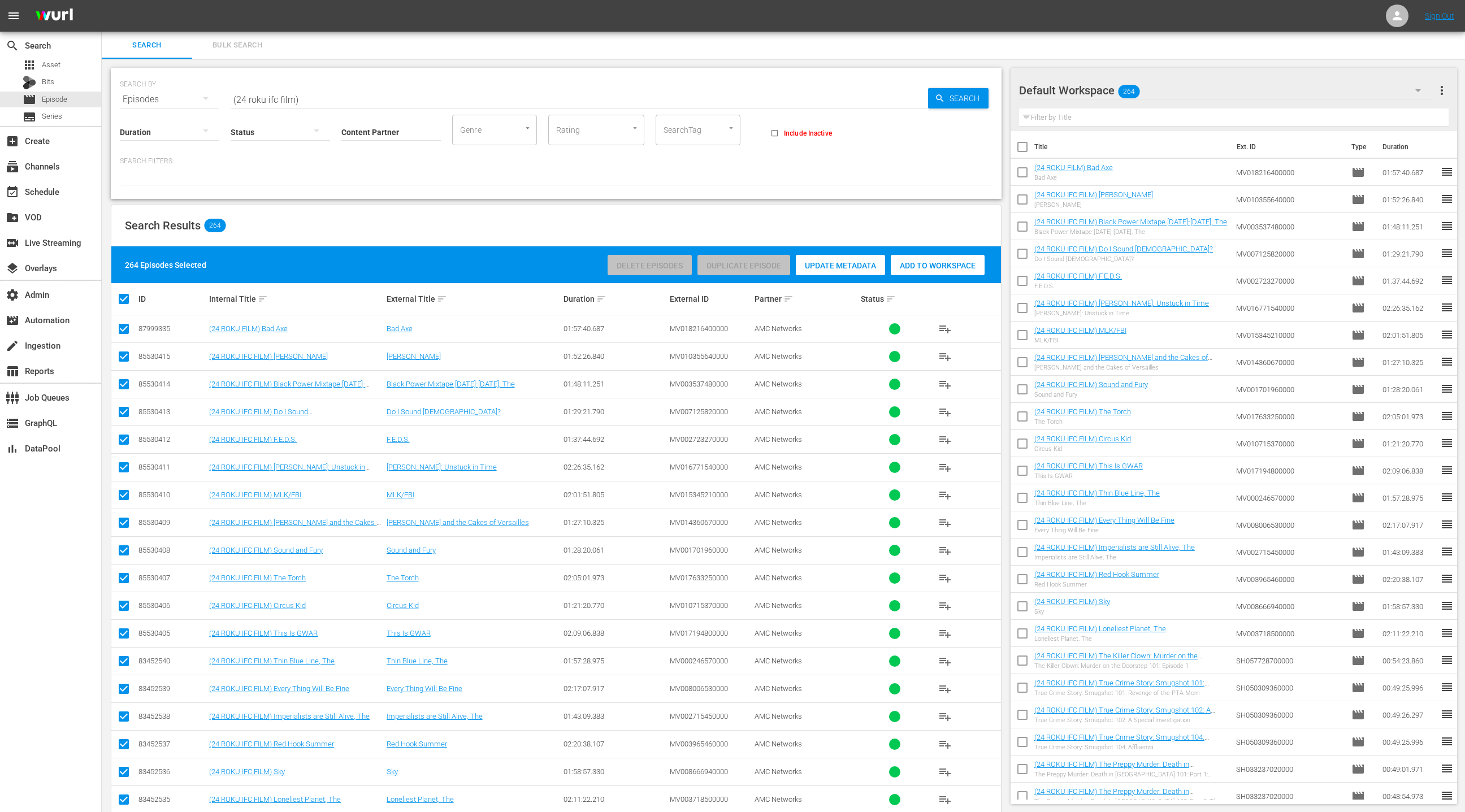
click at [296, 100] on input "(24 roku ifc film)" at bounding box center [579, 99] width 697 height 27
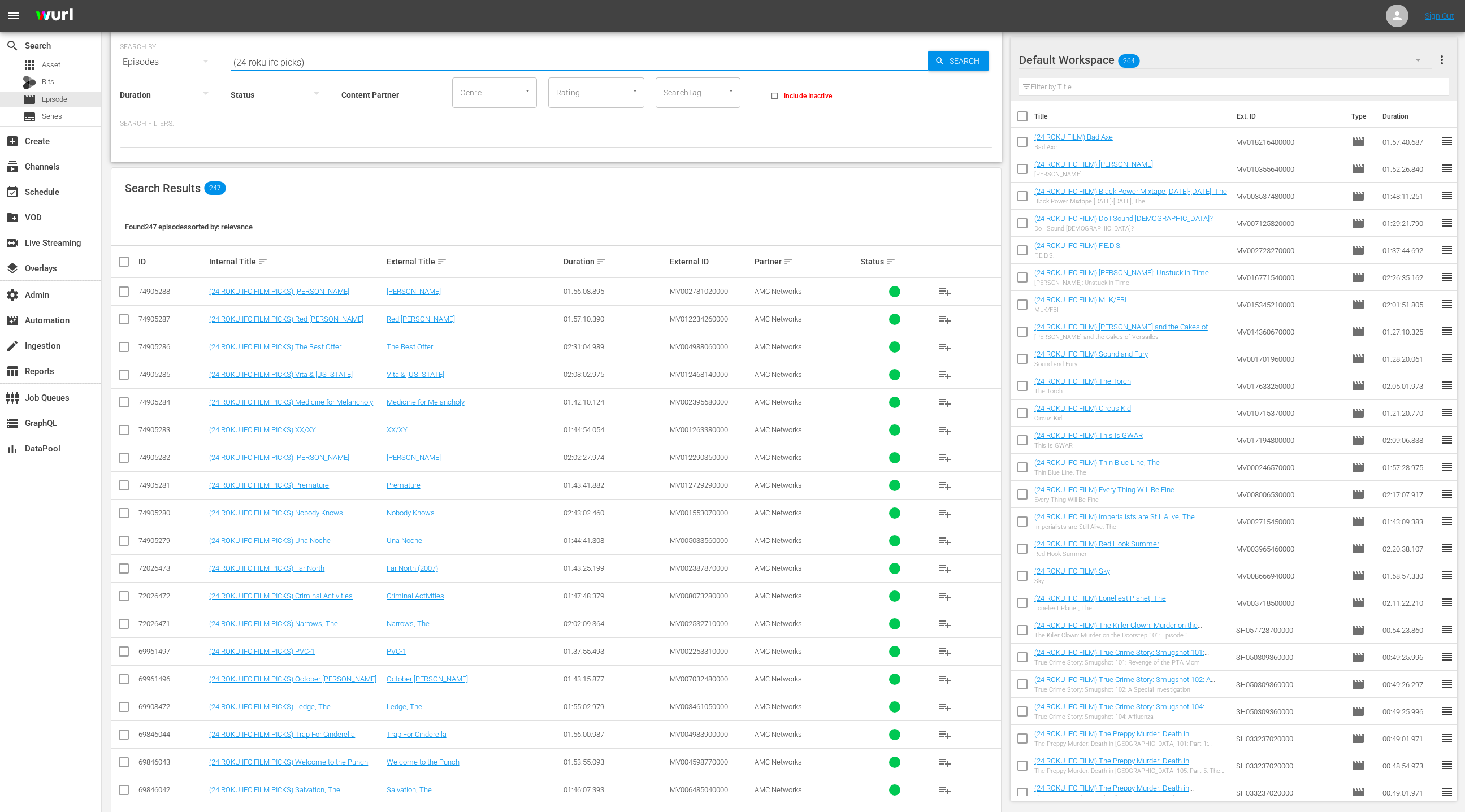
scroll to position [38, 0]
click at [275, 59] on input "(24 roku ifc picks)" at bounding box center [579, 62] width 697 height 27
drag, startPoint x: 275, startPoint y: 59, endPoint x: 276, endPoint y: 52, distance: 7.1
click at [276, 57] on input "(24 roku ifc picks)" at bounding box center [579, 62] width 697 height 27
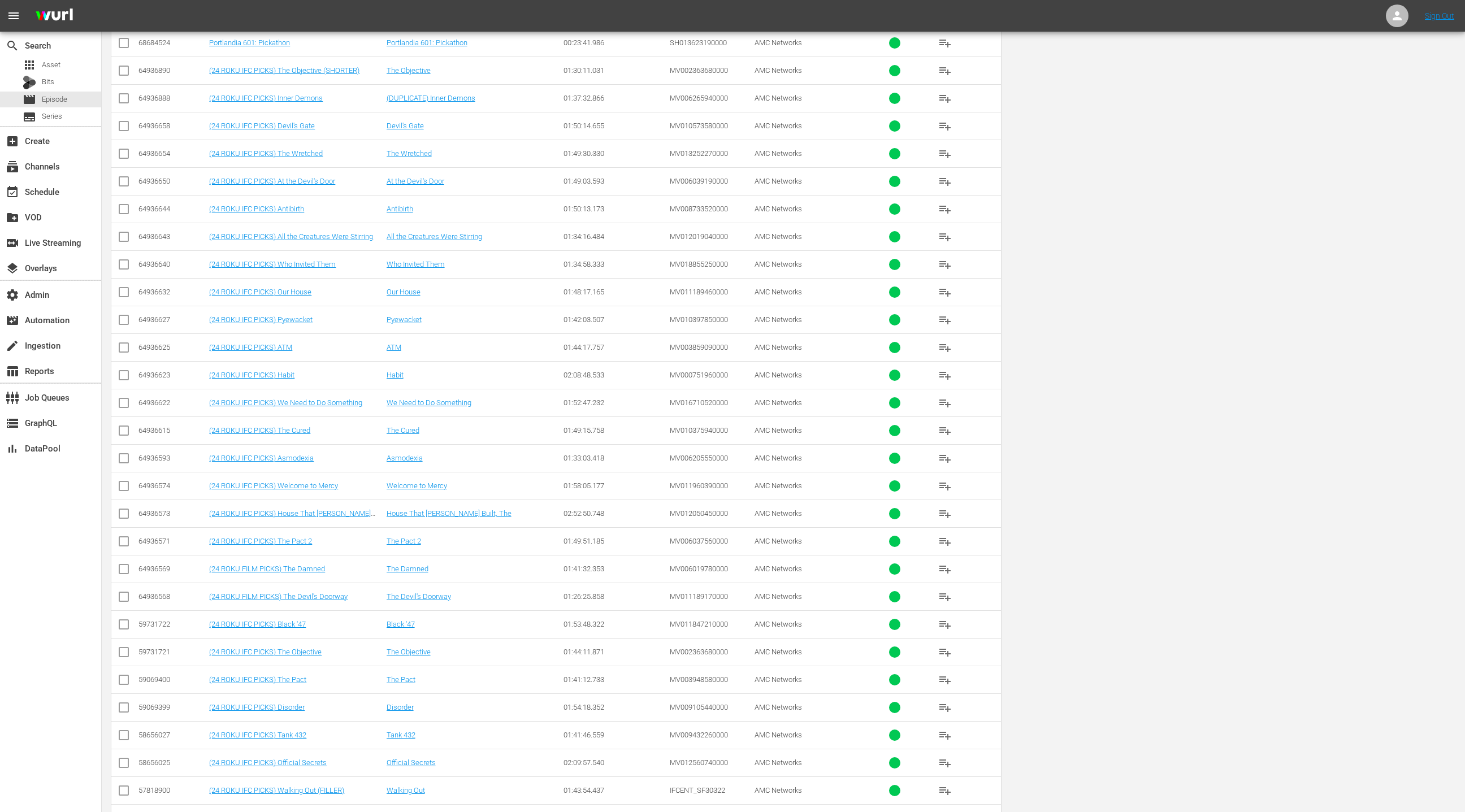
scroll to position [0, 0]
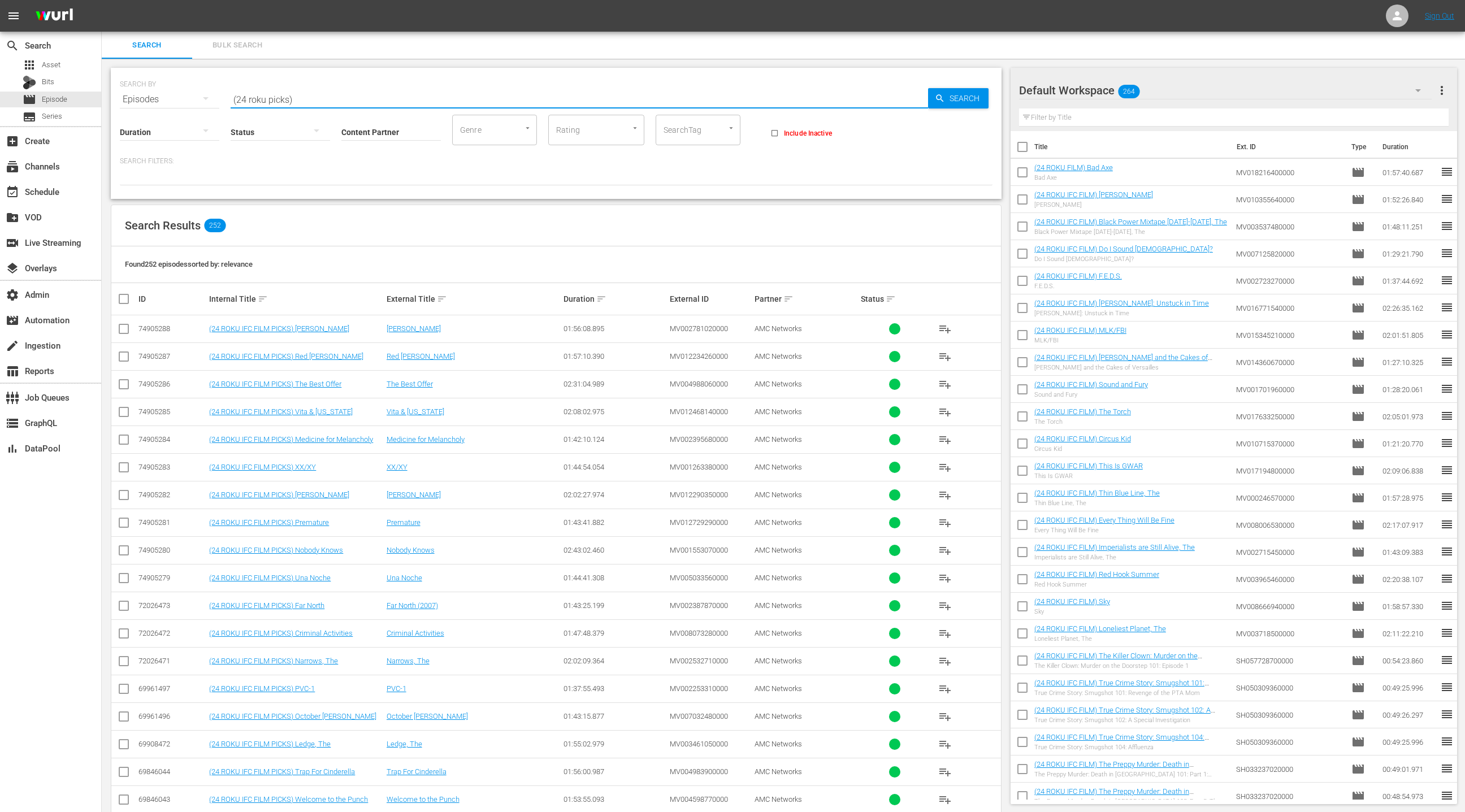
click at [126, 302] on input "checkbox" at bounding box center [128, 299] width 23 height 13
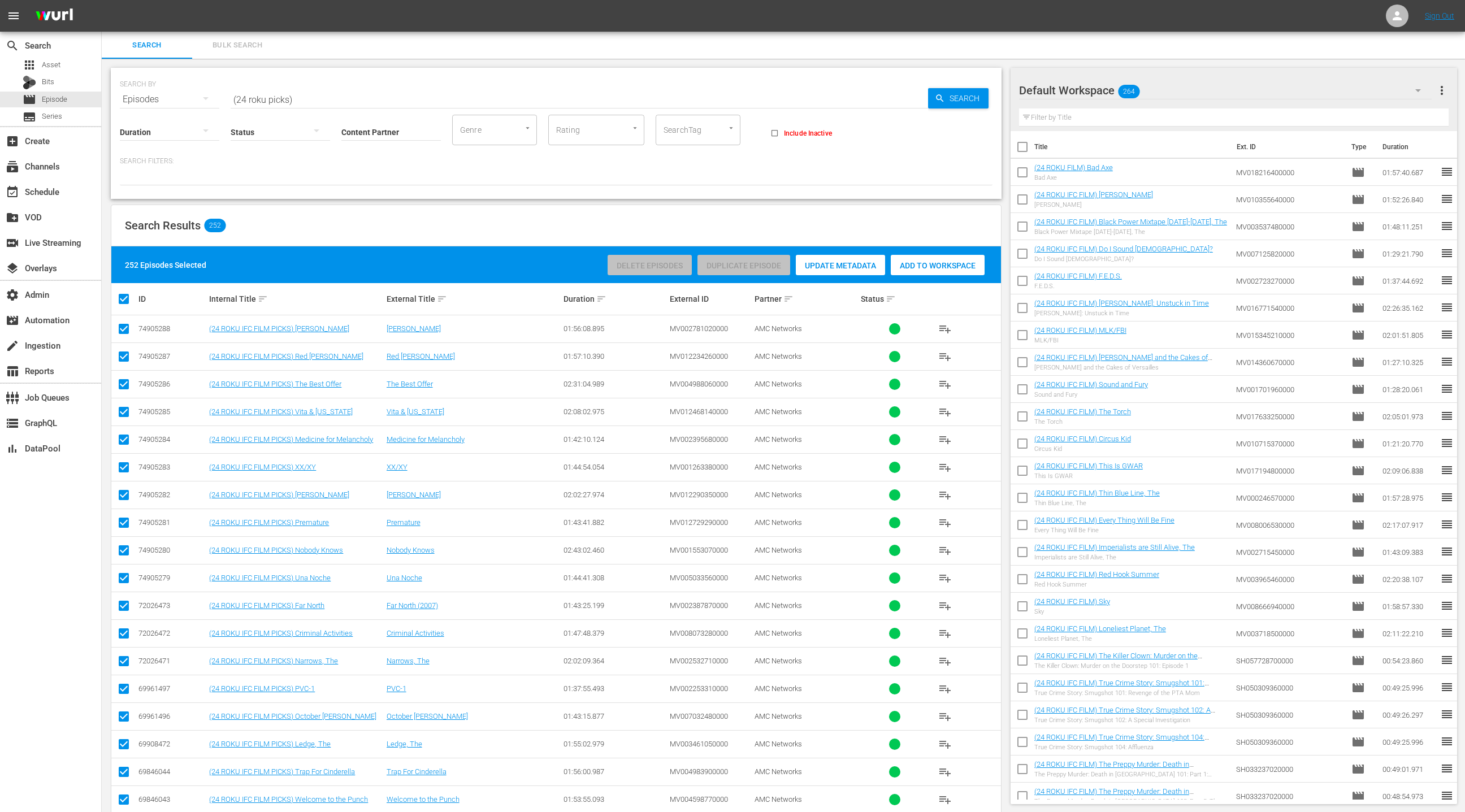
click at [927, 274] on div "Add to Workspace" at bounding box center [937, 266] width 94 height 21
click at [909, 269] on span "Add to Workspace" at bounding box center [937, 265] width 94 height 9
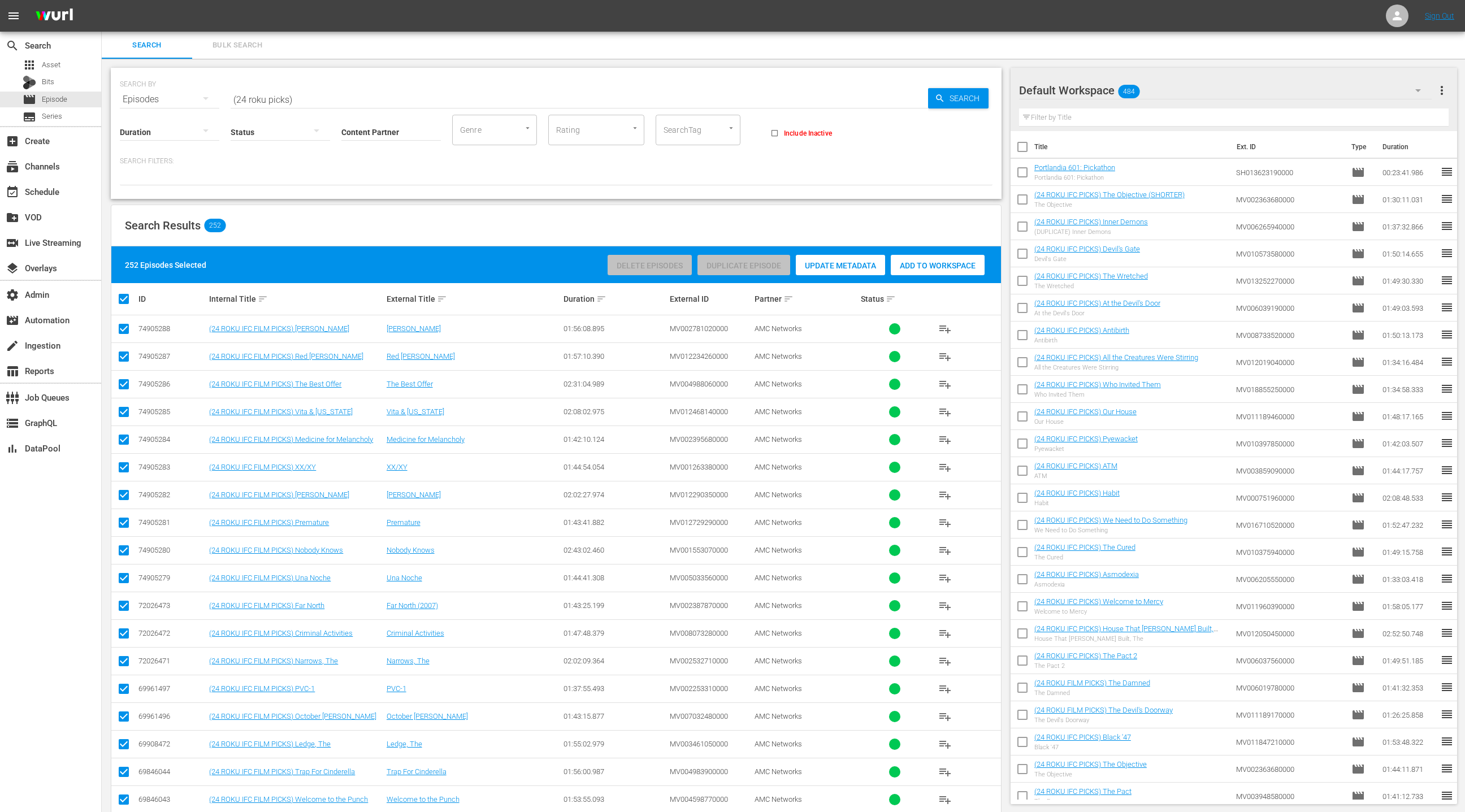
click at [1021, 174] on input "checkbox" at bounding box center [1022, 174] width 23 height 23
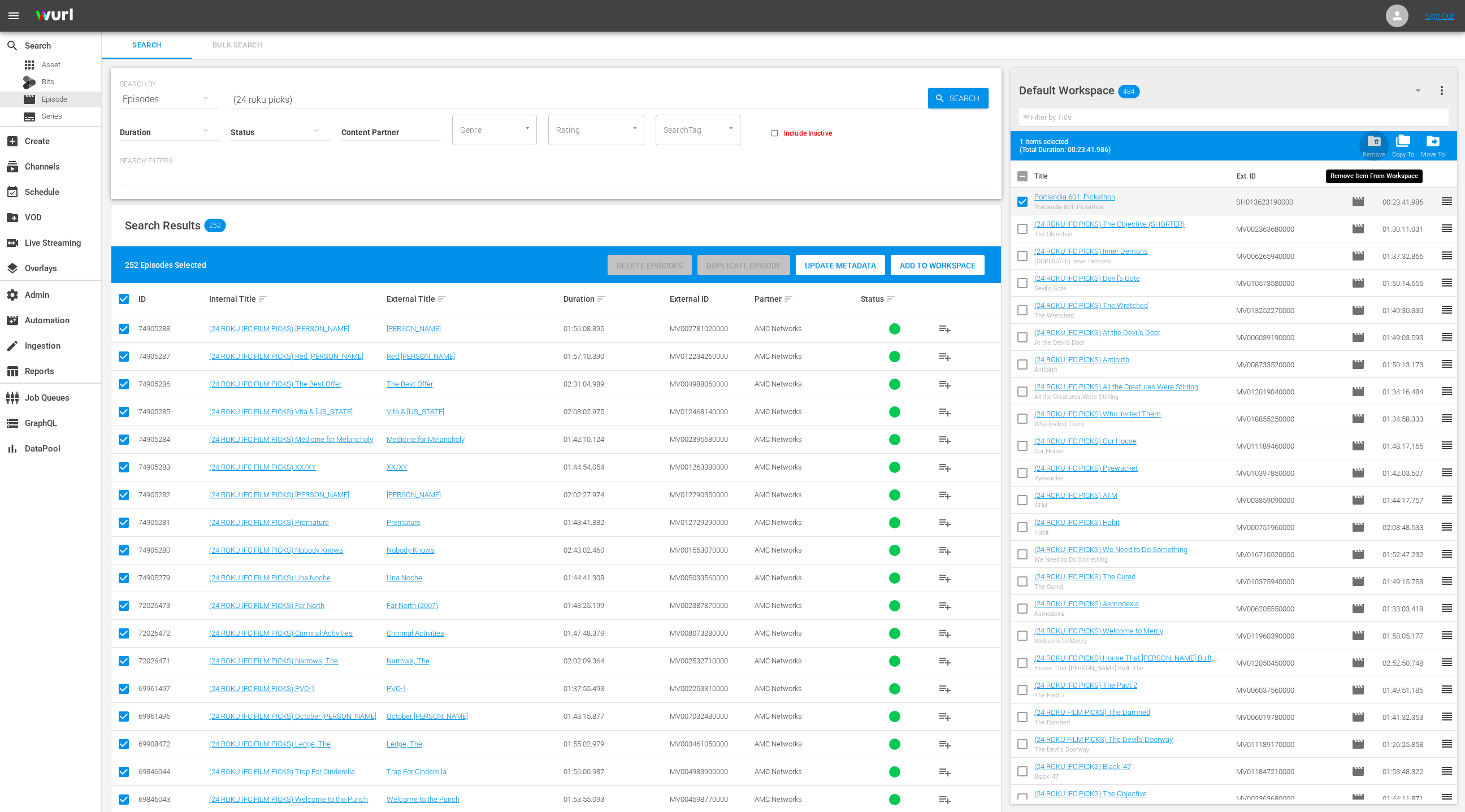
click at [1383, 148] on div "folder_delete Remove" at bounding box center [1374, 146] width 23 height 25
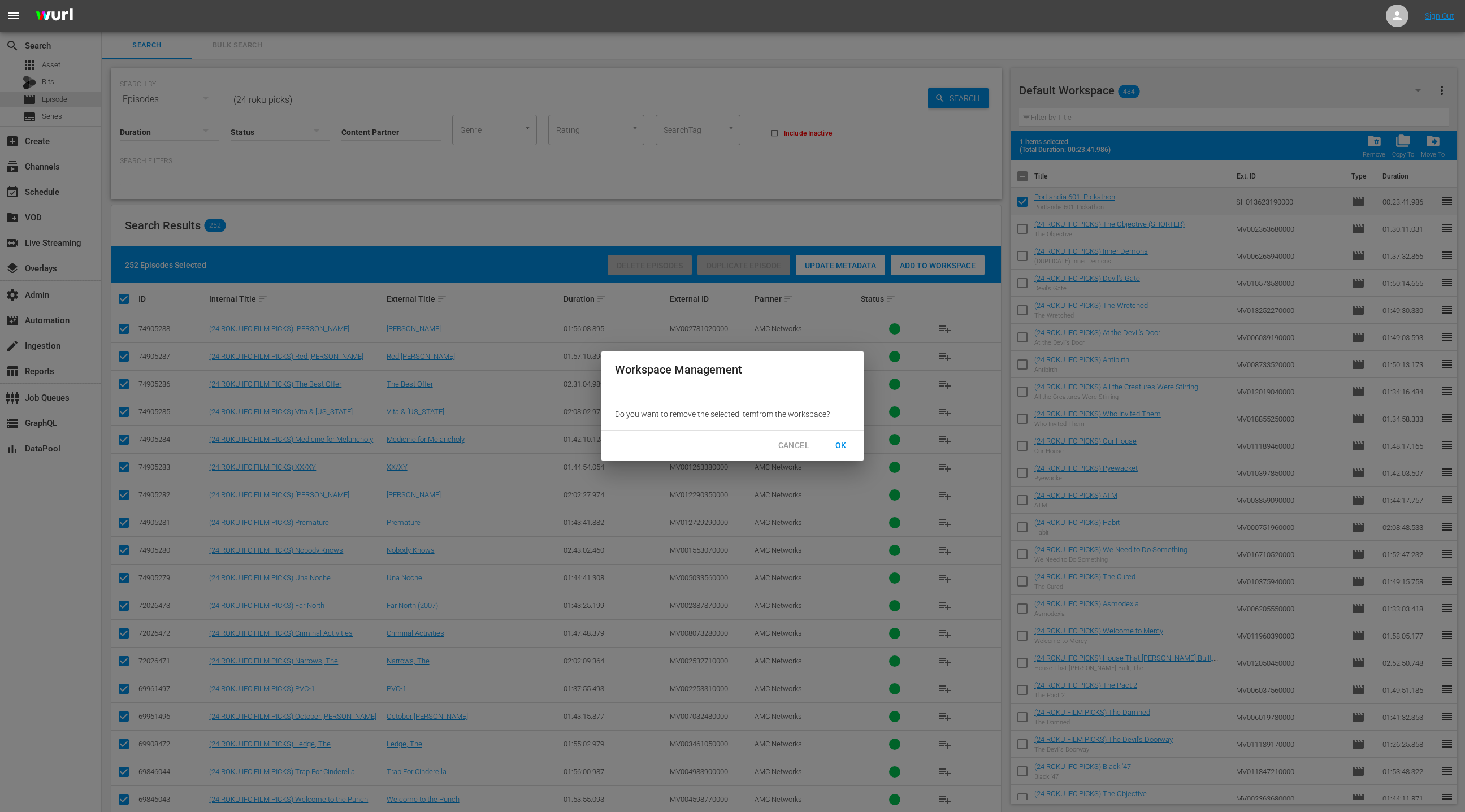
drag, startPoint x: 844, startPoint y: 445, endPoint x: 858, endPoint y: 439, distance: 15.2
click at [844, 445] on span "OK" at bounding box center [841, 445] width 18 height 14
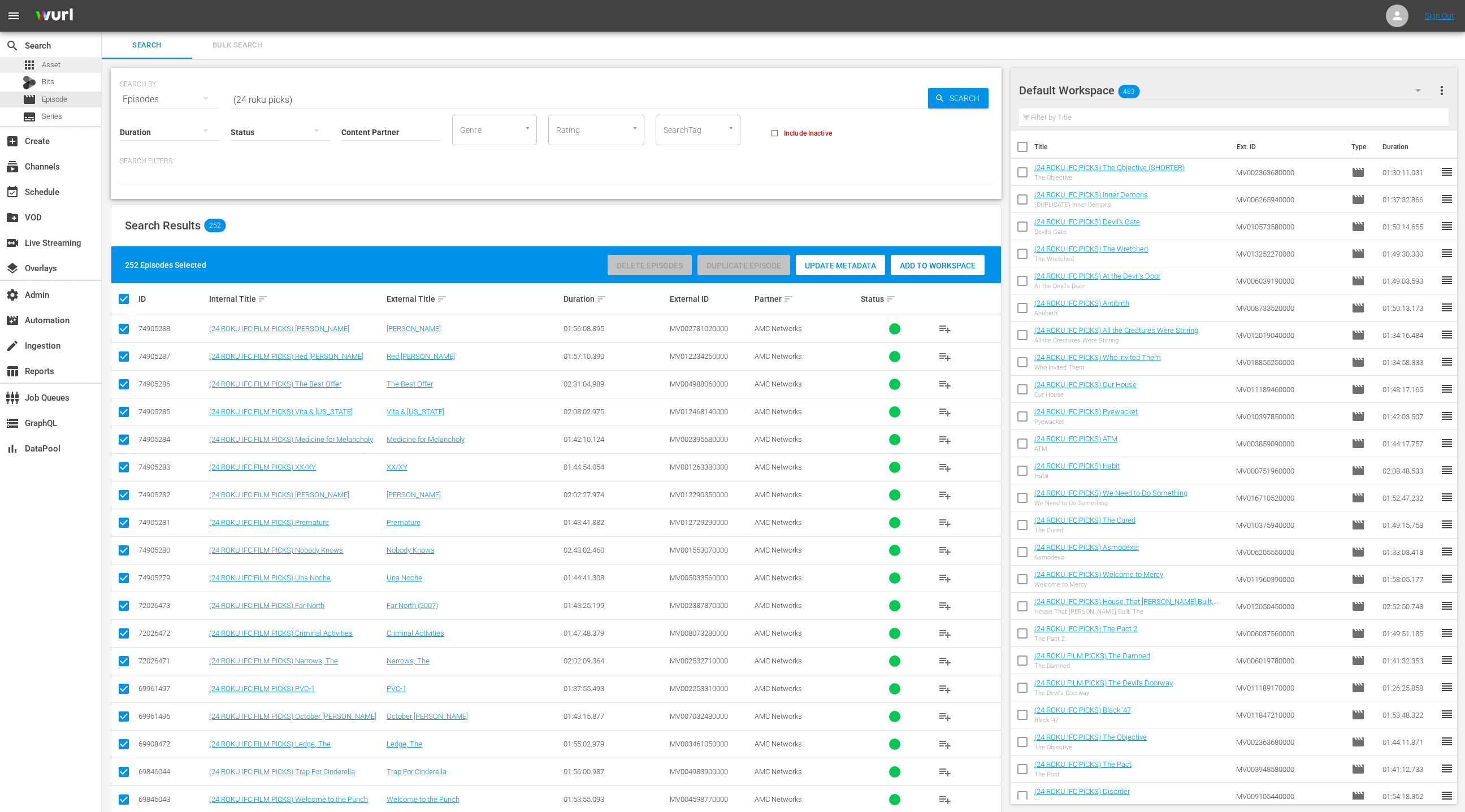
click at [62, 62] on div "apps Asset" at bounding box center [50, 65] width 101 height 16
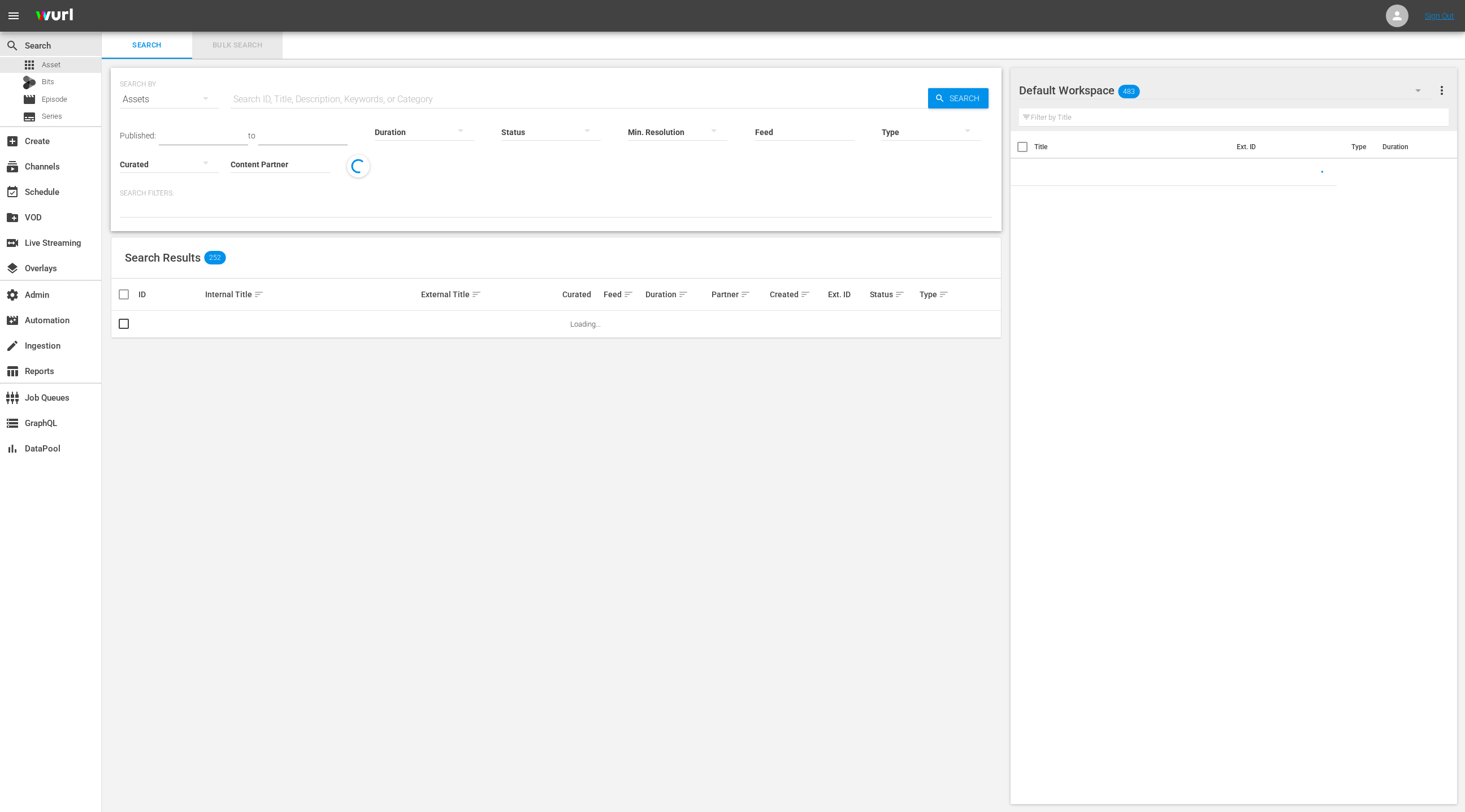
click at [228, 48] on span "Bulk Search" at bounding box center [237, 45] width 77 height 13
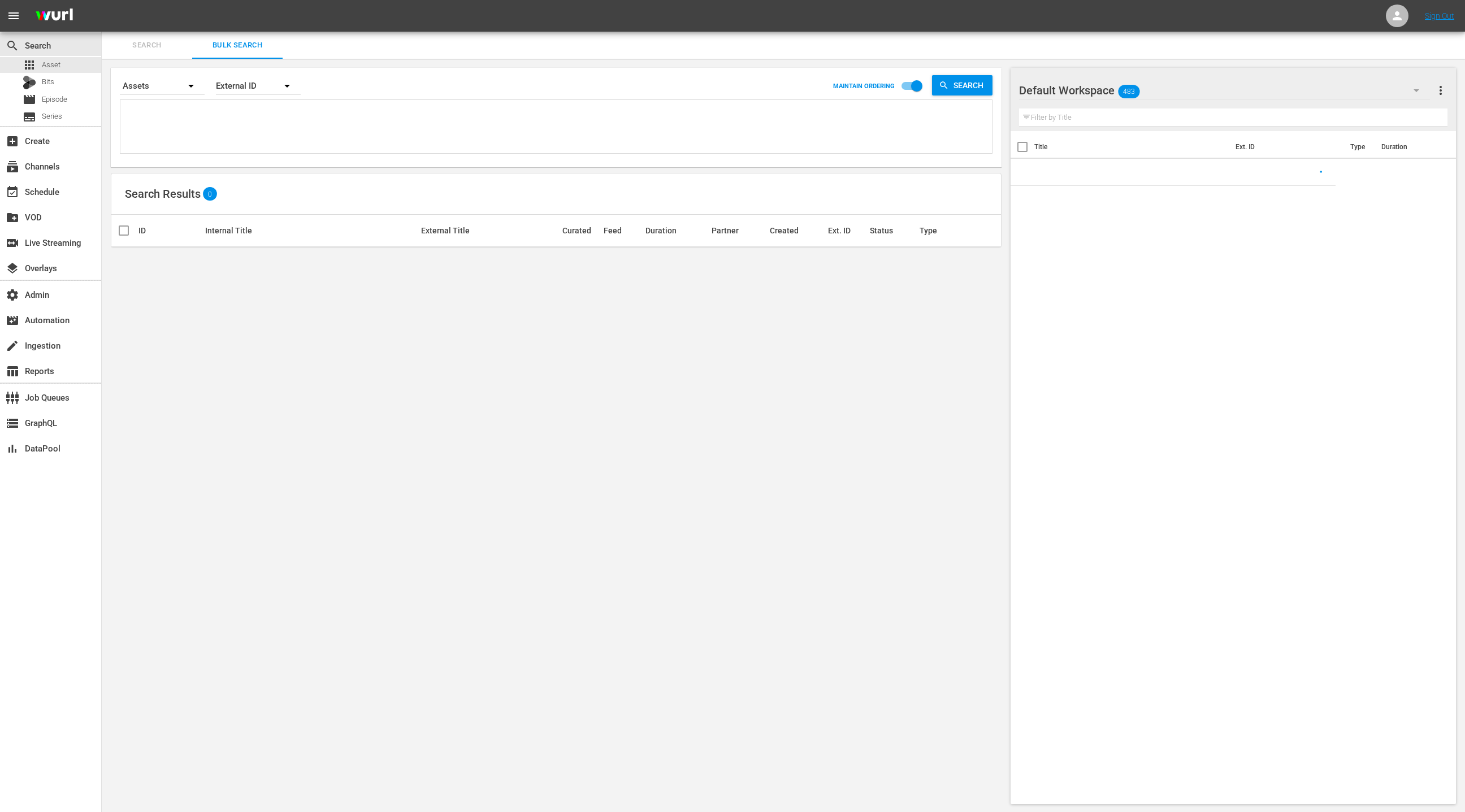
click at [227, 123] on textarea at bounding box center [557, 128] width 868 height 52
paste textarea "AMCNVR0000069695 AMCNVR0000061930 AMCNVR0000069694"
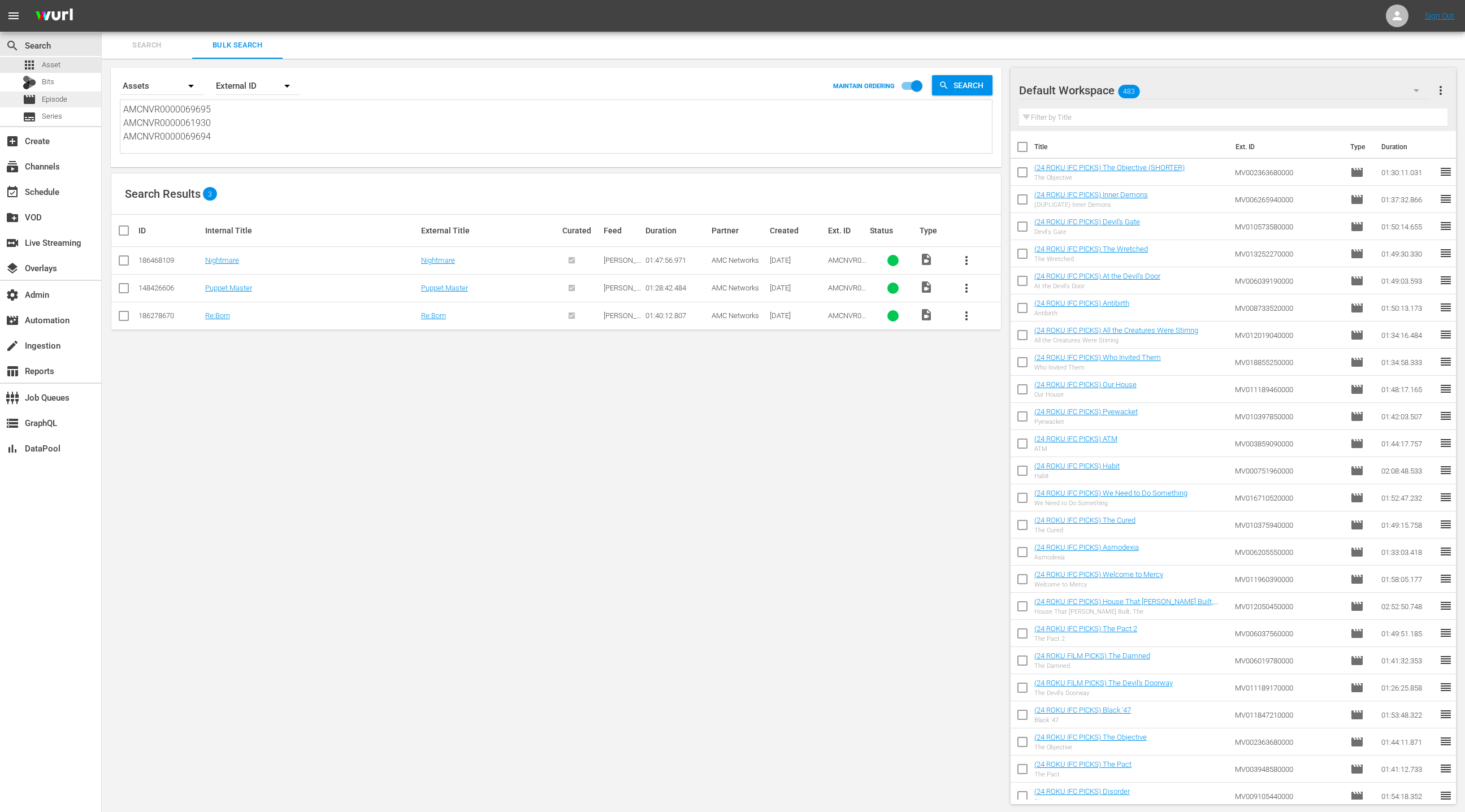
click at [77, 98] on div "movie Episode" at bounding box center [50, 100] width 101 height 16
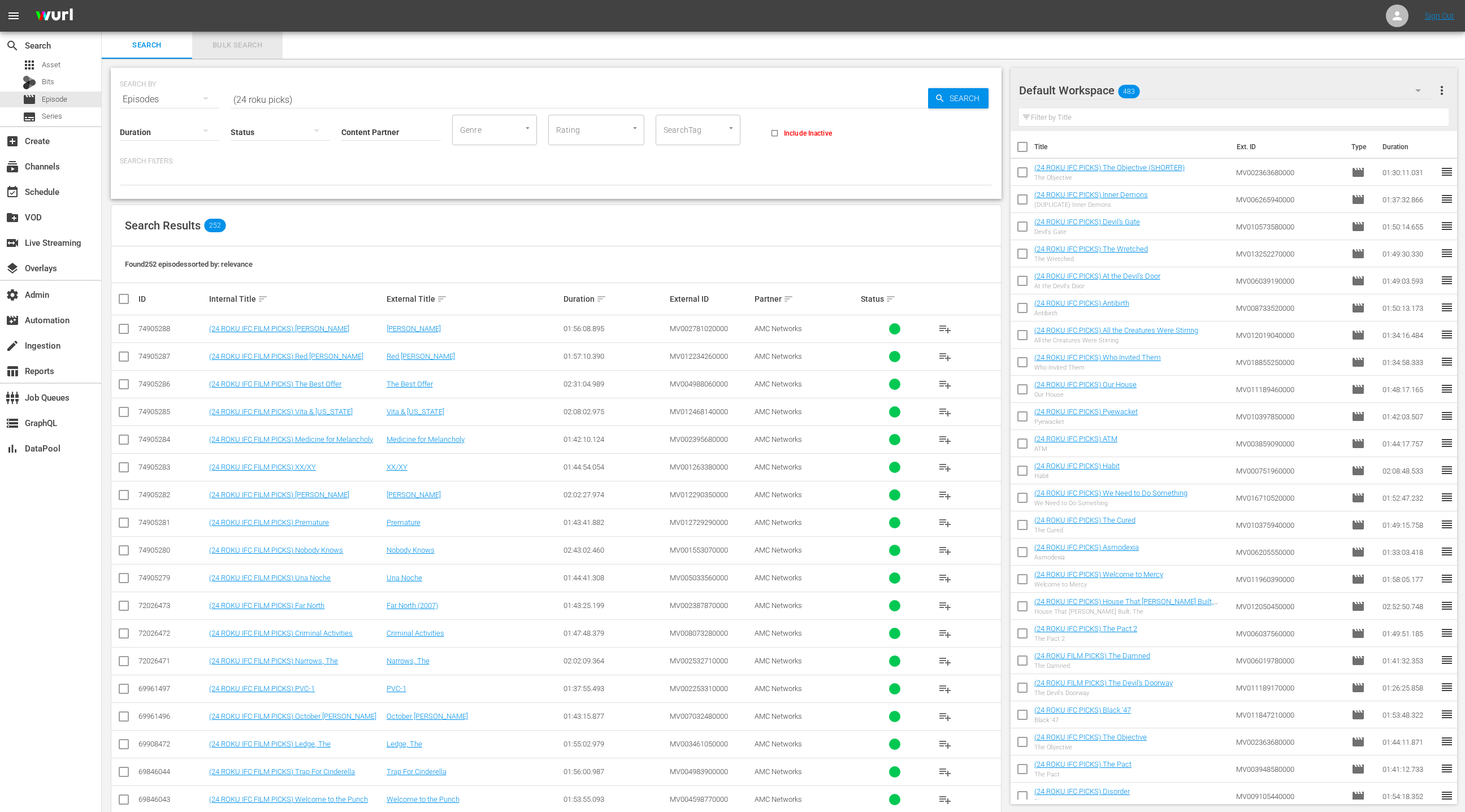
click at [231, 53] on button "Bulk Search" at bounding box center [237, 45] width 91 height 27
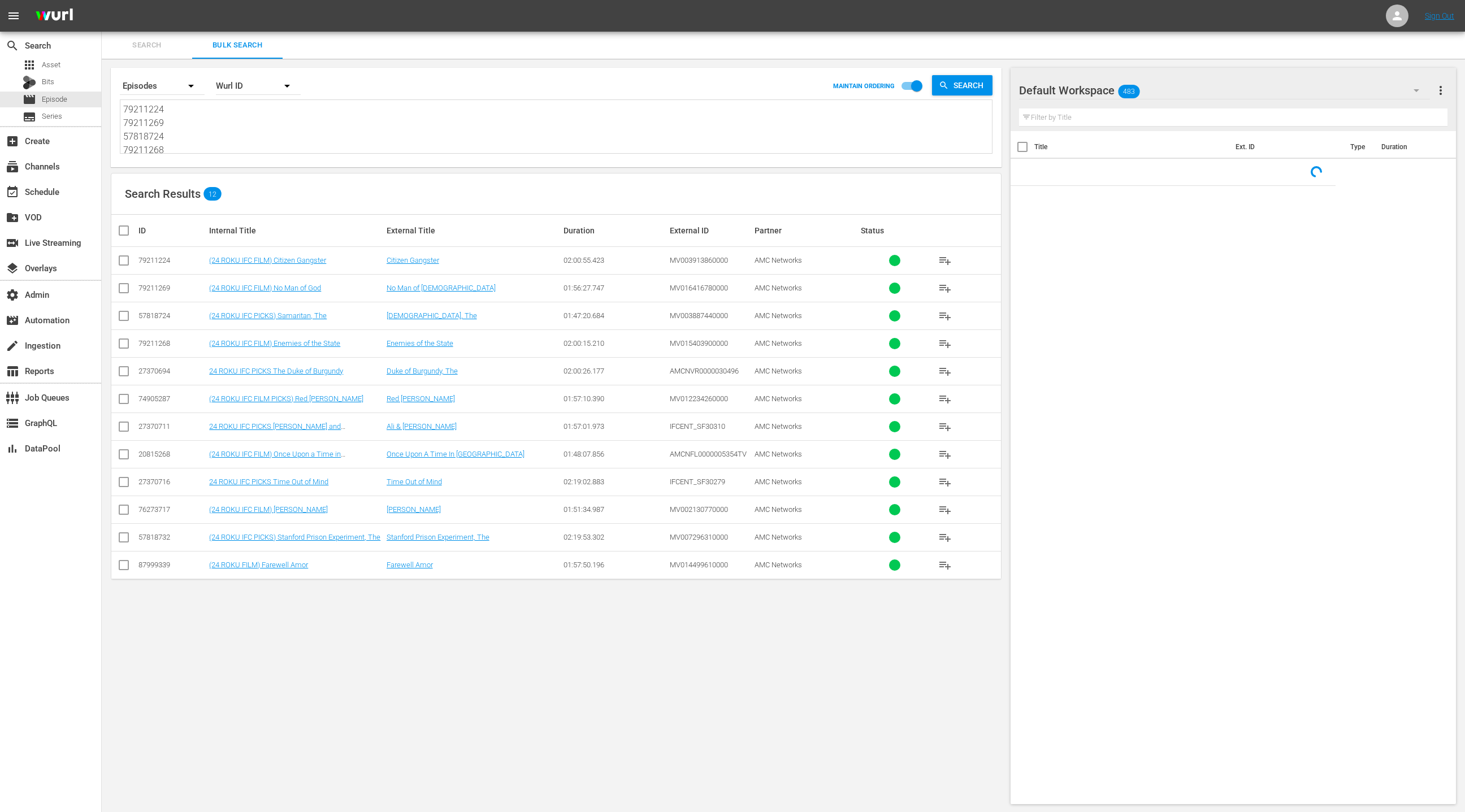
click at [221, 122] on textarea "79211224 79211269 57818724 79211268 27370694 74905287 27370711 20815268 2737071…" at bounding box center [557, 128] width 868 height 52
paste textarea "AMCNVR0000069695 AMCNVR0000061930 AMCNVR0000069694"
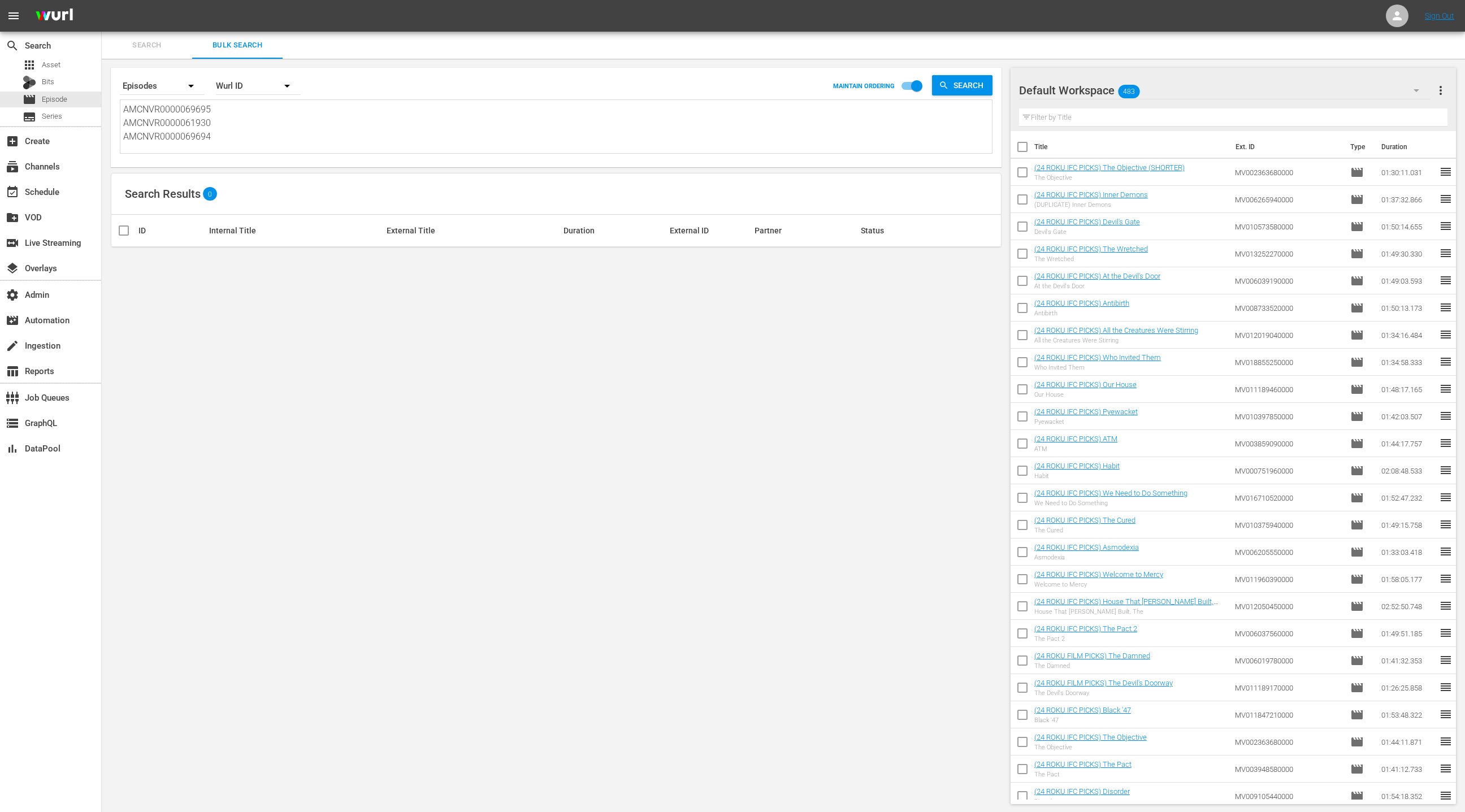
click at [239, 86] on div "Wurl ID" at bounding box center [258, 86] width 84 height 32
click at [257, 121] on div "External ID" at bounding box center [251, 117] width 45 height 18
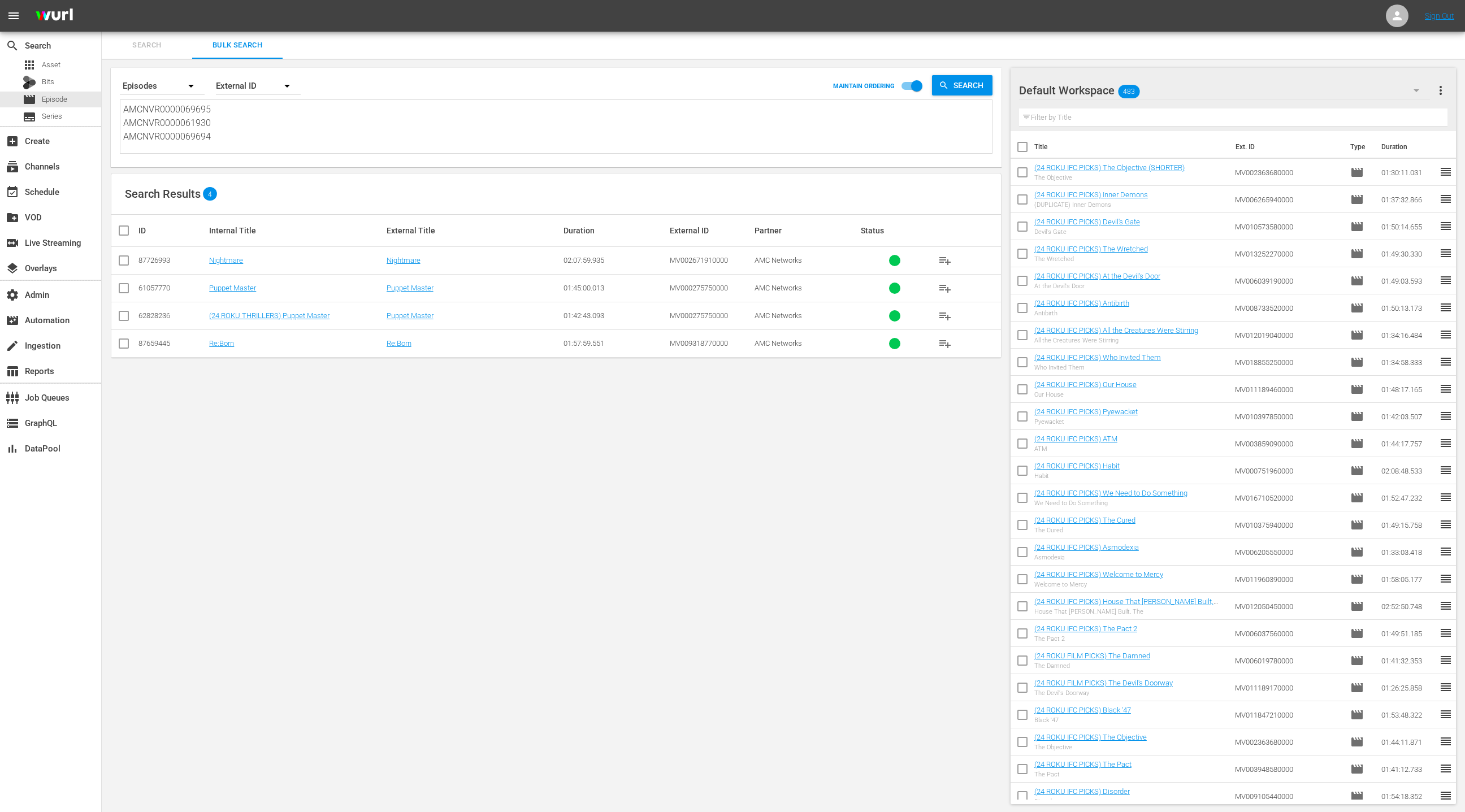
click at [127, 260] on input "checkbox" at bounding box center [123, 263] width 13 height 13
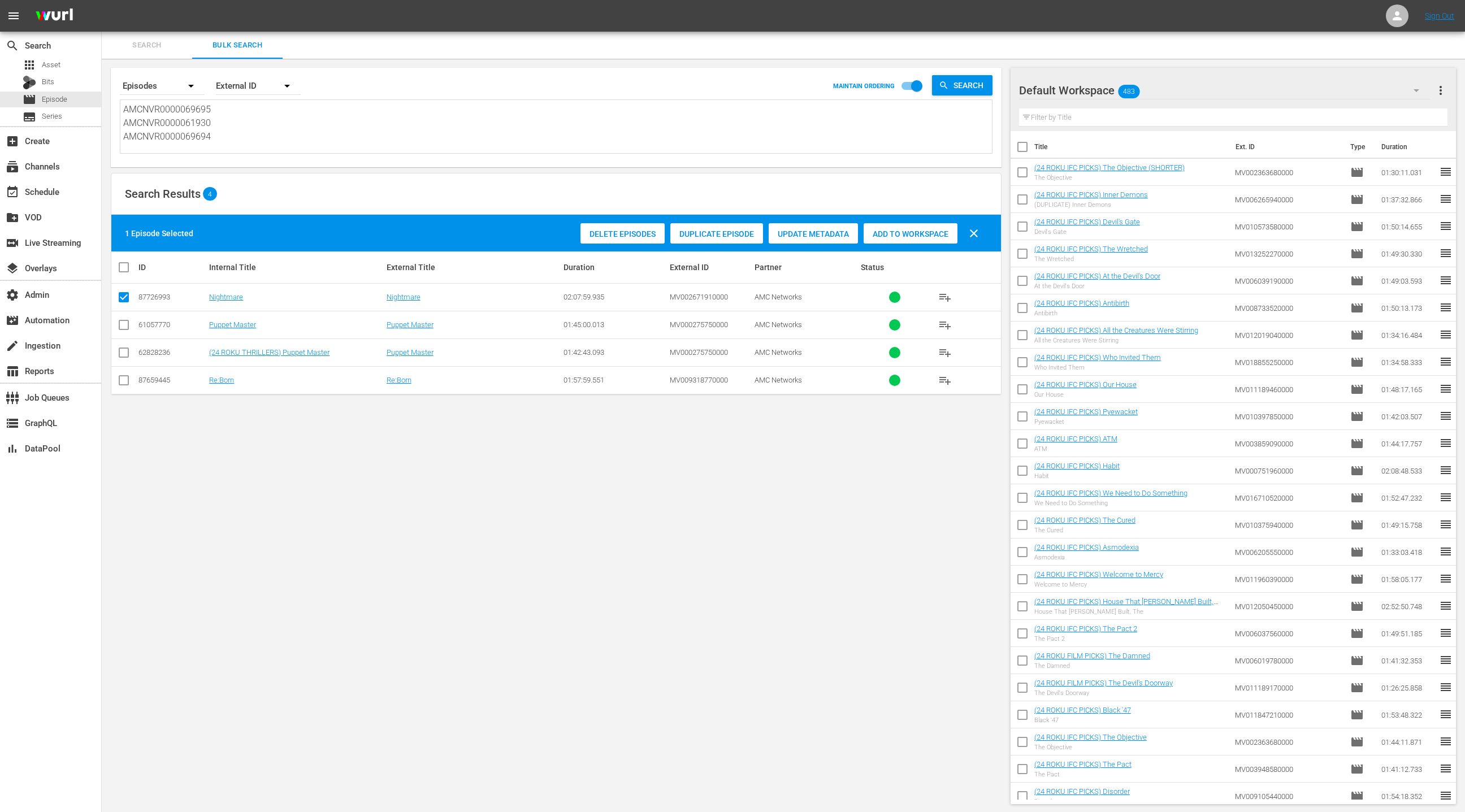
click at [125, 382] on input "checkbox" at bounding box center [123, 382] width 13 height 13
click at [703, 235] on span "Duplicate Episode" at bounding box center [717, 233] width 93 height 9
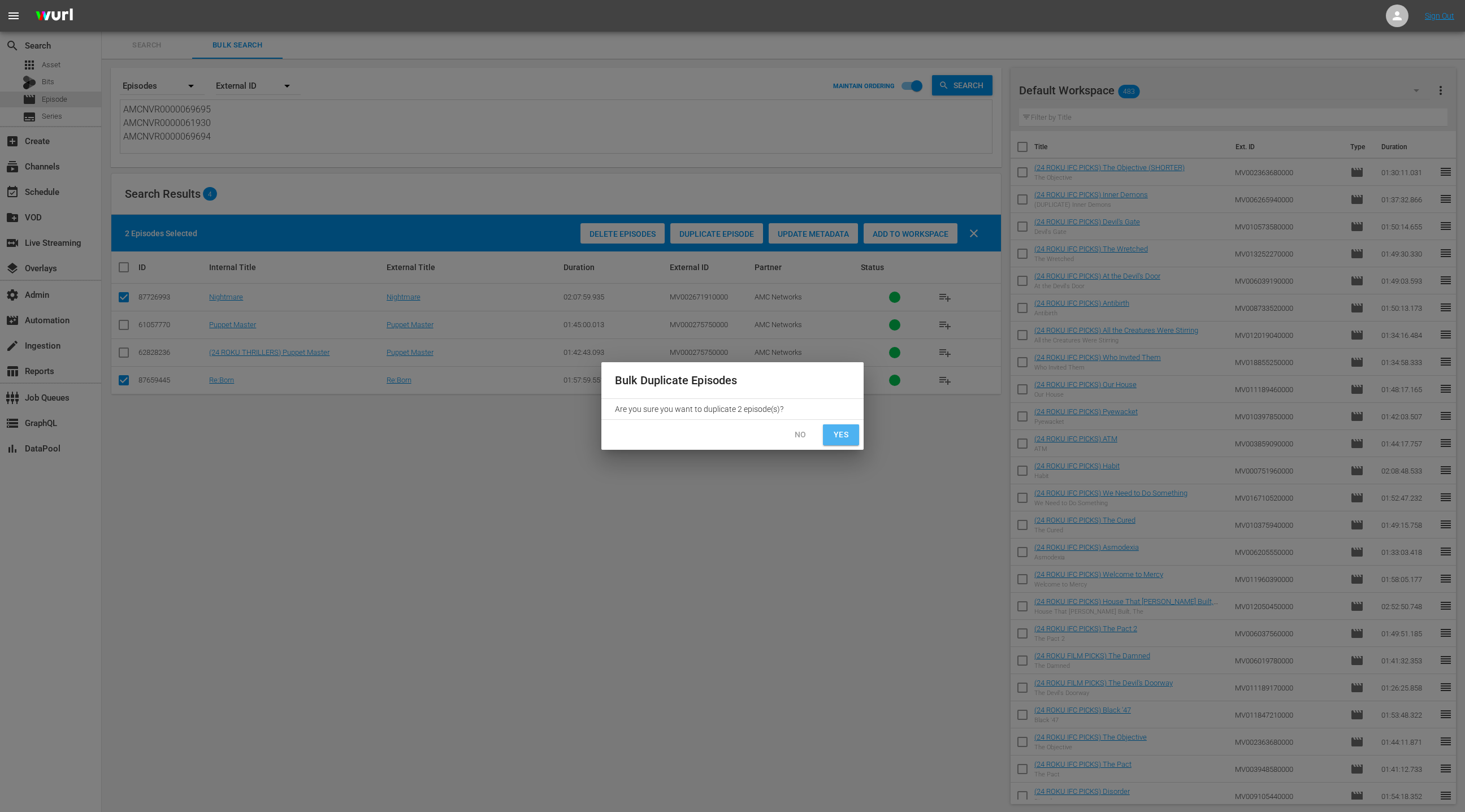
click at [839, 441] on span "Yes" at bounding box center [841, 434] width 18 height 14
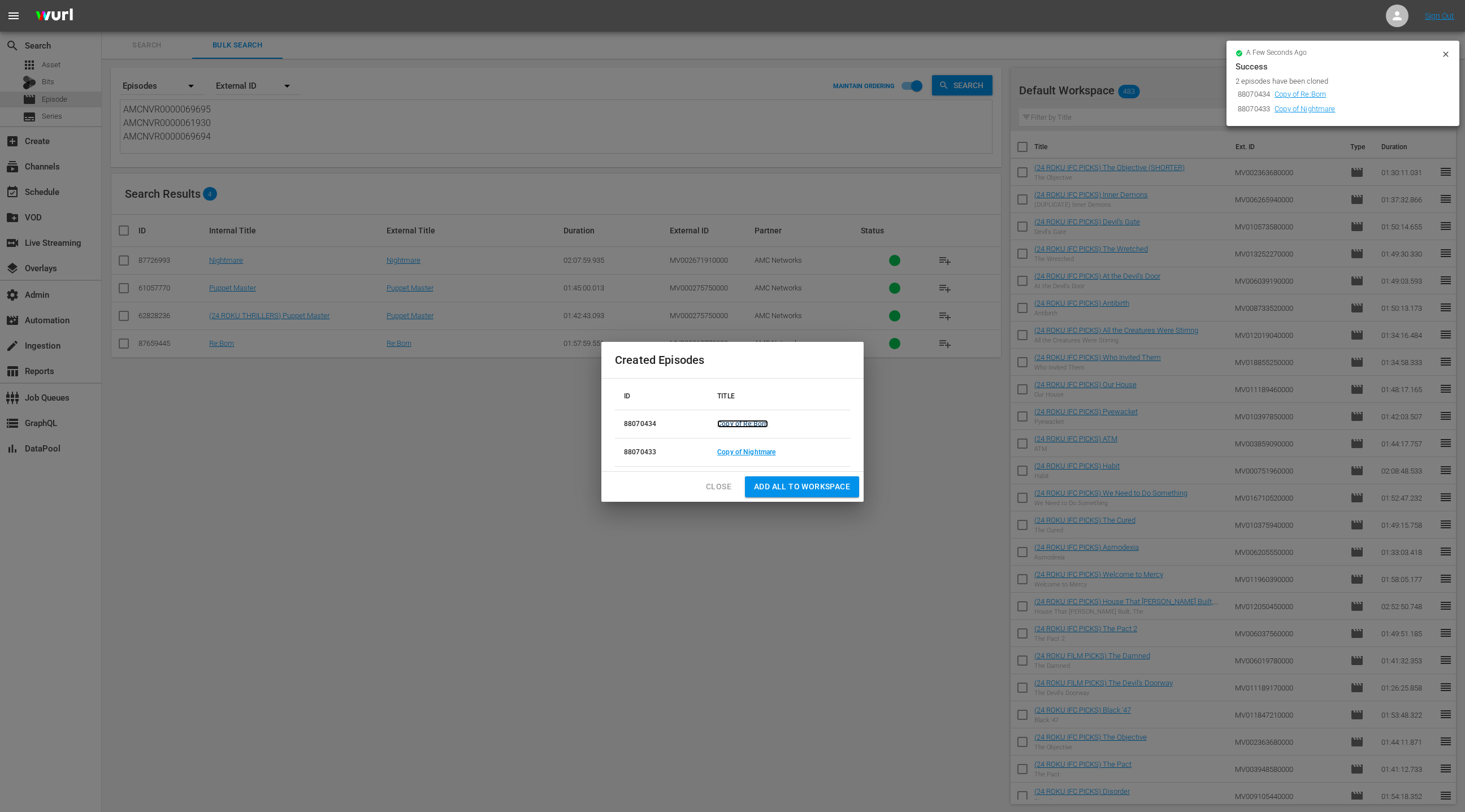
click at [738, 423] on link "Copy of Re:Born" at bounding box center [743, 424] width 51 height 8
click at [736, 451] on link "Copy of Nightmare" at bounding box center [746, 452] width 58 height 8
click at [1449, 56] on icon at bounding box center [1445, 54] width 9 height 9
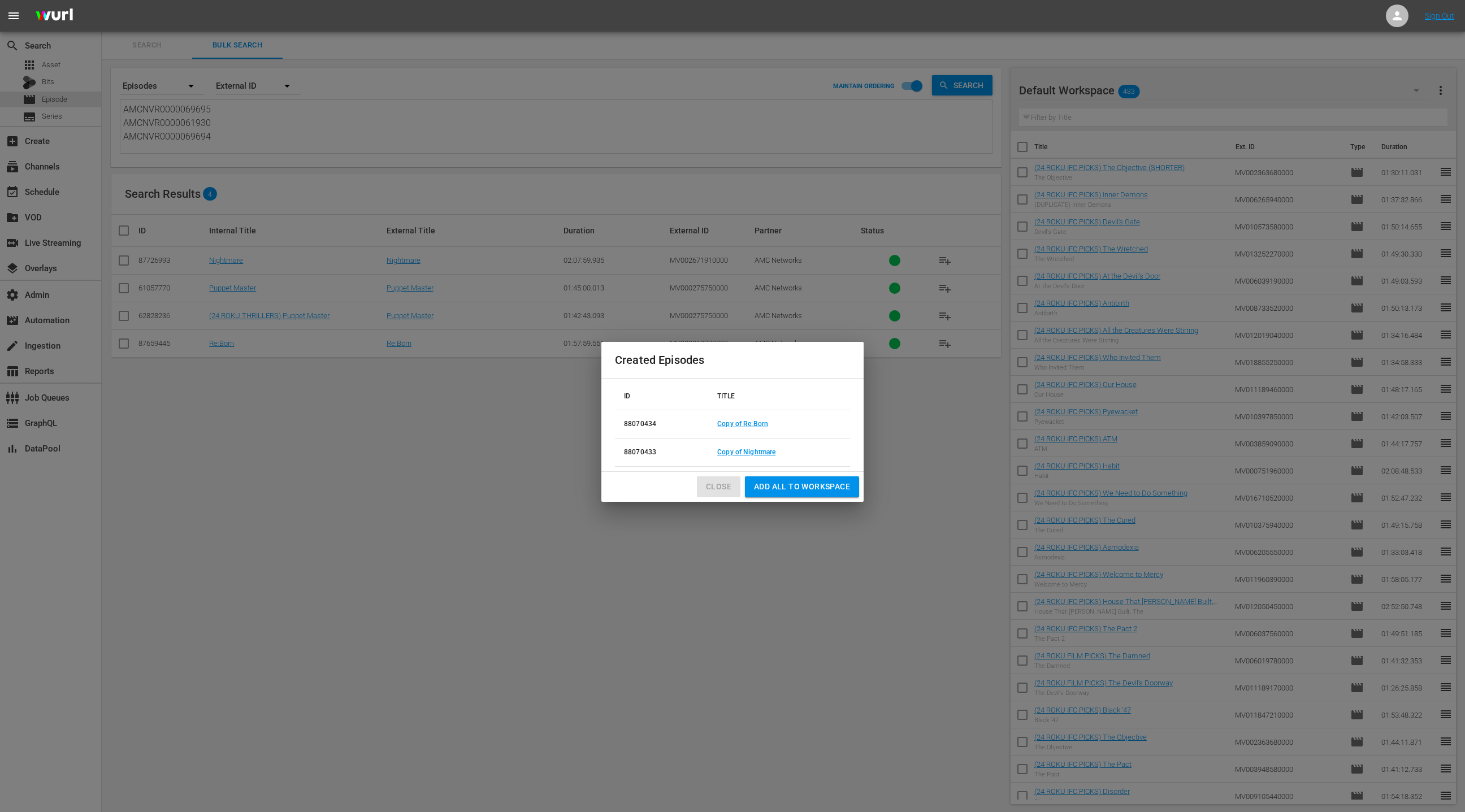
click at [716, 487] on span "Close" at bounding box center [719, 487] width 25 height 14
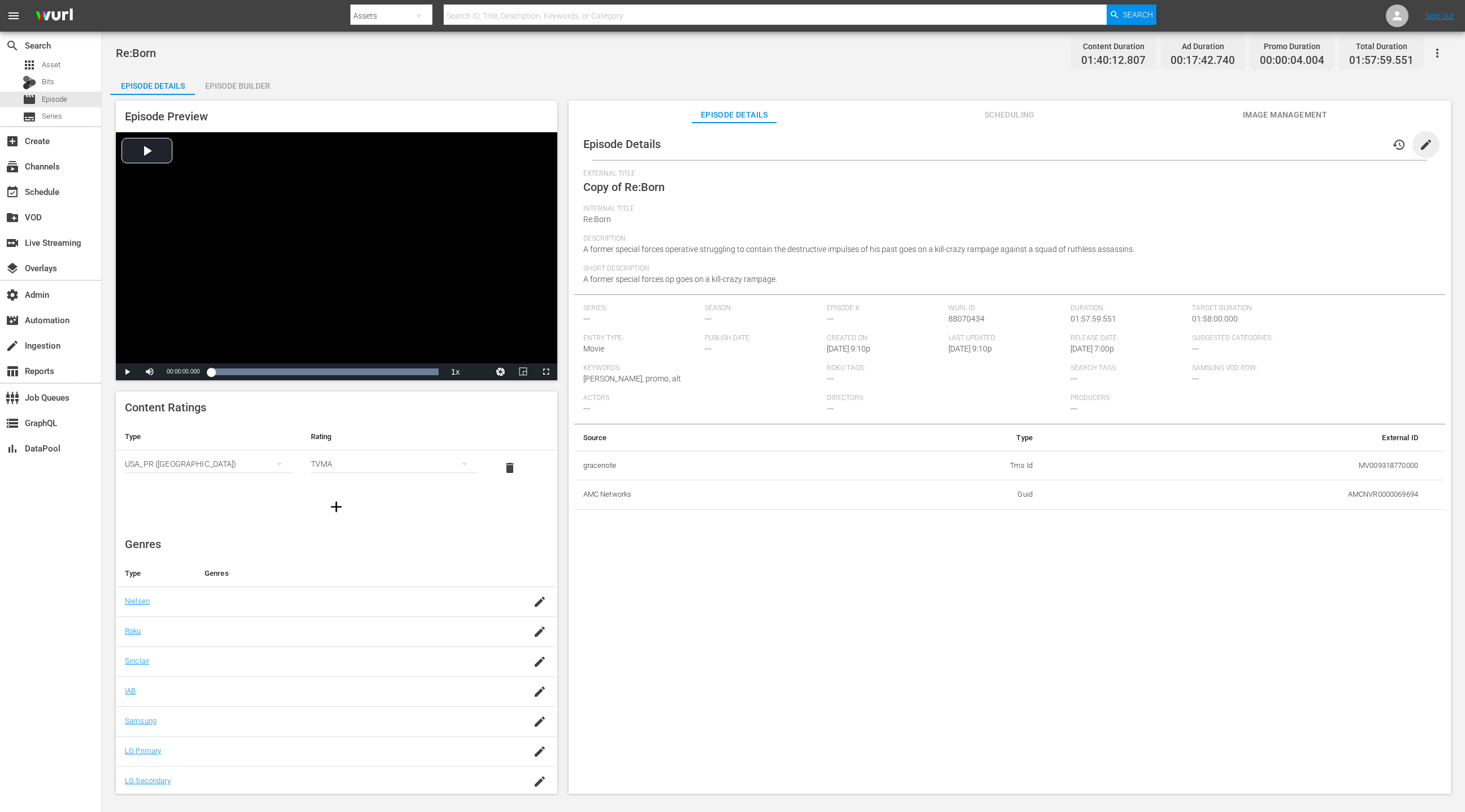
click at [976, 142] on span "edit" at bounding box center [1425, 145] width 13 height 13
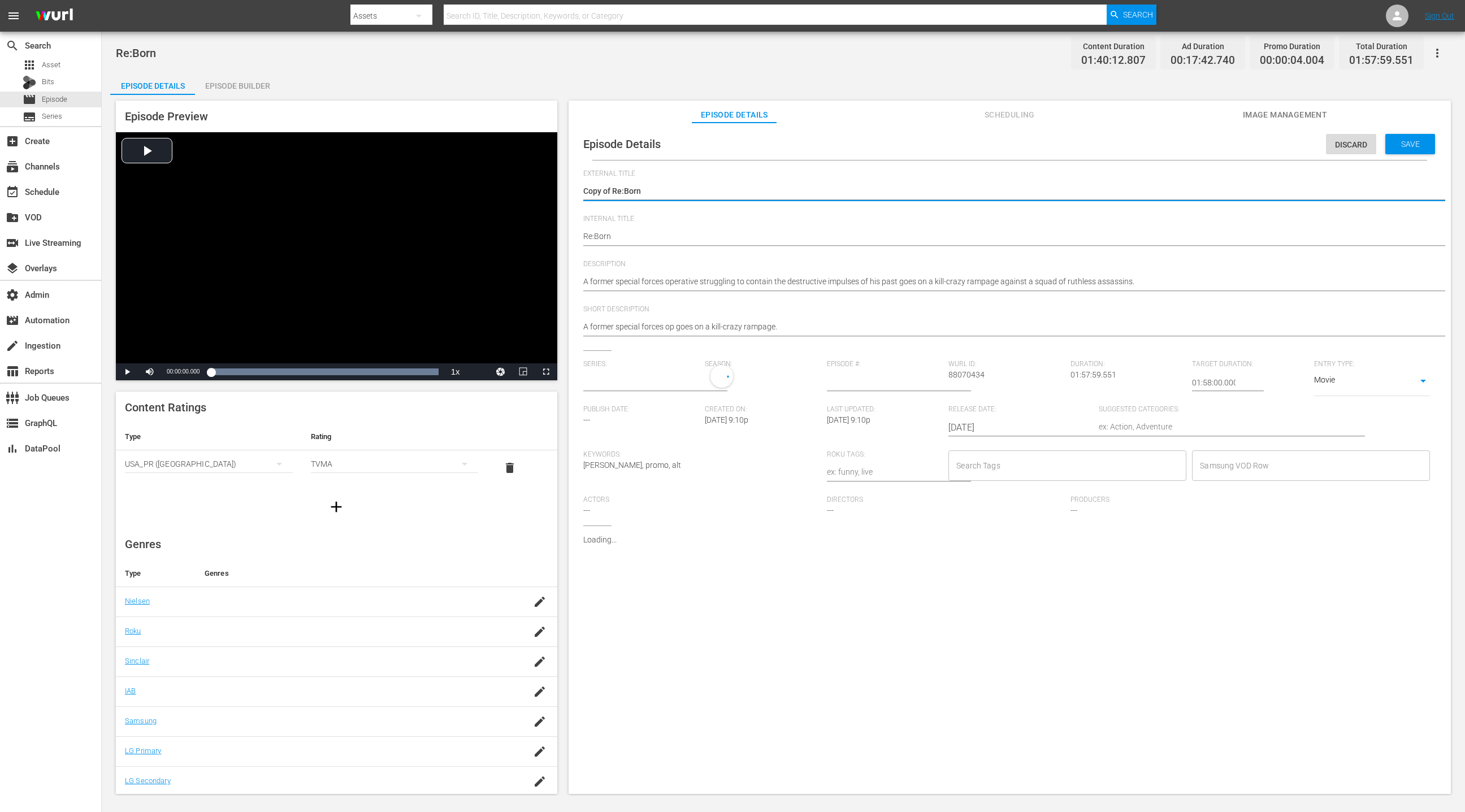
type input "No Series"
drag, startPoint x: 611, startPoint y: 190, endPoint x: 576, endPoint y: 192, distance: 35.1
click at [574, 192] on div "Episode Details Discard Save External Title Copy of Re:Born Copy of Re:Born Int…" at bounding box center [1009, 390] width 871 height 524
type textarea "Re:Born"
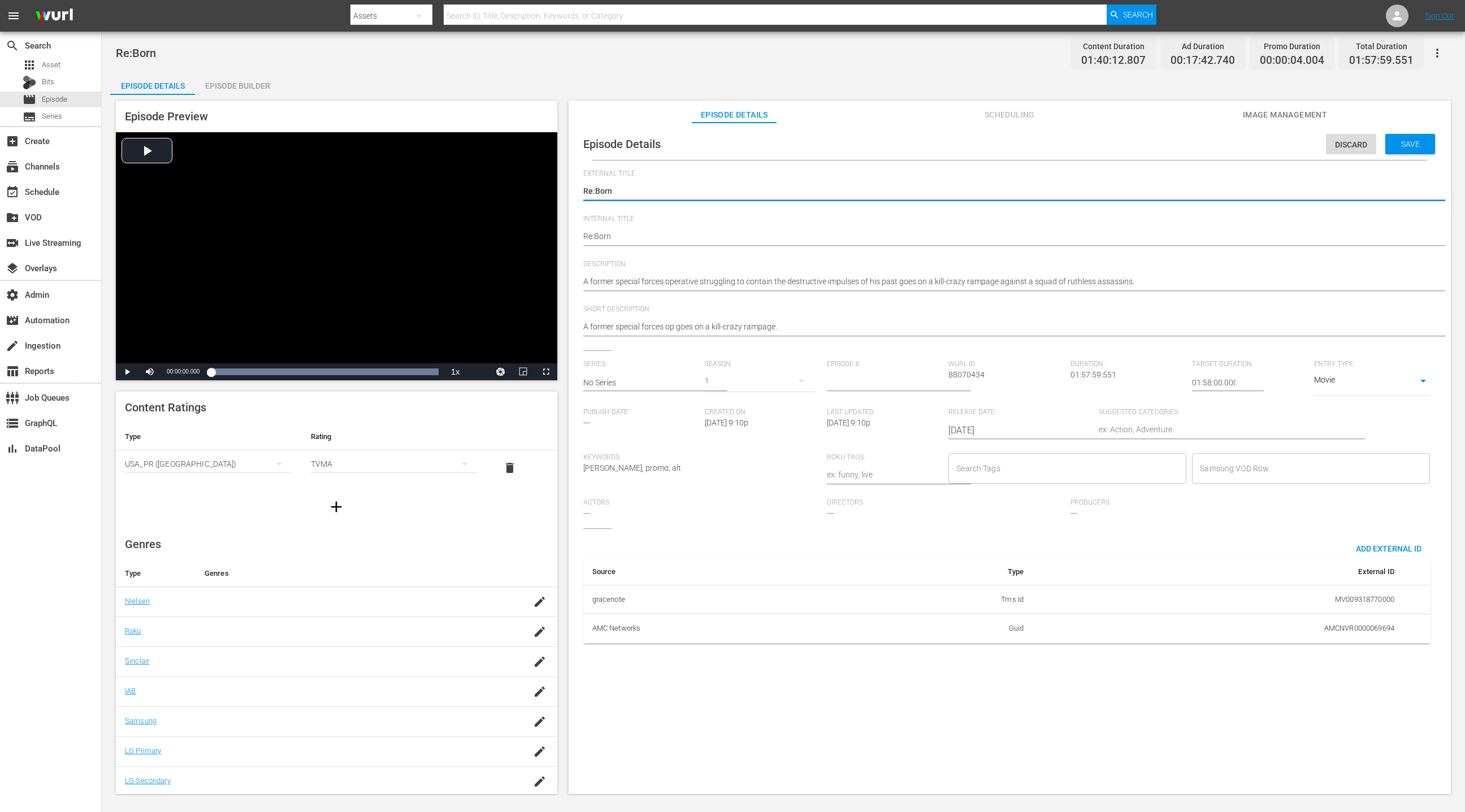
drag, startPoint x: 583, startPoint y: 239, endPoint x: 593, endPoint y: 221, distance: 20.6
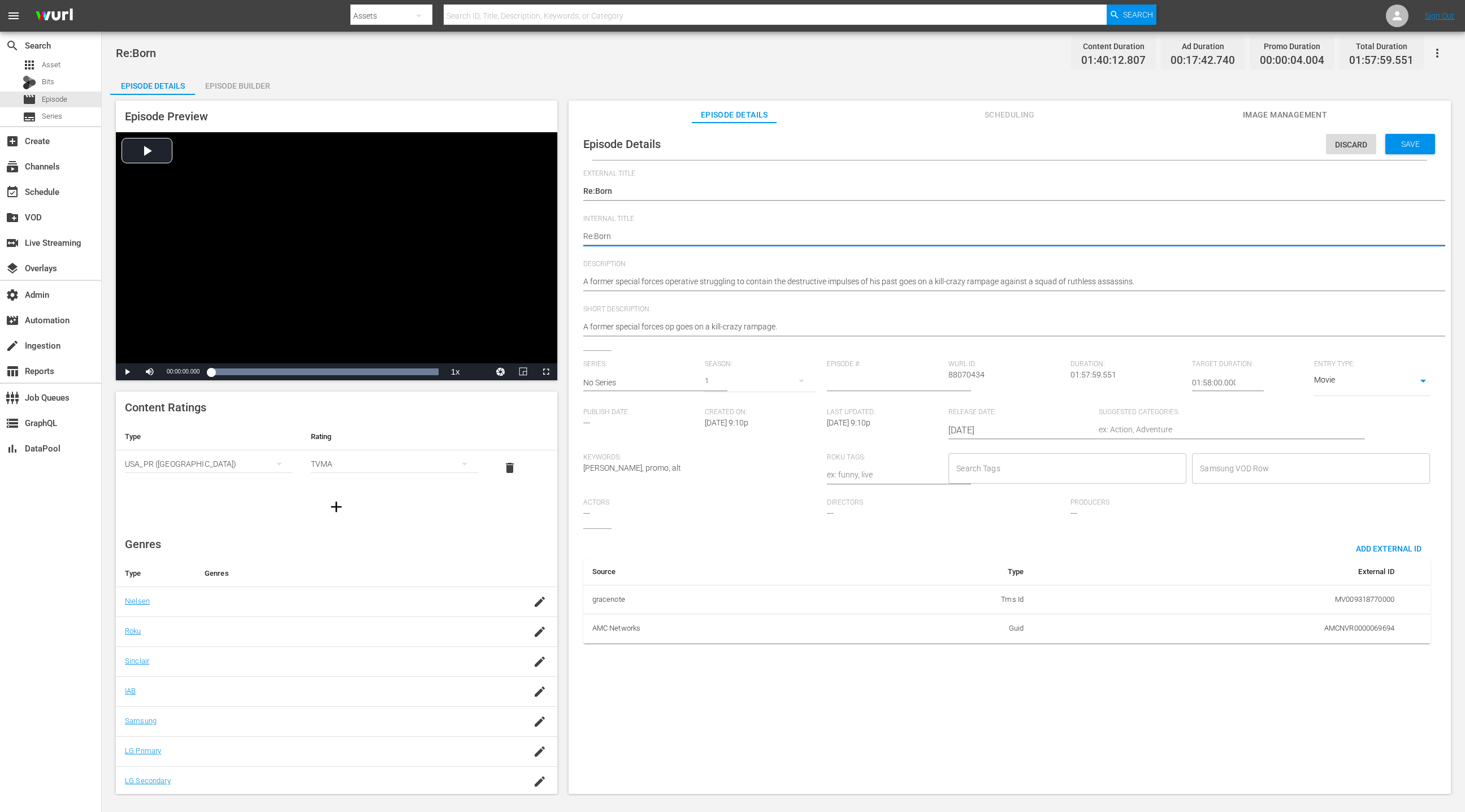
type textarea "(Re:Born"
type textarea "(2Re:Born"
type textarea "(24Re:Born"
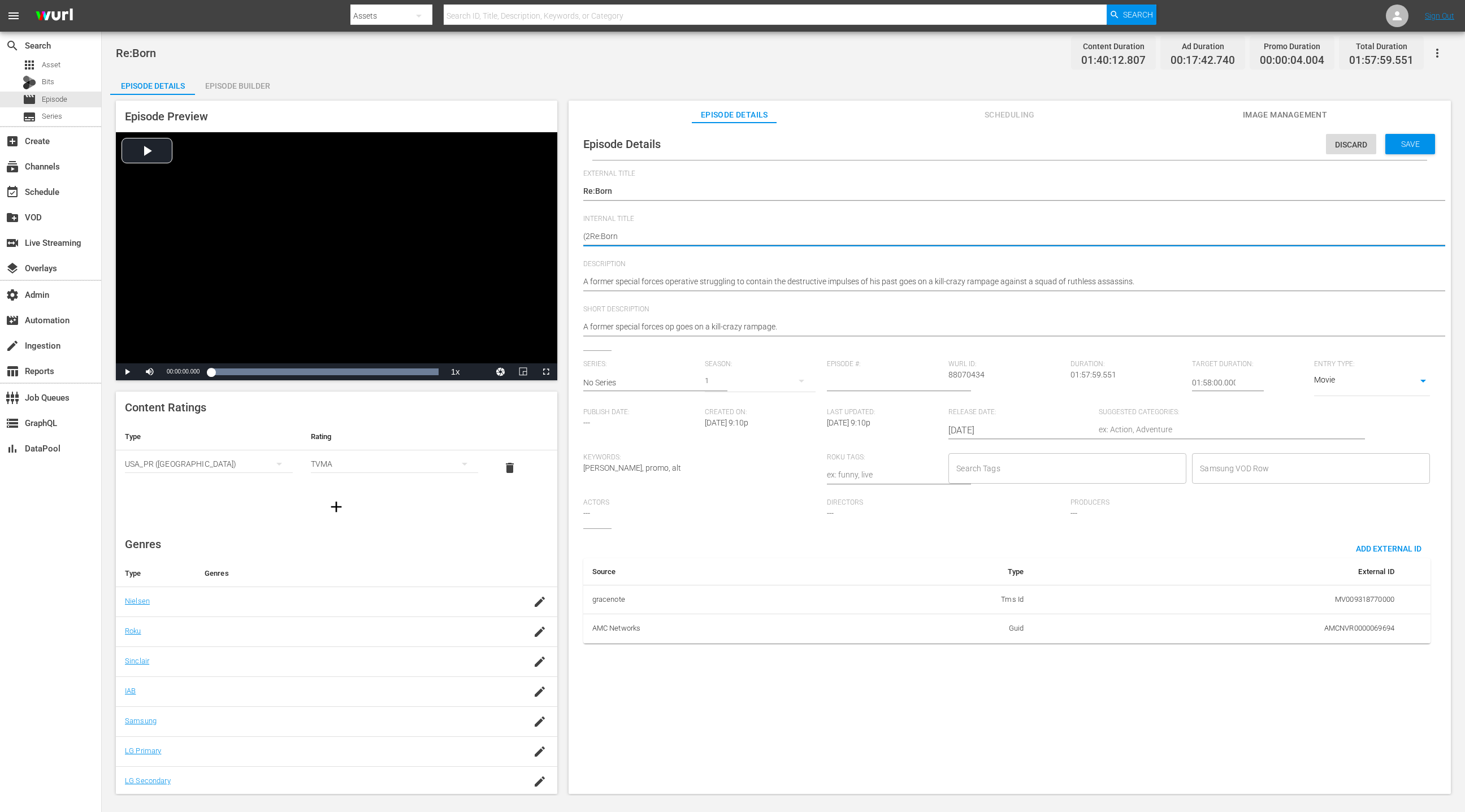
type textarea "(24Re:Born"
type textarea "(24 Re:Born"
type textarea "(24 RRe:Born"
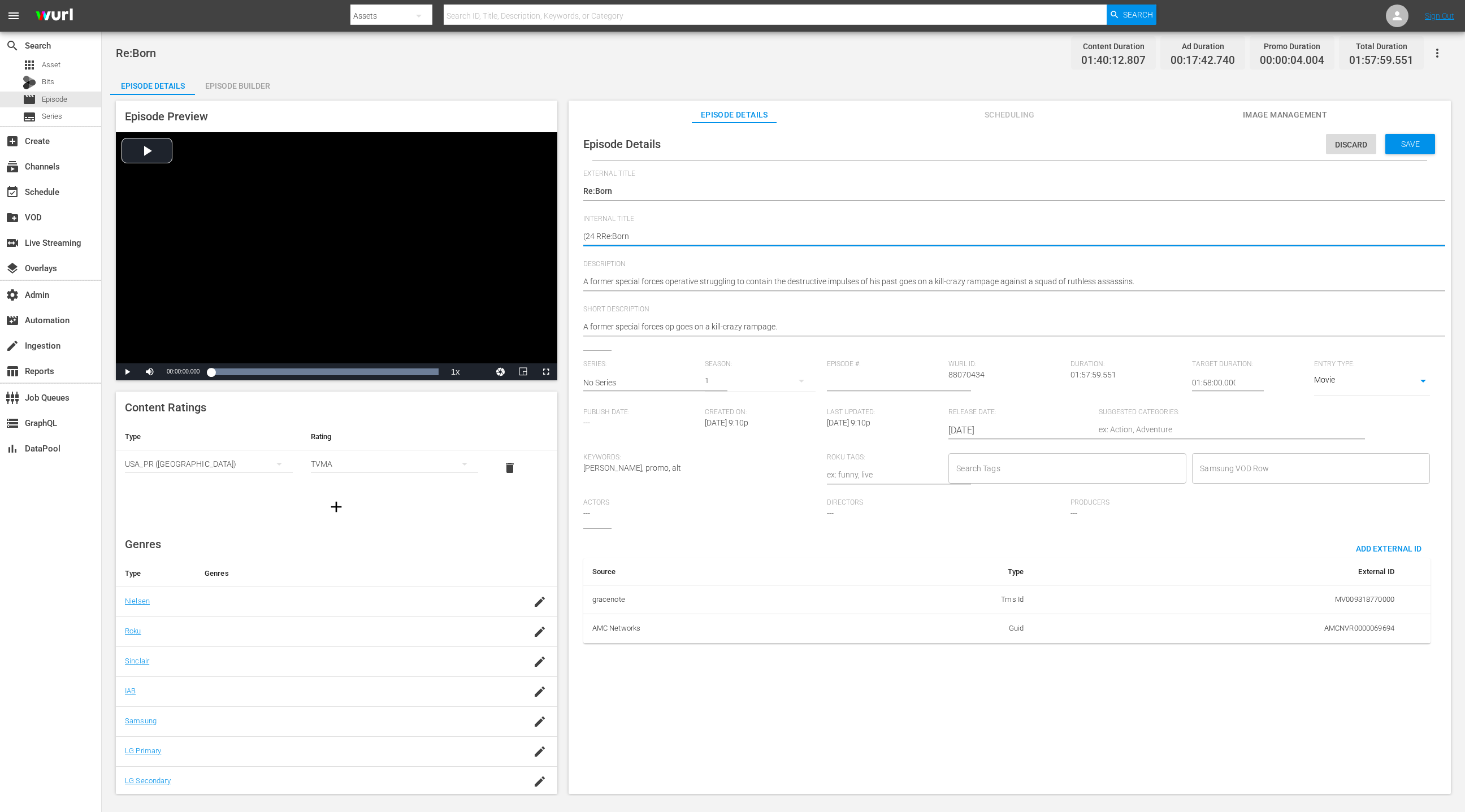
type textarea "(24 RORe:Born"
type textarea "(24 ROKRe:Born"
type textarea "(24 ROKURe:Born"
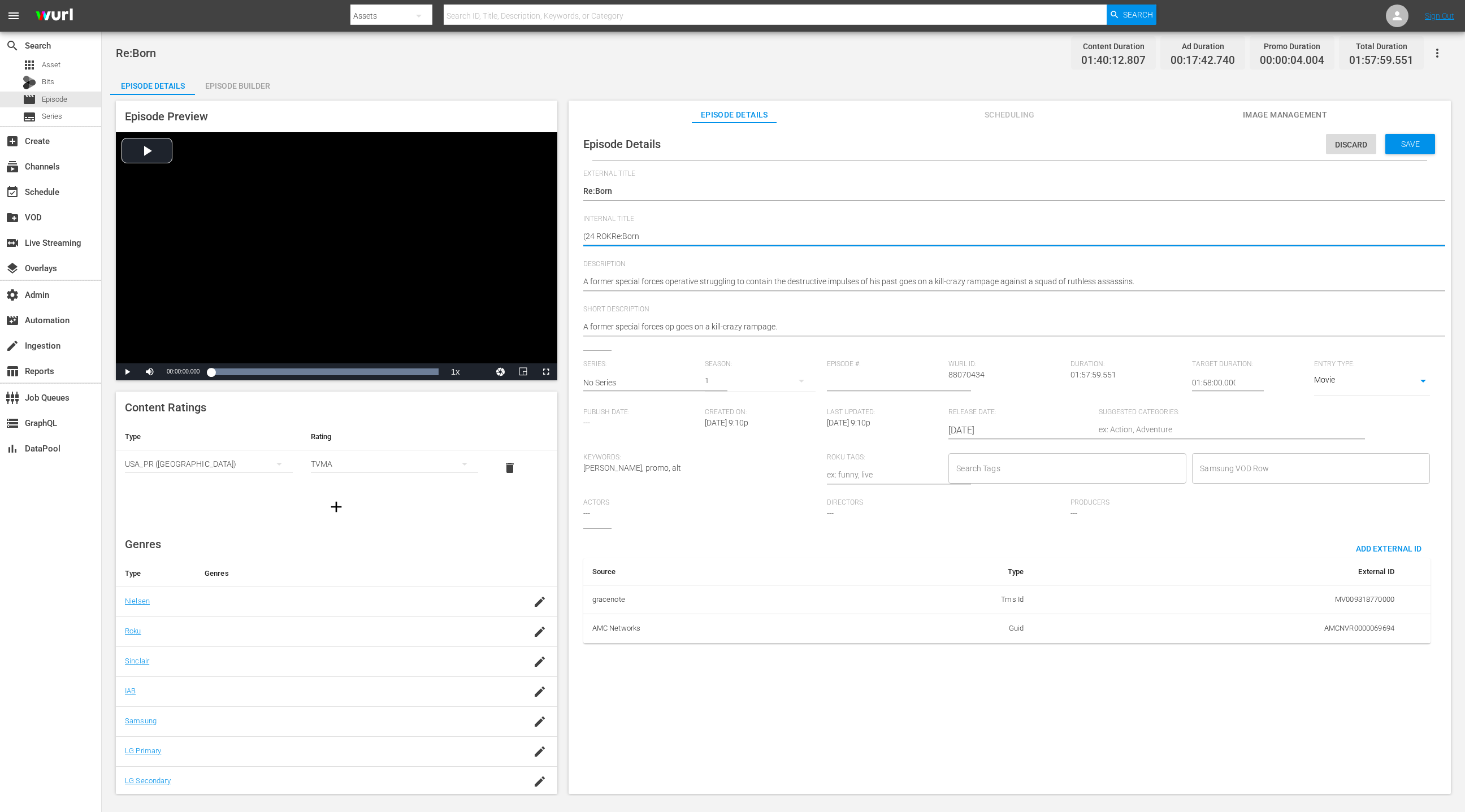
type textarea "(24 ROKURe:Born"
type textarea "(24 ROKU Re:Born"
type textarea "(24 ROKU TRe:Born"
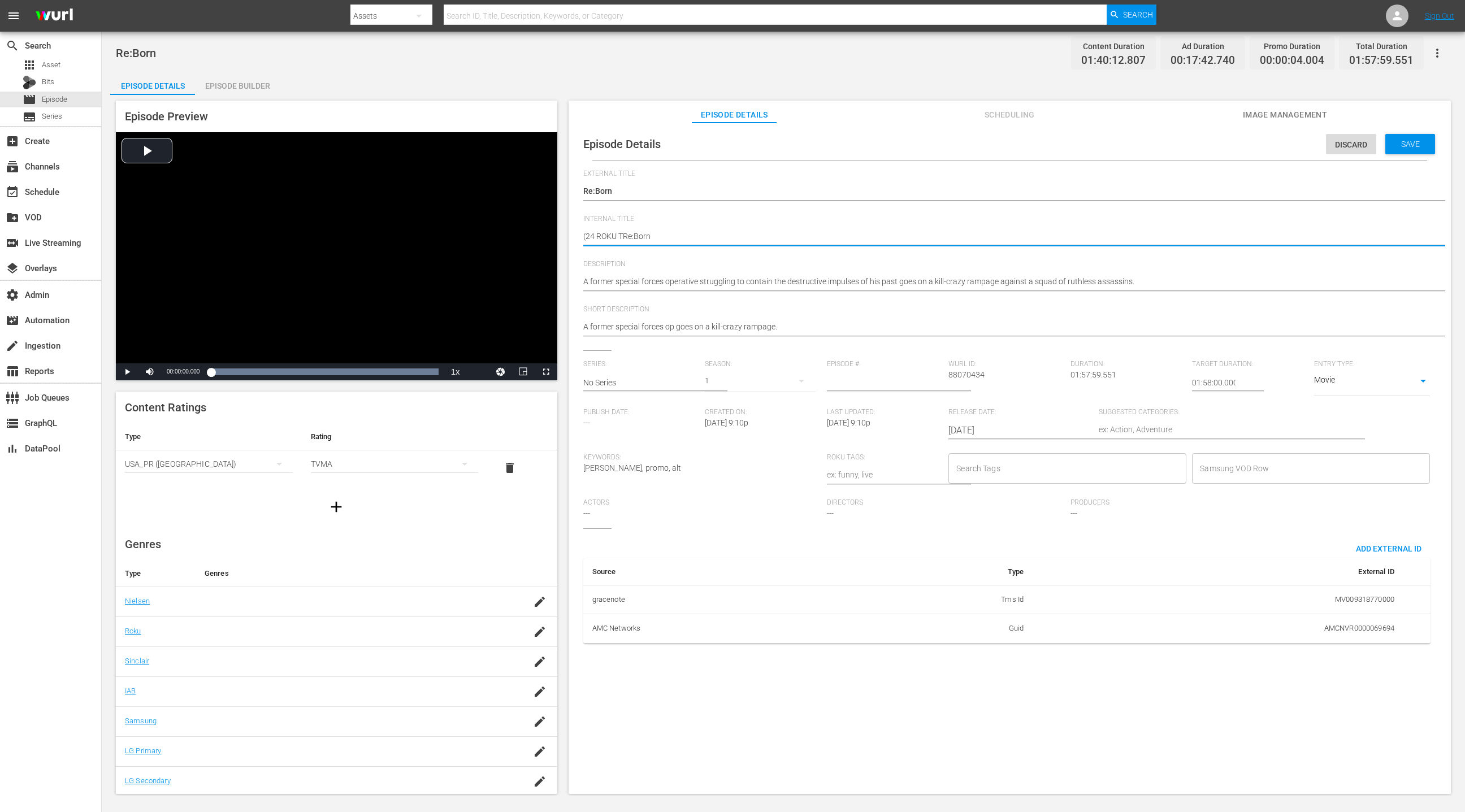
type textarea "(24 ROKU THRe:Born"
type textarea "(24 ROKU THRRe:Born"
type textarea "(24 ROKU THRIRe:Born"
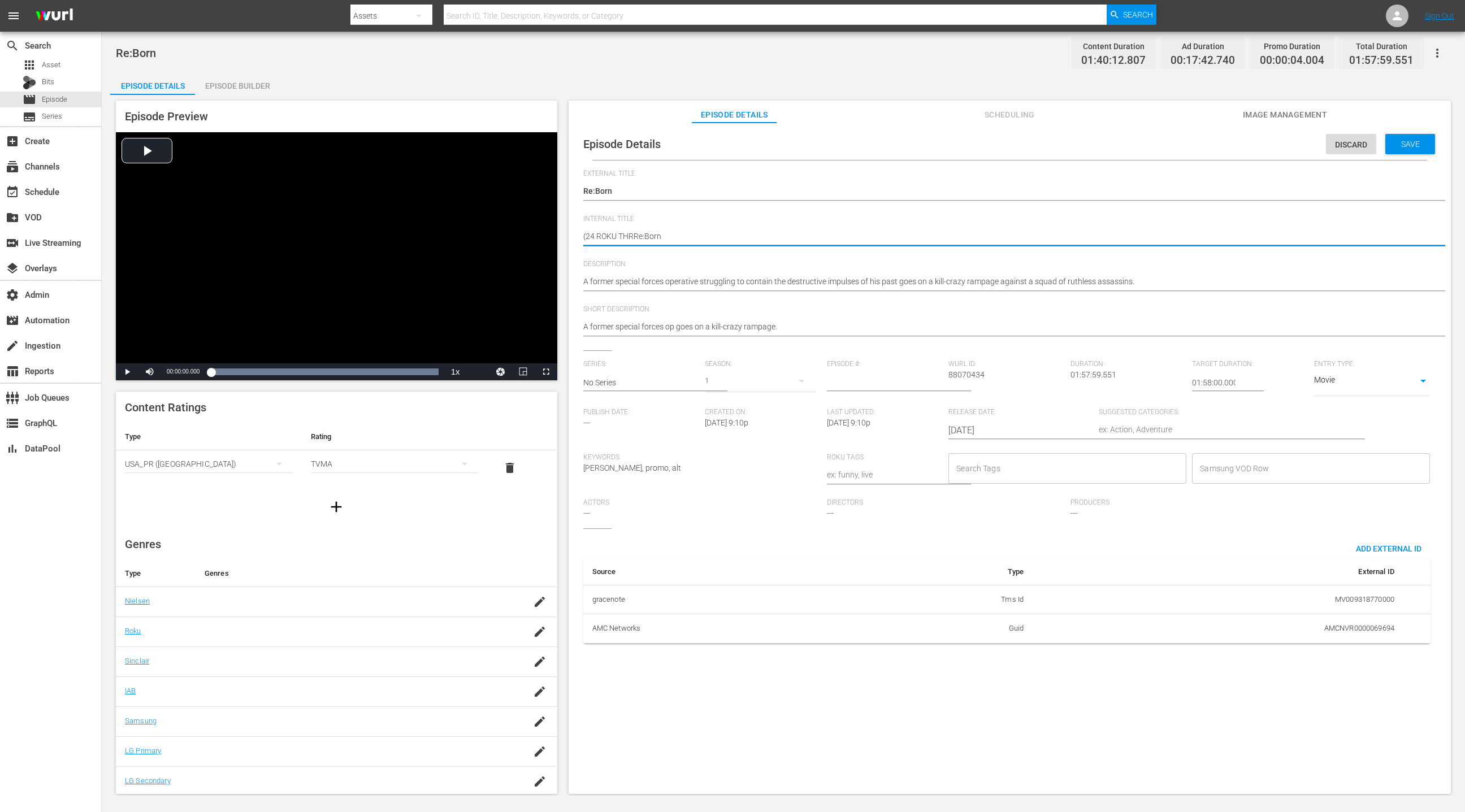
type textarea "(24 ROKU THRIRe:Born"
type textarea "(24 ROKU THRILRe:Born"
type textarea "(24 ROKU THRILLRe:Born"
type textarea "(24 ROKU THRILLERe:Born"
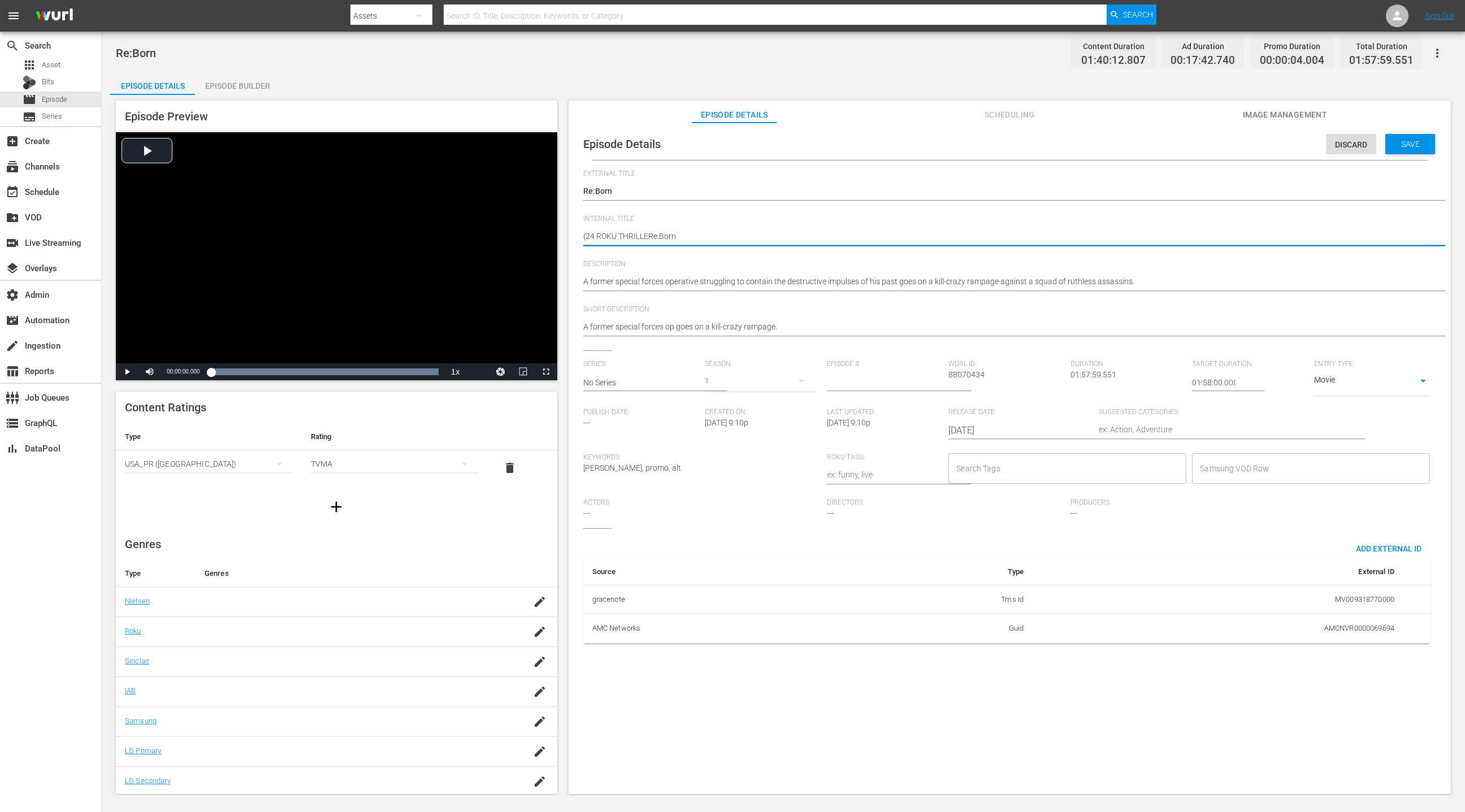
type textarea "(24 ROKU THRILLERRe:Born"
type textarea "(24 ROKU THRILLERSRe:Born"
type textarea "(24 ROKU THRILLERS)Re:Born"
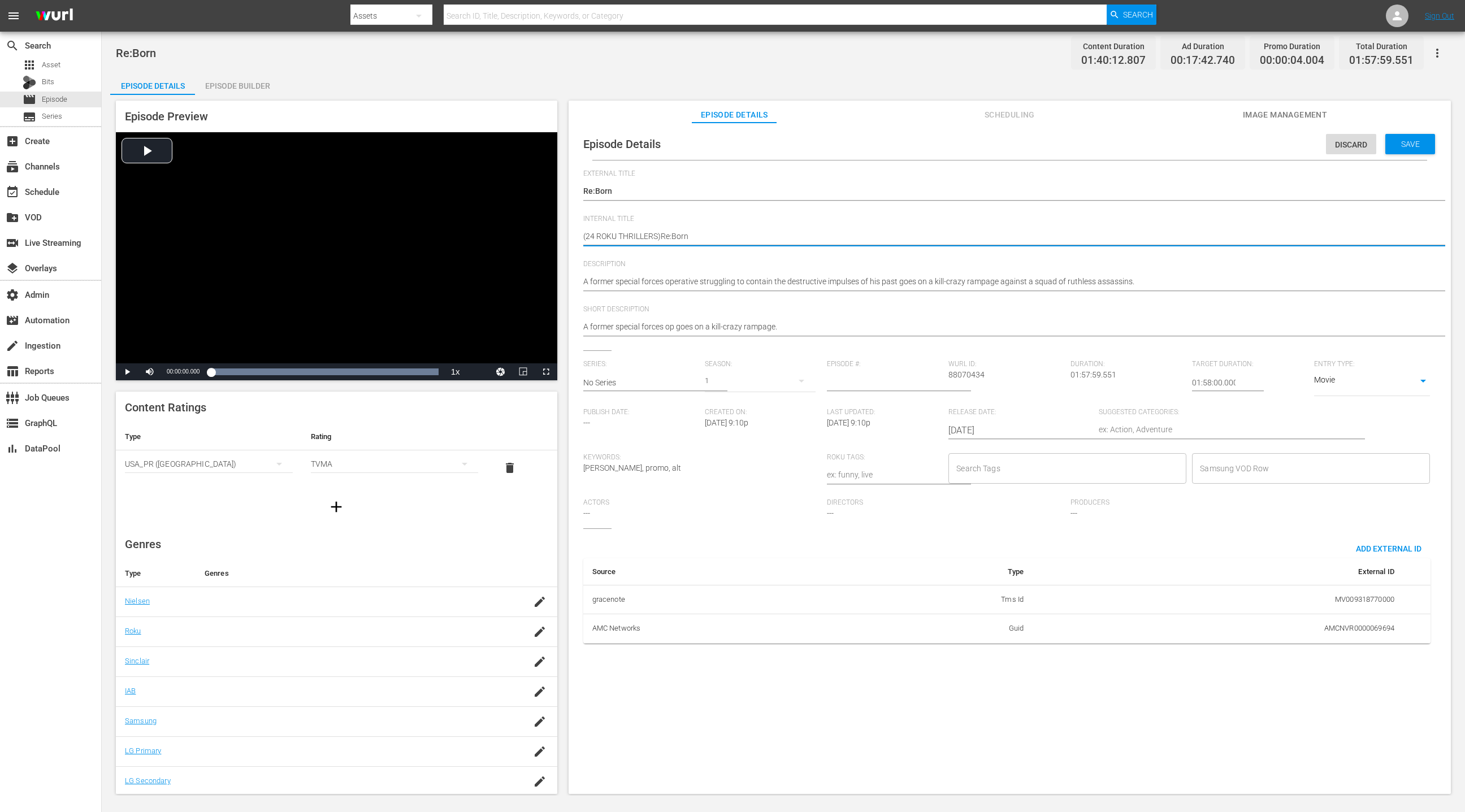
type textarea "(24 ROKU THRILLERS) Re:Born"
drag, startPoint x: 1192, startPoint y: 382, endPoint x: 1180, endPoint y: 382, distance: 12.0
click at [976, 382] on div "Series: No Series Season: 1 Episode #: Wurl ID: 88070434 Duration: 01:57:59.551…" at bounding box center [1010, 444] width 853 height 168
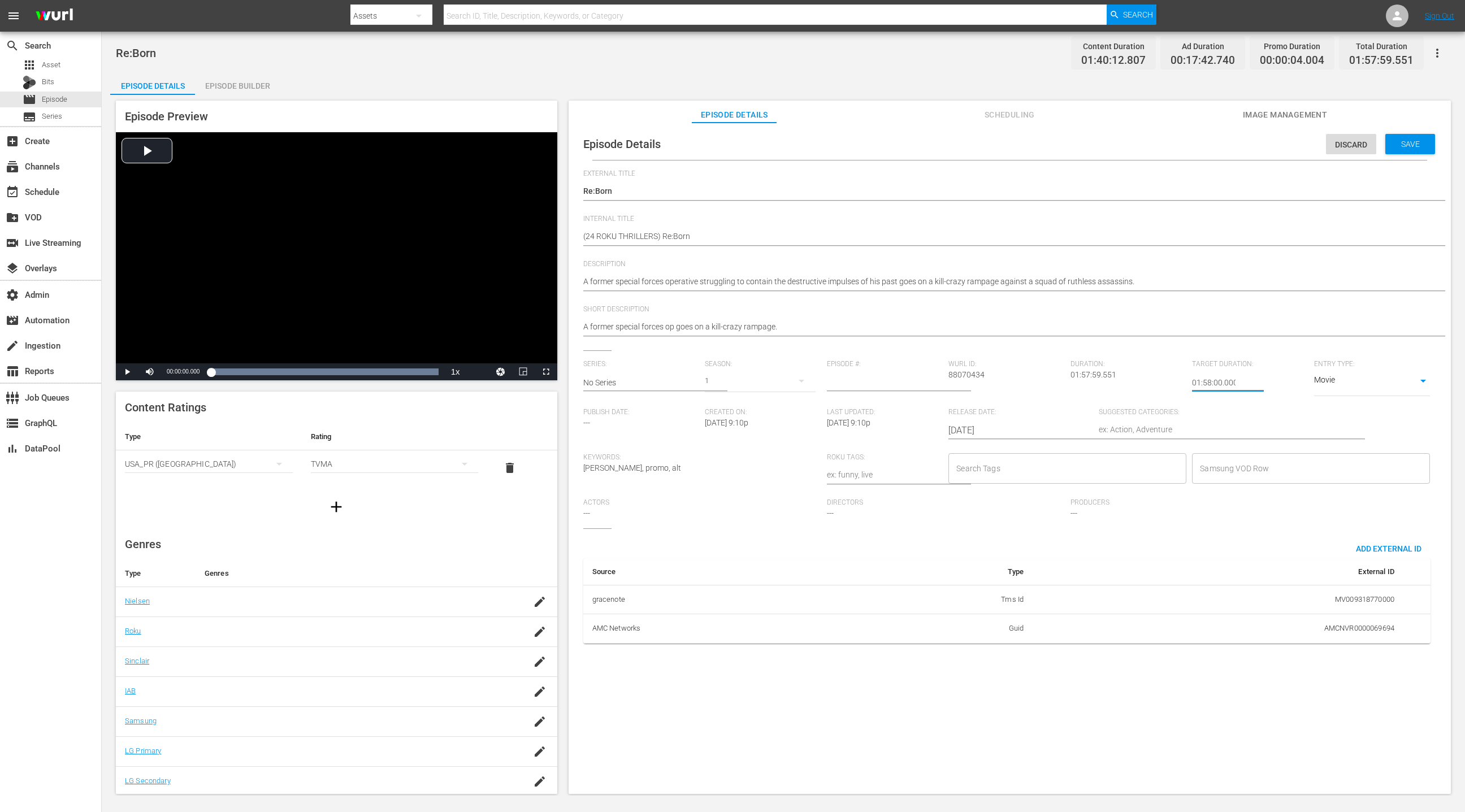
drag, startPoint x: 1195, startPoint y: 382, endPoint x: 1179, endPoint y: 381, distance: 16.0
click at [976, 381] on div "Series: No Series Season: 1 Episode #: Wurl ID: 88070434 Duration: 01:57:59.551…" at bounding box center [1010, 444] width 853 height 168
type input "24:58:00.000"
click at [976, 146] on span "Save" at bounding box center [1410, 143] width 37 height 9
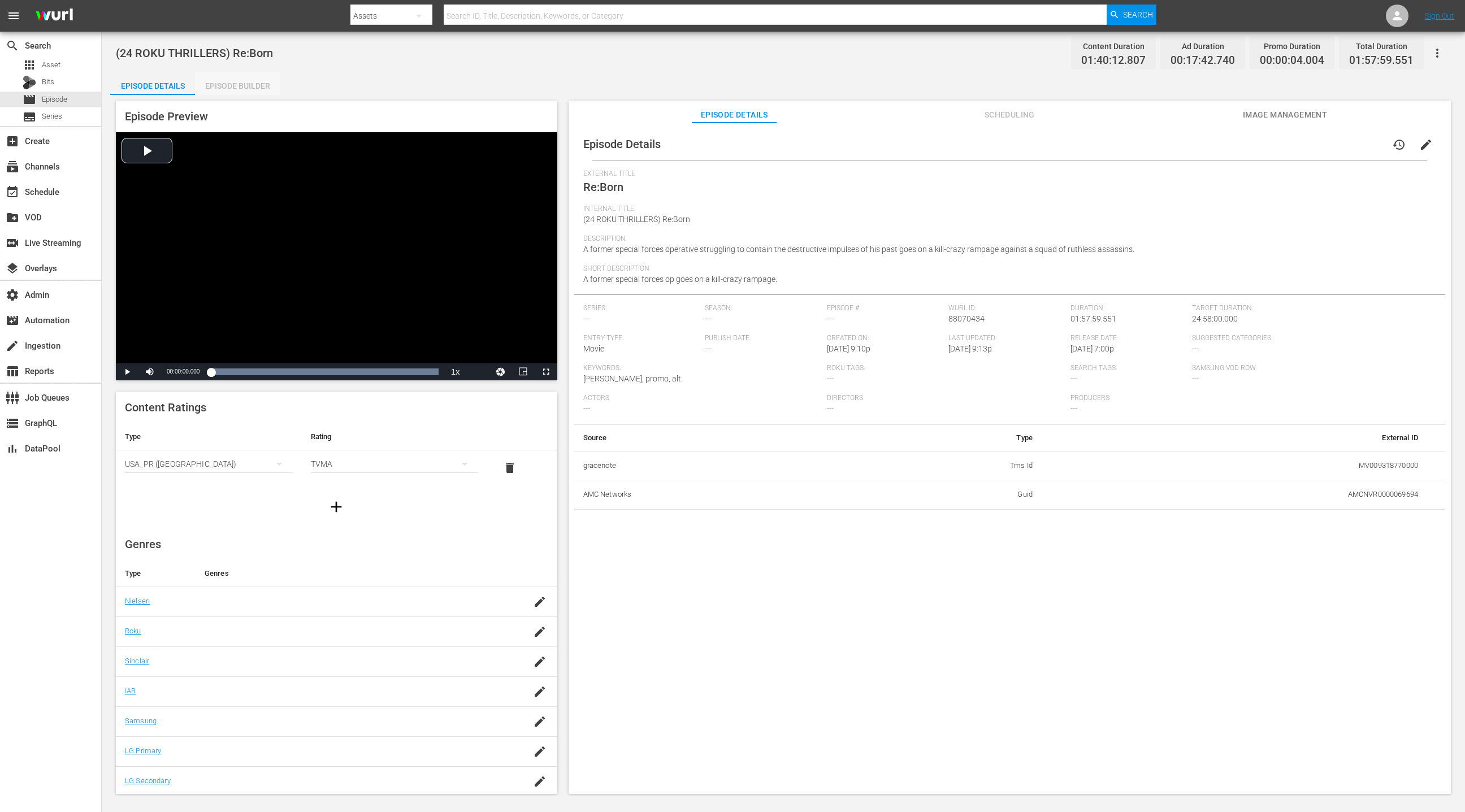
click at [257, 88] on div "Episode Builder" at bounding box center [237, 86] width 84 height 27
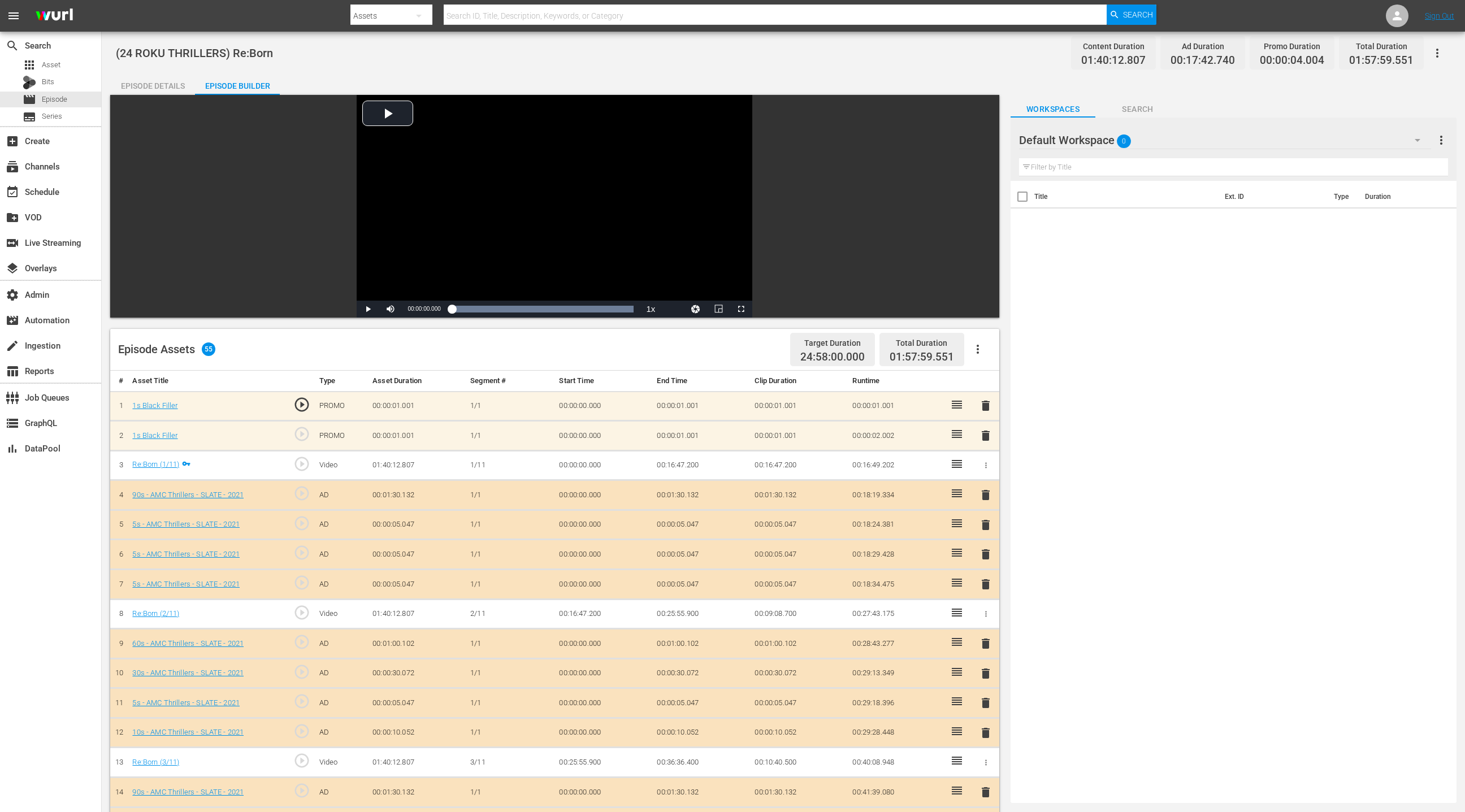
click at [976, 352] on icon "button" at bounding box center [978, 349] width 13 height 13
click at [976, 384] on div "Clear Ads" at bounding box center [1011, 381] width 77 height 27
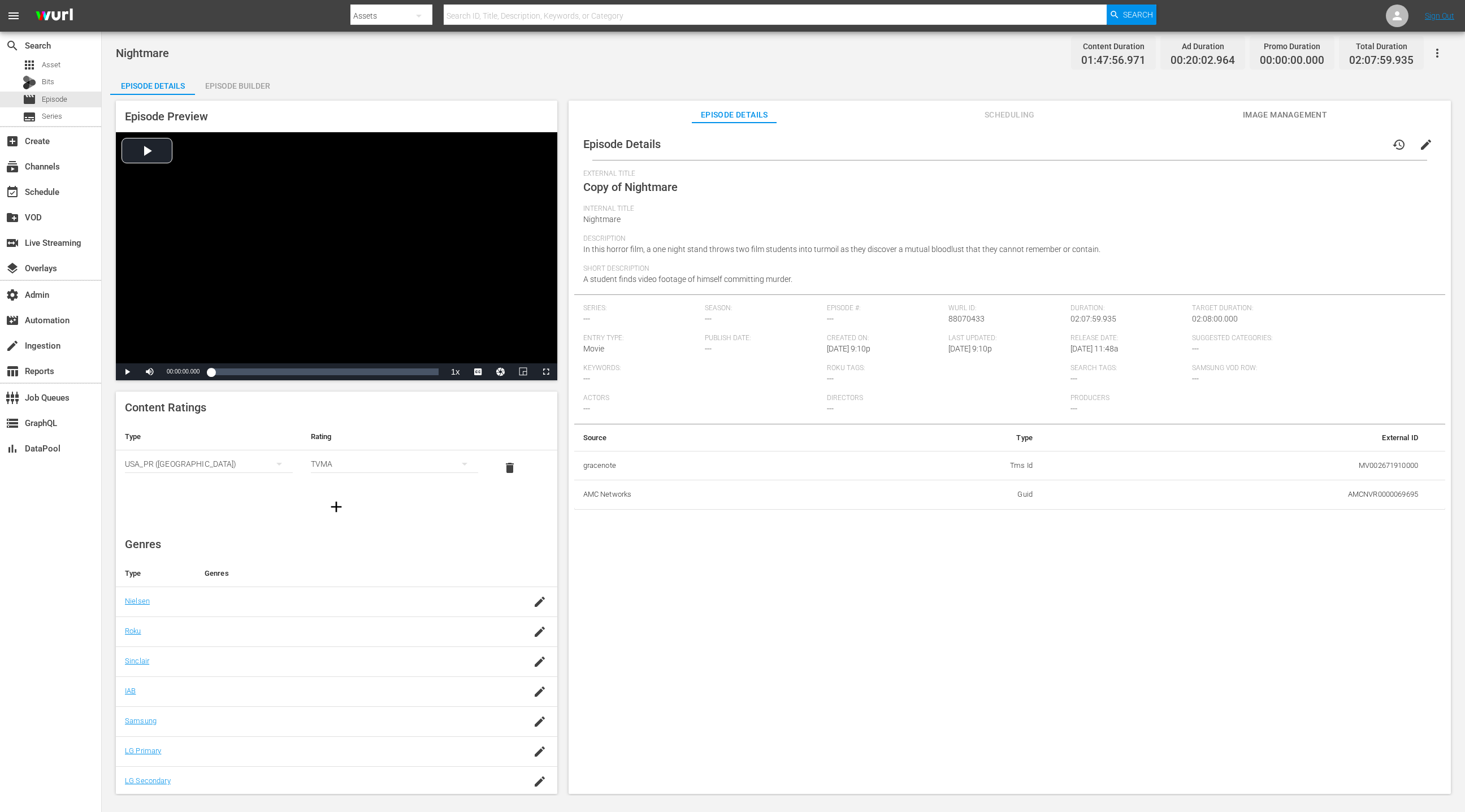
click at [259, 92] on div "Episode Builder" at bounding box center [237, 86] width 84 height 27
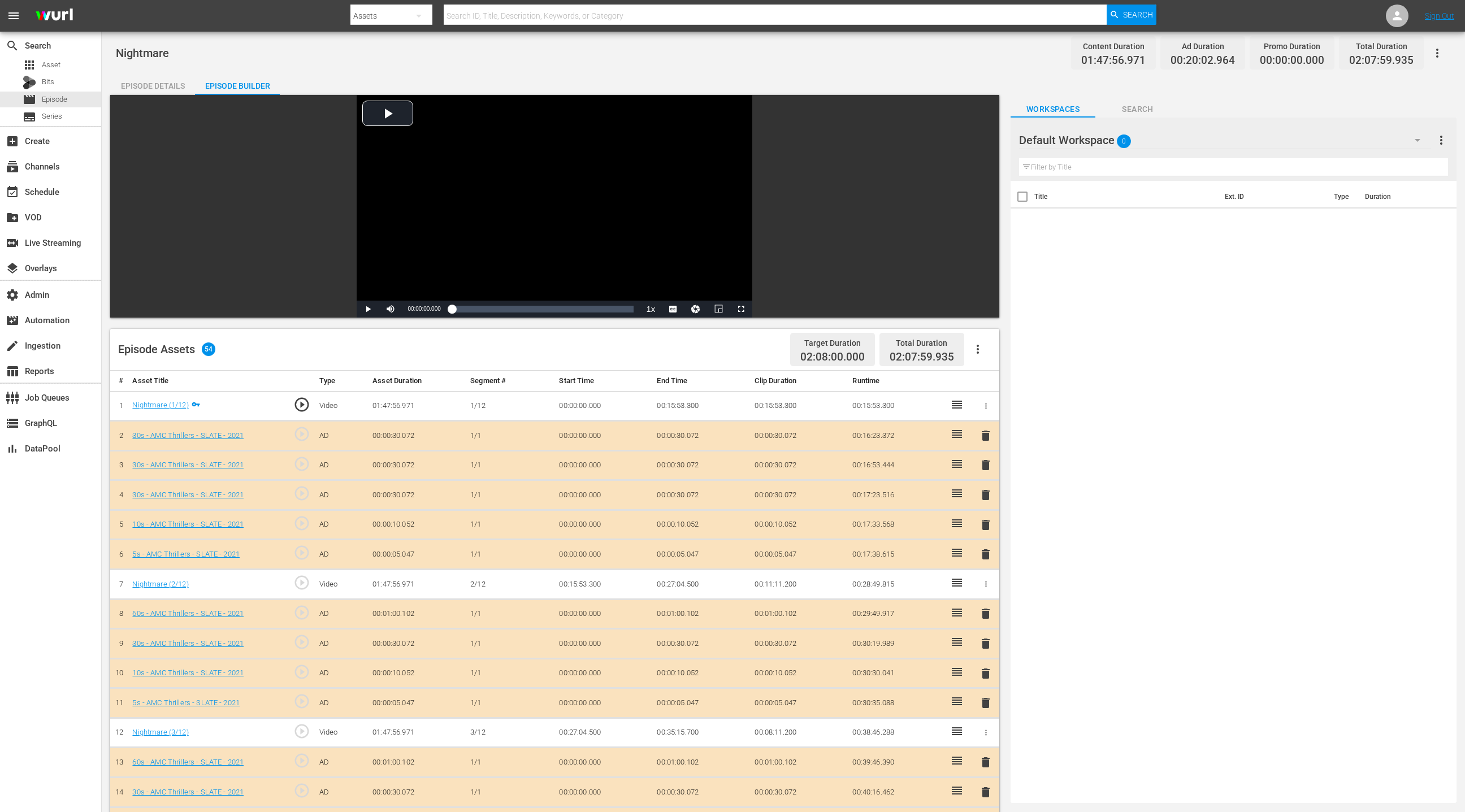
click at [152, 83] on div "Episode Details" at bounding box center [152, 86] width 84 height 27
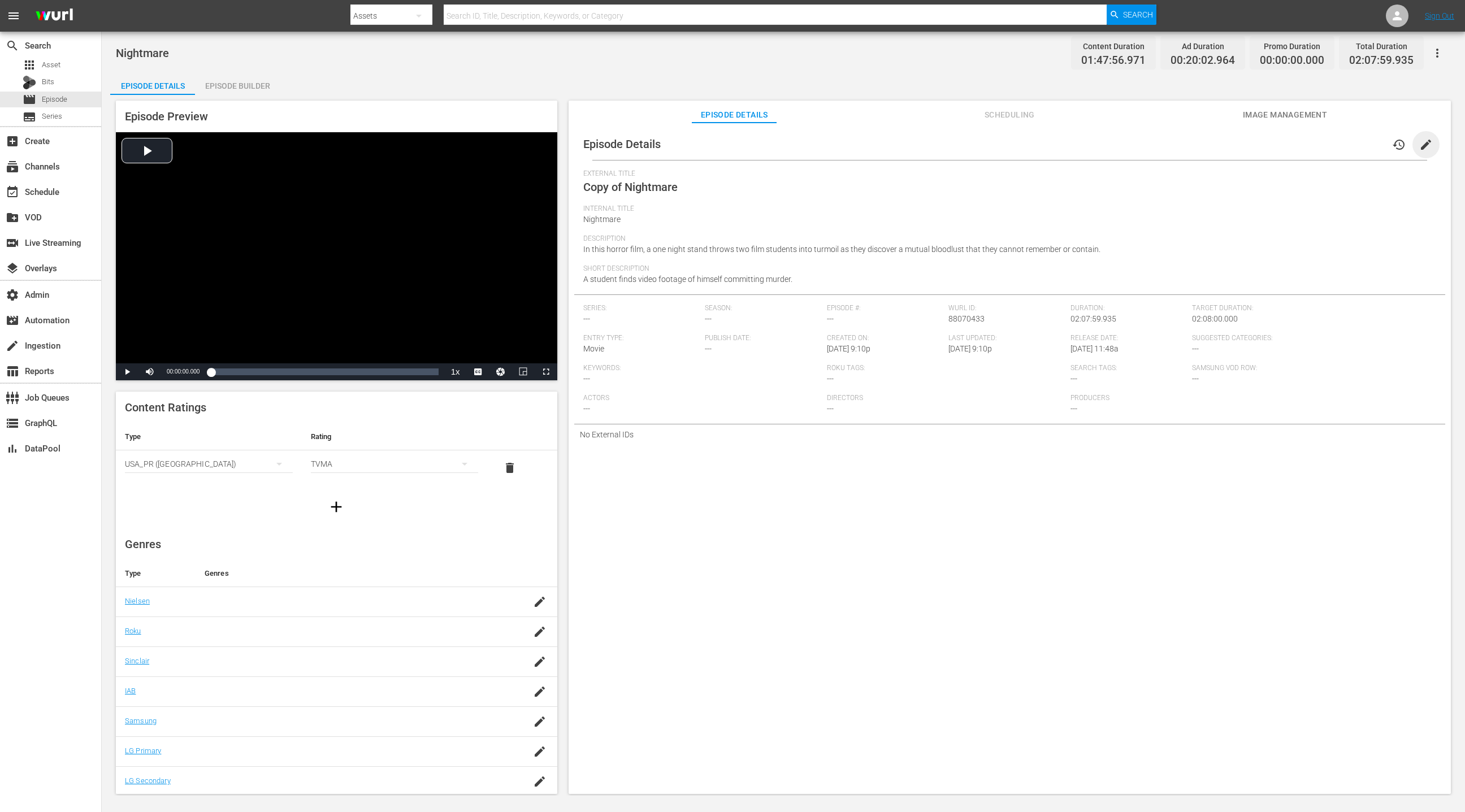
click at [976, 148] on span "edit" at bounding box center [1425, 145] width 13 height 13
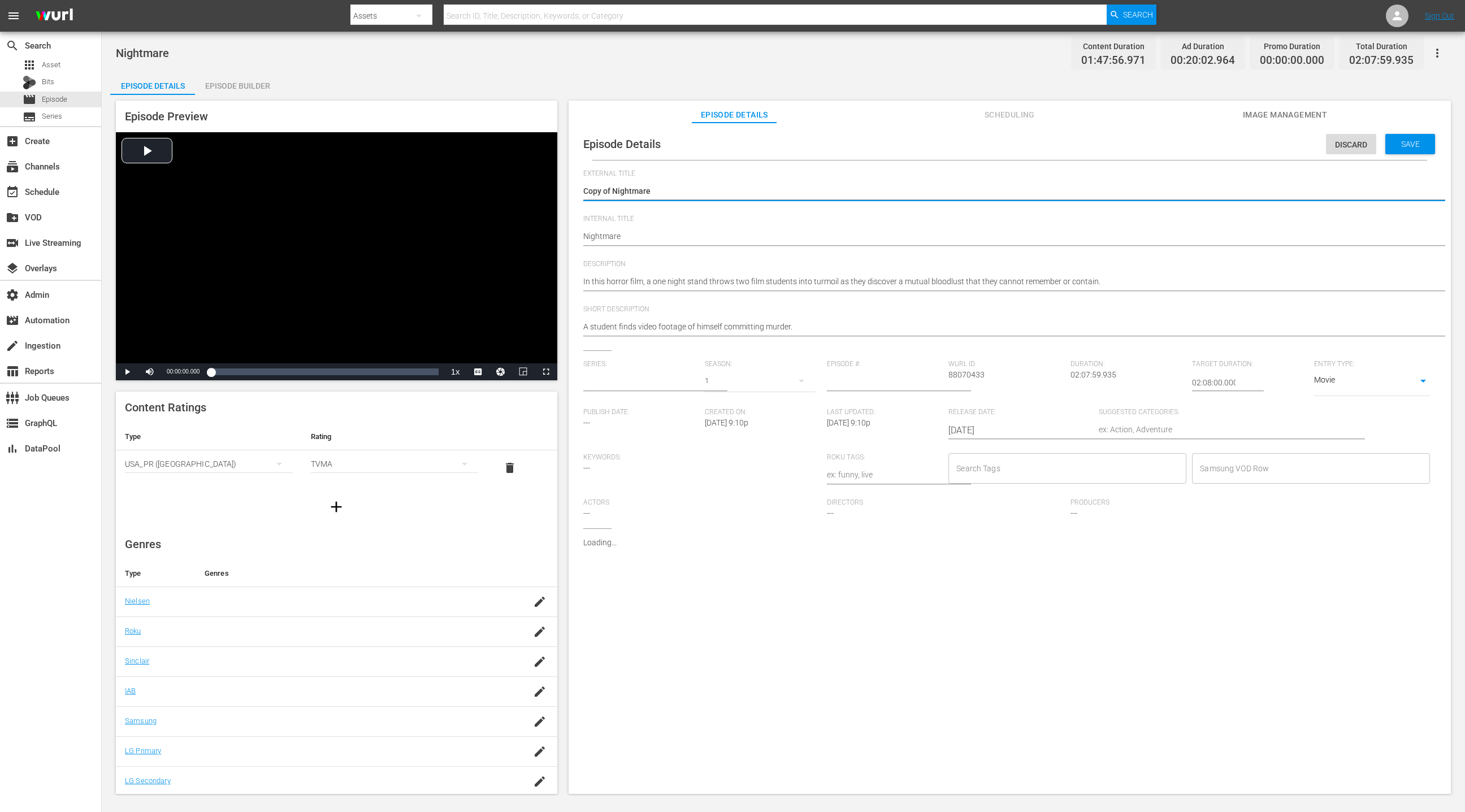
type input "No Series"
drag, startPoint x: 611, startPoint y: 192, endPoint x: 584, endPoint y: 190, distance: 27.1
click at [584, 190] on textarea "Copy of Nightmare" at bounding box center [1006, 192] width 847 height 13
type textarea "Nightmare"
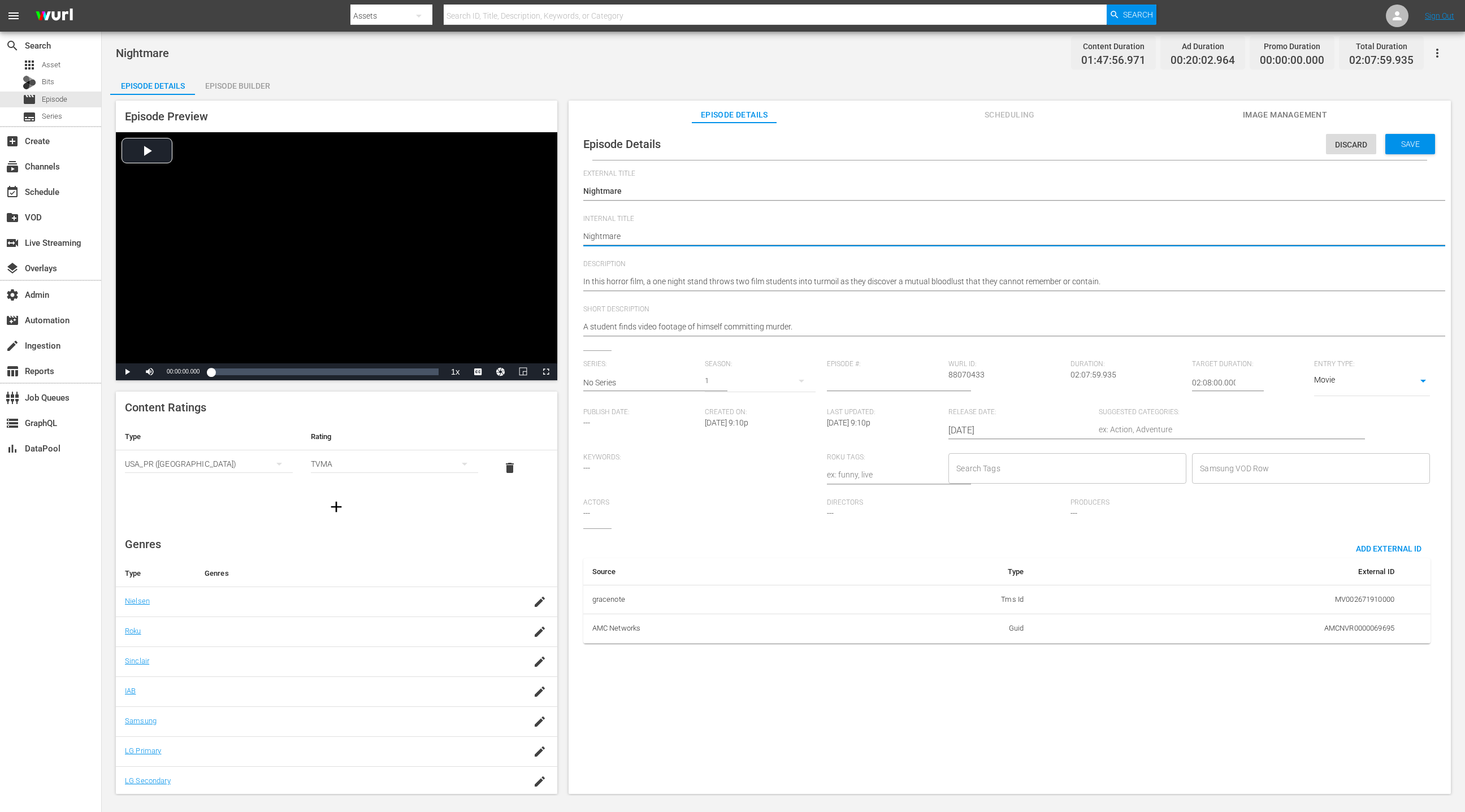
paste textarea "(24 ROKU THRILLERS)"
type textarea "(24 ROKU THRILLERS) Nightmare"
drag, startPoint x: 1195, startPoint y: 380, endPoint x: 1181, endPoint y: 380, distance: 14.0
click at [976, 380] on div "Series: No Series Season: 1 Episode #: [PERSON_NAME] ID: 88070433 Duration: 02:…" at bounding box center [1010, 444] width 853 height 168
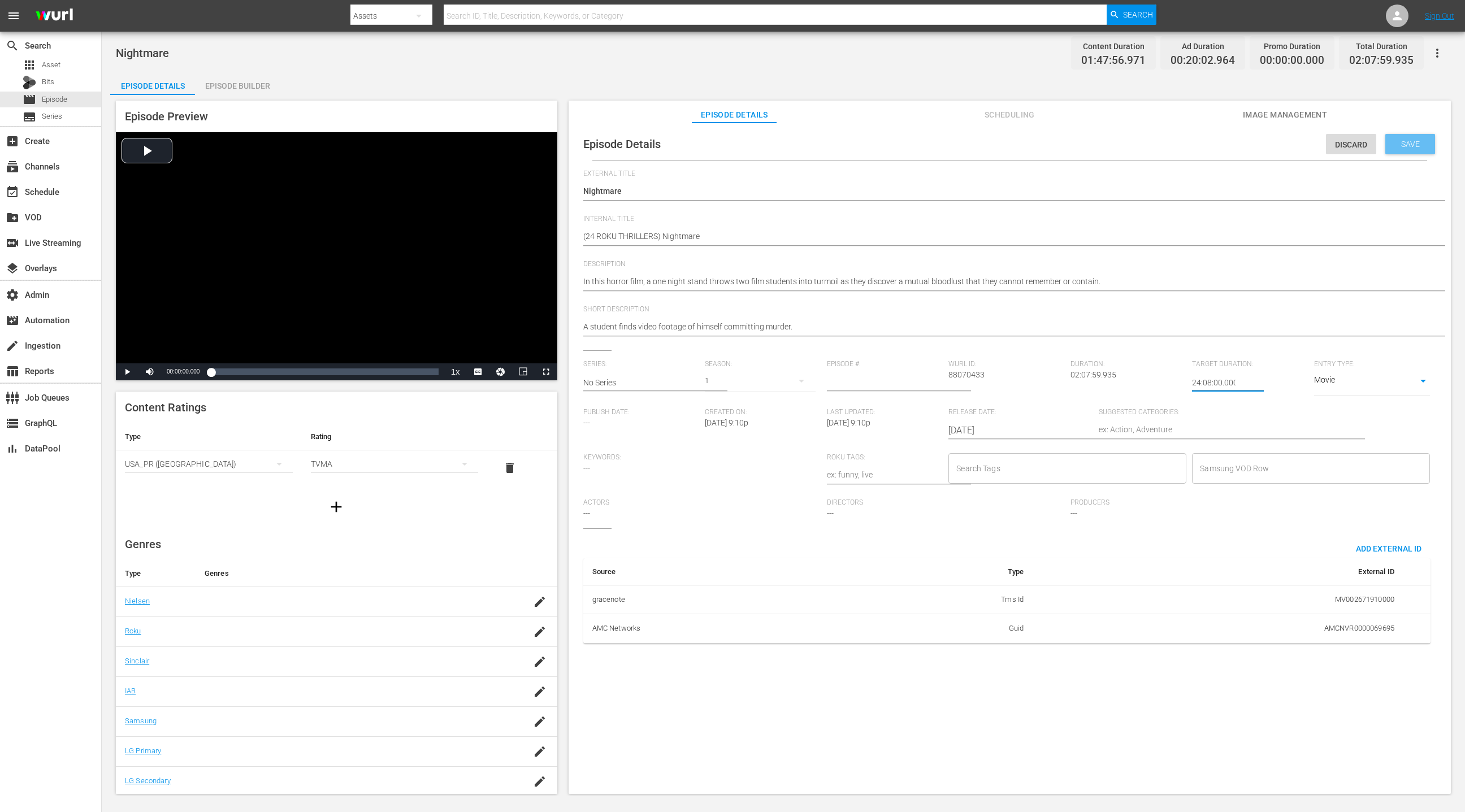
type input "24:08:00.000"
click at [976, 149] on div "Save" at bounding box center [1410, 144] width 50 height 20
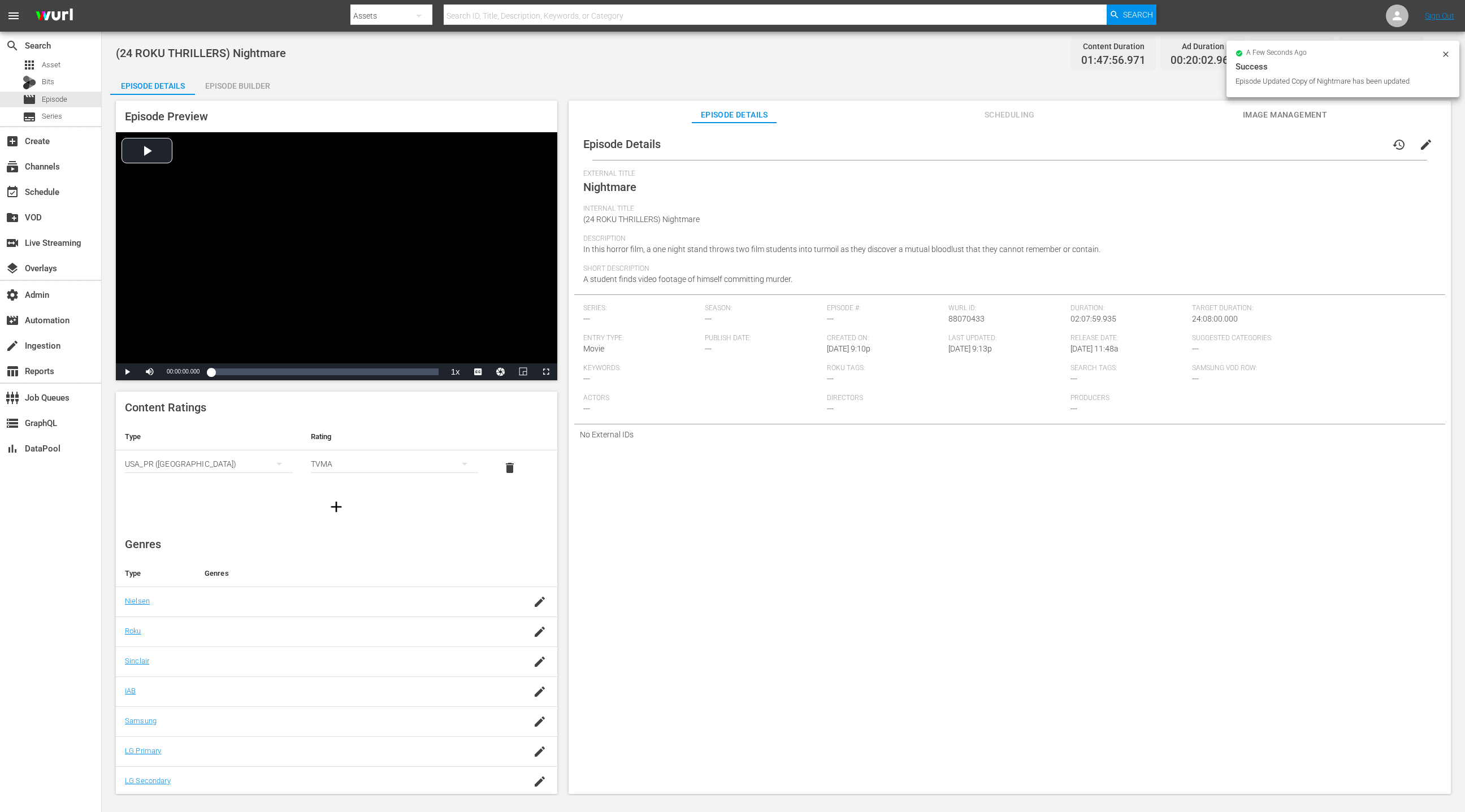
click at [247, 89] on div "Episode Builder" at bounding box center [237, 86] width 84 height 27
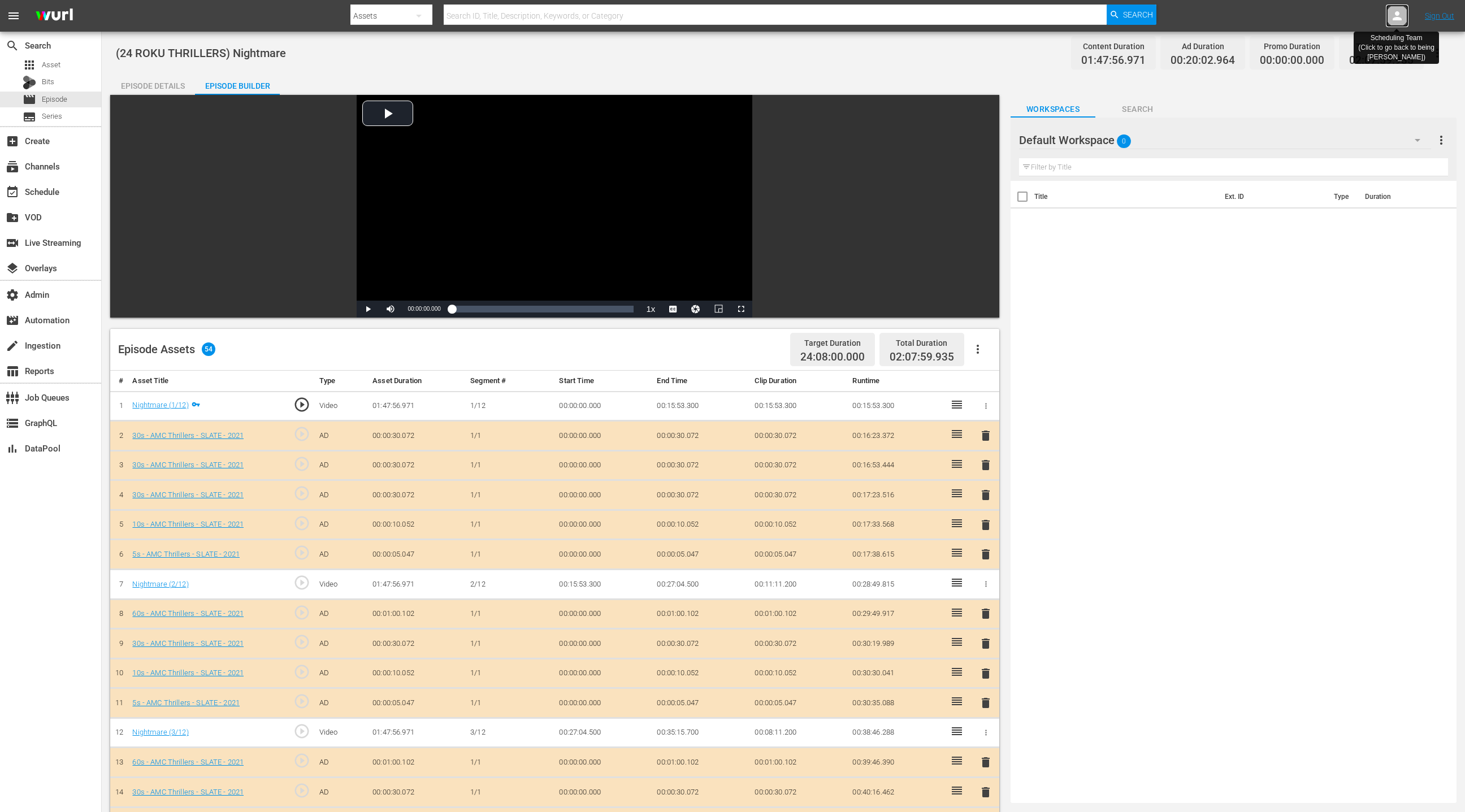
click at [976, 22] on icon at bounding box center [1397, 15] width 13 height 13
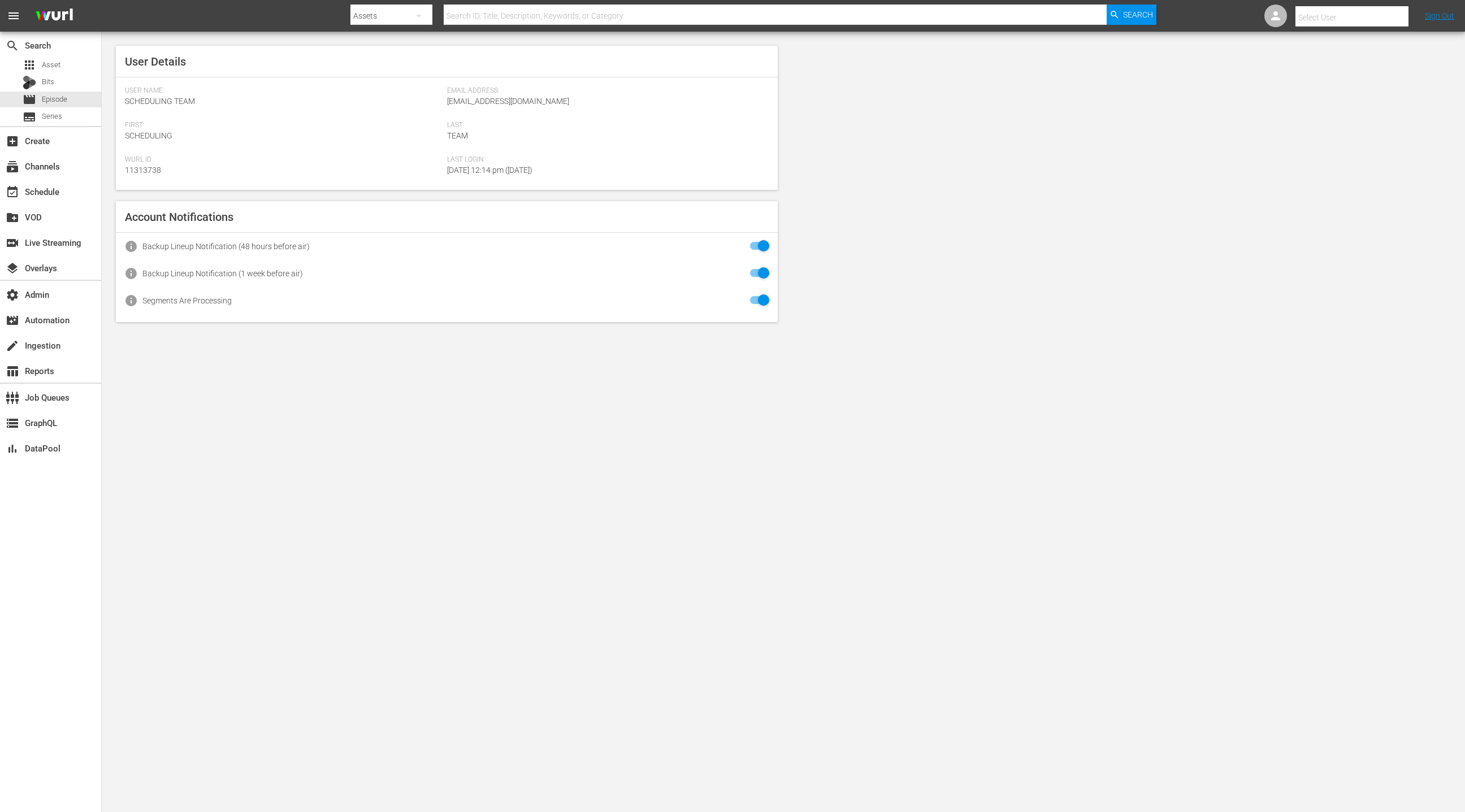
click at [976, 19] on input "text" at bounding box center [1368, 17] width 145 height 27
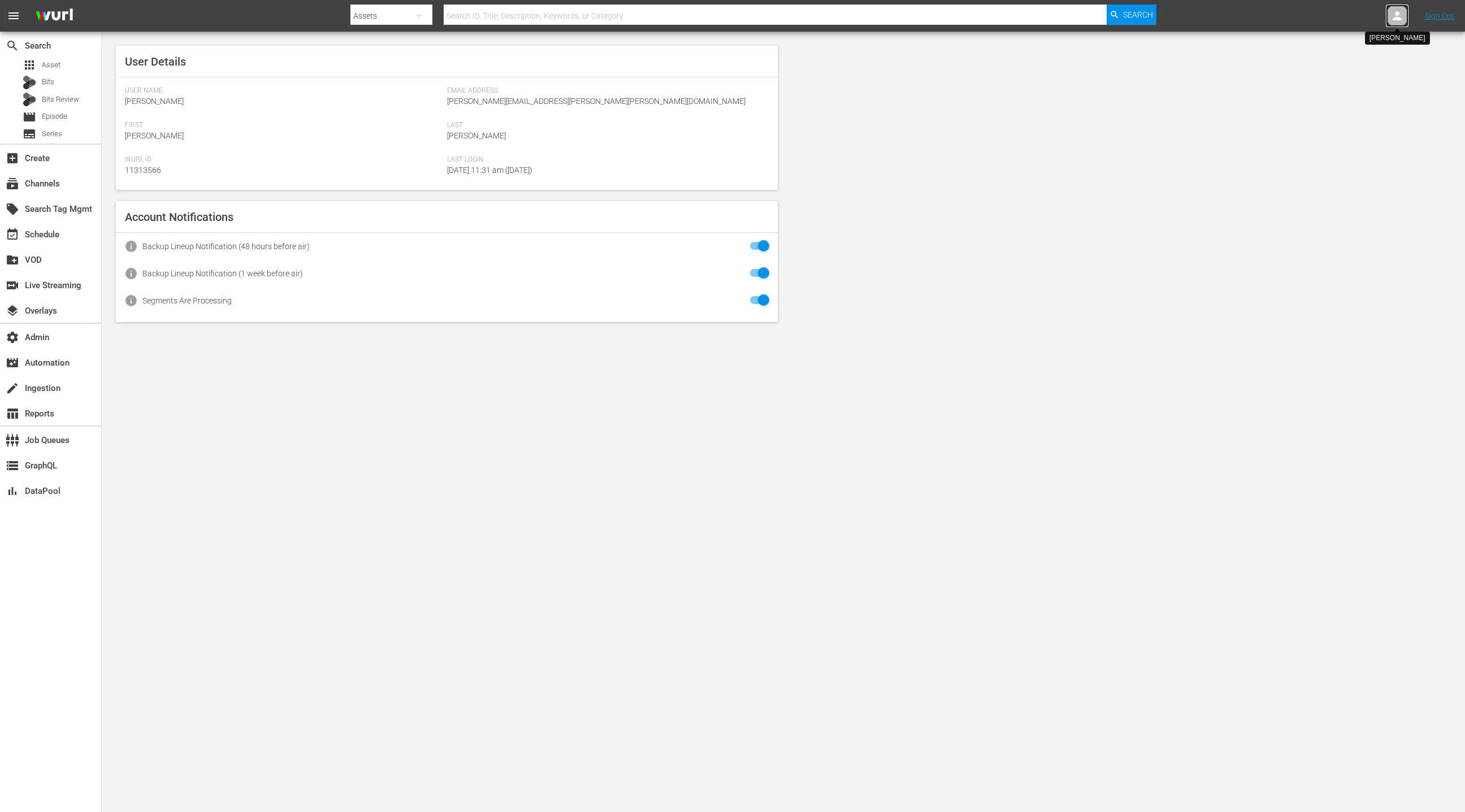
click at [1393, 9] on icon at bounding box center [1397, 15] width 13 height 13
click at [1372, 13] on input "text" at bounding box center [1368, 17] width 145 height 27
click at [1349, 56] on div "Scheduling Team <[EMAIL_ADDRESS][DOMAIN_NAME]>" at bounding box center [1342, 48] width 176 height 27
type input "Scheduling Team (11313734)"
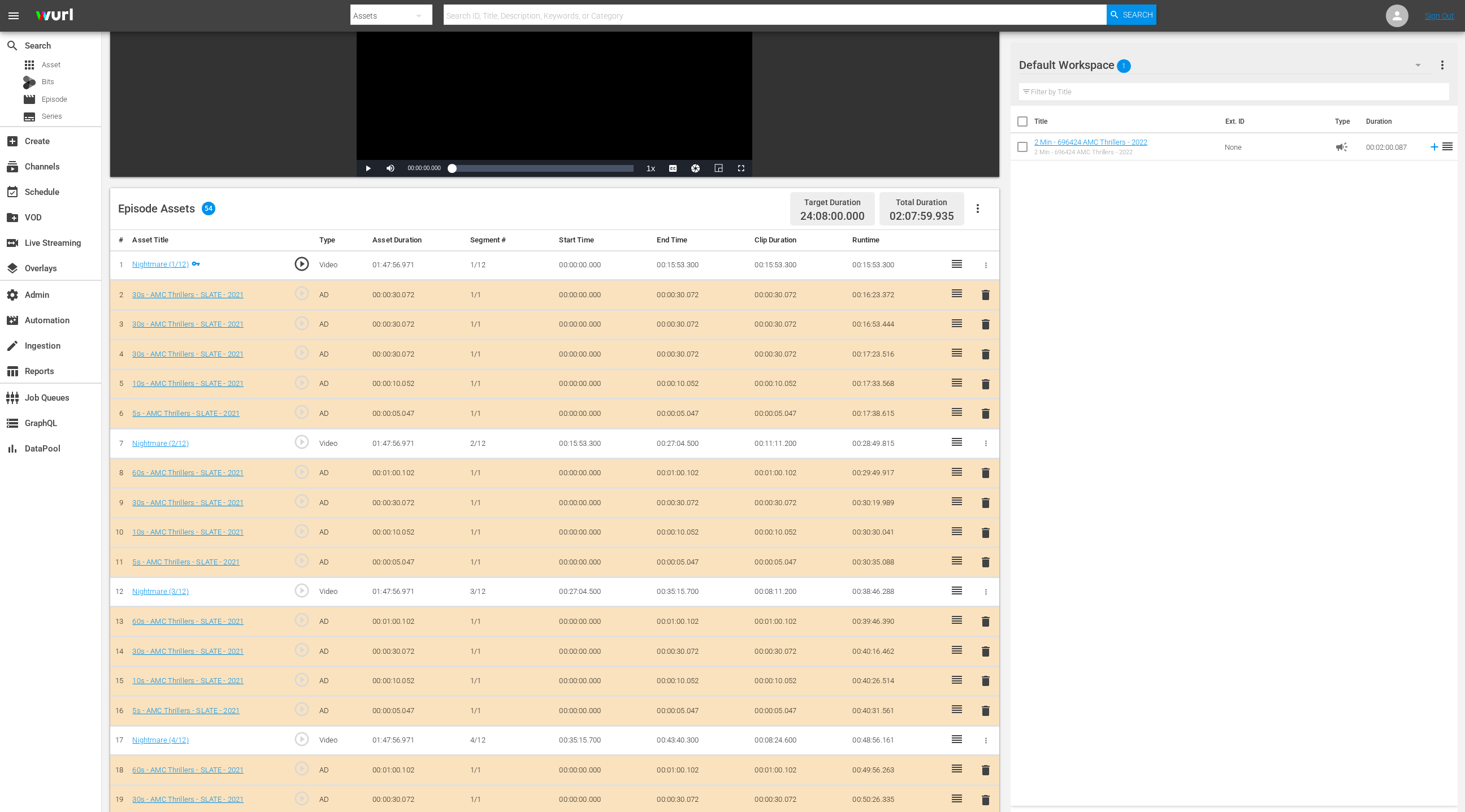
scroll to position [190, 0]
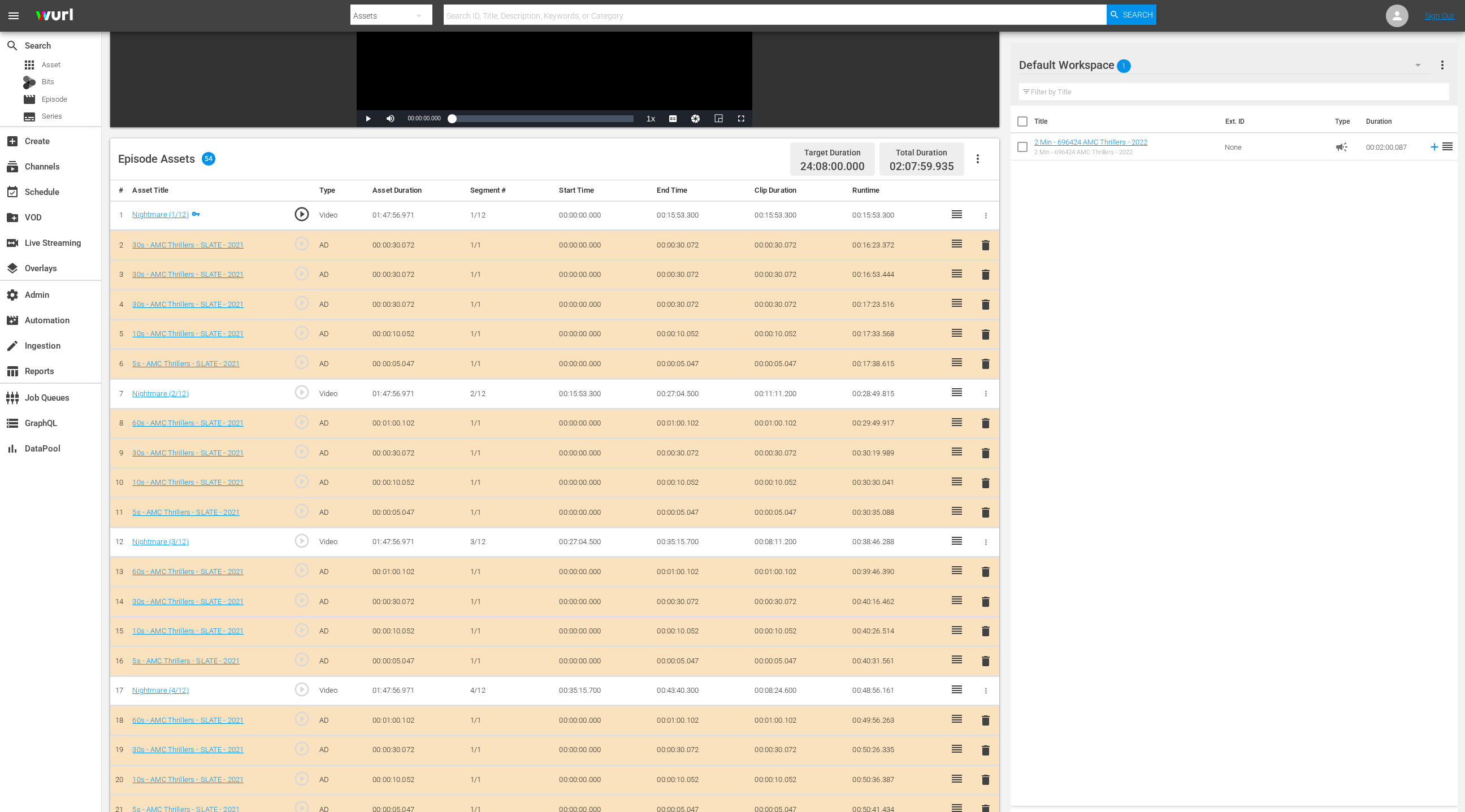
click at [984, 161] on icon "button" at bounding box center [978, 159] width 13 height 13
click at [998, 192] on div "Clear Ads" at bounding box center [1011, 190] width 77 height 27
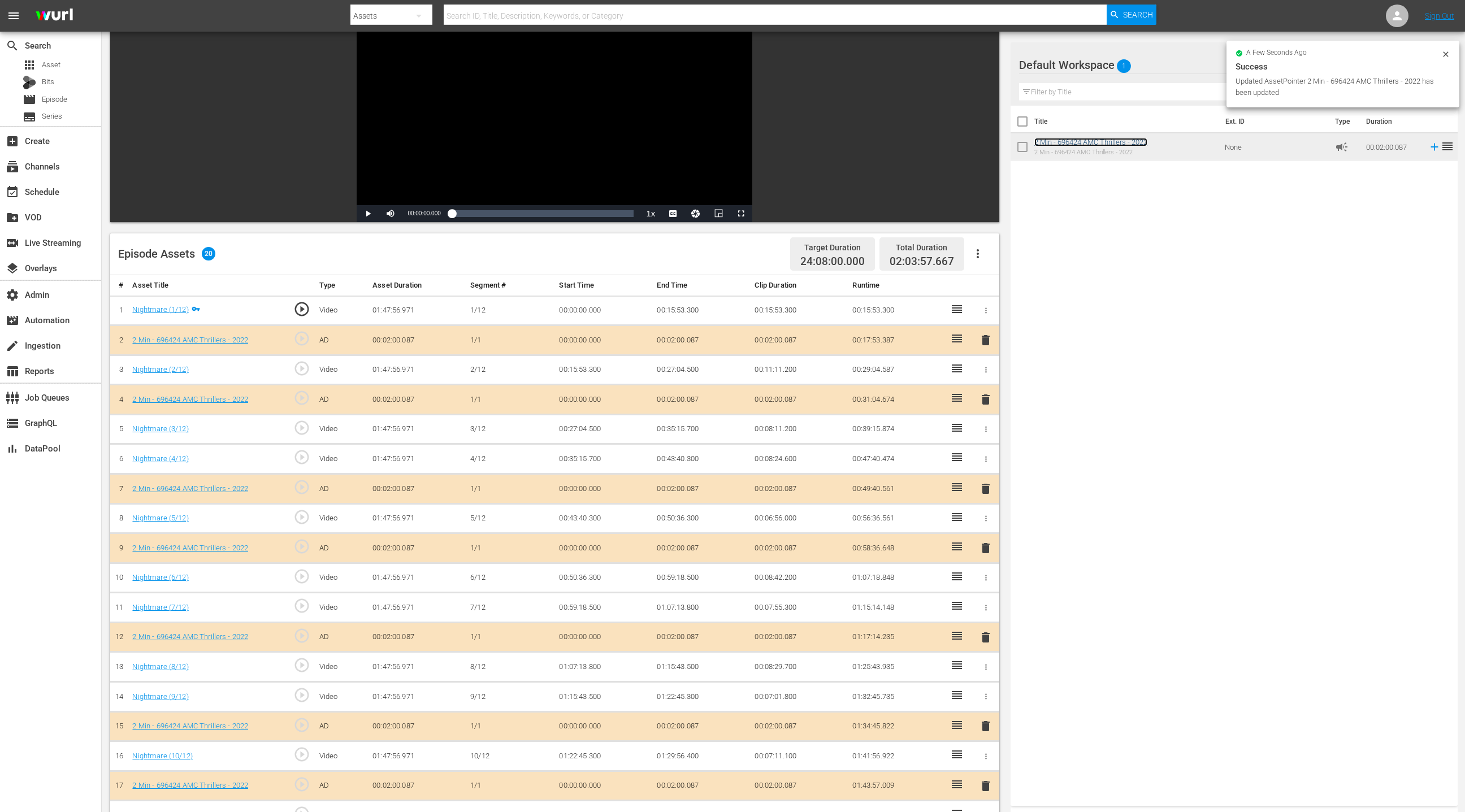
scroll to position [0, 0]
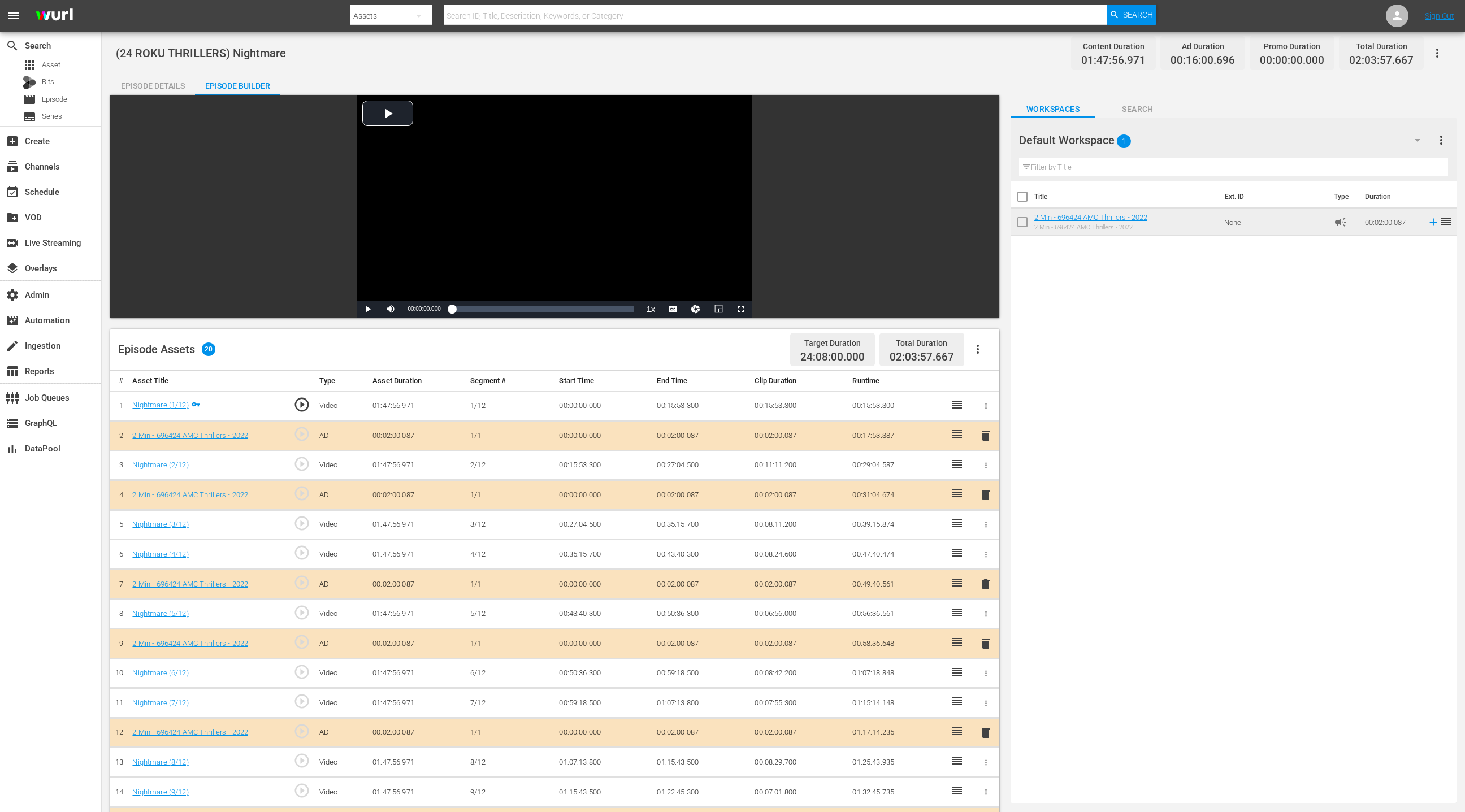
click at [1436, 51] on icon "button" at bounding box center [1437, 53] width 13 height 13
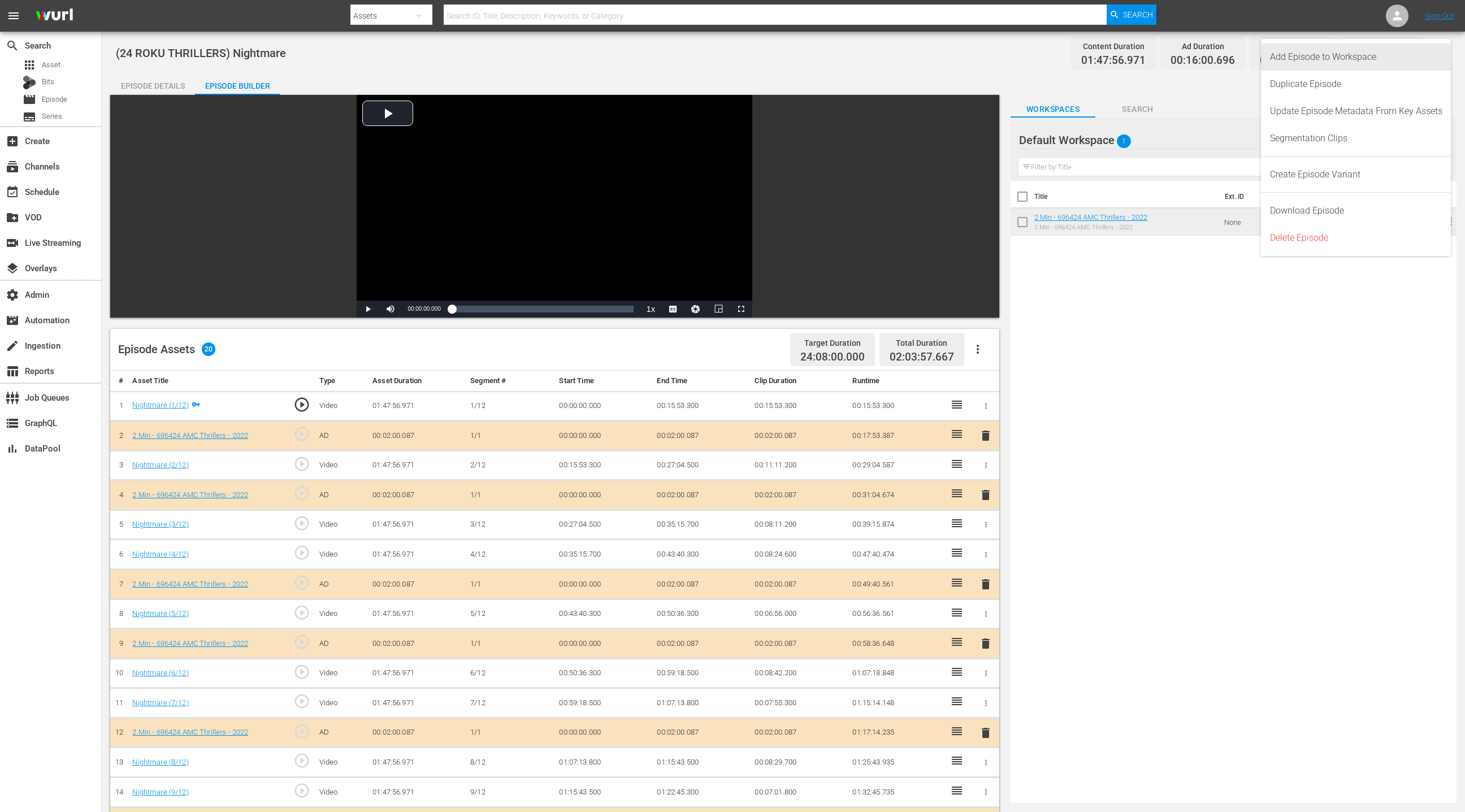
click at [1391, 61] on div "Add Episode to Workspace" at bounding box center [1356, 57] width 172 height 27
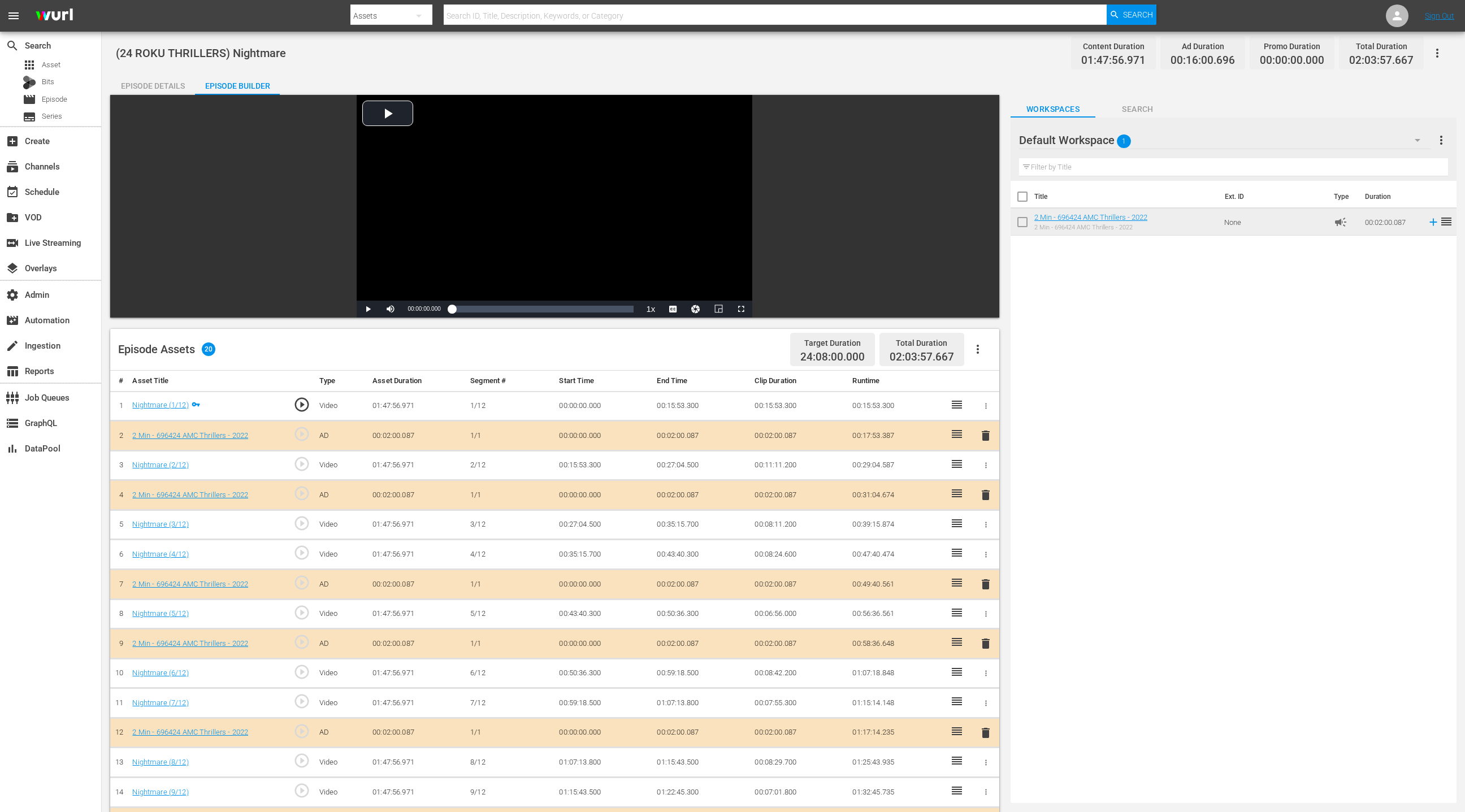
click at [165, 88] on div "Episode Details" at bounding box center [152, 86] width 84 height 27
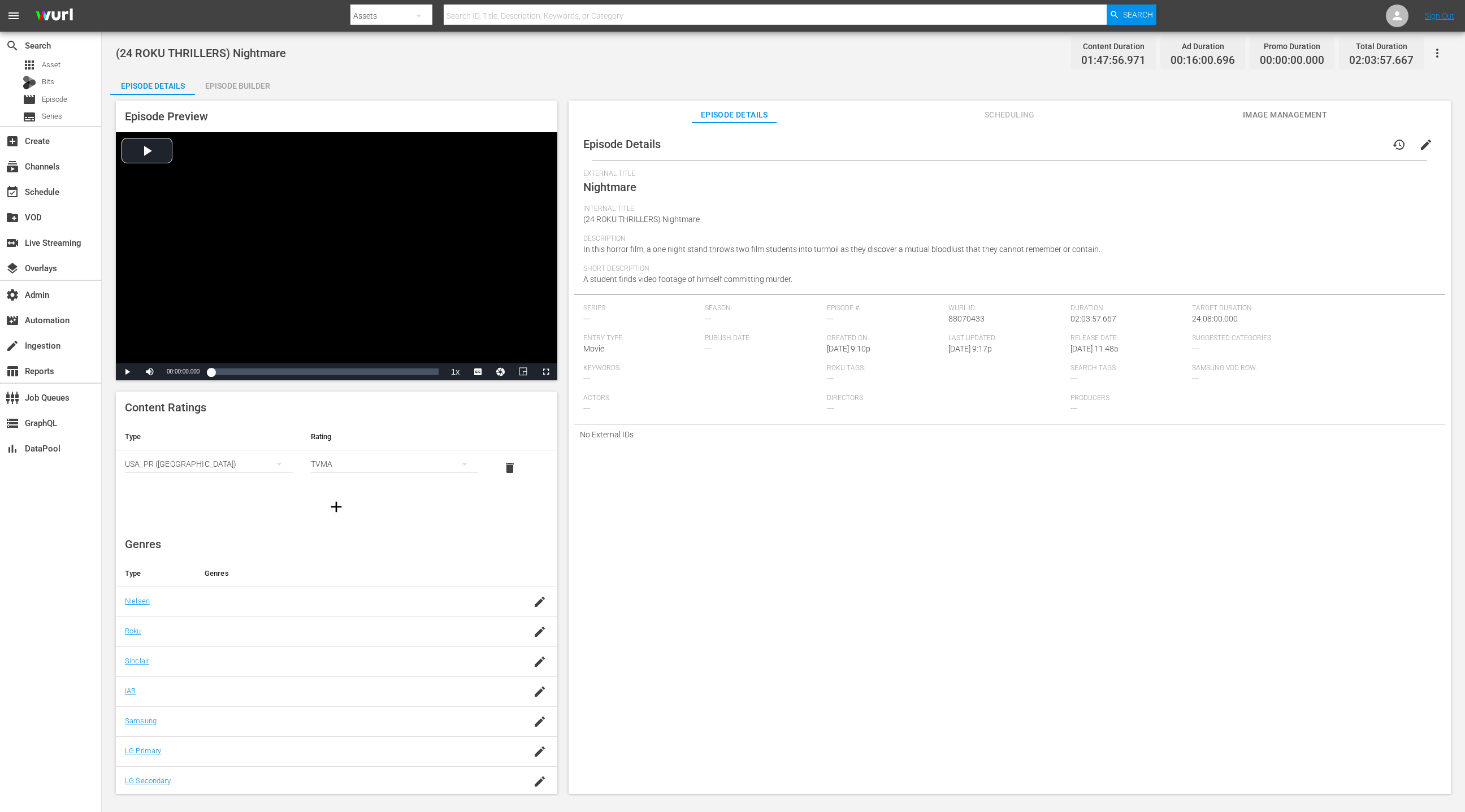
click at [968, 318] on span "88070433" at bounding box center [966, 318] width 36 height 9
copy span "88070433"
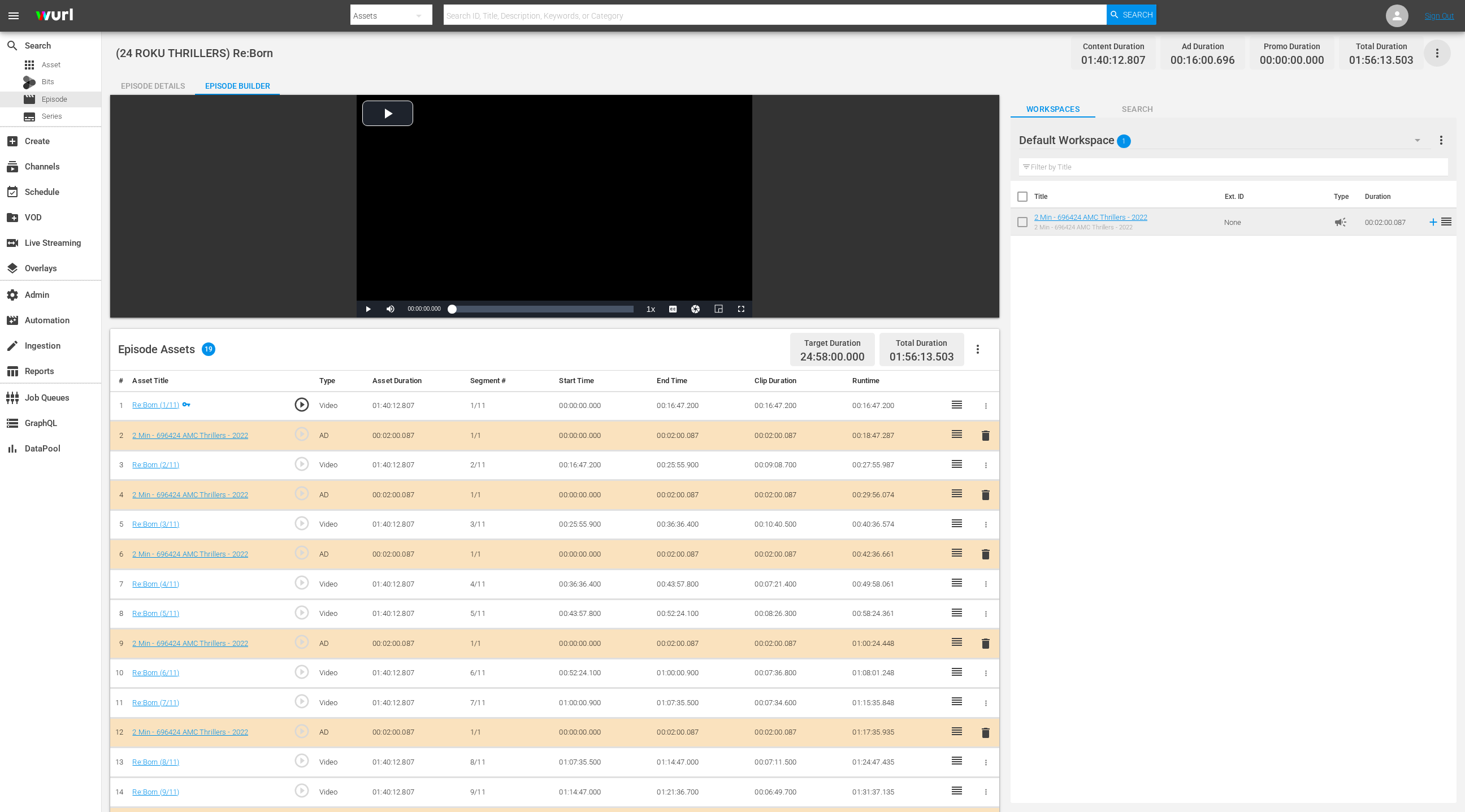
click at [1437, 55] on icon "button" at bounding box center [1437, 52] width 2 height 9
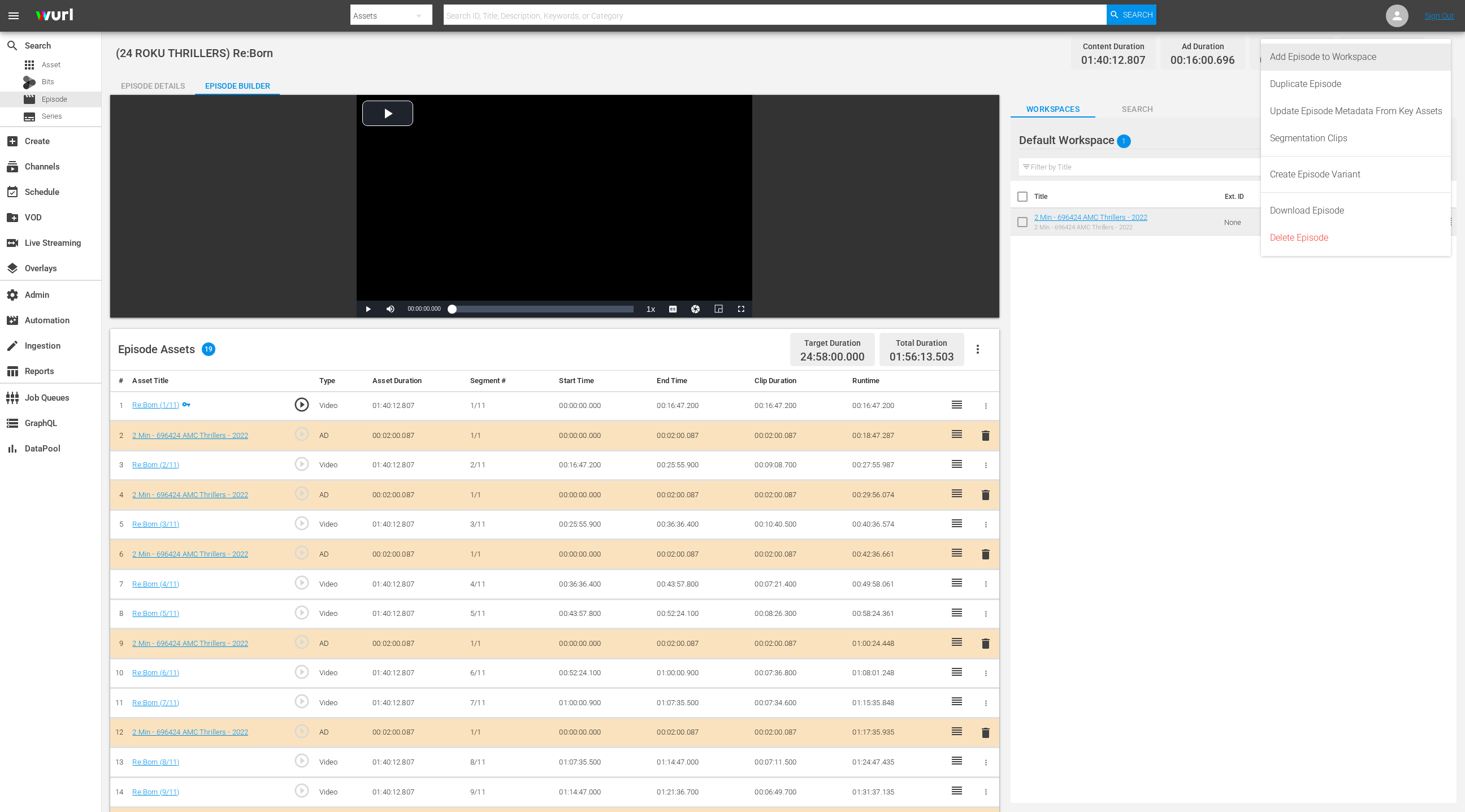
click at [1391, 63] on div "Add Episode to Workspace" at bounding box center [1356, 57] width 172 height 27
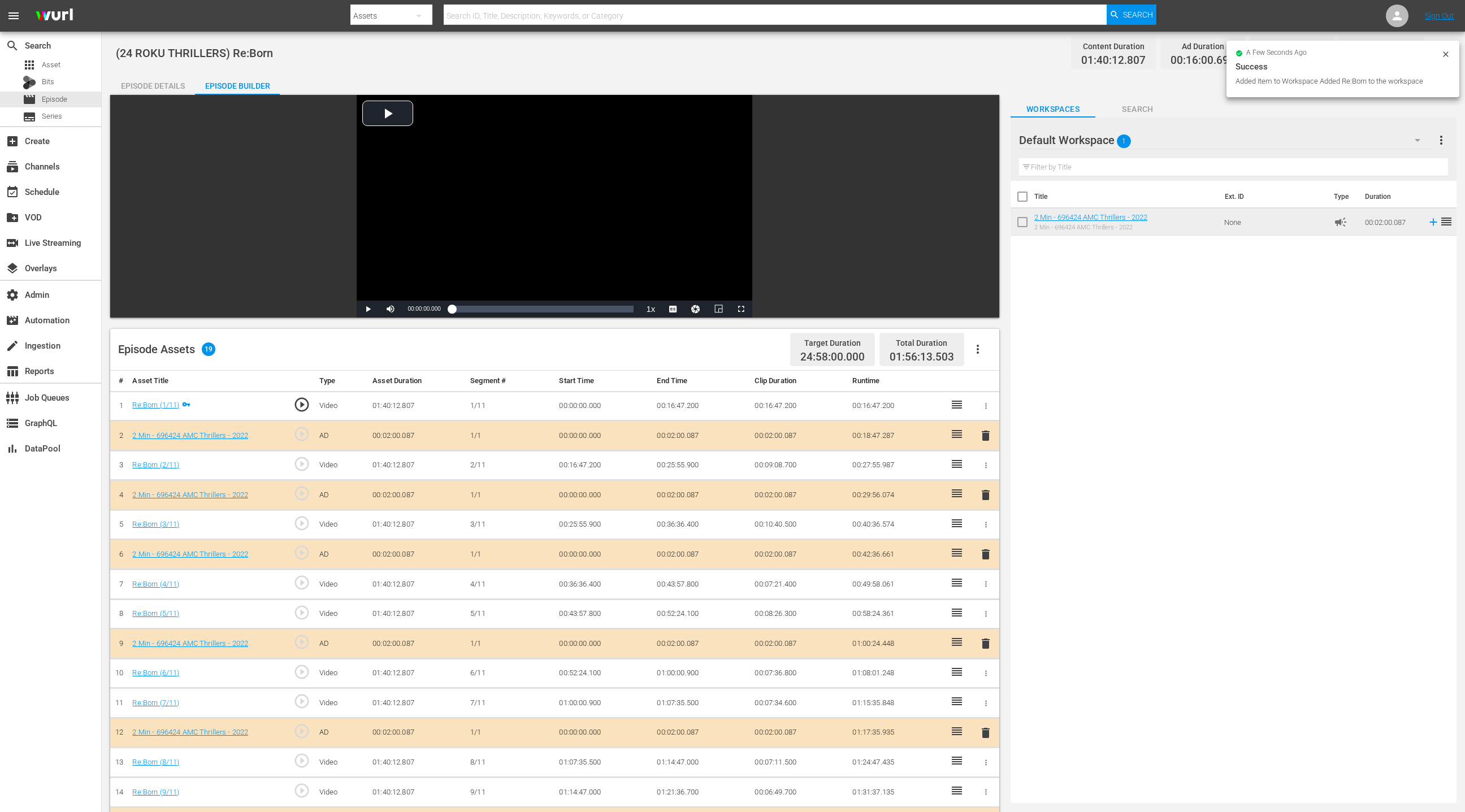
click at [154, 87] on div "Episode Details" at bounding box center [152, 86] width 84 height 27
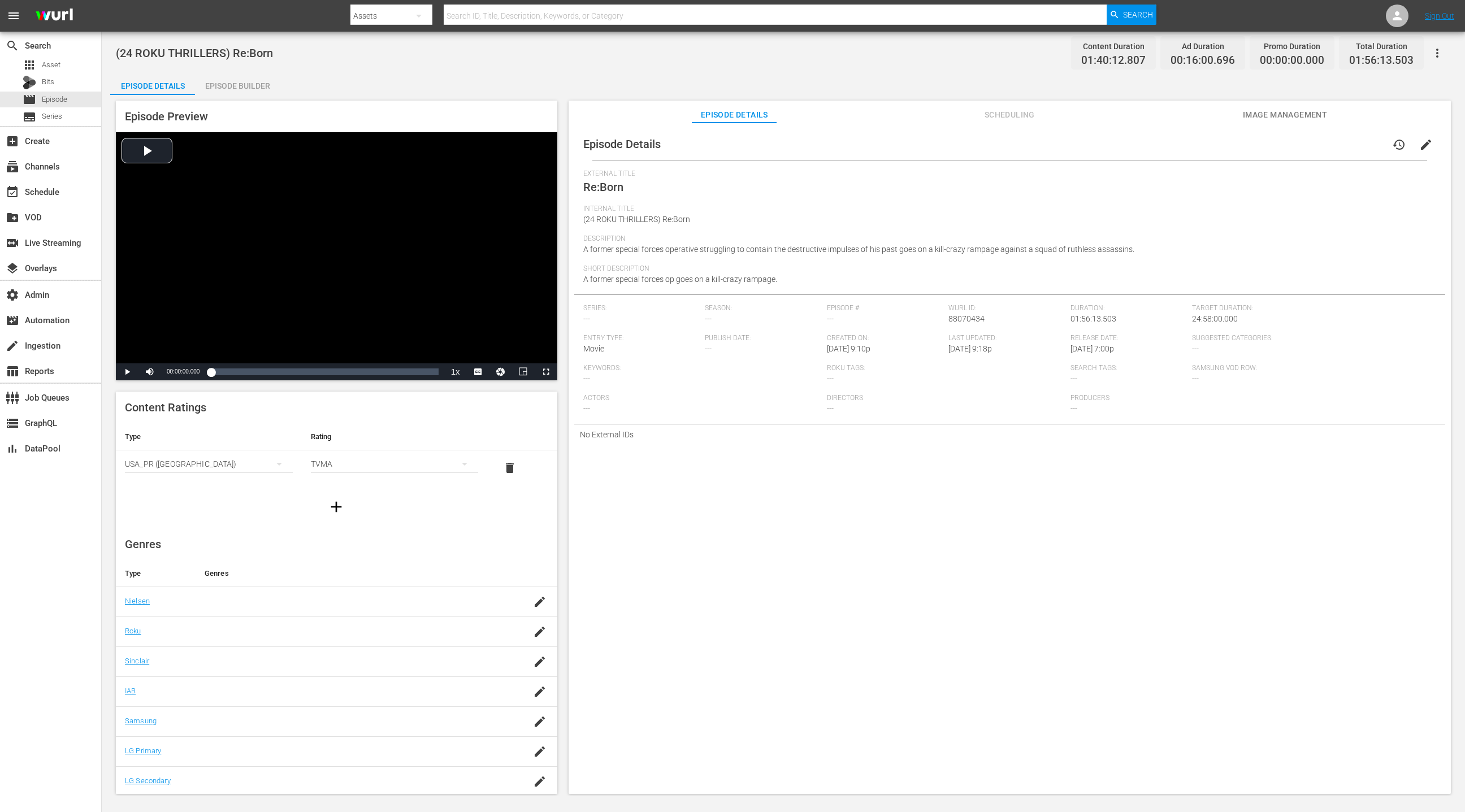
click at [963, 318] on span "88070434" at bounding box center [966, 318] width 36 height 9
copy span "88070434"
